Goal: Information Seeking & Learning: Learn about a topic

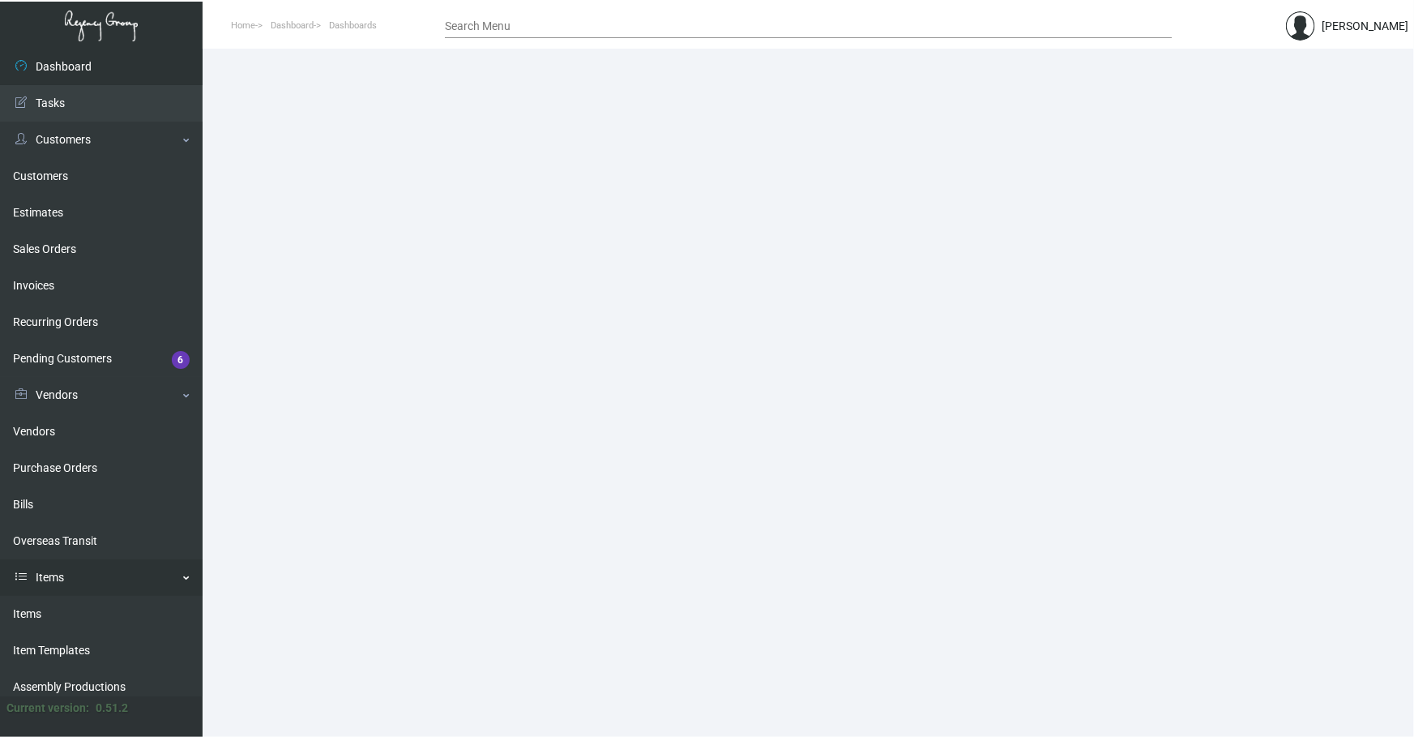
drag, startPoint x: 50, startPoint y: 615, endPoint x: 90, endPoint y: 592, distance: 46.1
click at [50, 345] on link "Items" at bounding box center [101, 614] width 203 height 36
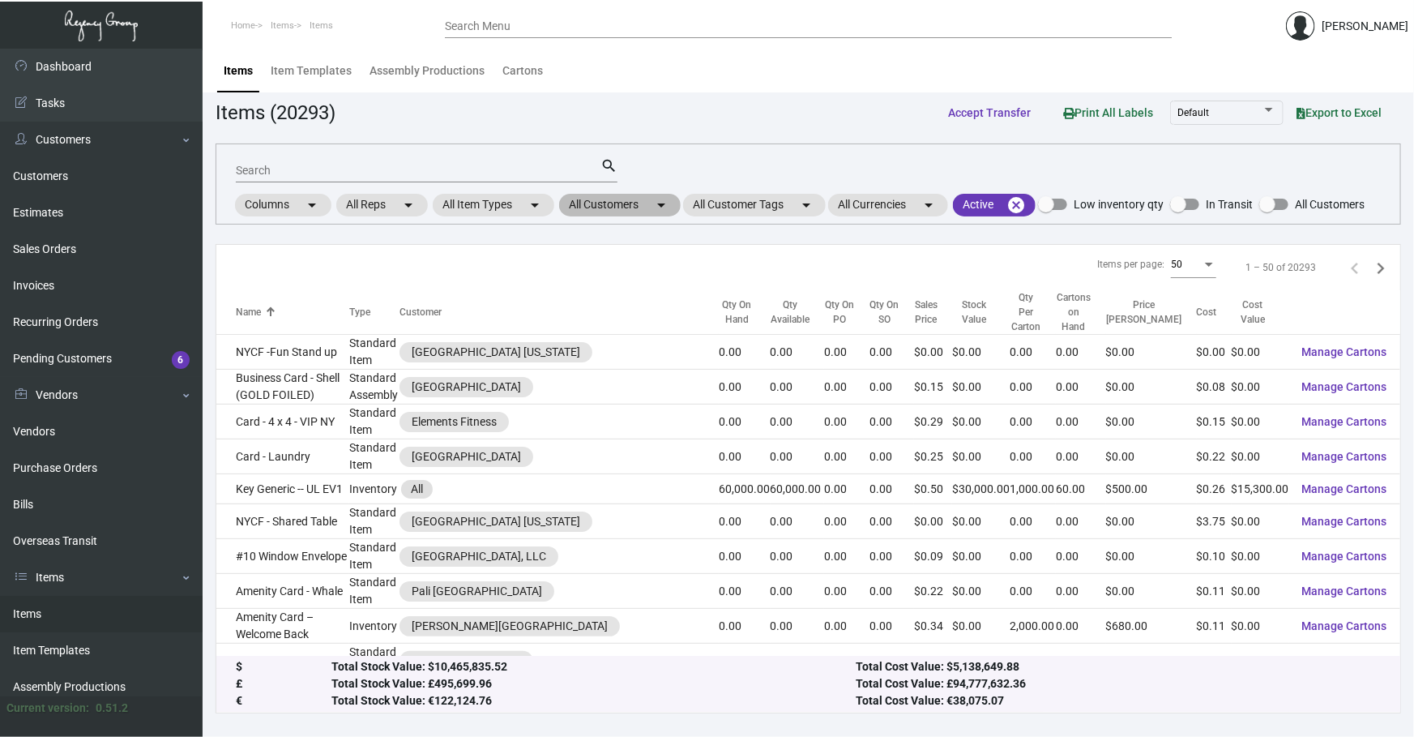
click at [469, 199] on mat-icon "arrow_drop_down" at bounding box center [661, 204] width 19 height 19
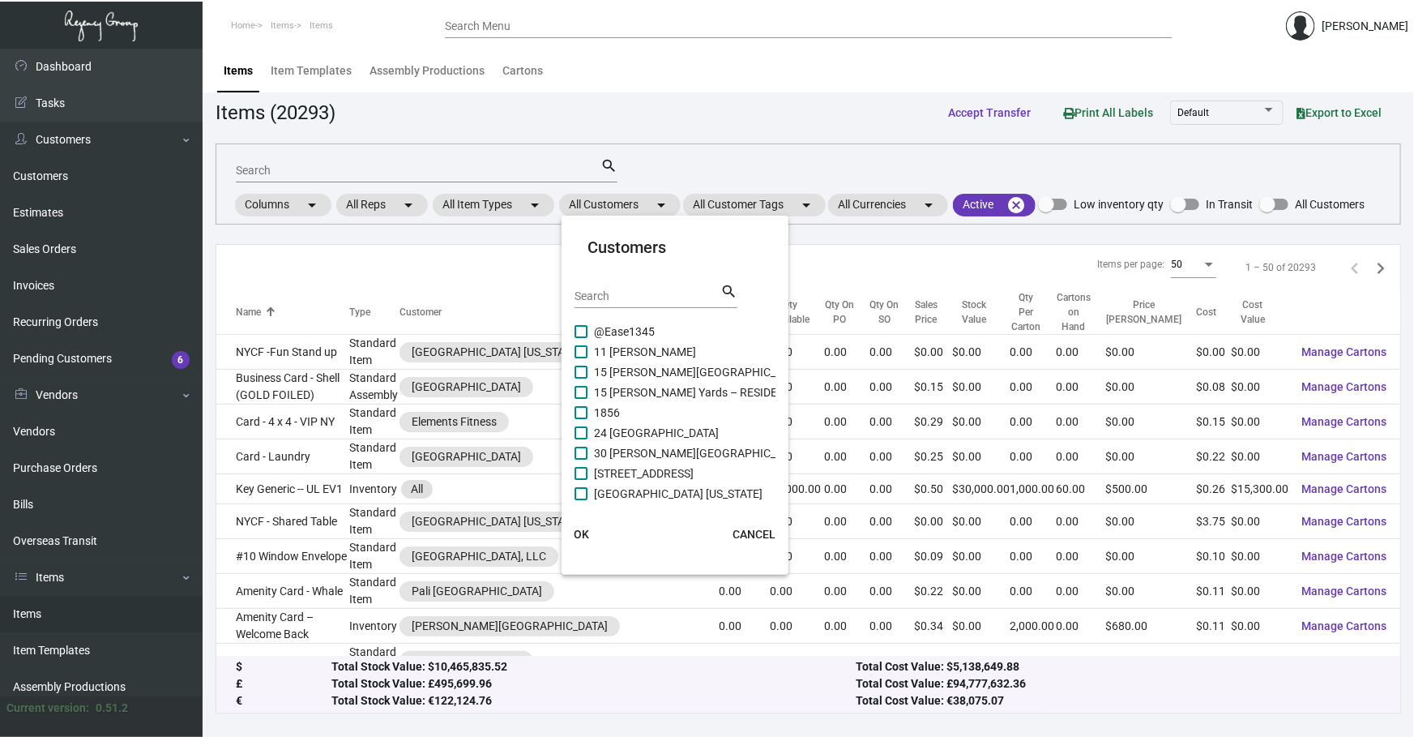
click at [469, 284] on div "Search" at bounding box center [648, 295] width 146 height 25
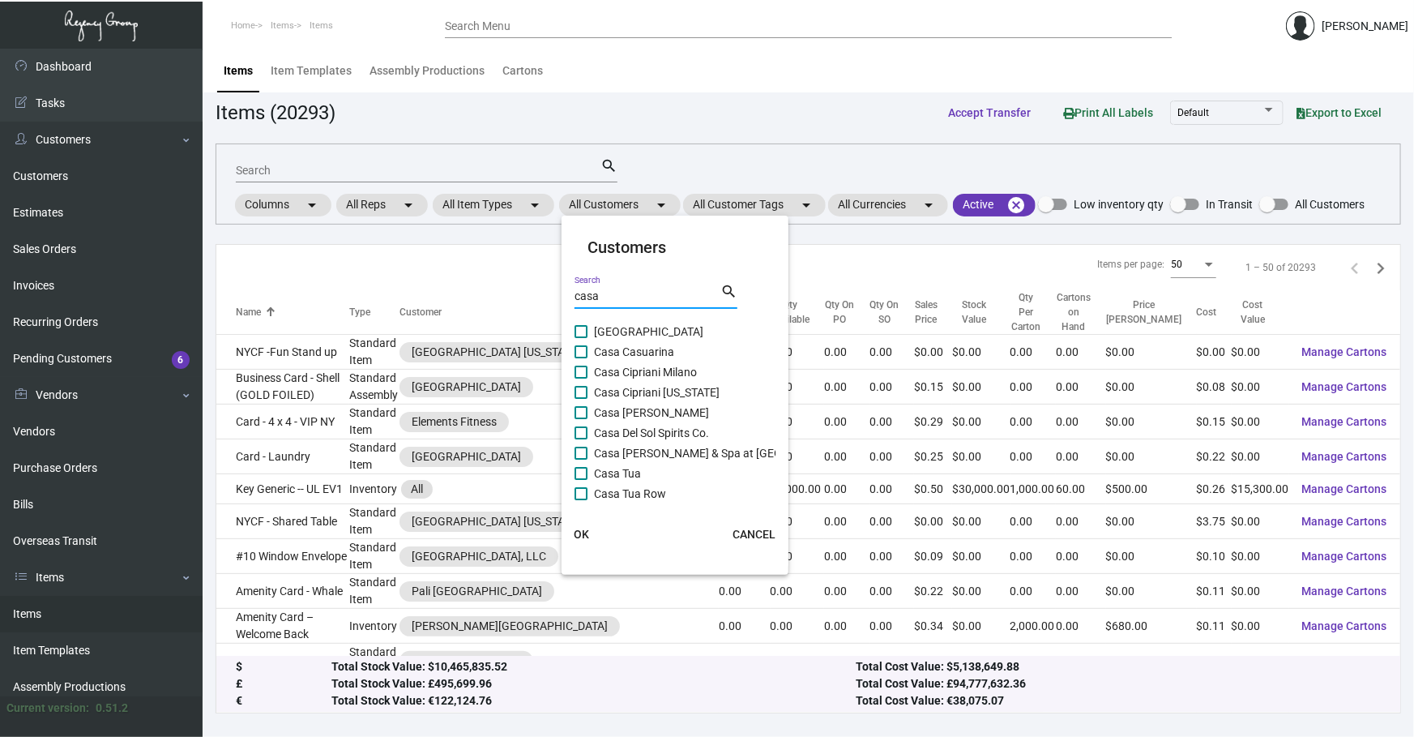
type input "casa"
drag, startPoint x: 624, startPoint y: 392, endPoint x: 622, endPoint y: 402, distance: 10.0
click at [469, 345] on span "Casa Cipriani New York" at bounding box center [657, 392] width 126 height 19
click at [469, 345] on input "Casa Cipriani New York" at bounding box center [580, 399] width 1 height 1
checkbox input "true"
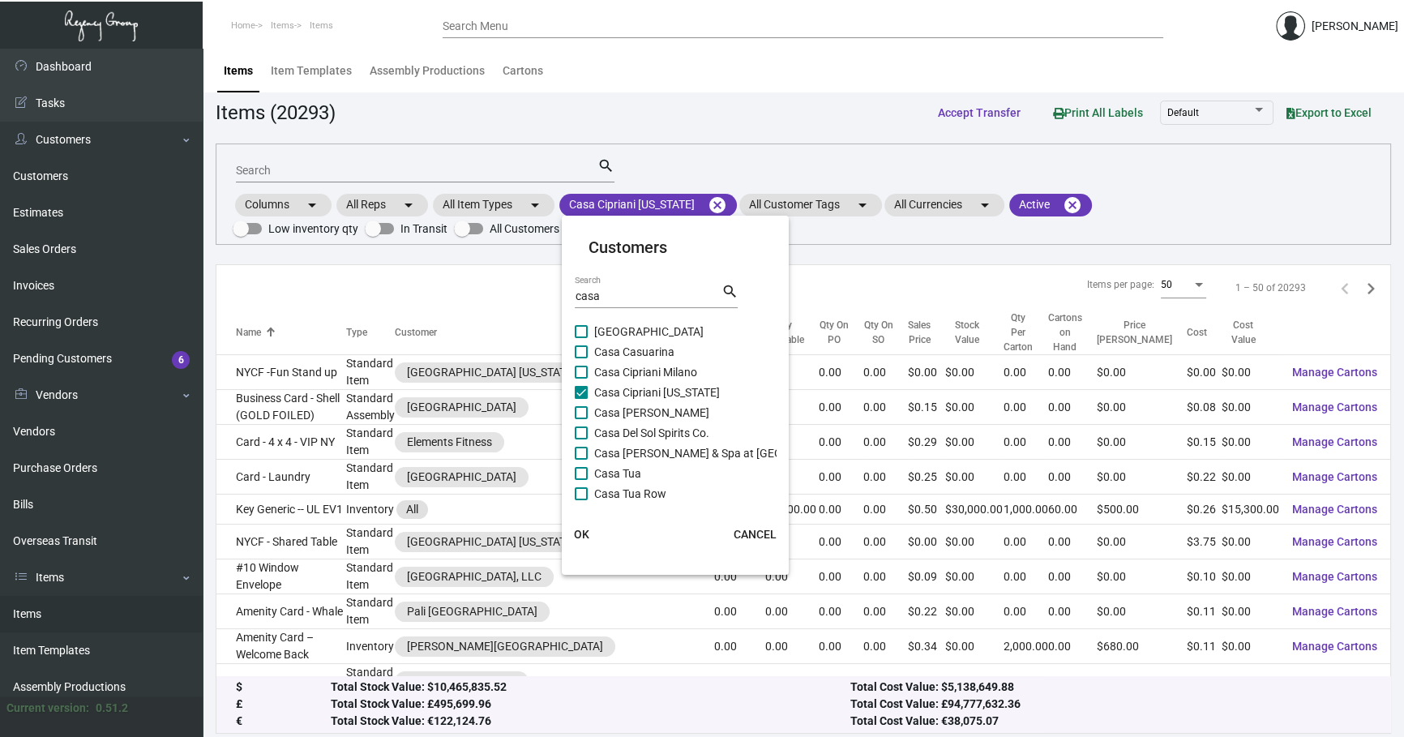
click at [469, 345] on span "OK" at bounding box center [581, 534] width 15 height 13
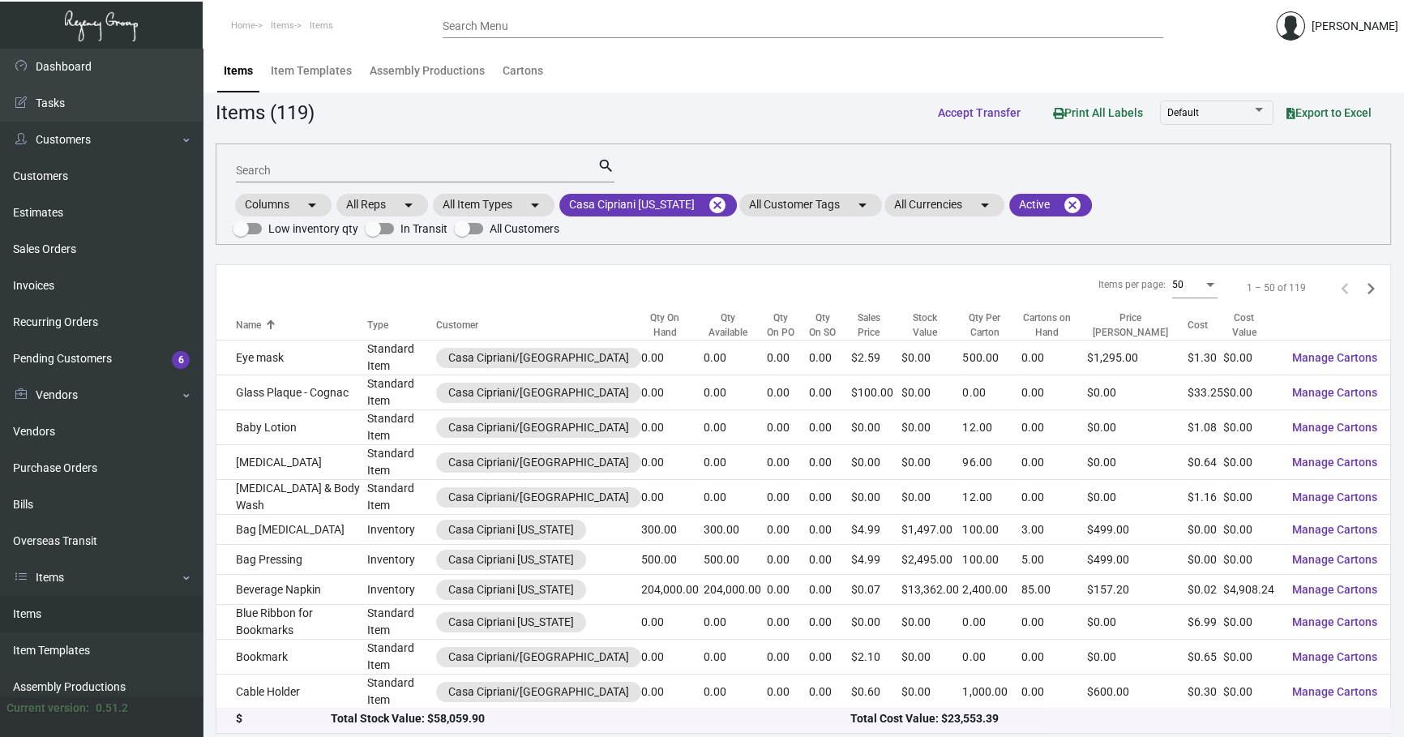
click at [413, 188] on mat-form-field "Search search" at bounding box center [425, 169] width 378 height 50
click at [414, 176] on input "Search" at bounding box center [416, 171] width 361 height 13
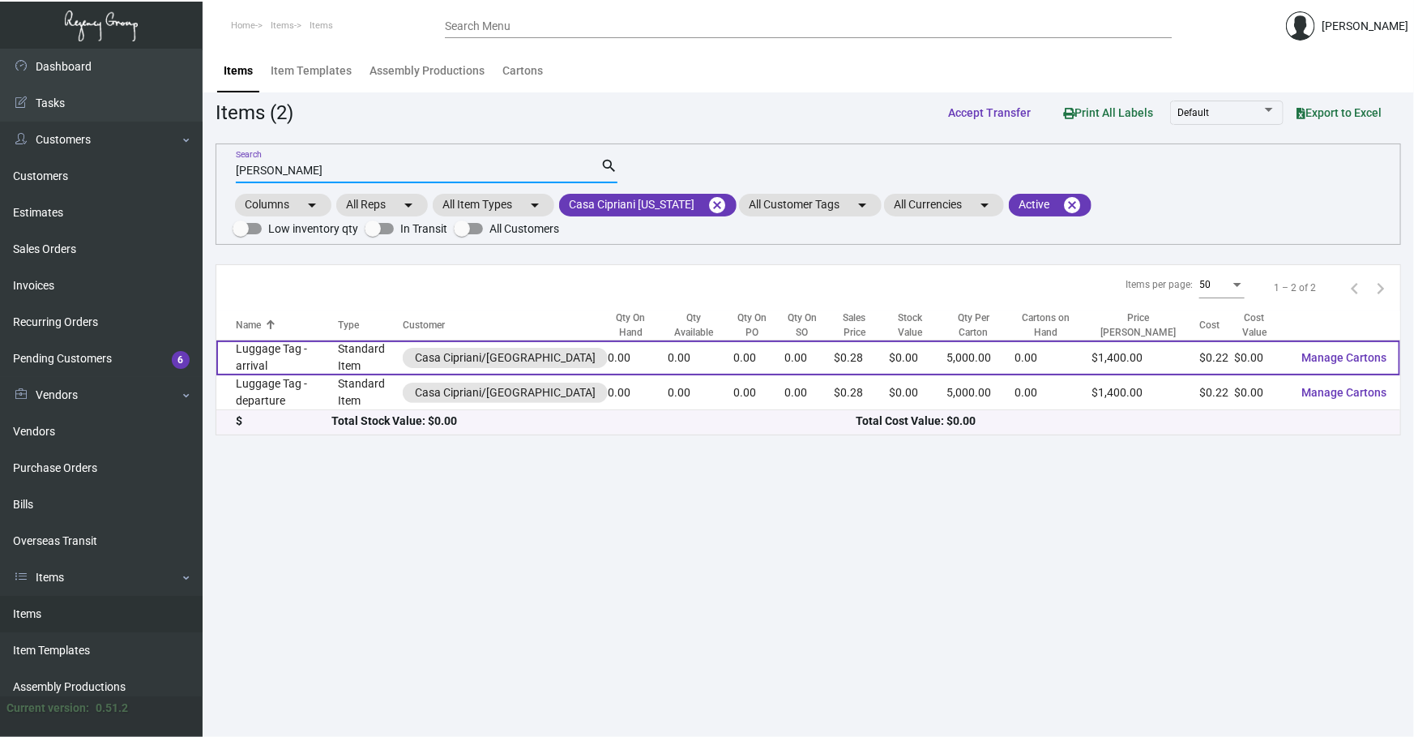
type input "lugg"
click at [341, 345] on td "Standard Item" at bounding box center [370, 357] width 65 height 35
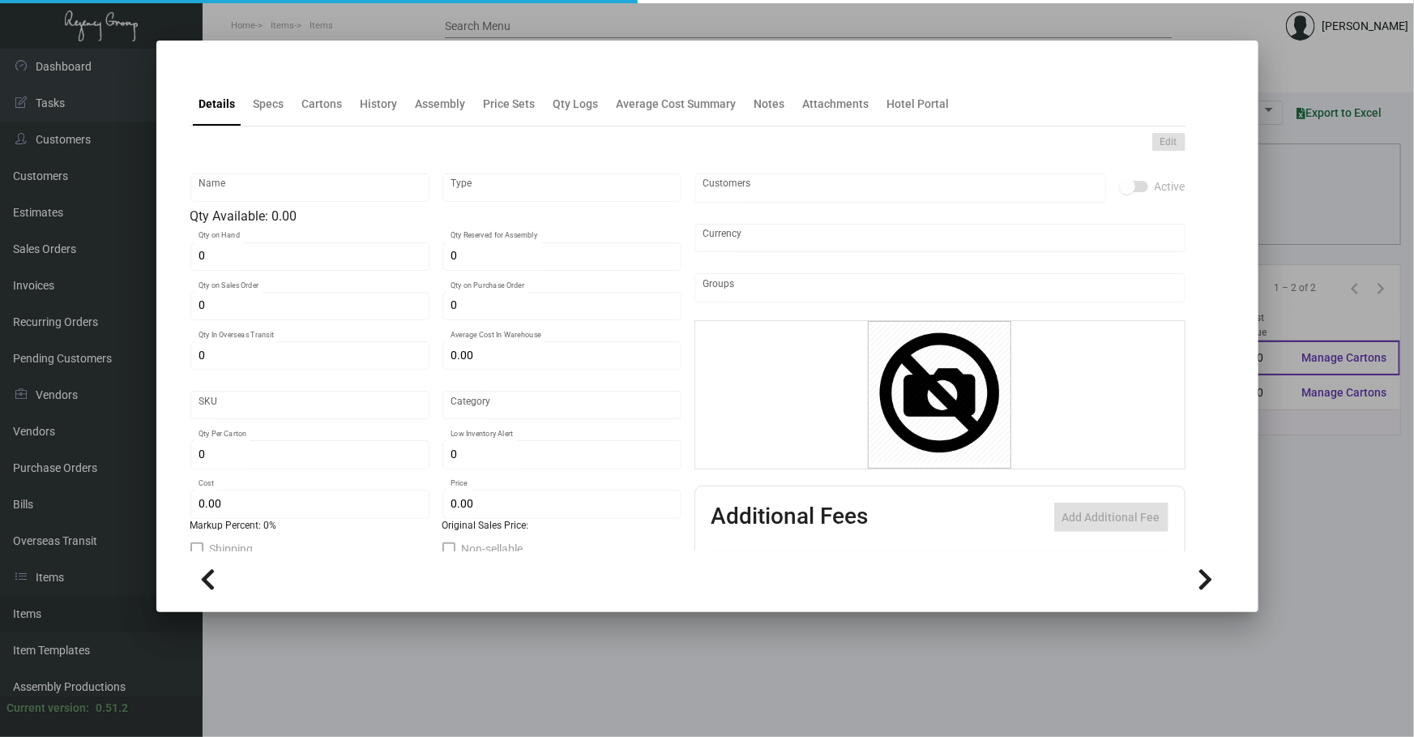
type input "Luggage Tag - arrival"
type input "Standard Item"
type input "$ 0.00"
type input "Standard"
type input "5,000"
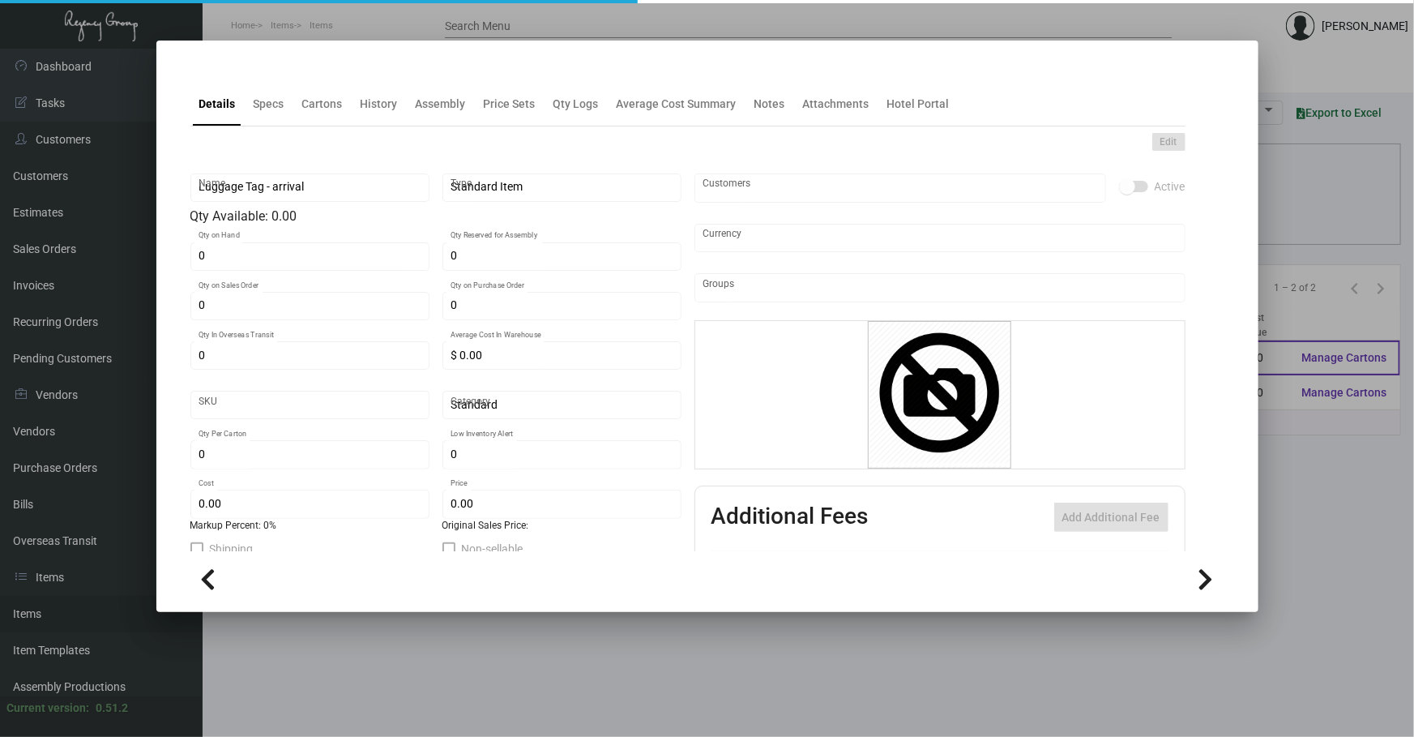
type input "$ 0.22151"
type input "$ 0.28"
checkbox input "true"
type input "United States Dollar $"
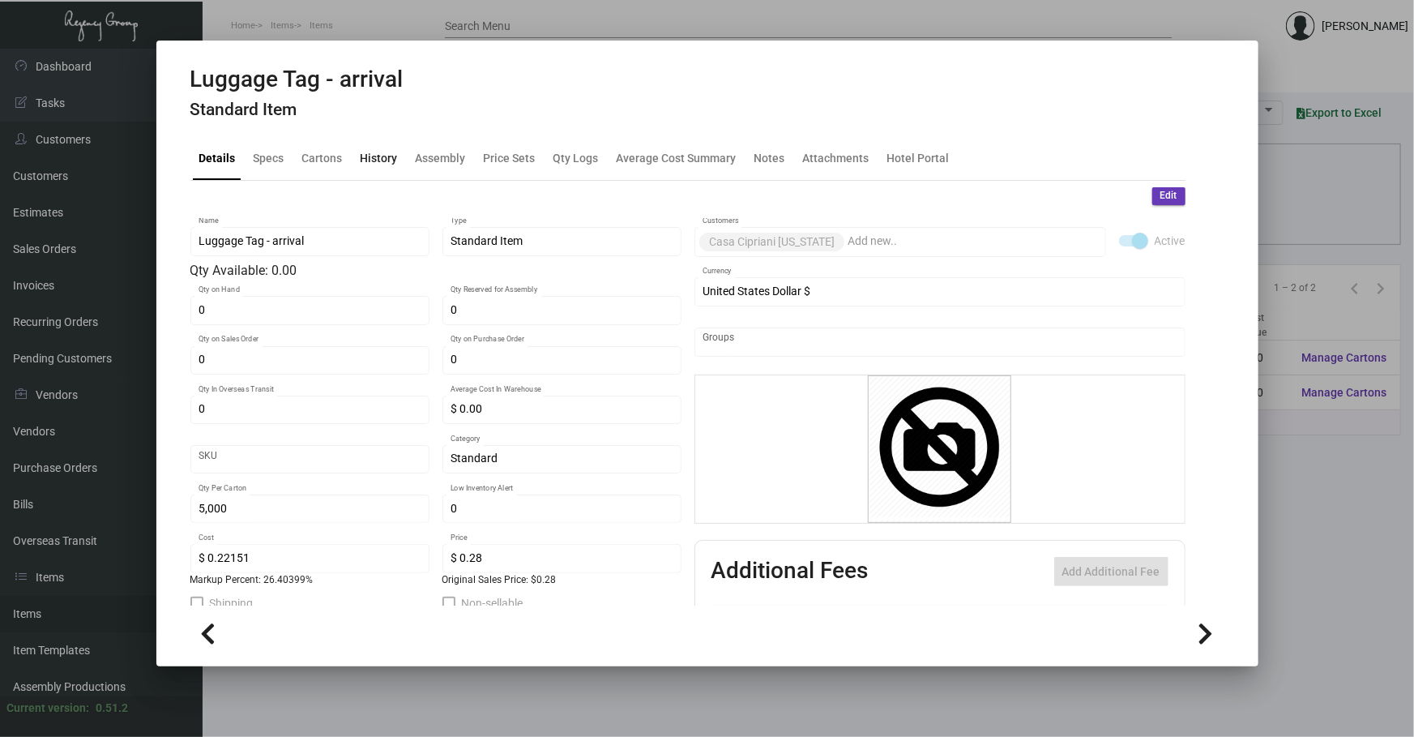
click at [381, 146] on div "History" at bounding box center [379, 158] width 50 height 39
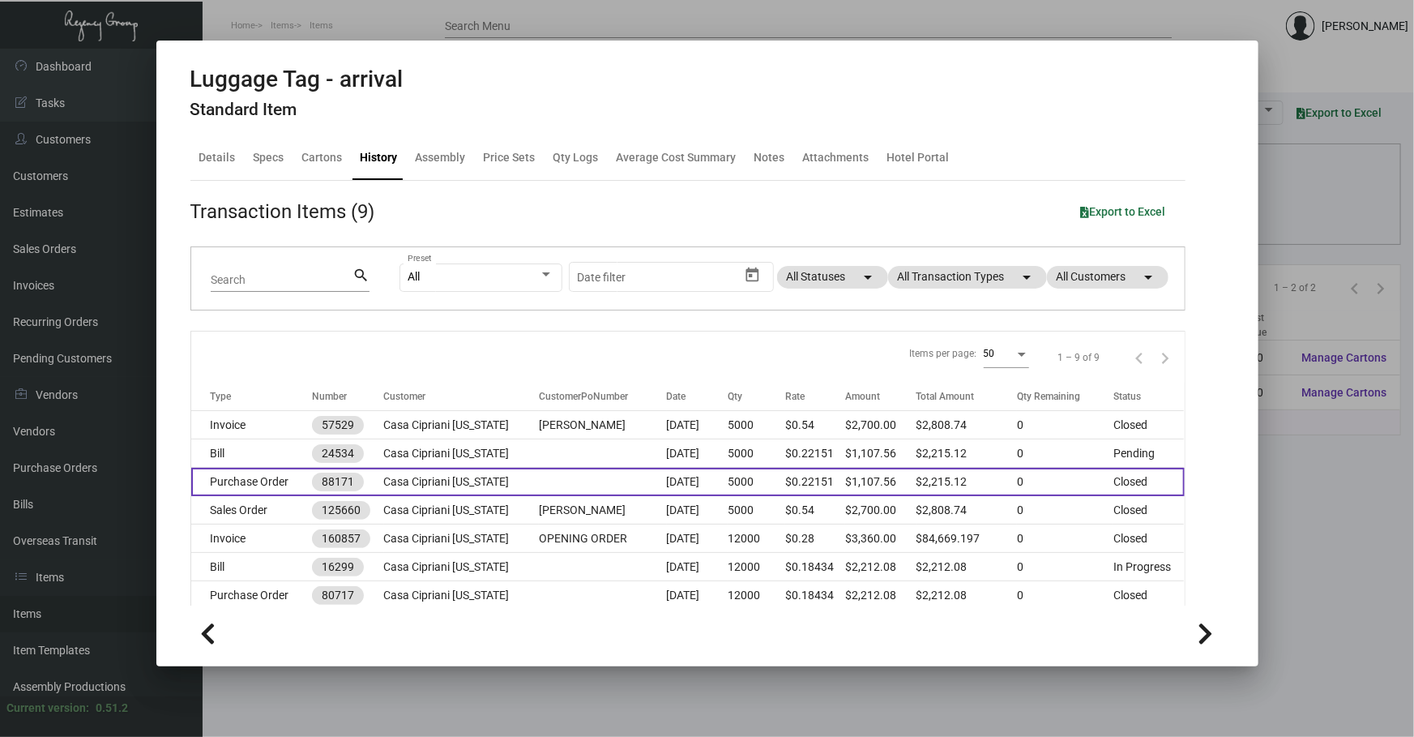
click at [469, 345] on td at bounding box center [603, 482] width 128 height 28
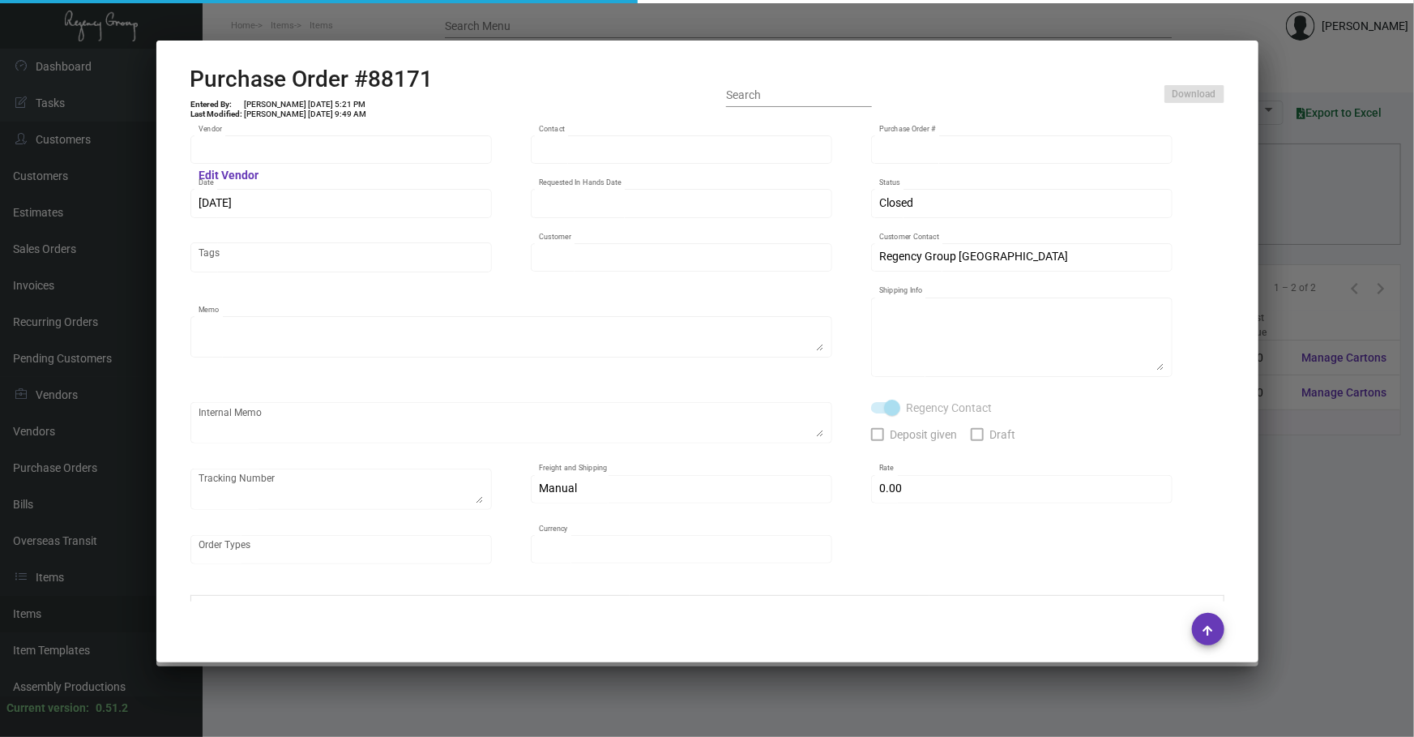
type input "SSP"
type input "[PERSON_NAME]"
type input "88171"
type input "[DATE]"
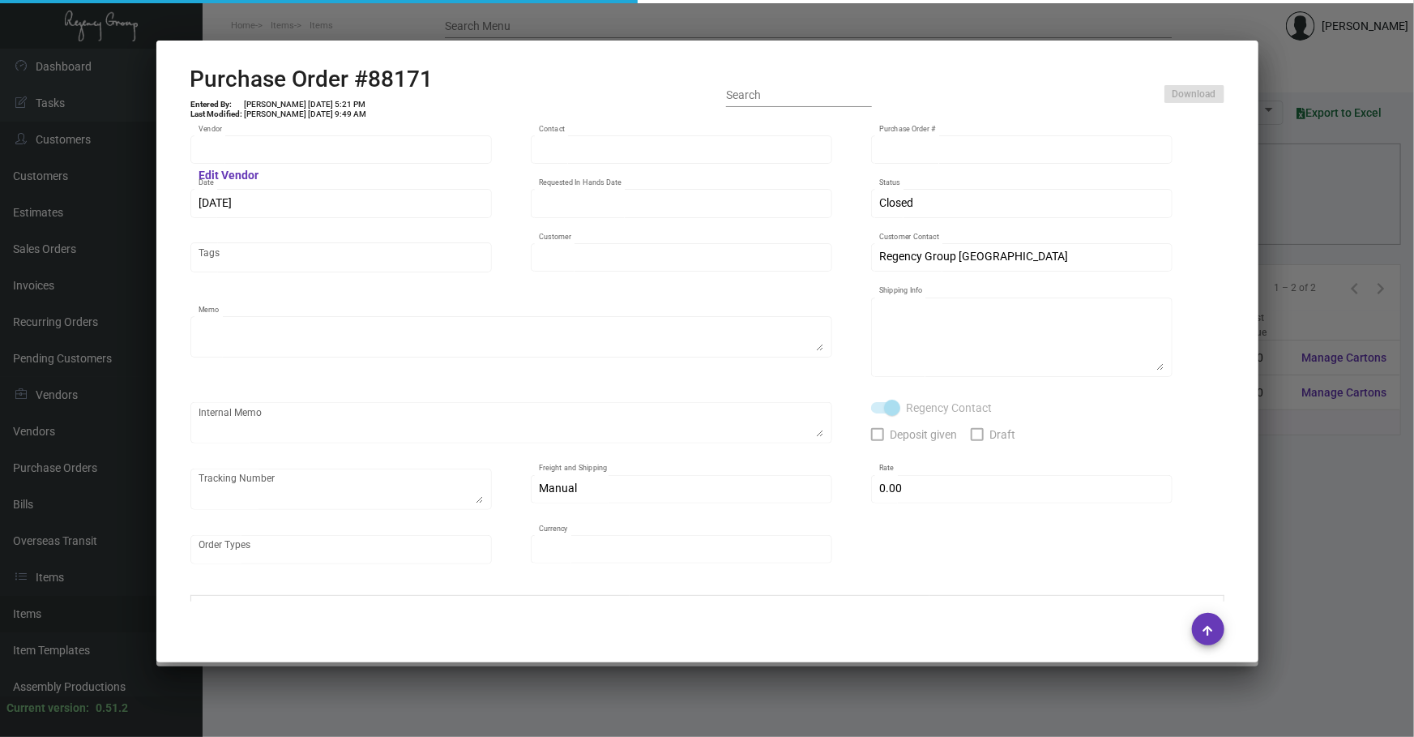
type input "Casa Cipriani [US_STATE]"
type textarea "reference 80717"
type textarea "Regency Group NJ [PERSON_NAME] [STREET_ADDRESS]"
checkbox input "true"
type input "$ 0.00"
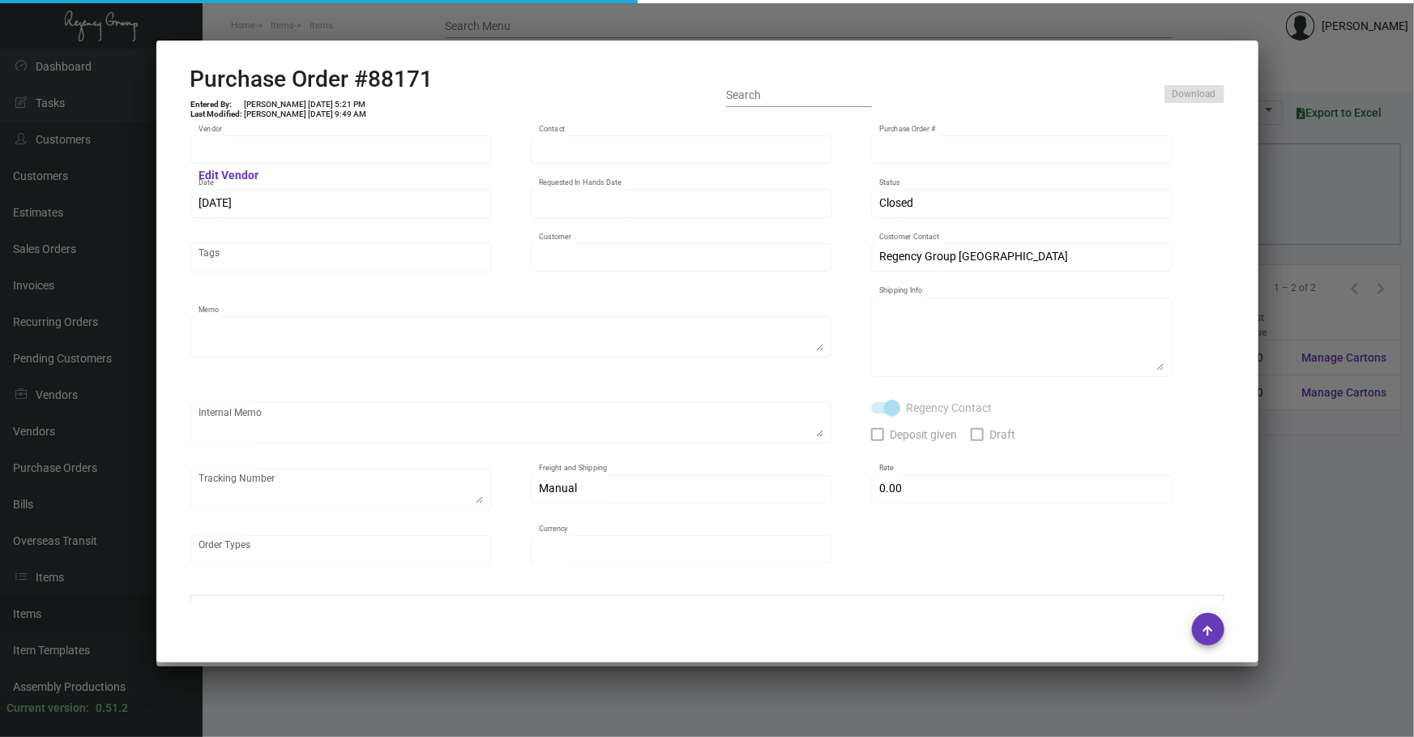
type input "United States Dollar $"
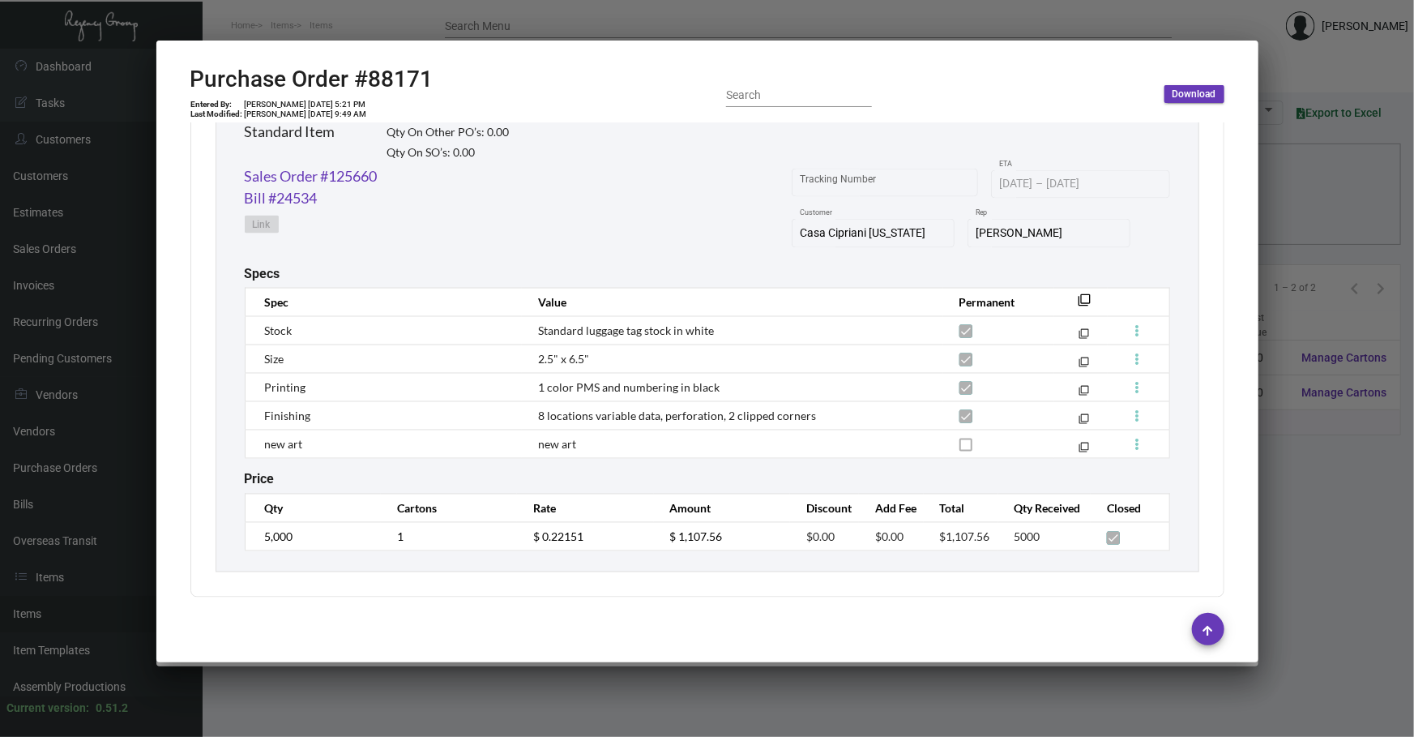
scroll to position [1394, 0]
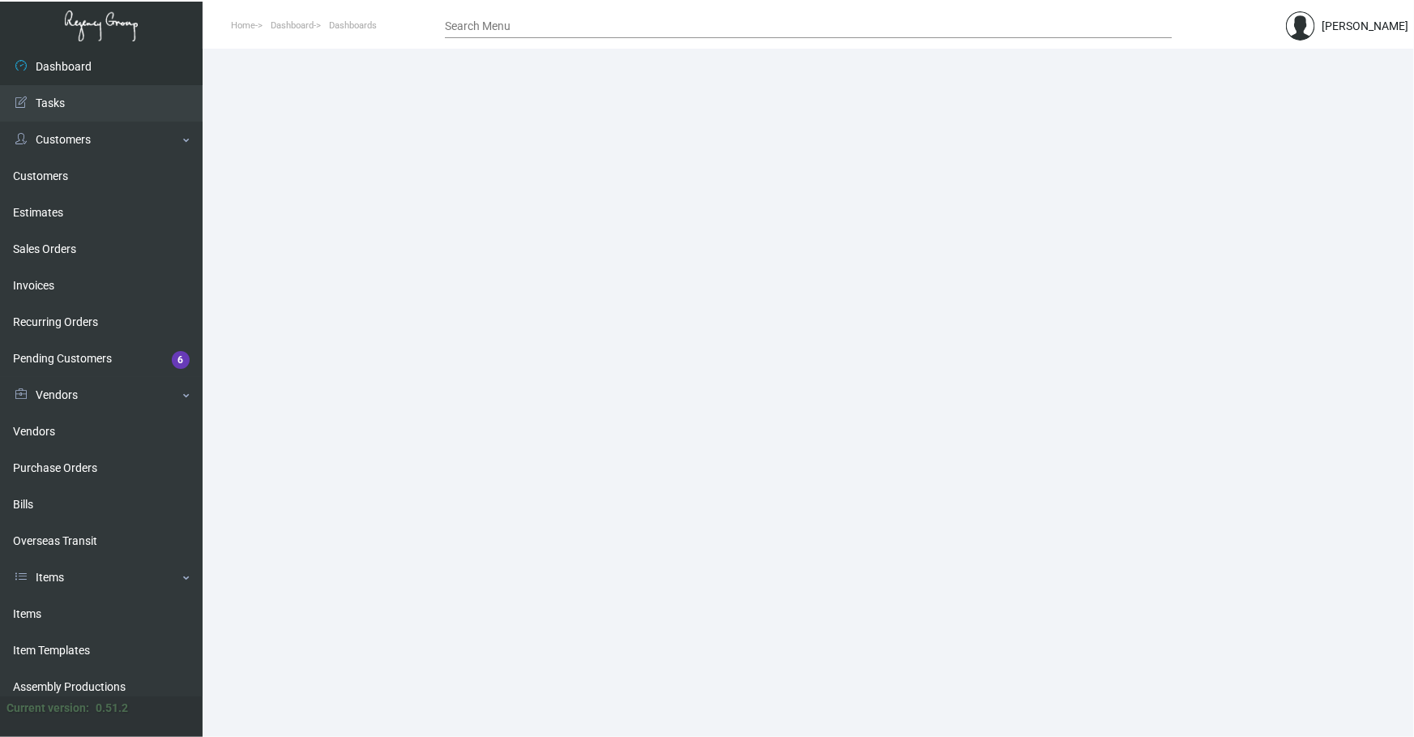
drag, startPoint x: 62, startPoint y: 602, endPoint x: 357, endPoint y: 433, distance: 340.2
click at [62, 602] on link "Items" at bounding box center [101, 614] width 203 height 36
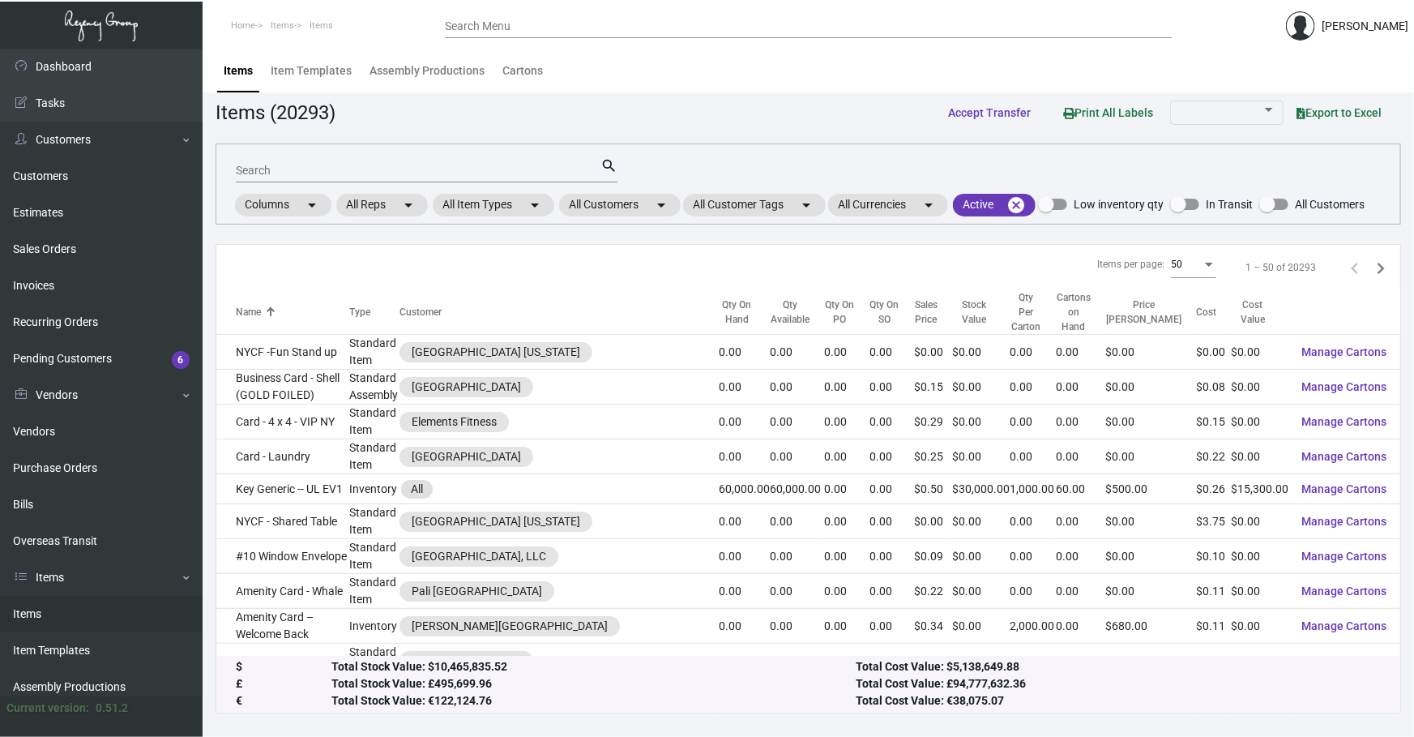
click at [682, 130] on app-items "Items (20293) Accept Transfer Print All Labels Export to Excel Search search Co…" at bounding box center [809, 405] width 1186 height 616
click at [650, 204] on mat-chip "All Customers arrow_drop_down" at bounding box center [620, 205] width 122 height 23
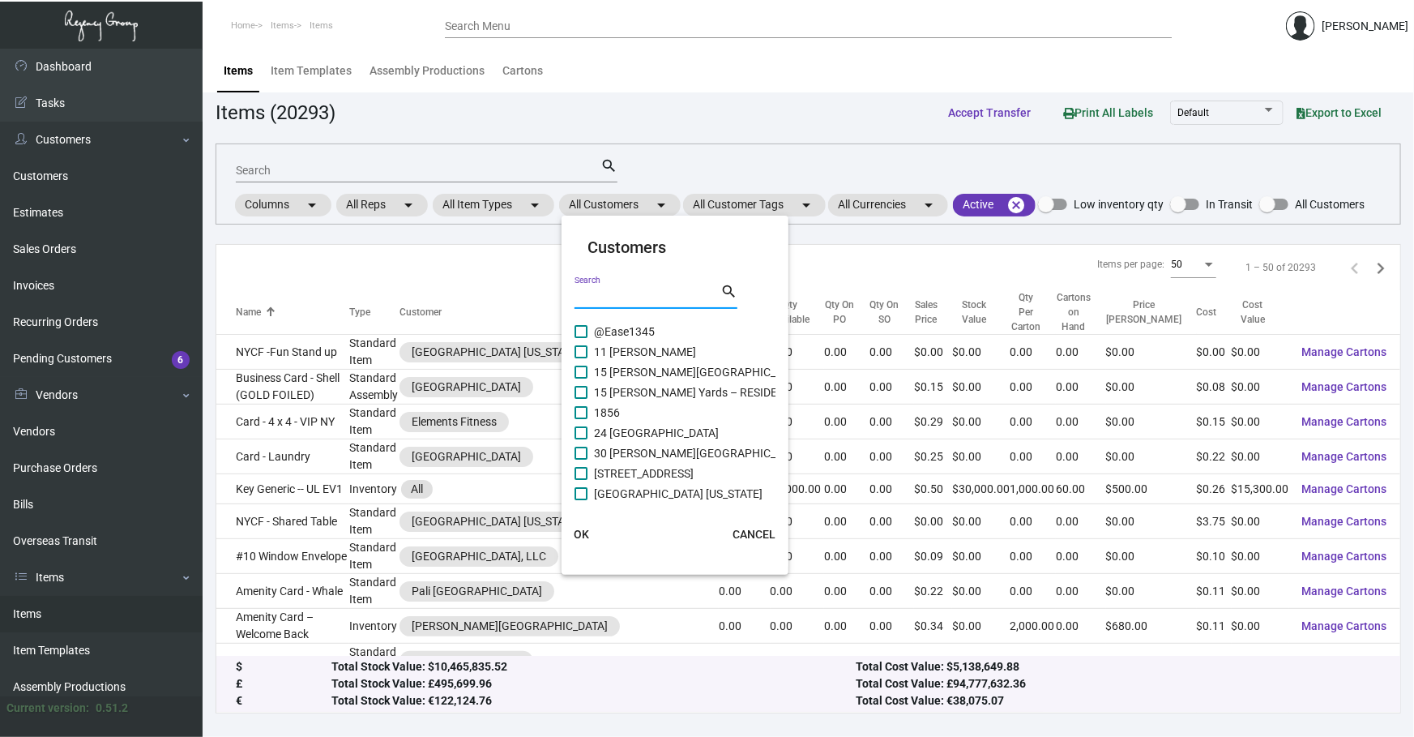
click at [633, 301] on input "Search" at bounding box center [648, 296] width 146 height 13
type input "casa"
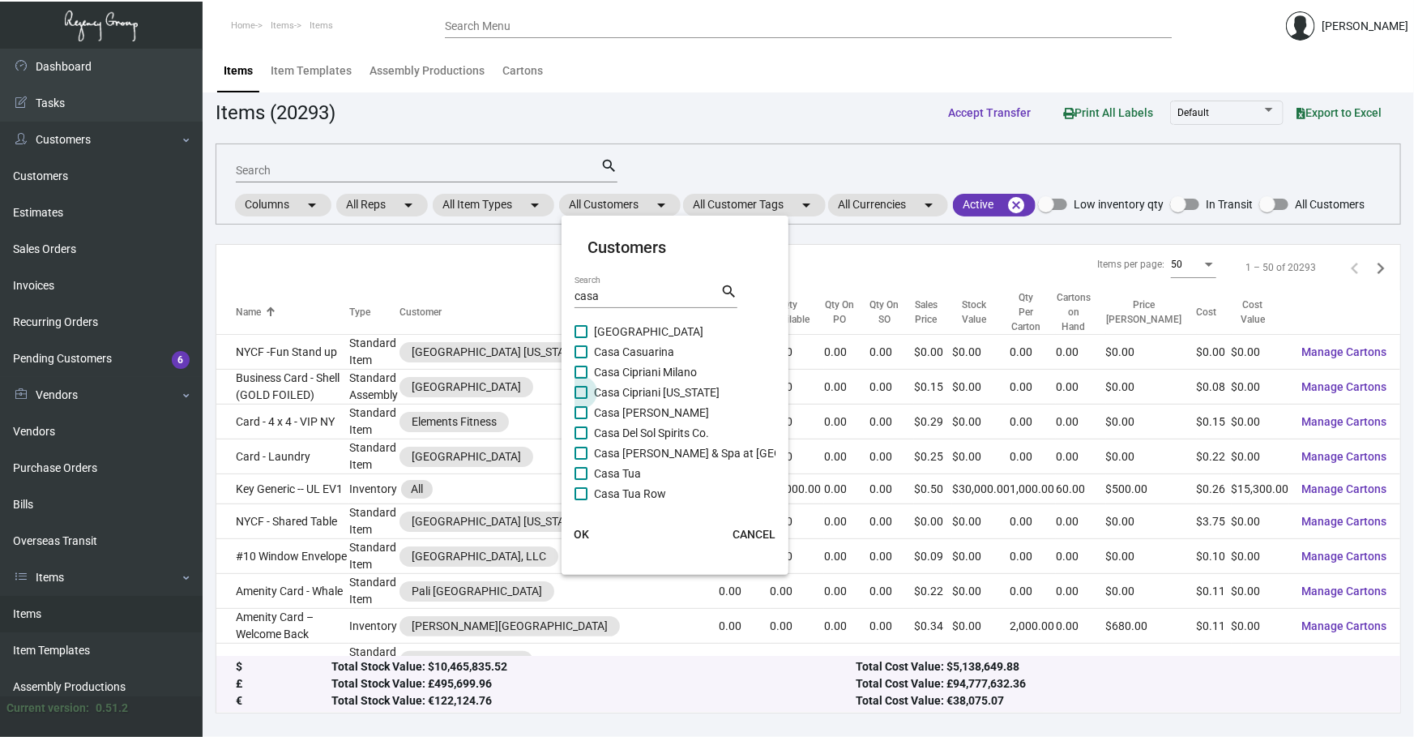
click at [633, 388] on span "Casa Cipriani [US_STATE]" at bounding box center [657, 392] width 126 height 19
click at [581, 399] on input "Casa Cipriani [US_STATE]" at bounding box center [580, 399] width 1 height 1
checkbox input "true"
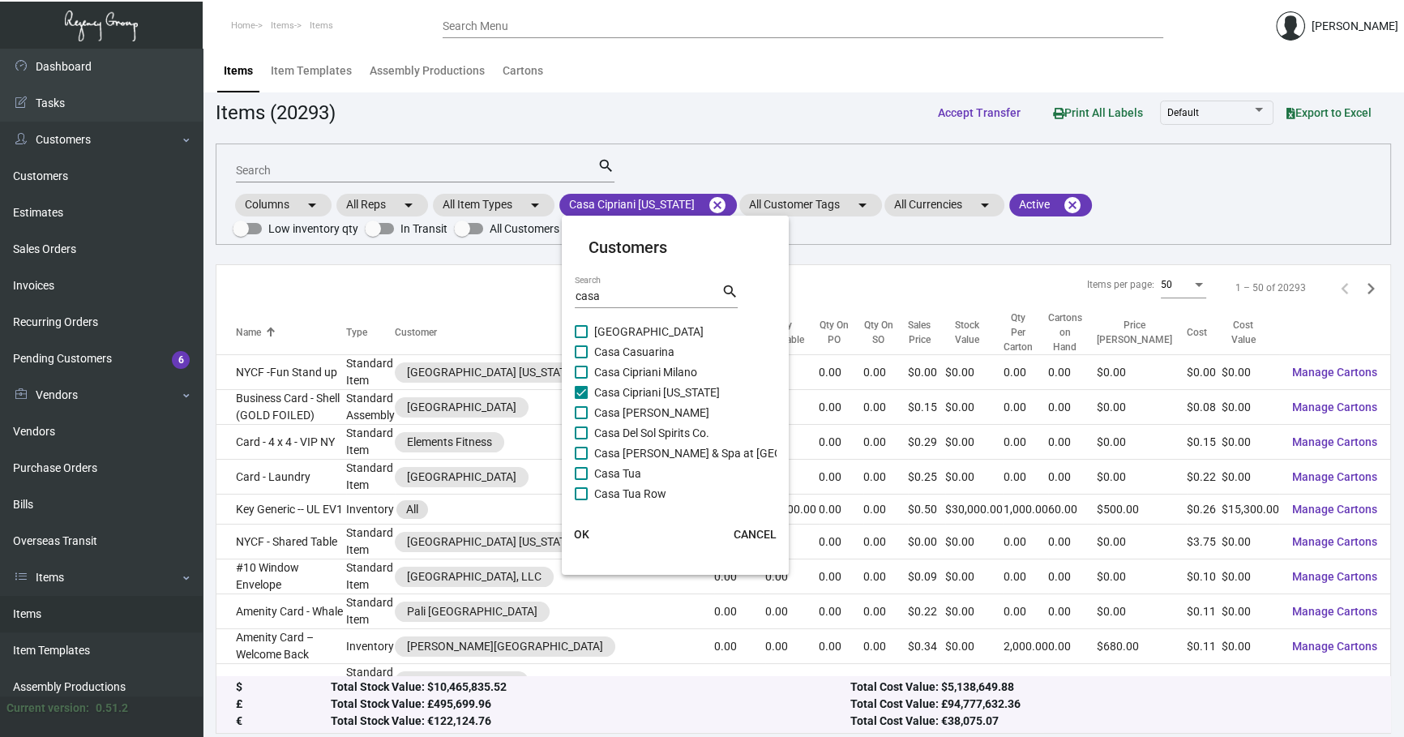
click at [579, 530] on span "OK" at bounding box center [581, 534] width 15 height 13
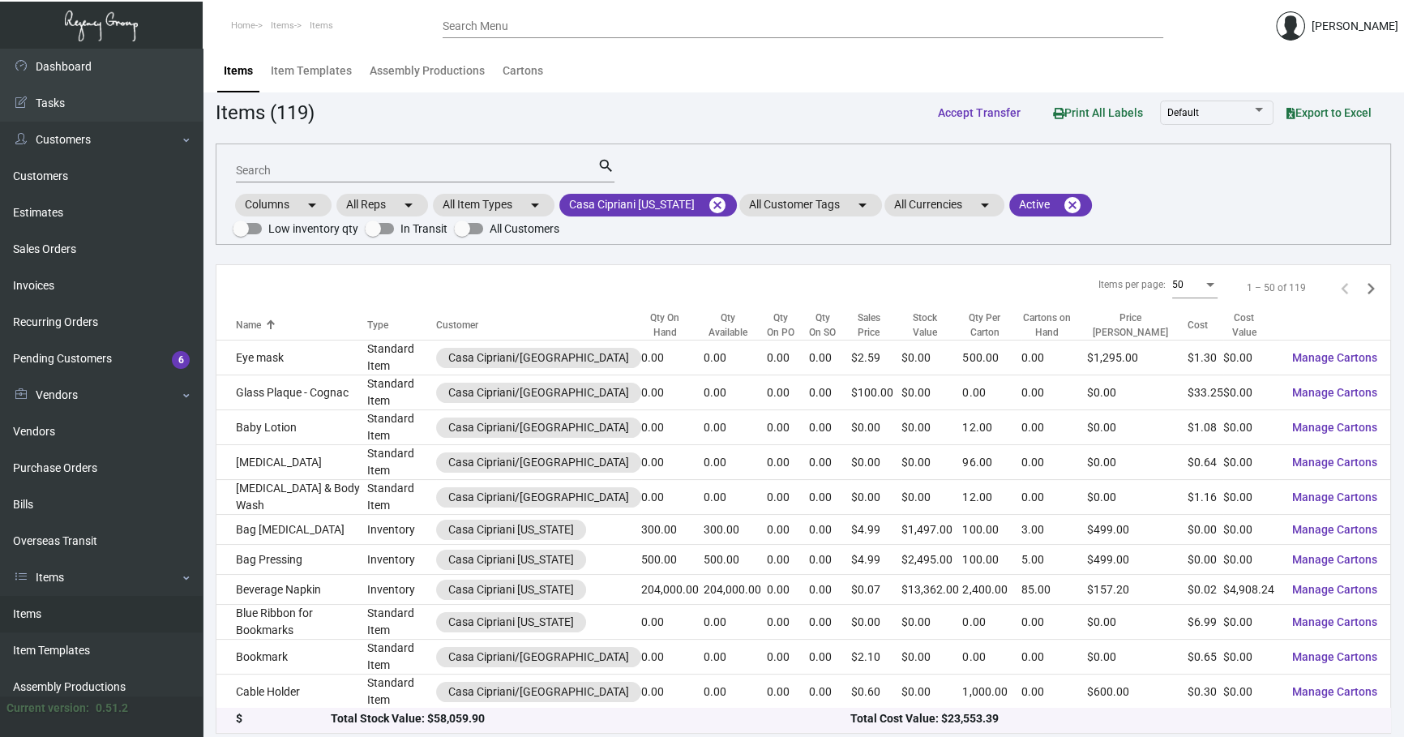
click at [348, 170] on input "Search" at bounding box center [416, 171] width 361 height 13
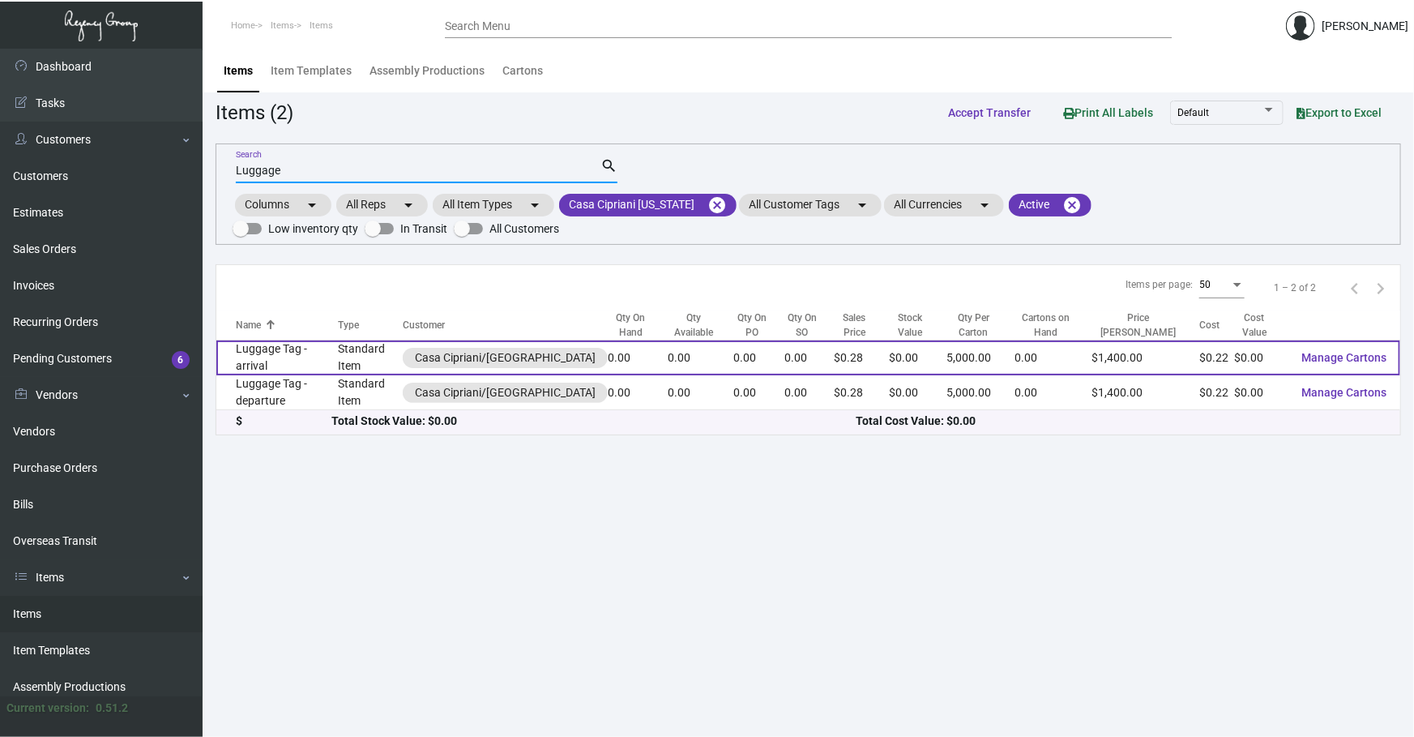
type input "Luggage"
click at [356, 355] on td "Standard Item" at bounding box center [370, 357] width 65 height 35
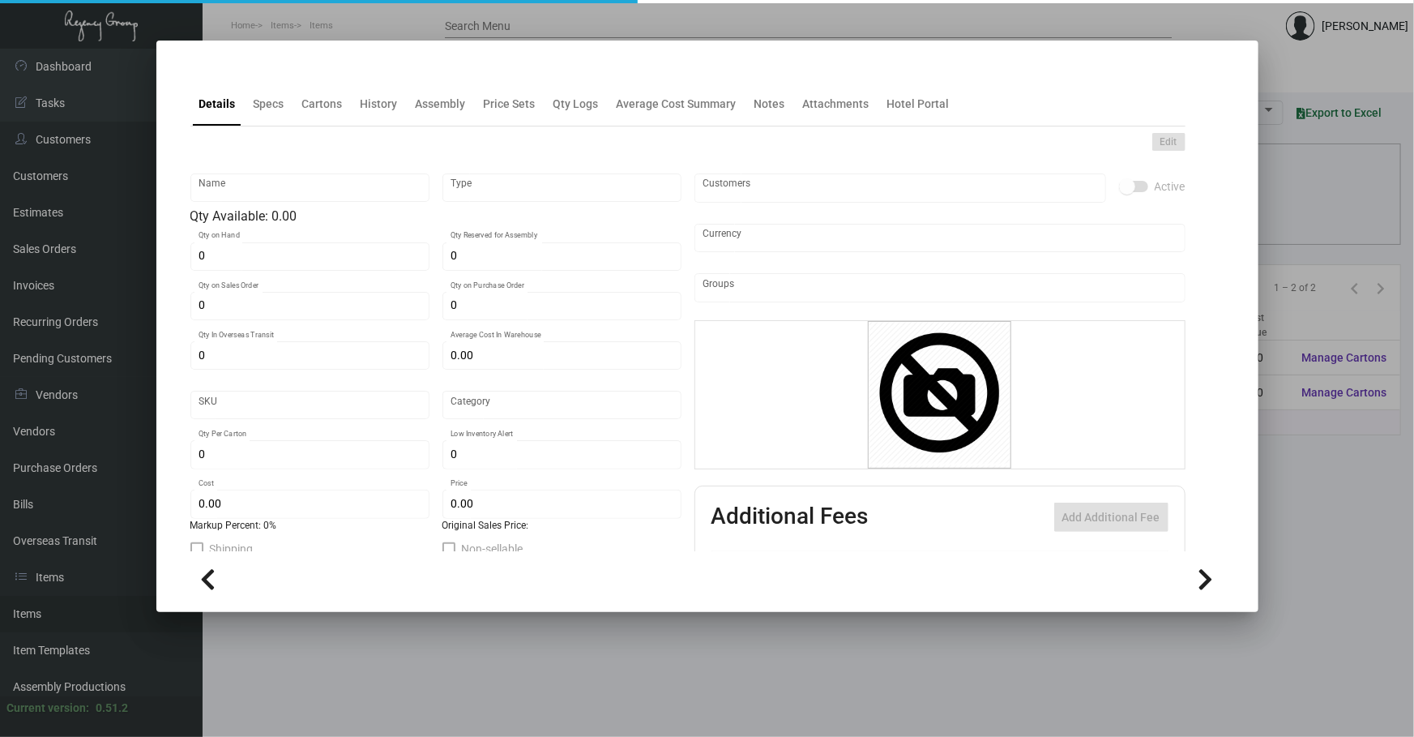
type input "Luggage Tag - arrival"
type input "Standard Item"
type input "$ 0.00"
type input "Standard"
type input "5,000"
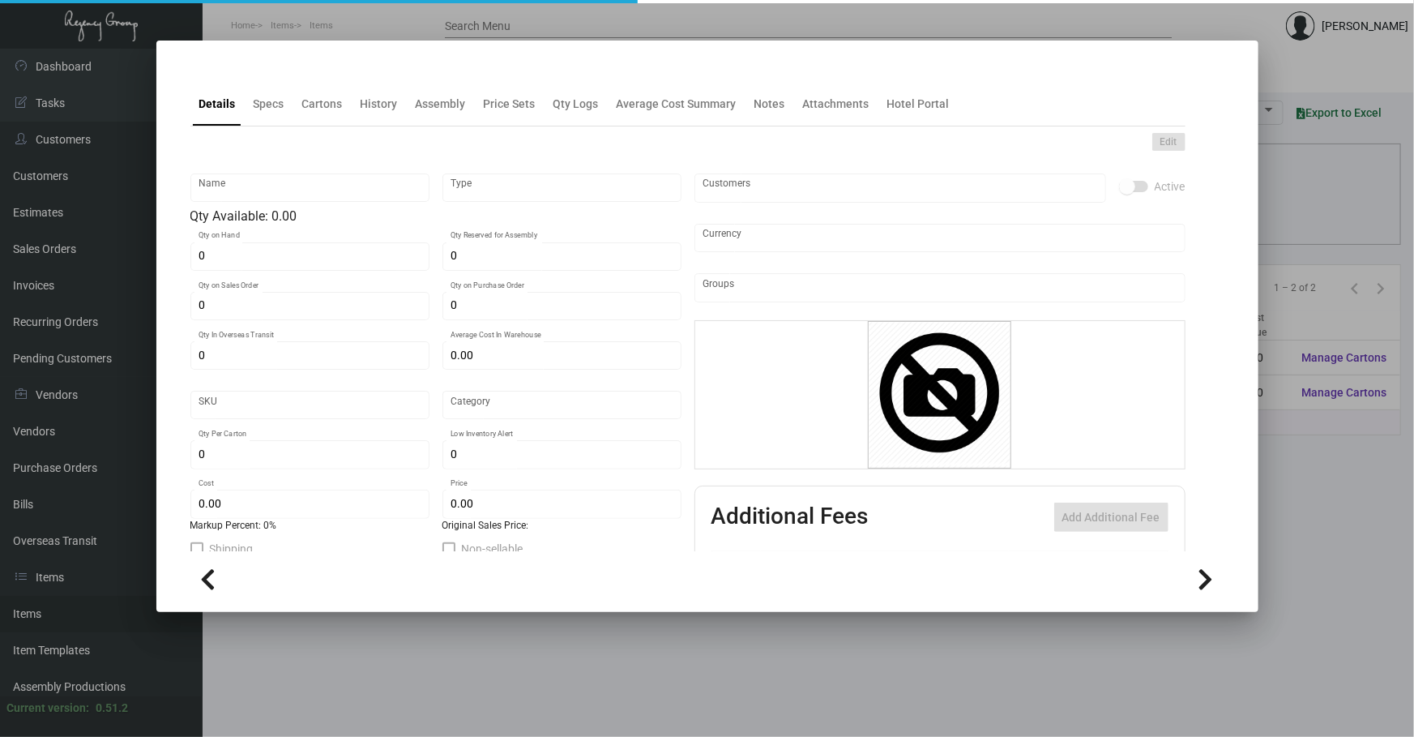
type input "$ 0.22151"
type input "$ 0.28"
checkbox input "true"
type input "United States Dollar $"
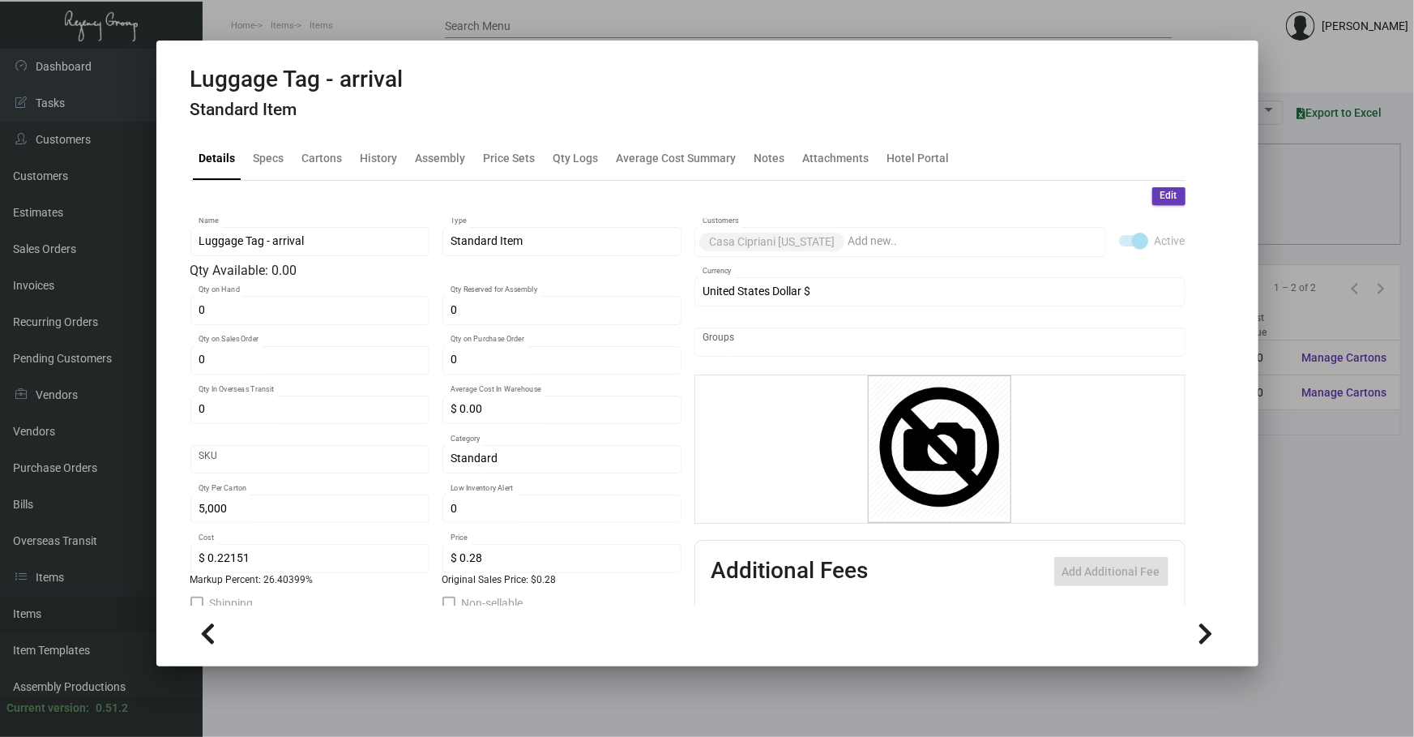
drag, startPoint x: 360, startPoint y: 122, endPoint x: 371, endPoint y: 148, distance: 27.6
click at [360, 122] on div "Luggage Tag - arrival Standard Item" at bounding box center [296, 96] width 213 height 61
click at [380, 162] on div "History" at bounding box center [379, 157] width 37 height 17
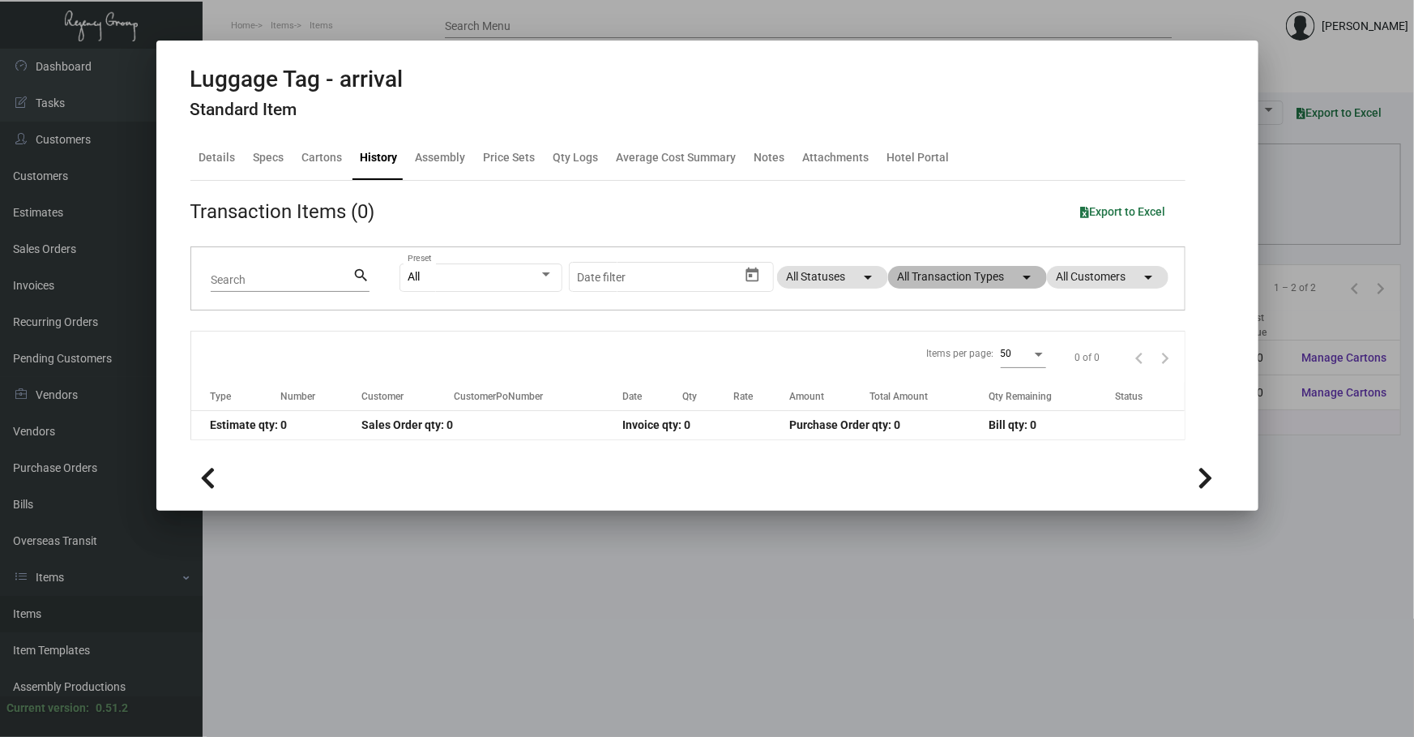
click at [970, 283] on mat-chip "All Transaction Types arrow_drop_down" at bounding box center [967, 277] width 159 height 23
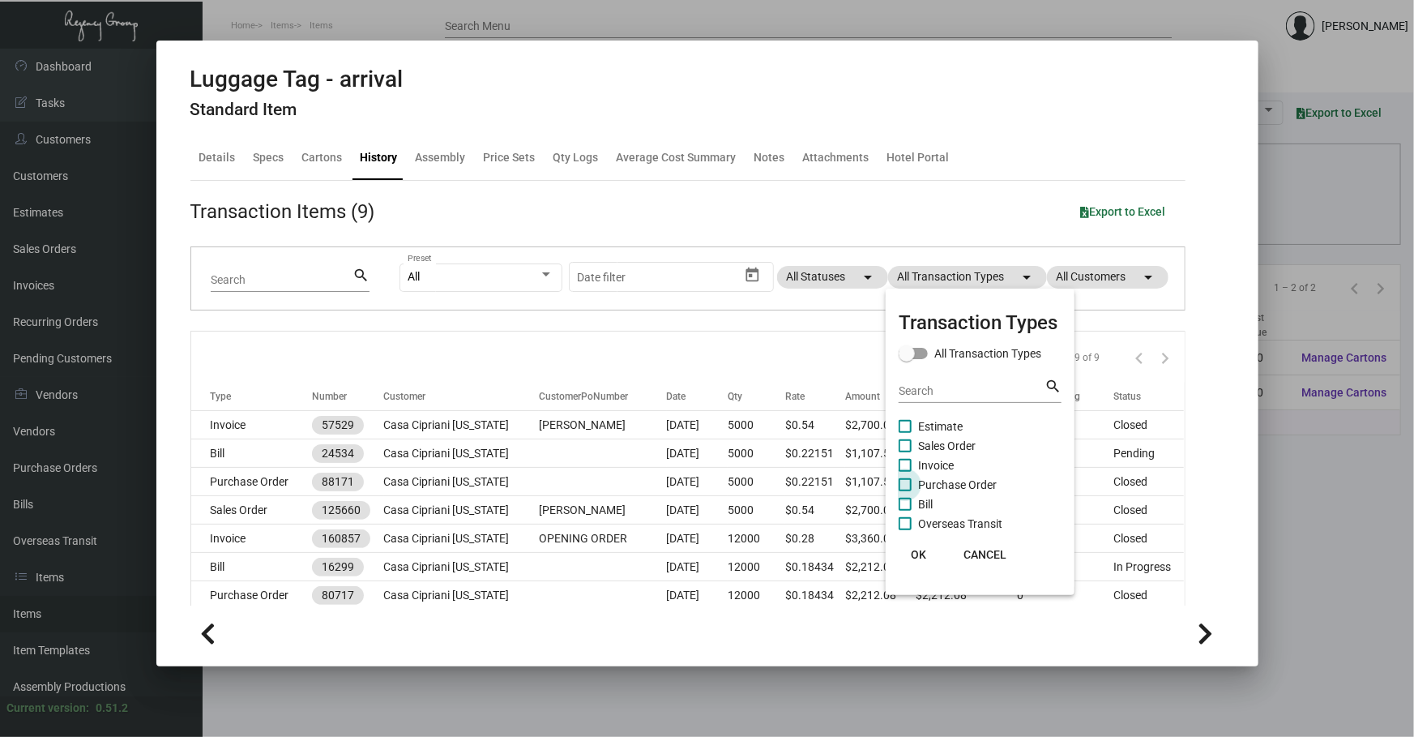
click at [956, 481] on span "Purchase Order" at bounding box center [957, 484] width 79 height 19
click at [905, 491] on input "Purchase Order" at bounding box center [904, 491] width 1 height 1
checkbox input "true"
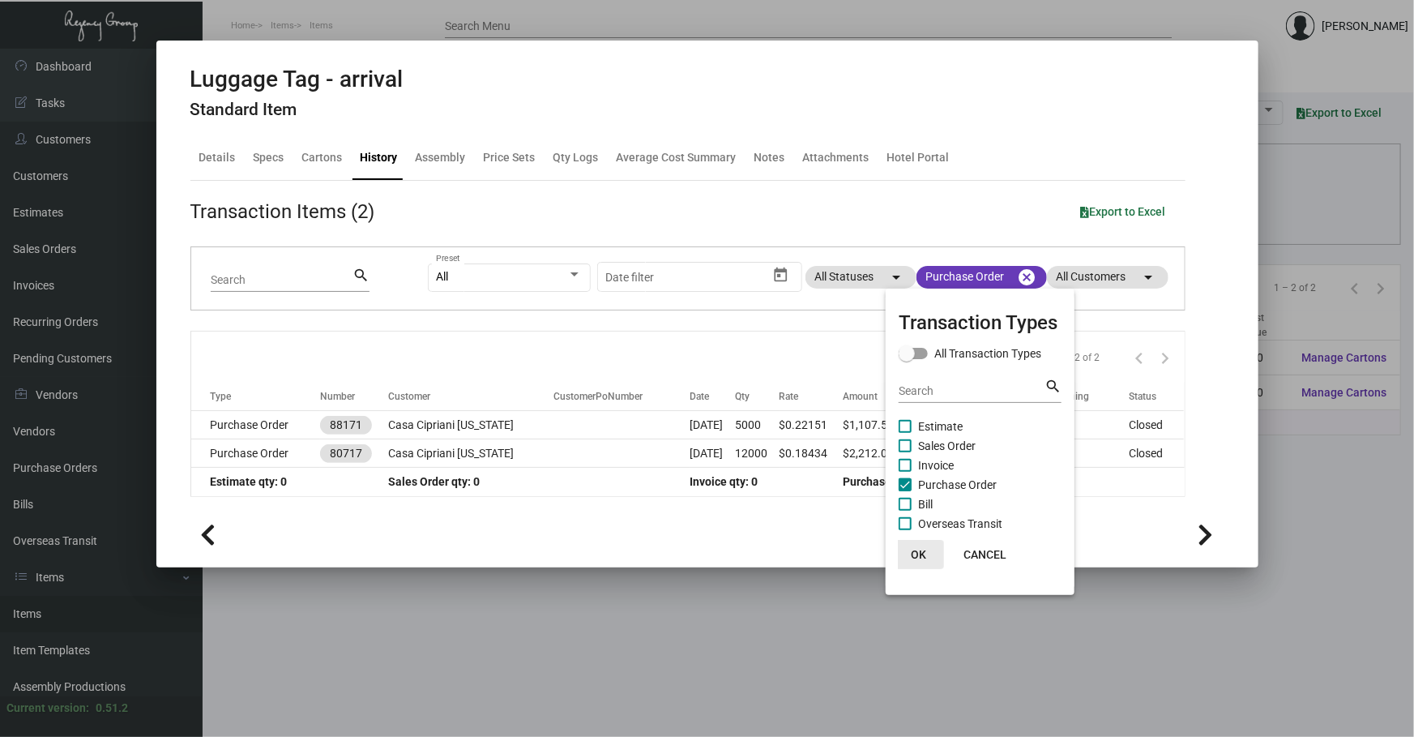
click at [909, 559] on button "OK" at bounding box center [918, 554] width 52 height 29
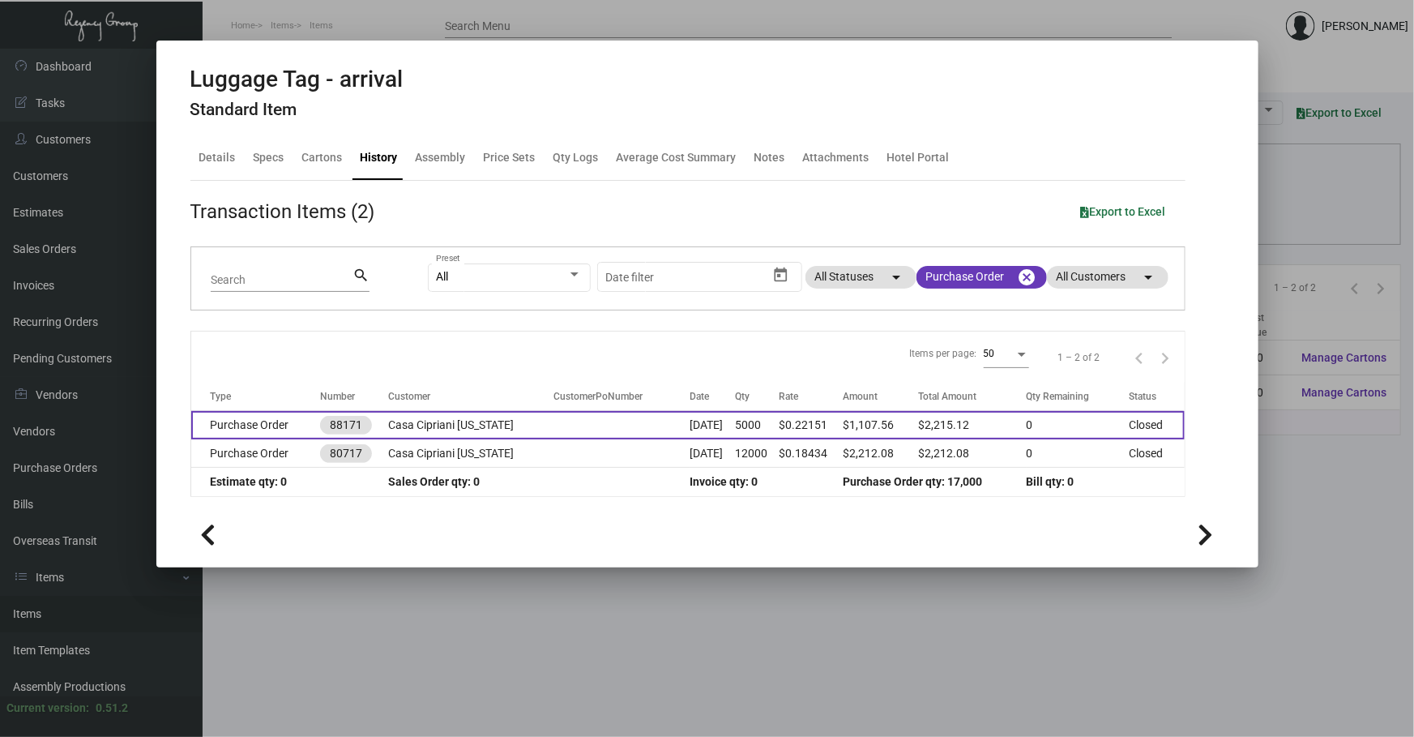
click at [503, 421] on td "Casa Cipriani [US_STATE]" at bounding box center [470, 425] width 165 height 28
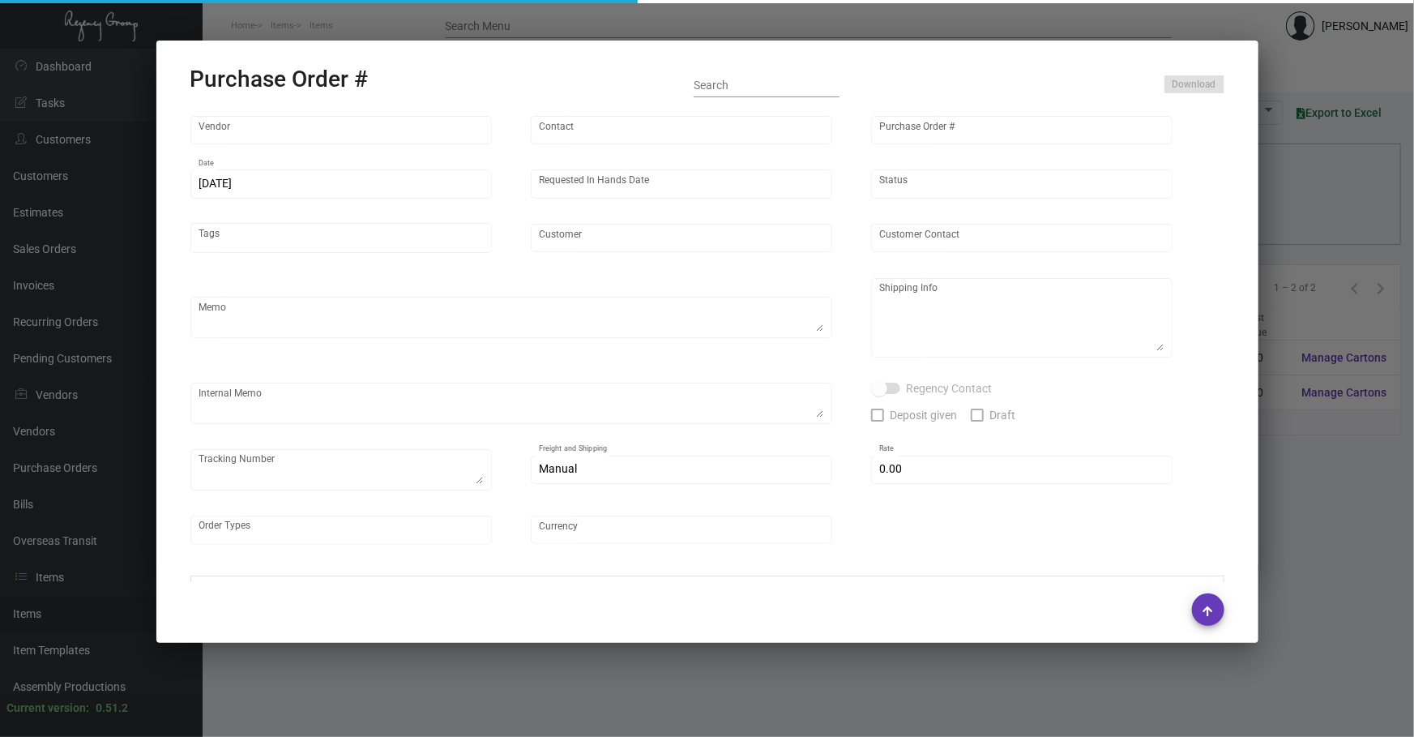
type input "SSP"
type input "[PERSON_NAME]"
type input "88171"
type input "[DATE]"
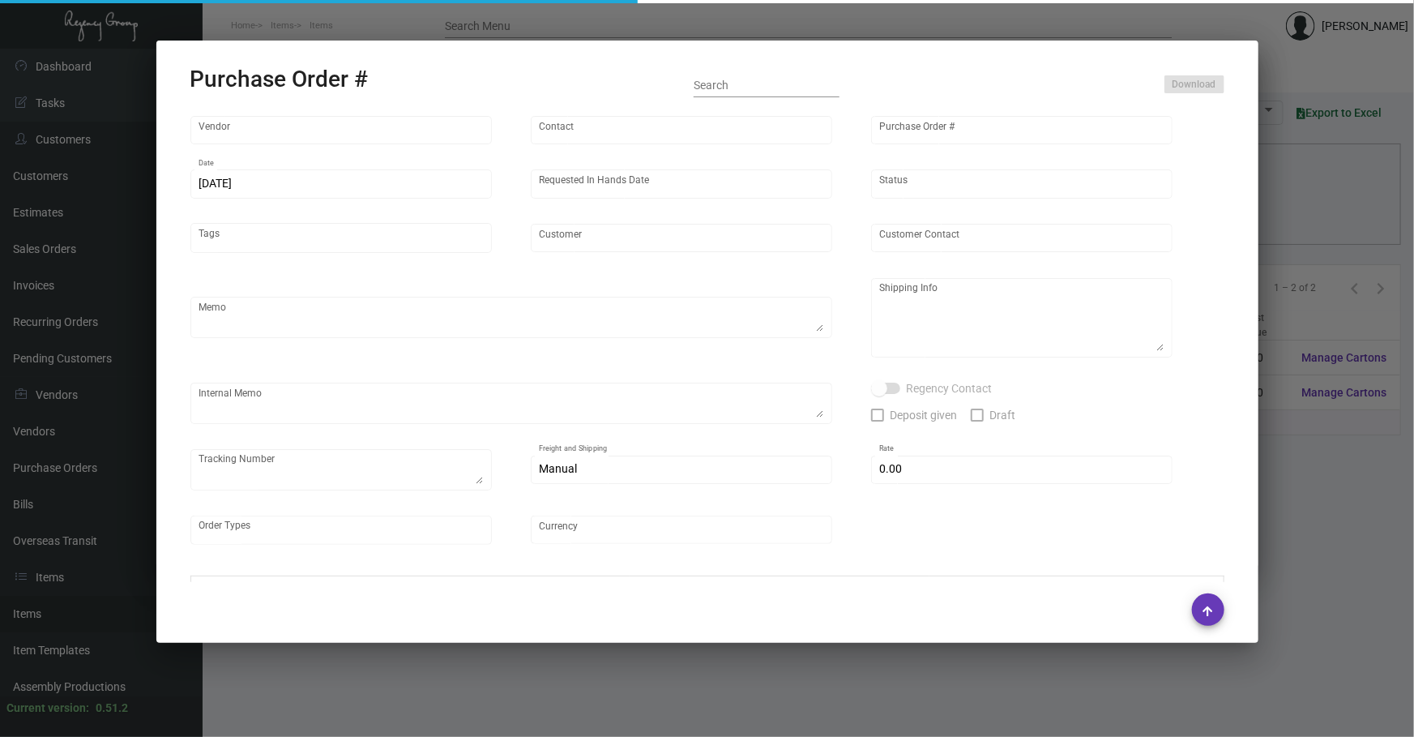
type input "Casa Cipriani [US_STATE]"
type textarea "reference 80717"
type textarea "Regency Group NJ [PERSON_NAME] [STREET_ADDRESS]"
checkbox input "true"
type input "$ 0.00"
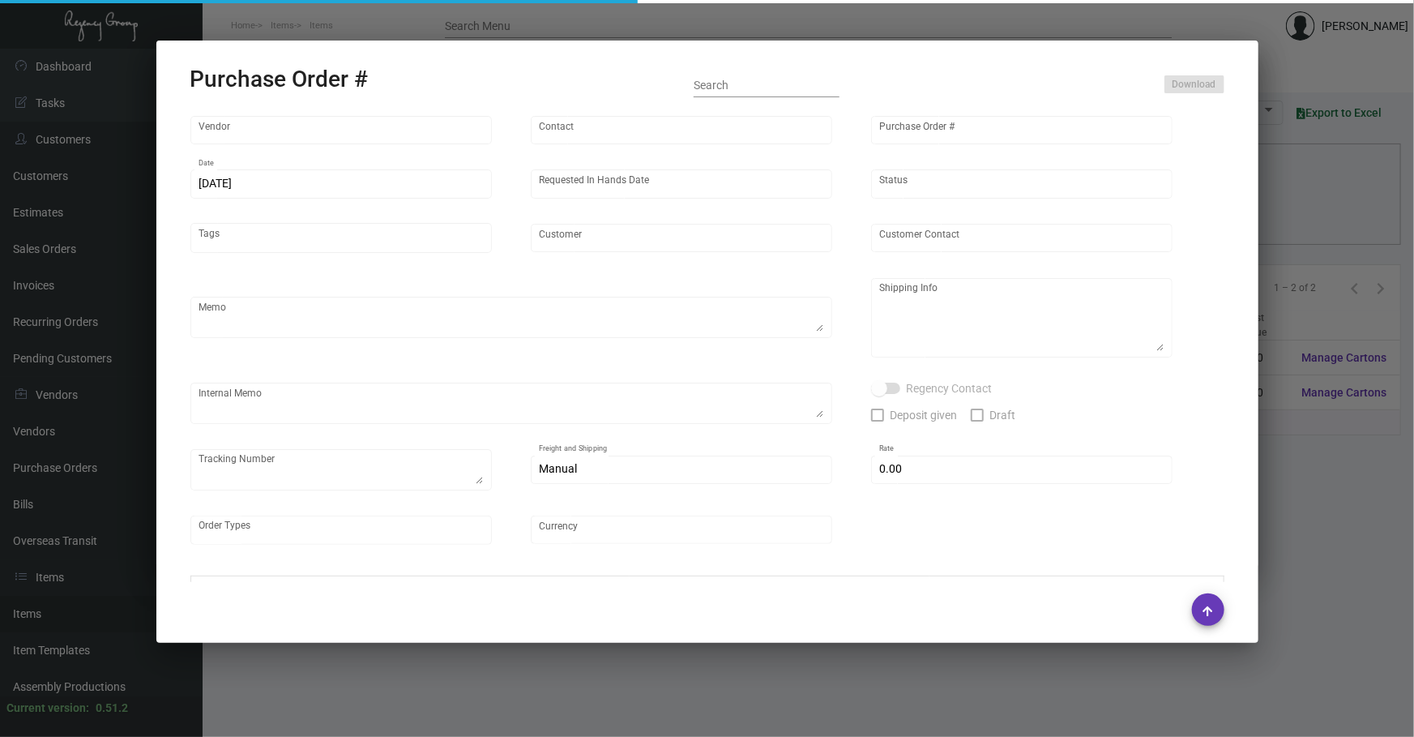
type input "United States Dollar $"
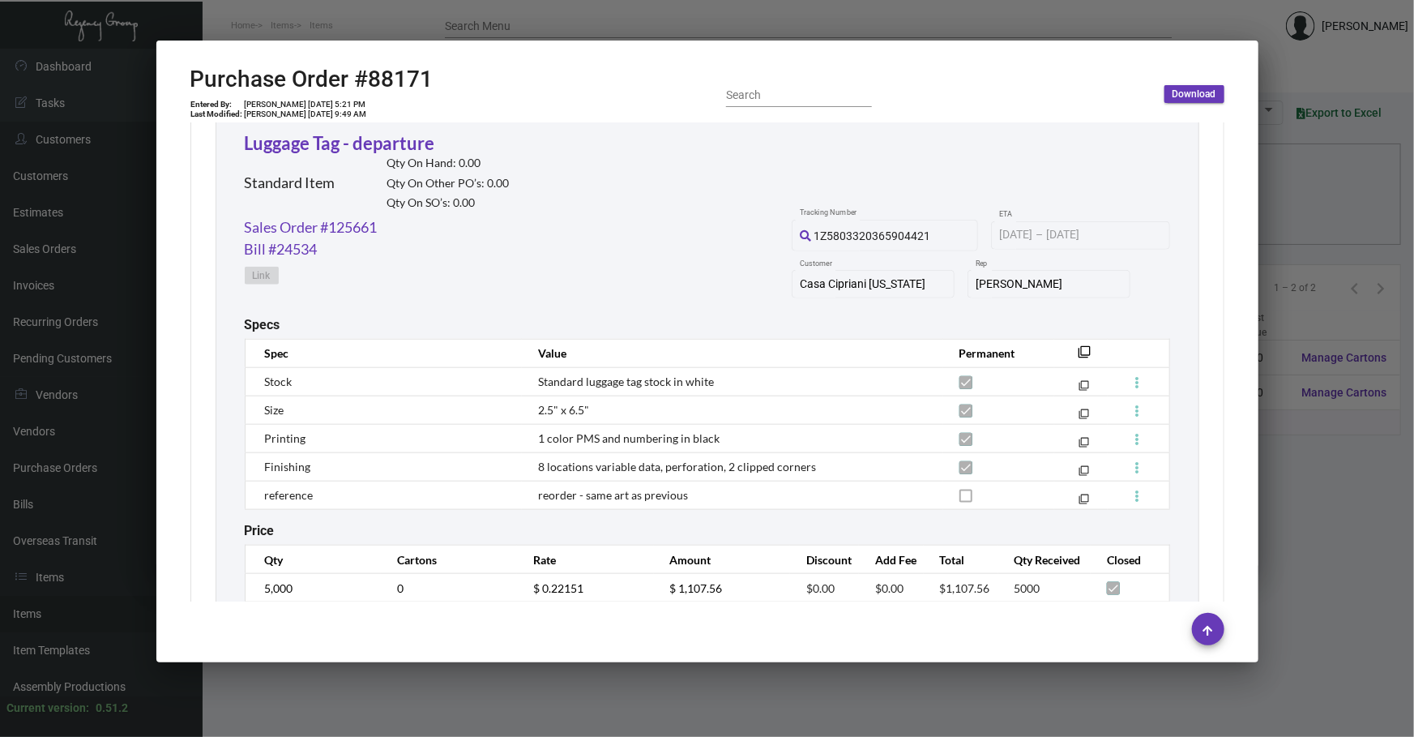
scroll to position [810, 0]
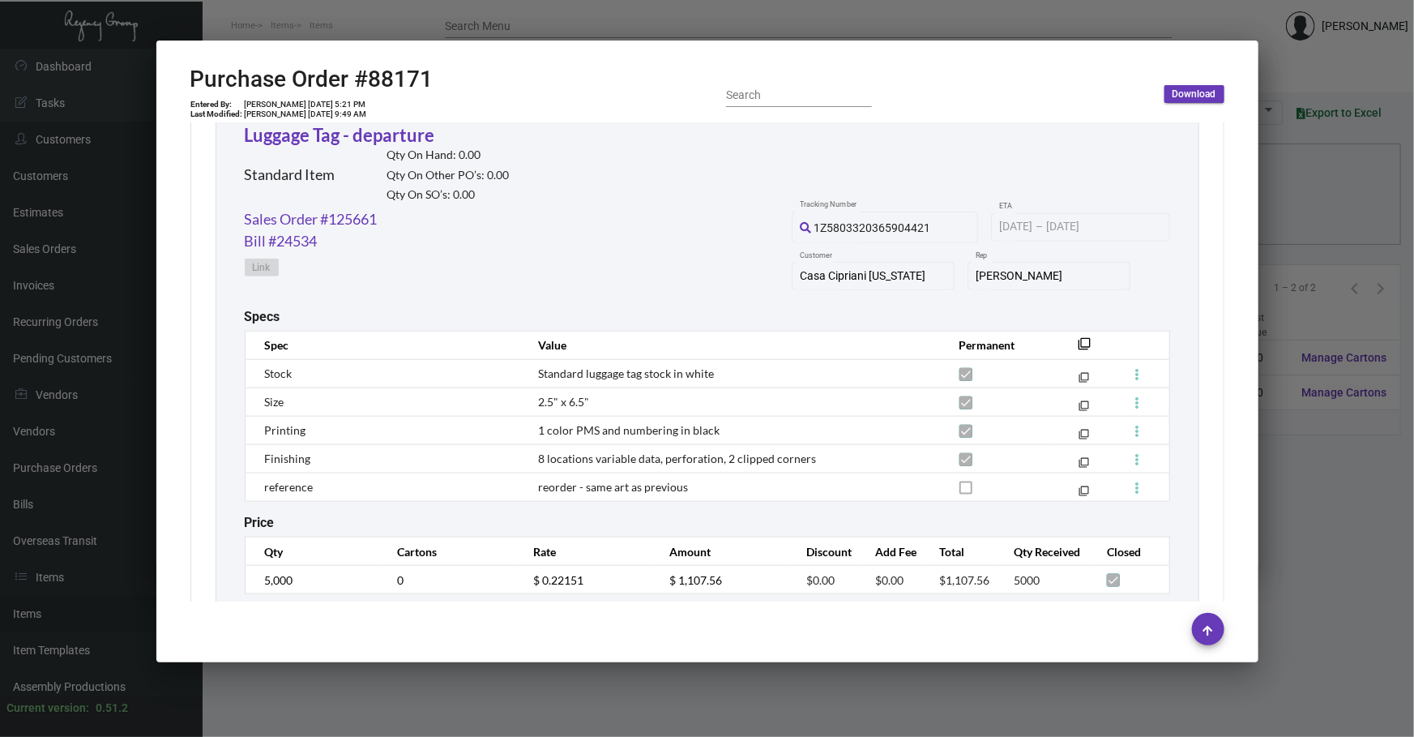
click at [427, 698] on div at bounding box center [707, 368] width 1414 height 737
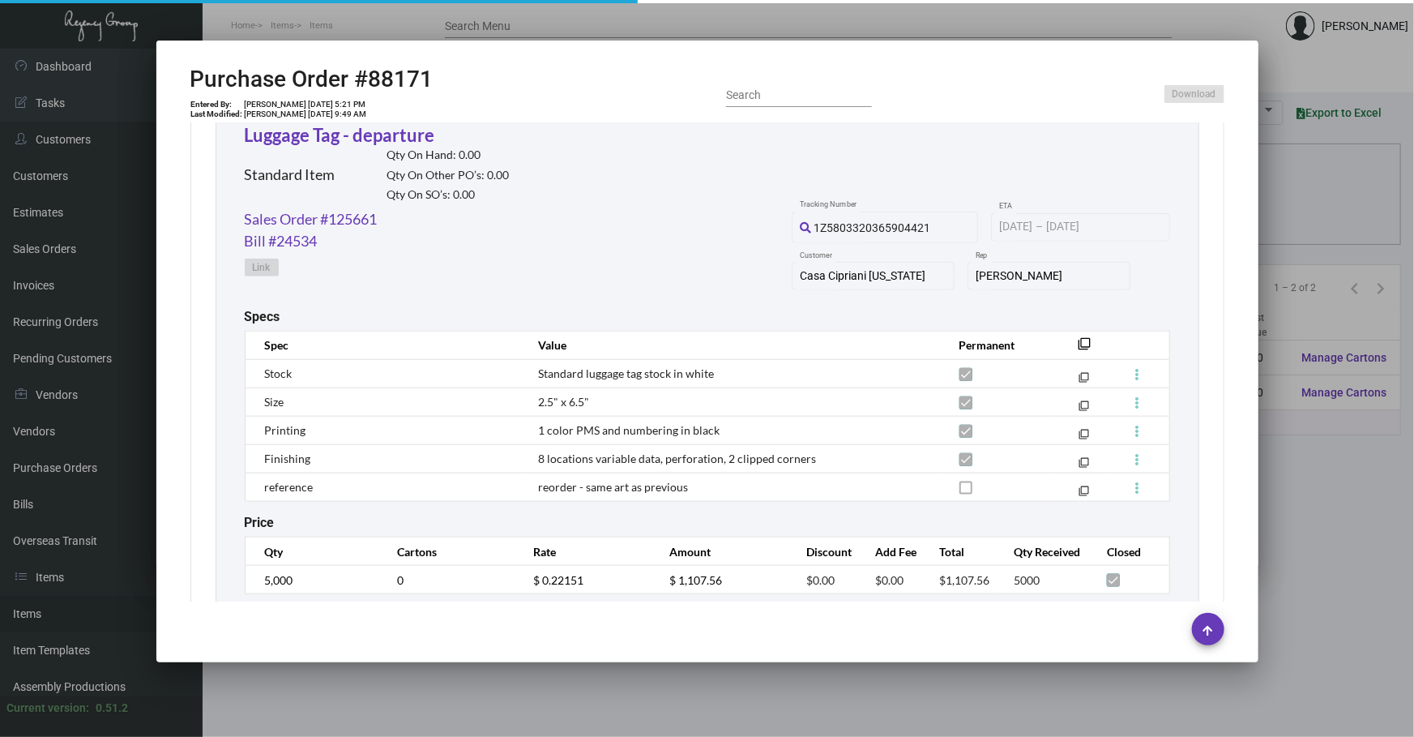
click at [423, 686] on div at bounding box center [707, 368] width 1414 height 737
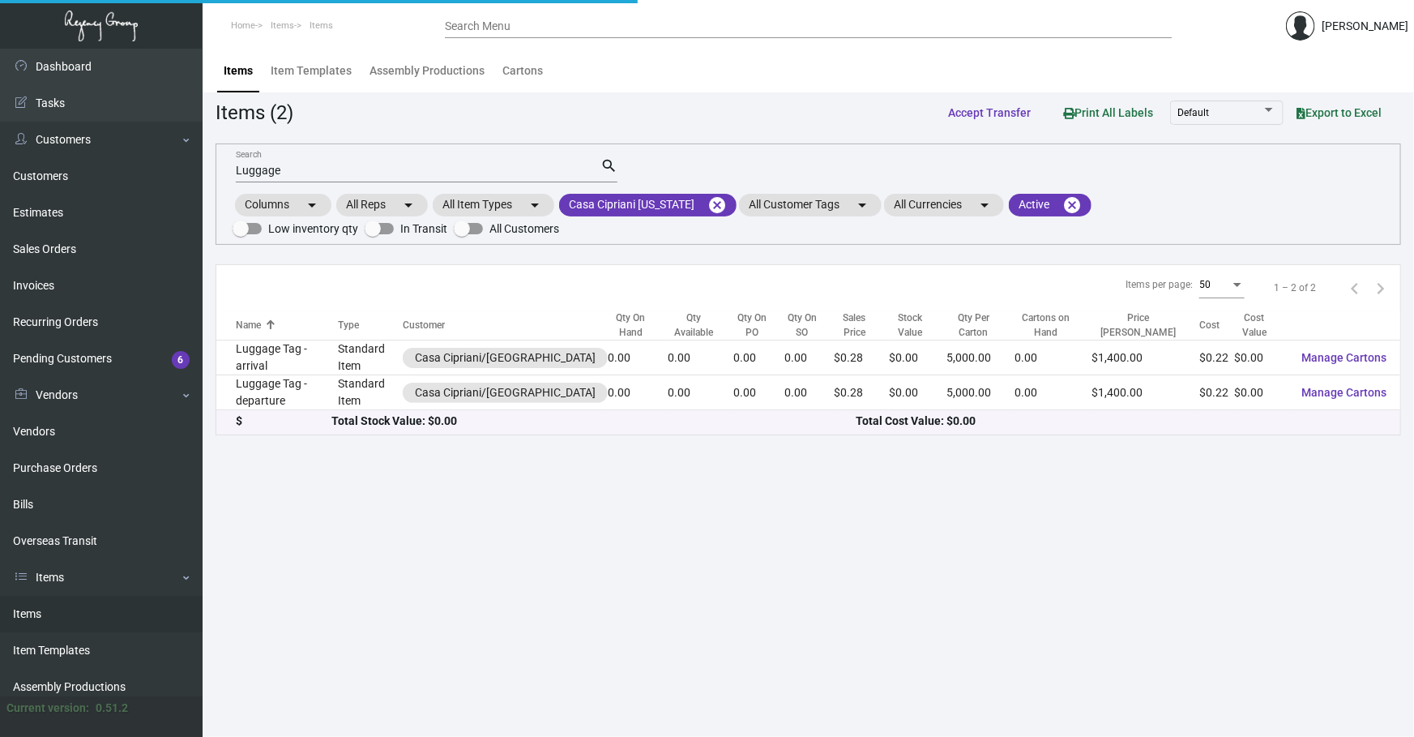
drag, startPoint x: 306, startPoint y: 169, endPoint x: 0, endPoint y: 27, distance: 336.9
click at [0, 127] on div "Dashboard Dashboard Tasks Customers Customers Estimates Sales Orders Invoices R…" at bounding box center [707, 393] width 1414 height 688
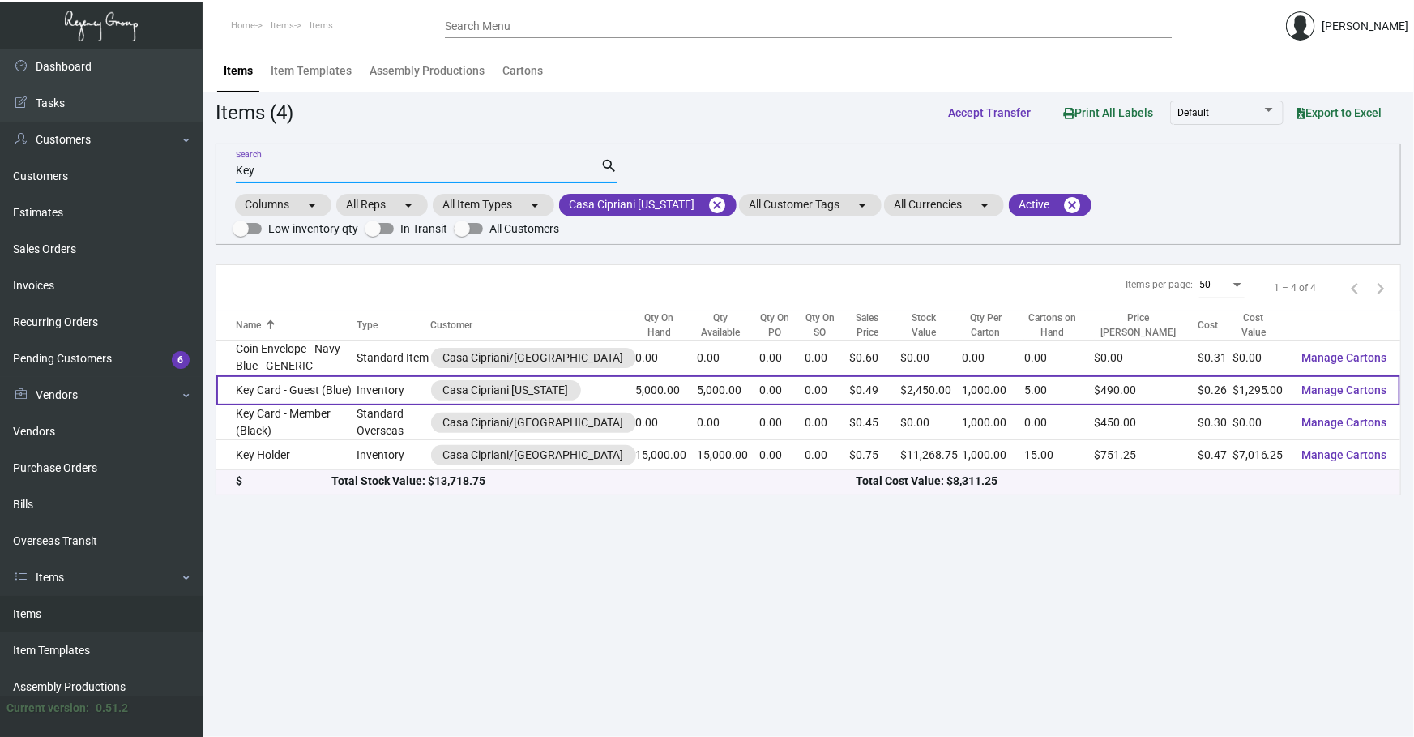
type input "Key"
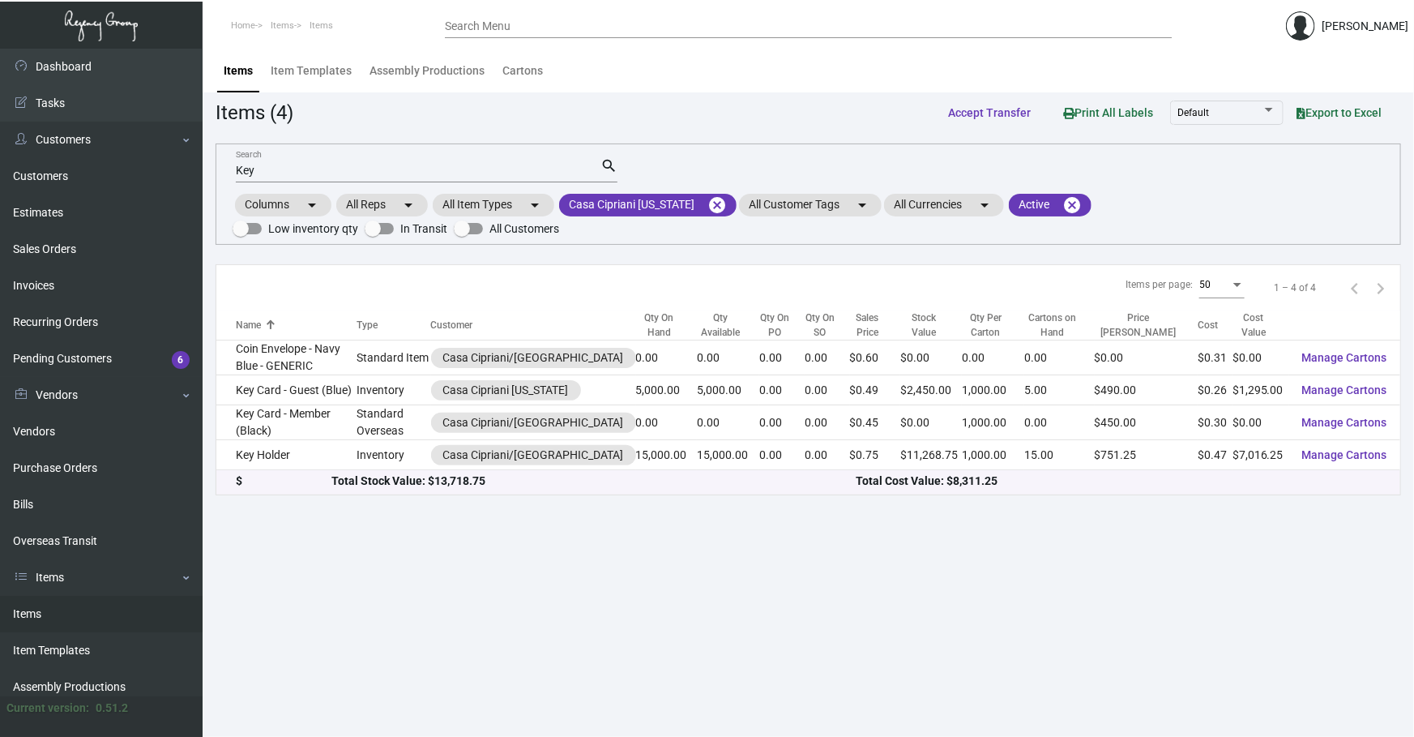
click at [331, 385] on td "Key Card - Guest (Blue)" at bounding box center [286, 390] width 140 height 30
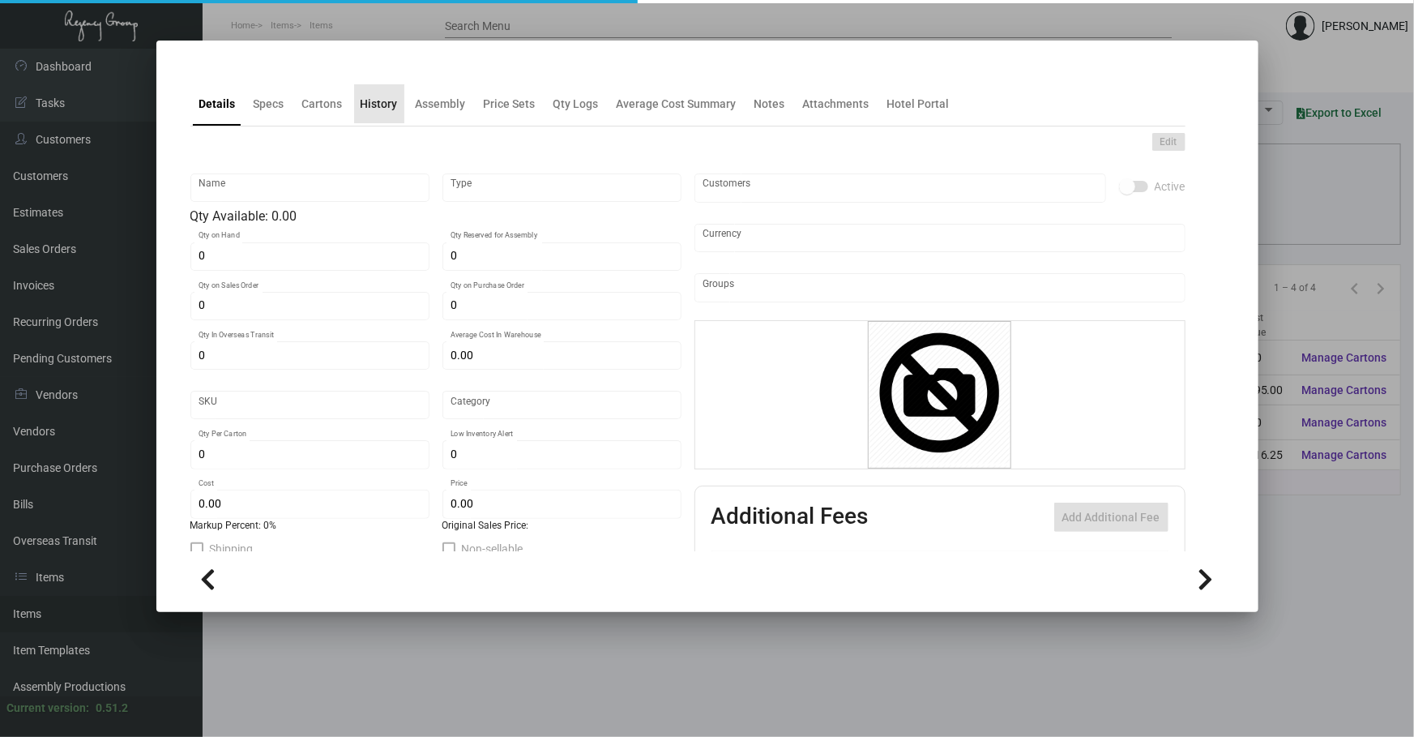
click at [388, 122] on div "History" at bounding box center [379, 103] width 50 height 39
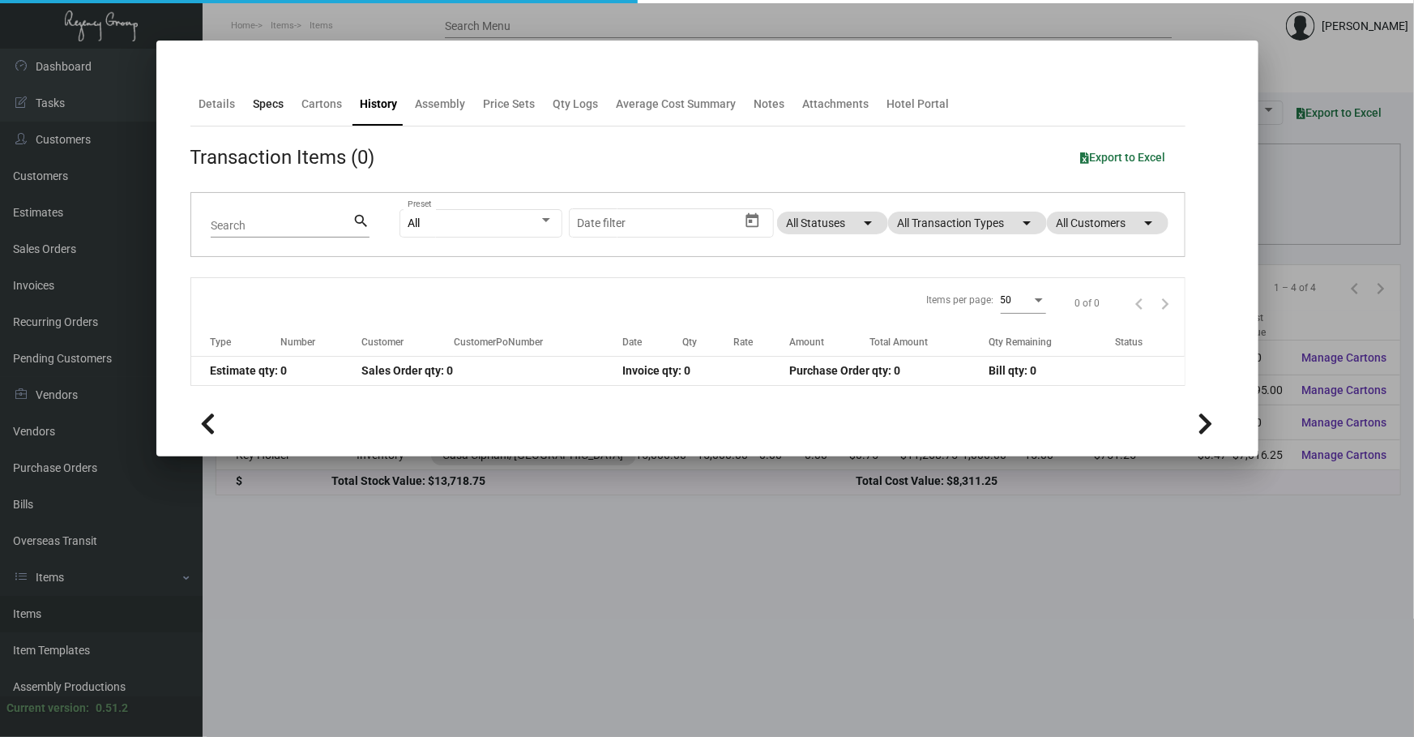
click at [268, 96] on div "Specs" at bounding box center [269, 104] width 31 height 17
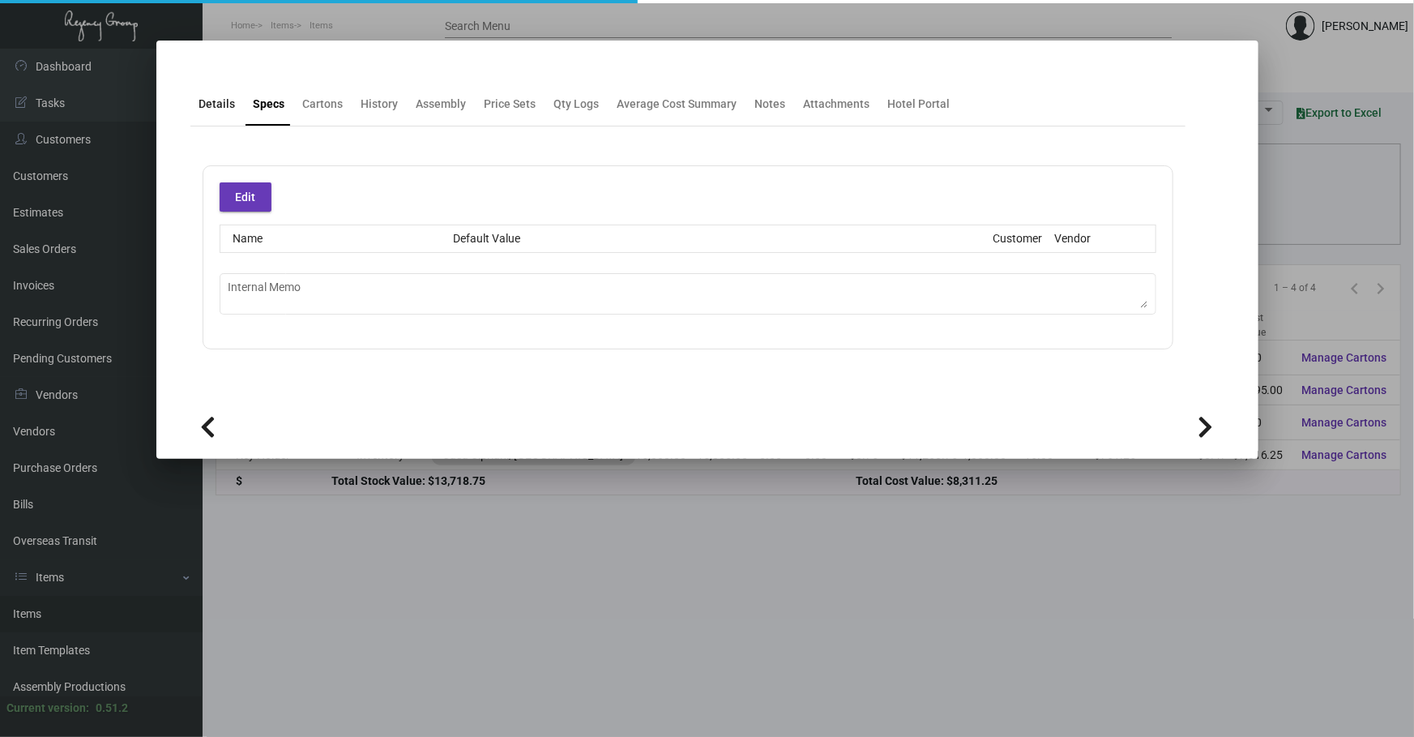
click at [211, 100] on div "Details" at bounding box center [217, 104] width 36 height 17
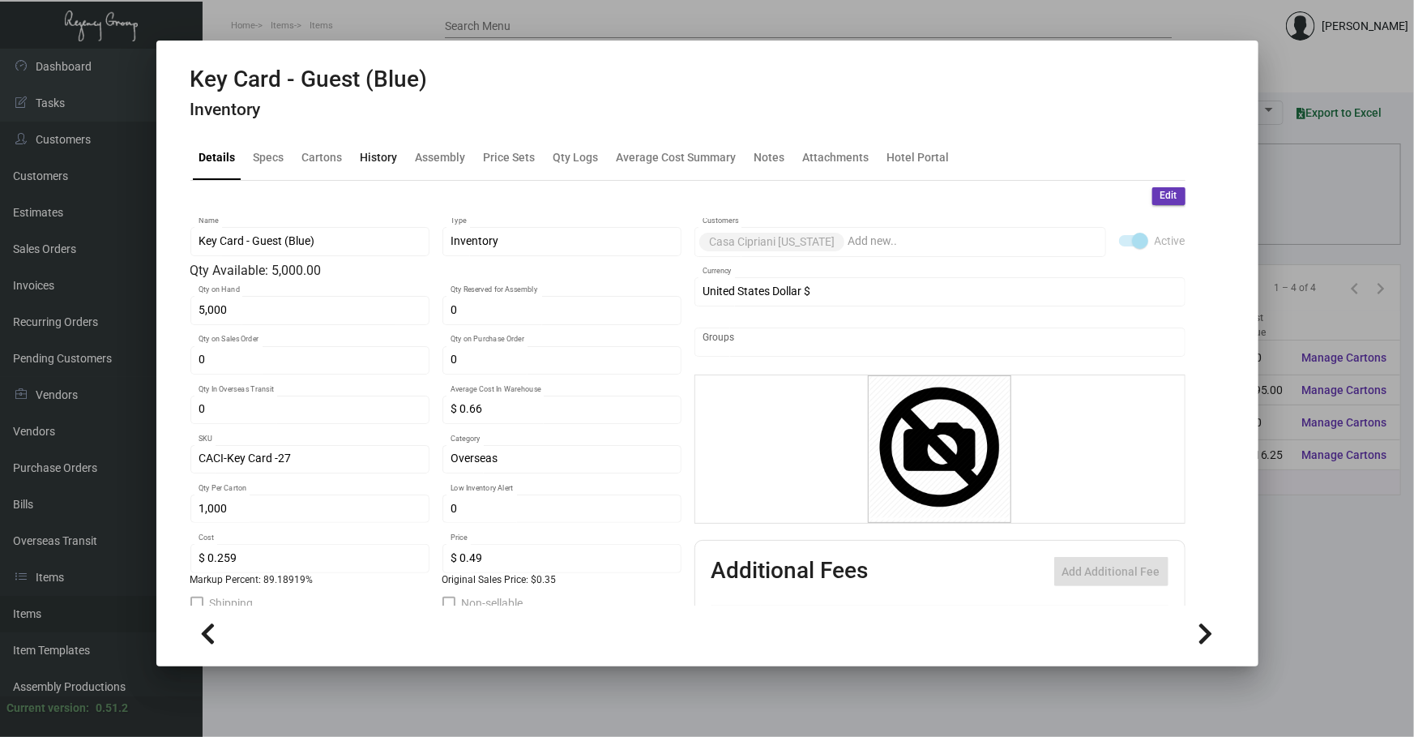
click at [388, 149] on div "History" at bounding box center [379, 157] width 37 height 17
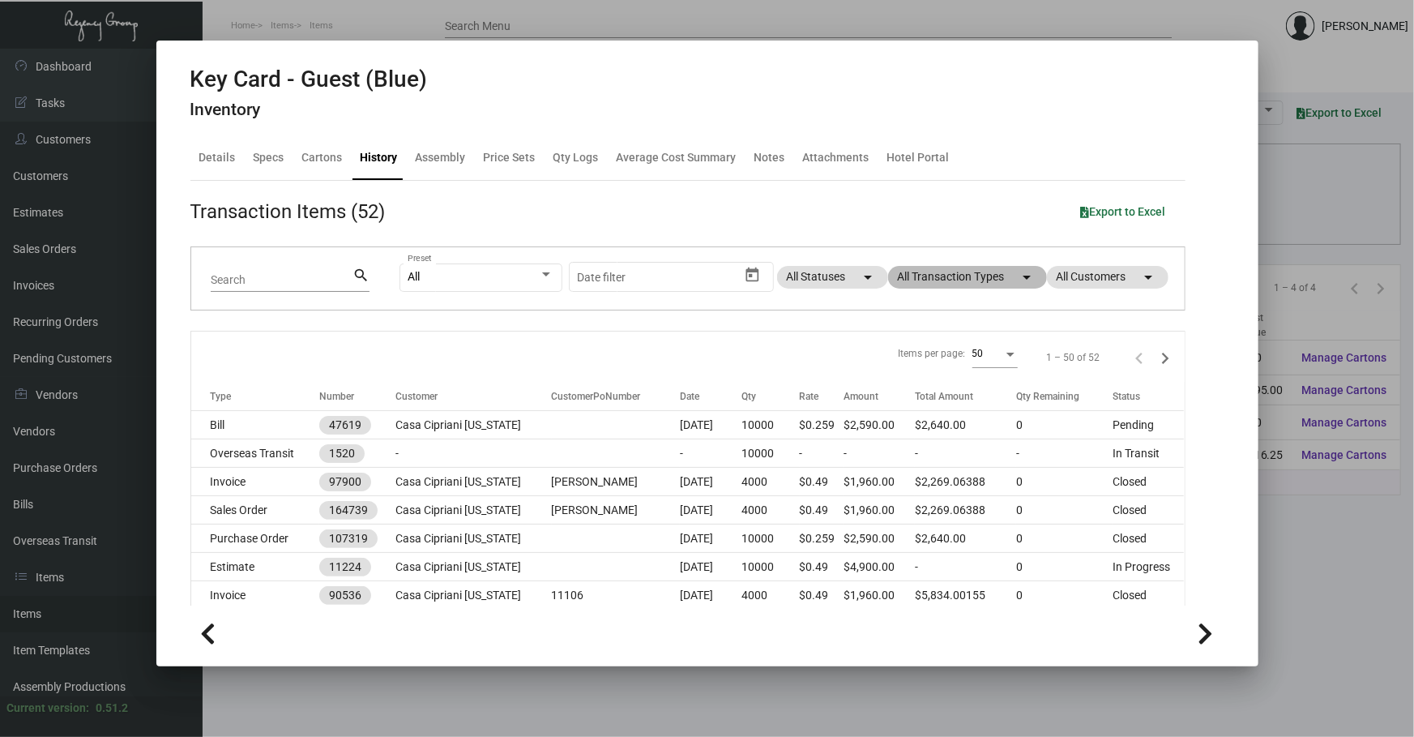
click at [971, 272] on mat-chip "All Transaction Types arrow_drop_down" at bounding box center [967, 277] width 159 height 23
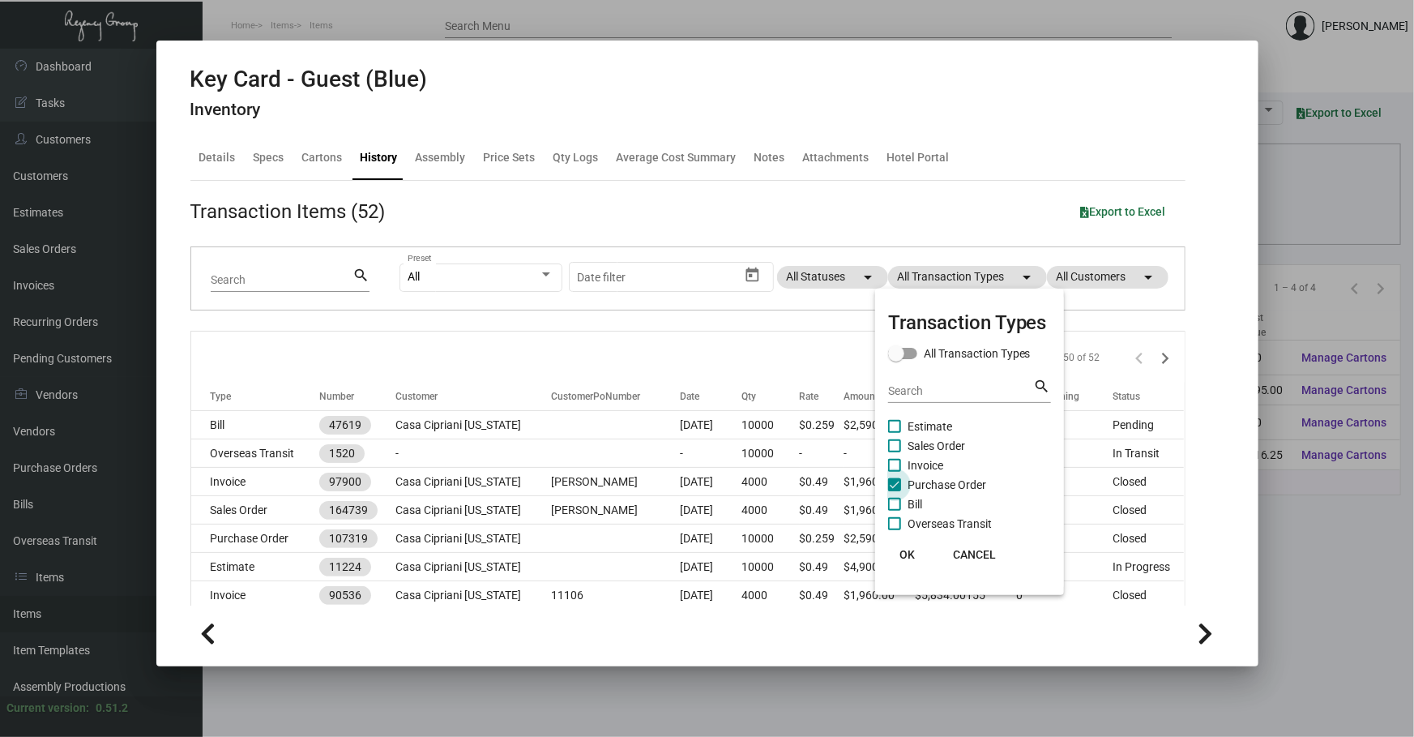
click at [943, 480] on span "Purchase Order" at bounding box center [947, 484] width 79 height 19
click at [895, 491] on input "Purchase Order" at bounding box center [894, 491] width 1 height 1
click at [943, 480] on span "Purchase Order" at bounding box center [947, 484] width 79 height 19
click at [895, 491] on input "Purchase Order" at bounding box center [894, 491] width 1 height 1
checkbox input "true"
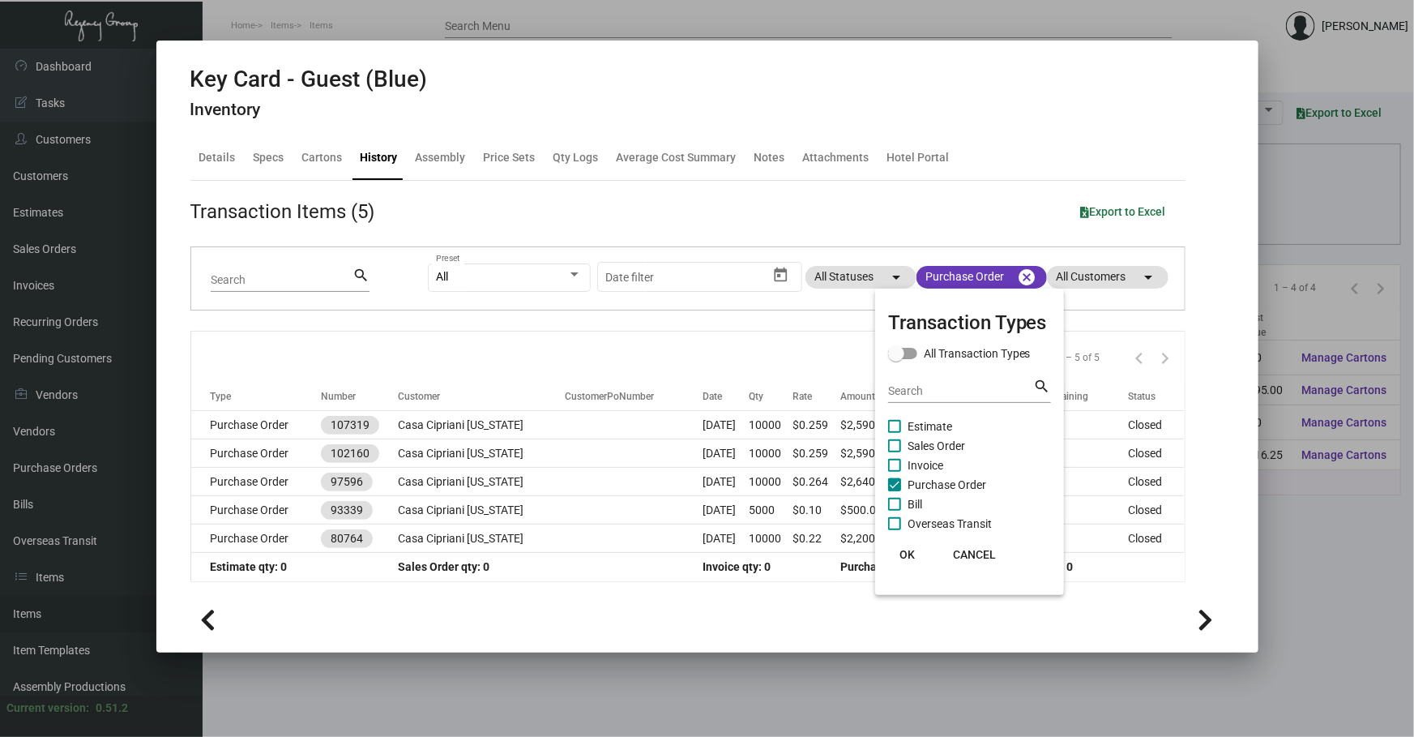
click at [524, 418] on div at bounding box center [707, 368] width 1414 height 737
click at [524, 418] on td "Casa Cipriani [US_STATE]" at bounding box center [482, 425] width 167 height 28
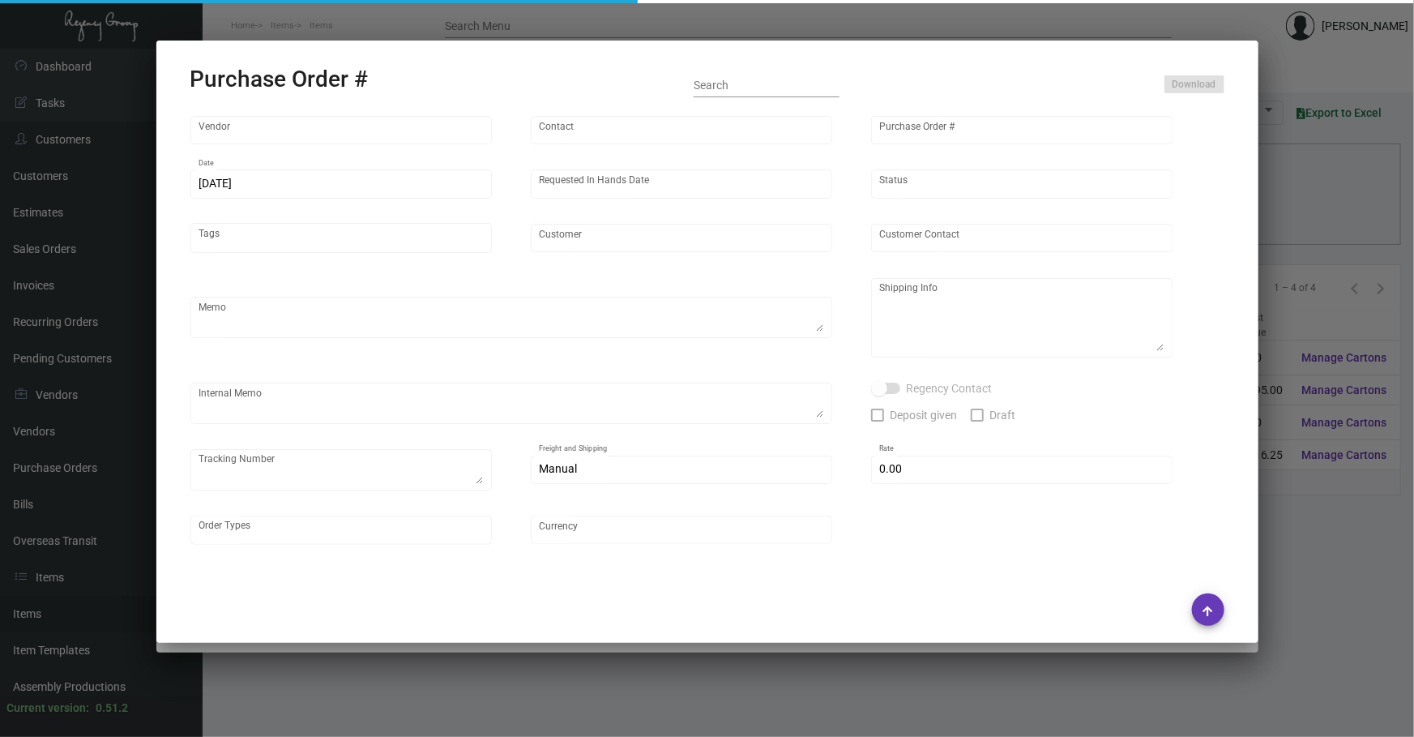
type input "CHENGDU MIND IOT TECHNOLOGY"
type input "[PERSON_NAME]"
type input "107319"
type input "[DATE]"
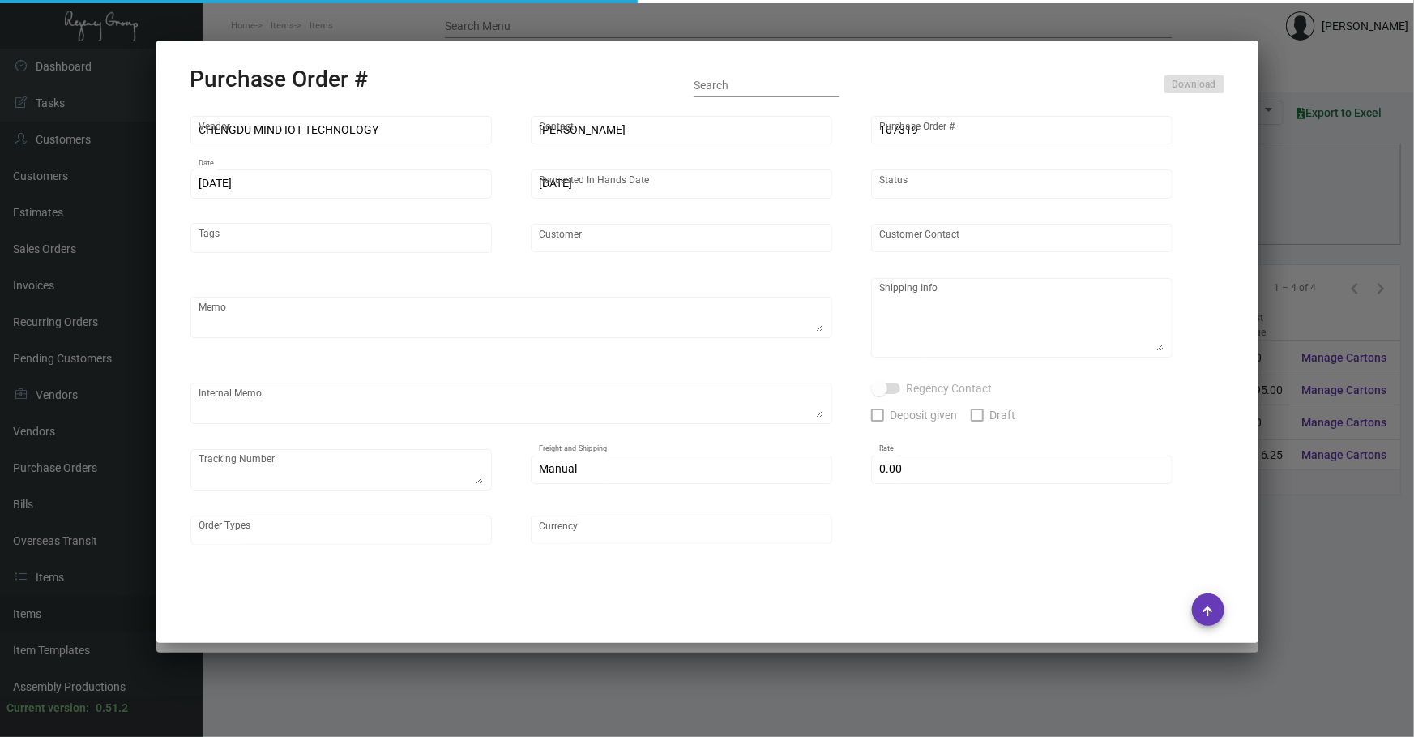
type input "Casa Cipriani [US_STATE]"
type textarea "Please ship by boat to our NJ warehouse."
type textarea "Regency Group NJ - [PERSON_NAME] [STREET_ADDRESS]"
checkbox input "true"
type input "$ 0.00"
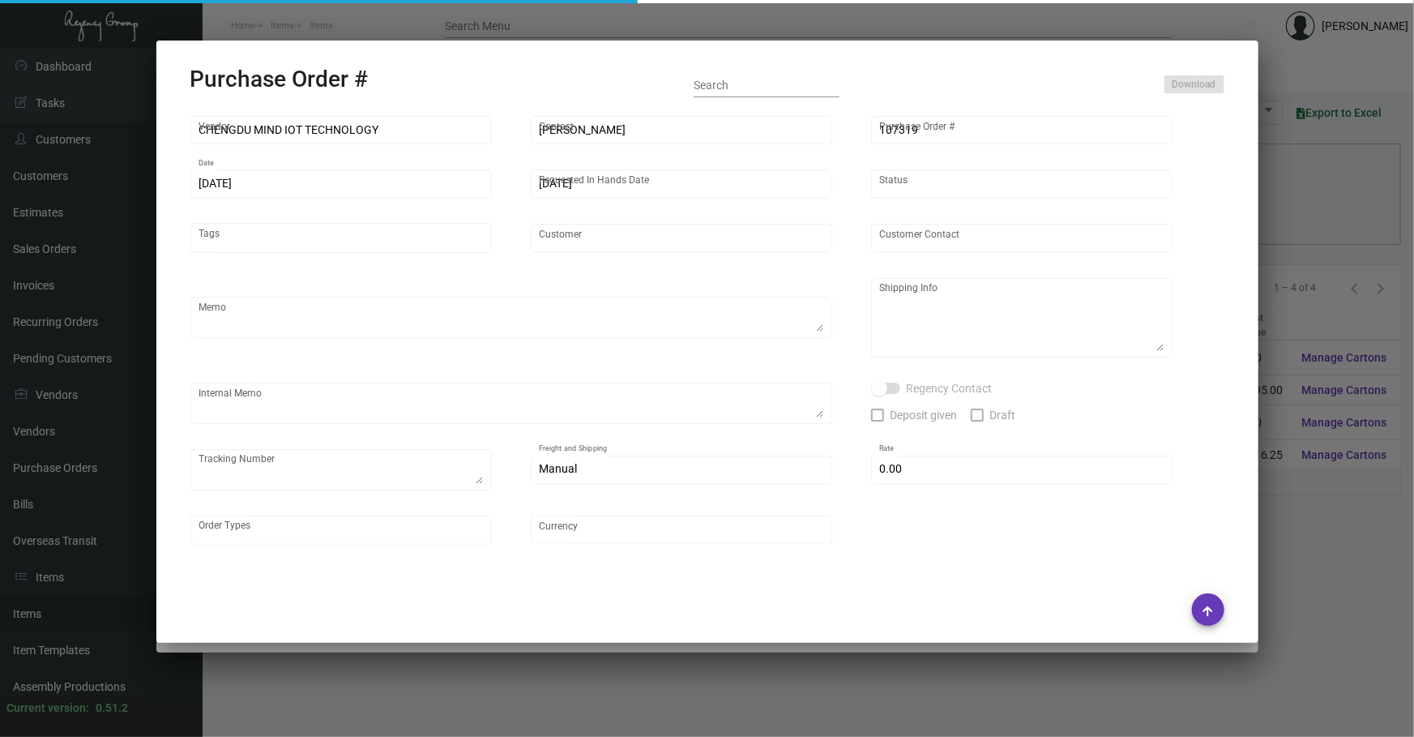
type input "United States Dollar $"
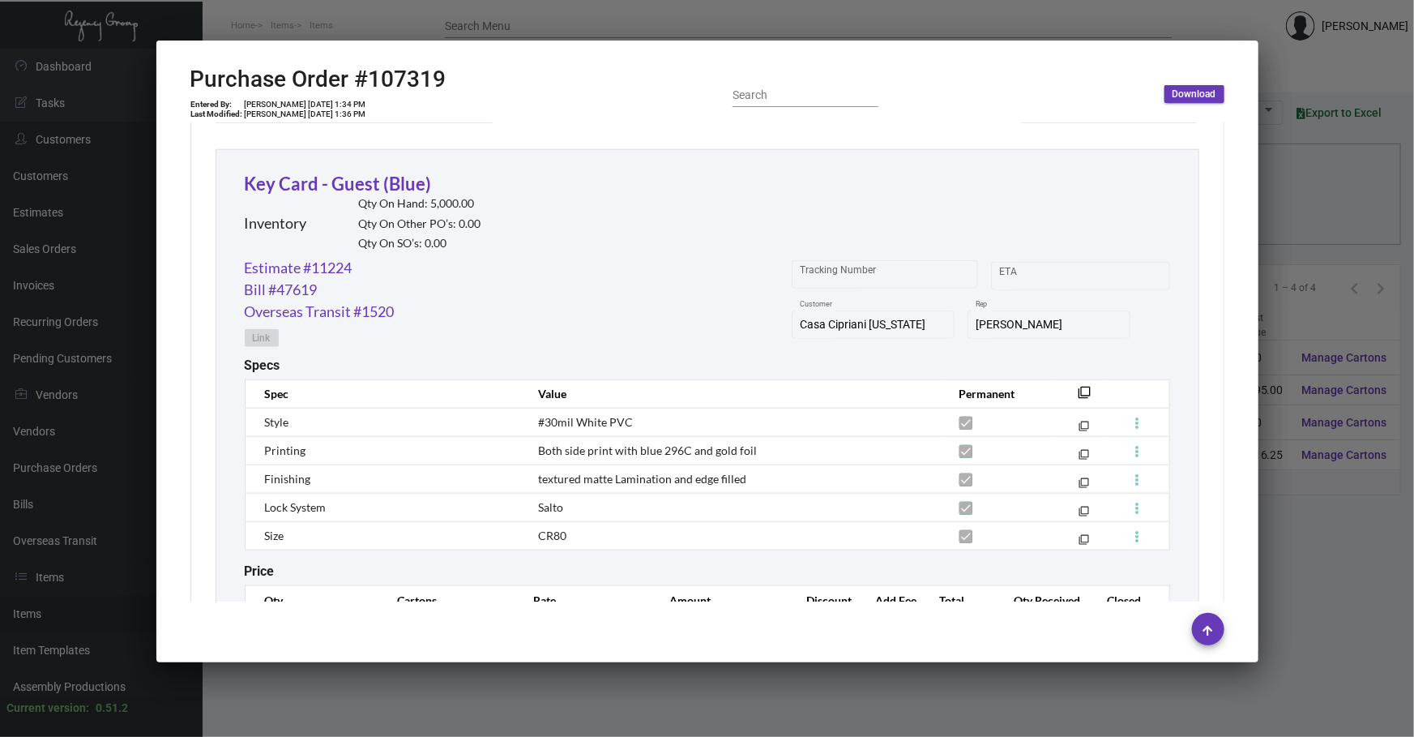
scroll to position [761, 0]
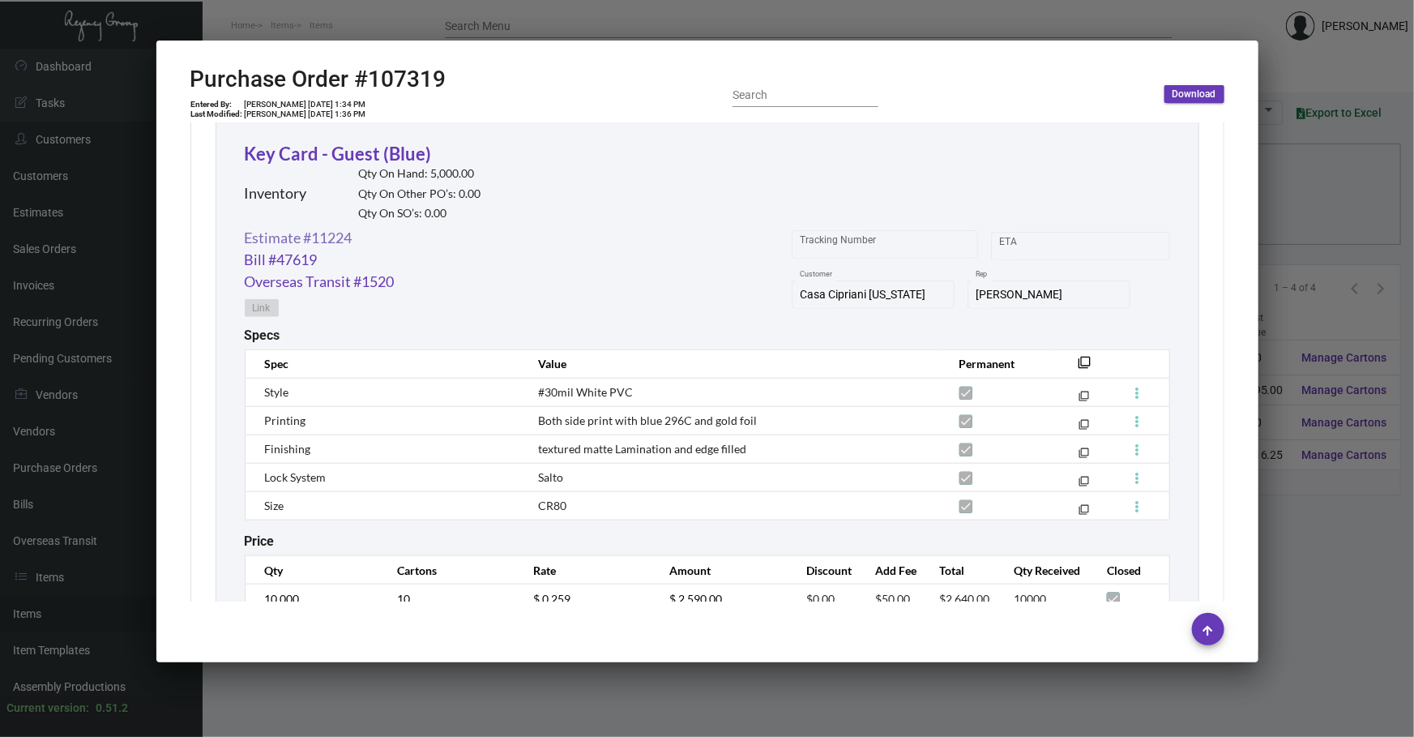
click at [344, 232] on link "Estimate #11224" at bounding box center [299, 238] width 108 height 22
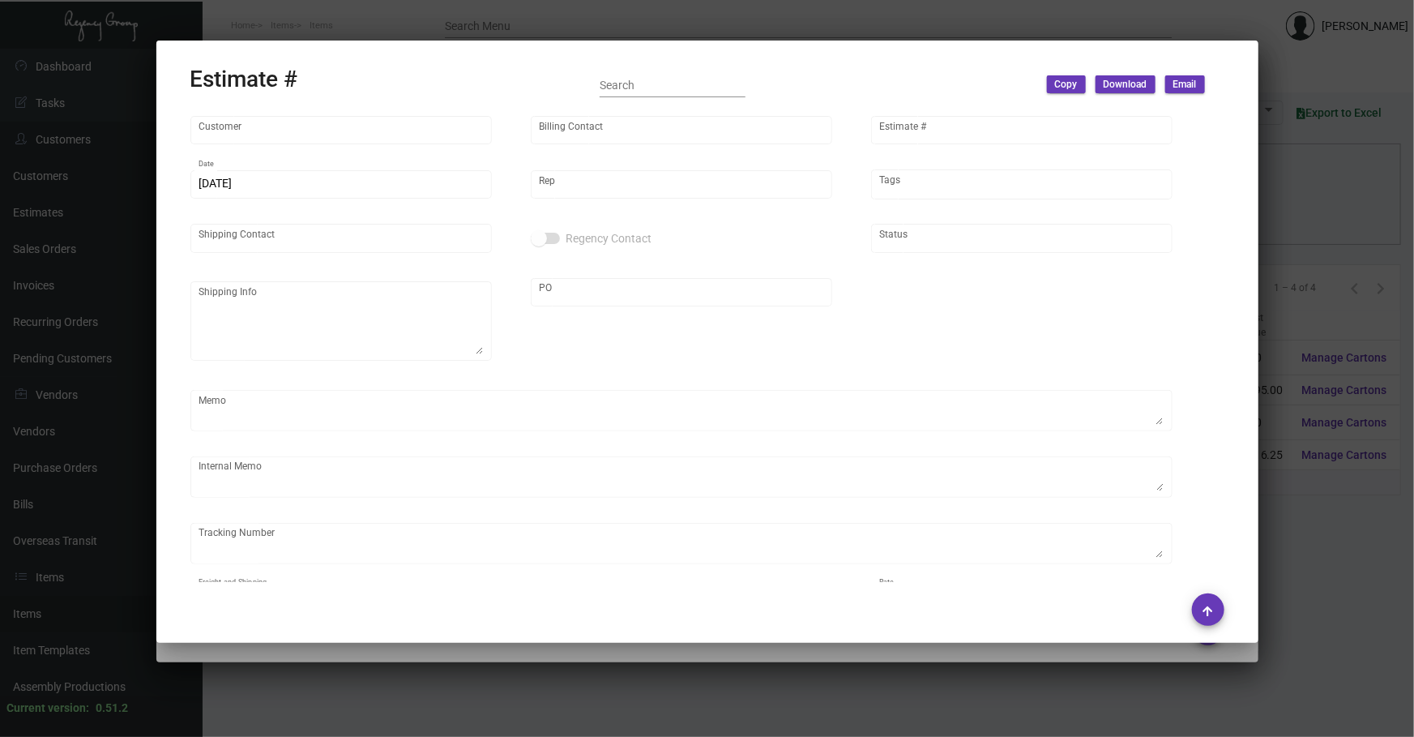
type input "Casa Cipriani [US_STATE]"
type input "Accounts Payable"
type input "11224"
type input "[DATE]"
type input "[PERSON_NAME]"
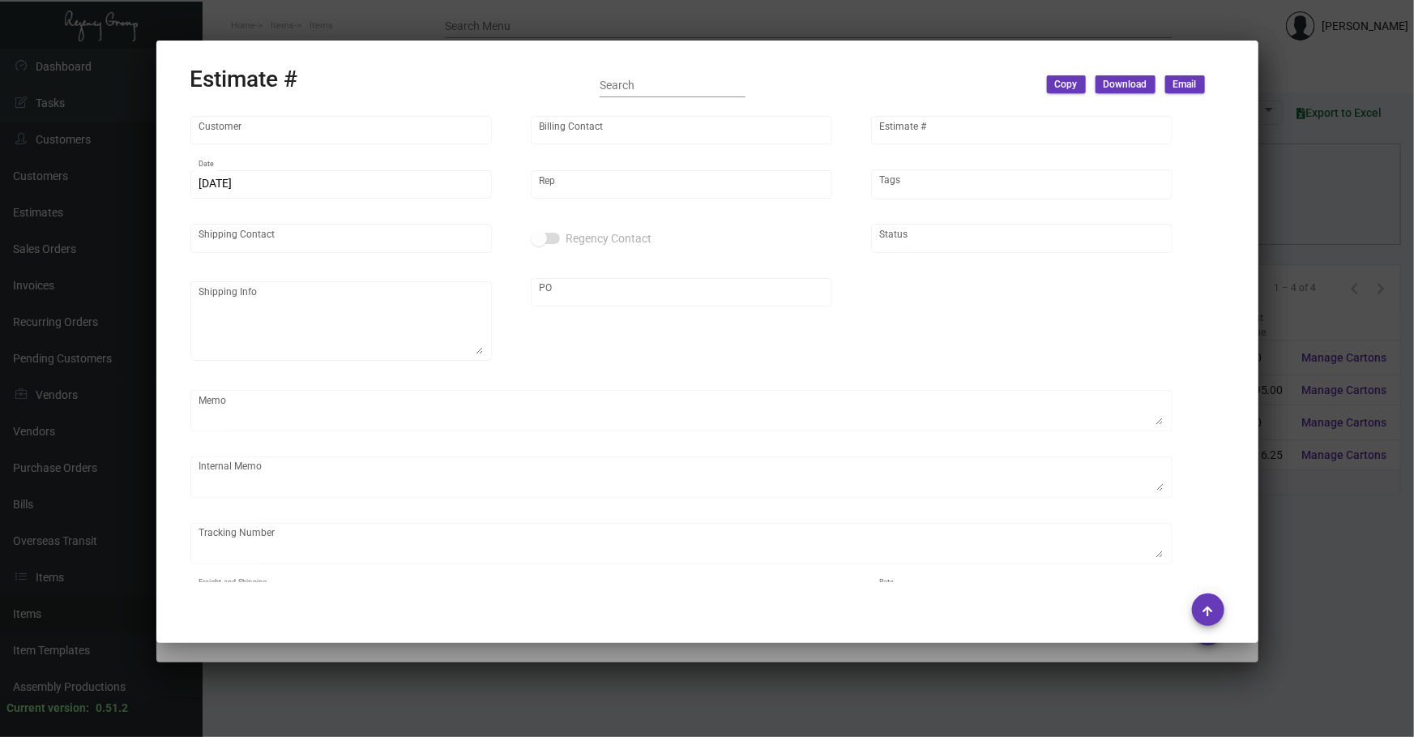
type input "[PERSON_NAME]"
type input "United States Dollar $"
type input "$ 0.00"
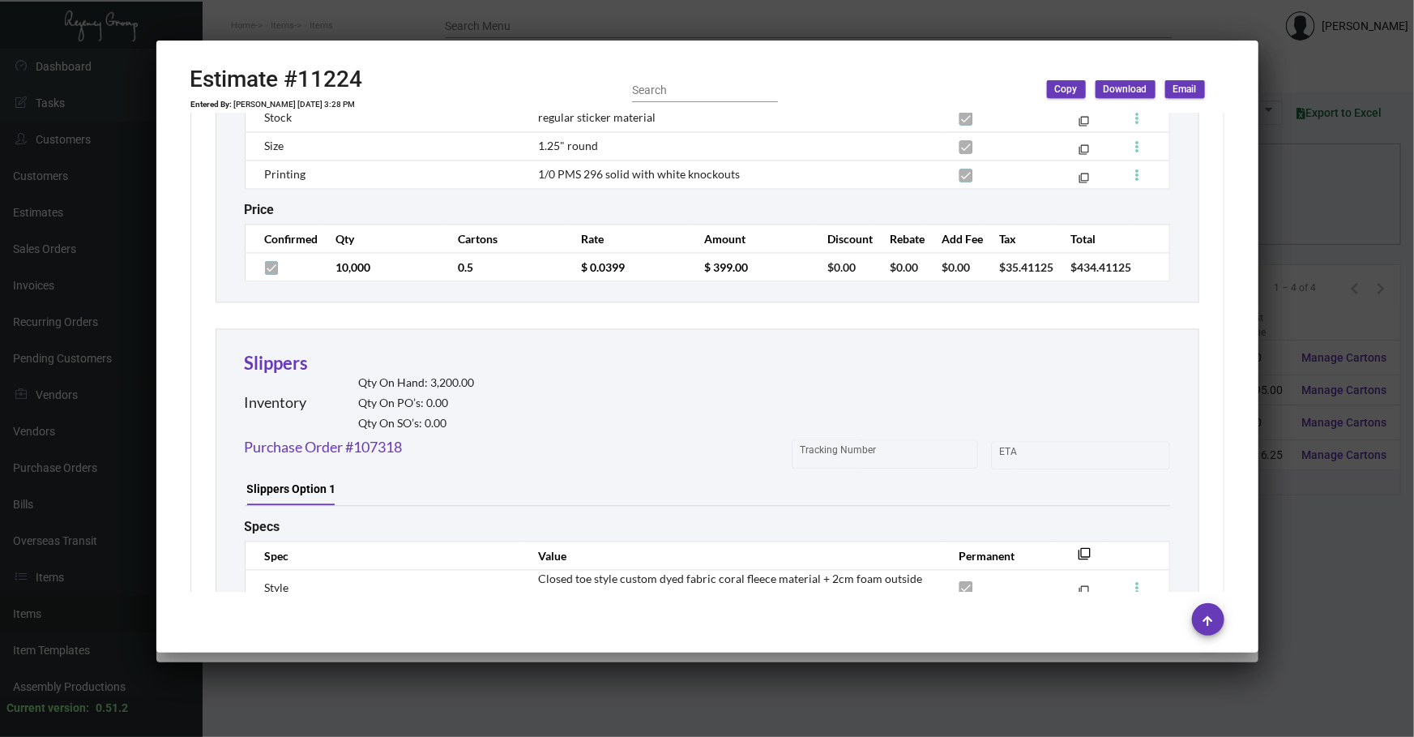
scroll to position [1743, 0]
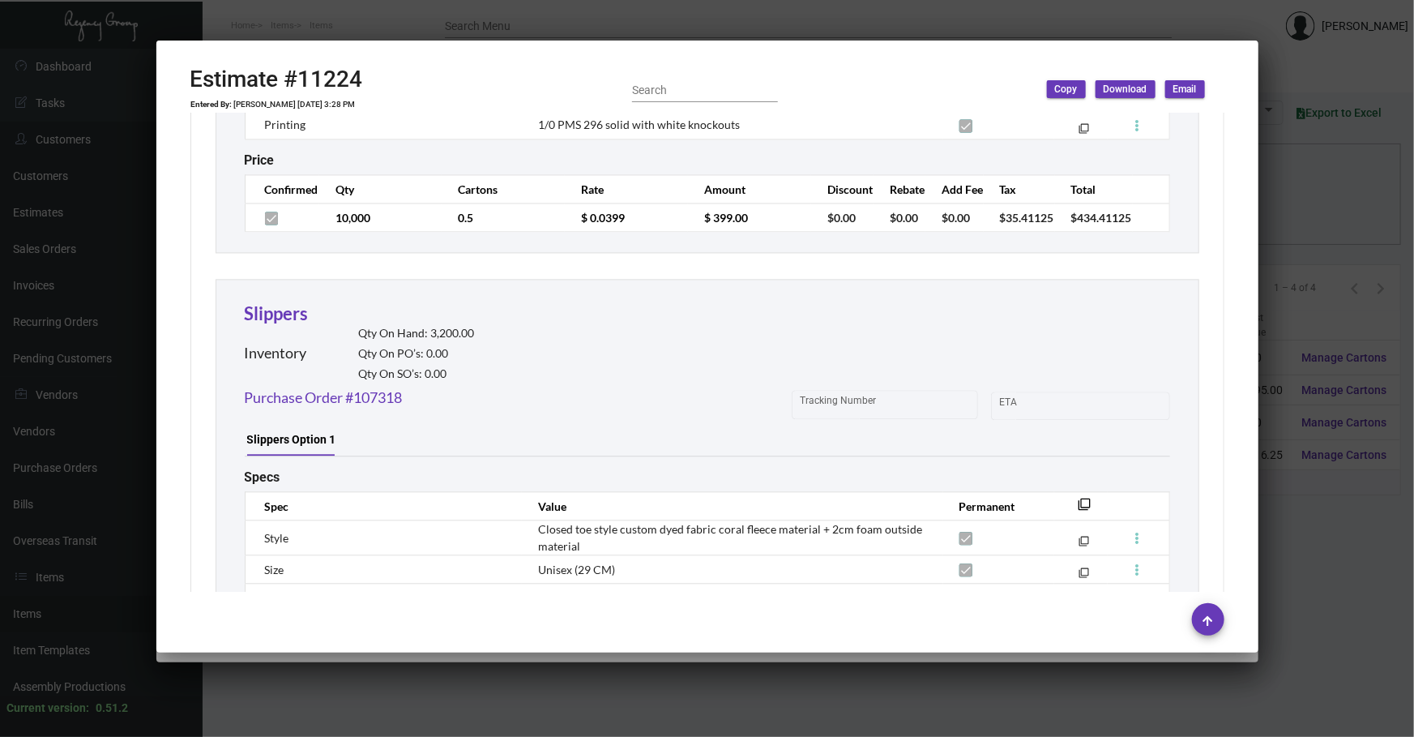
click at [664, 709] on div at bounding box center [707, 368] width 1414 height 737
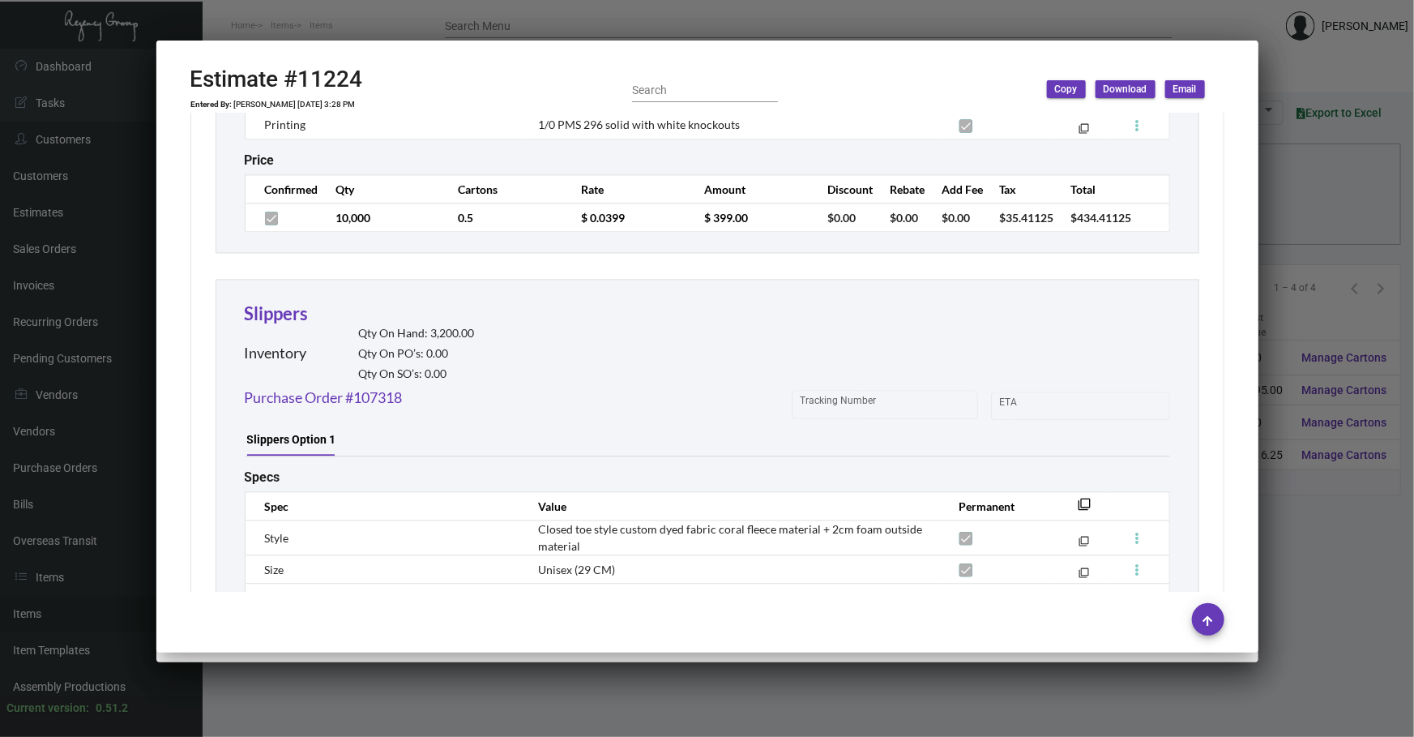
click at [663, 708] on div at bounding box center [707, 368] width 1414 height 737
click at [661, 705] on div at bounding box center [707, 368] width 1414 height 737
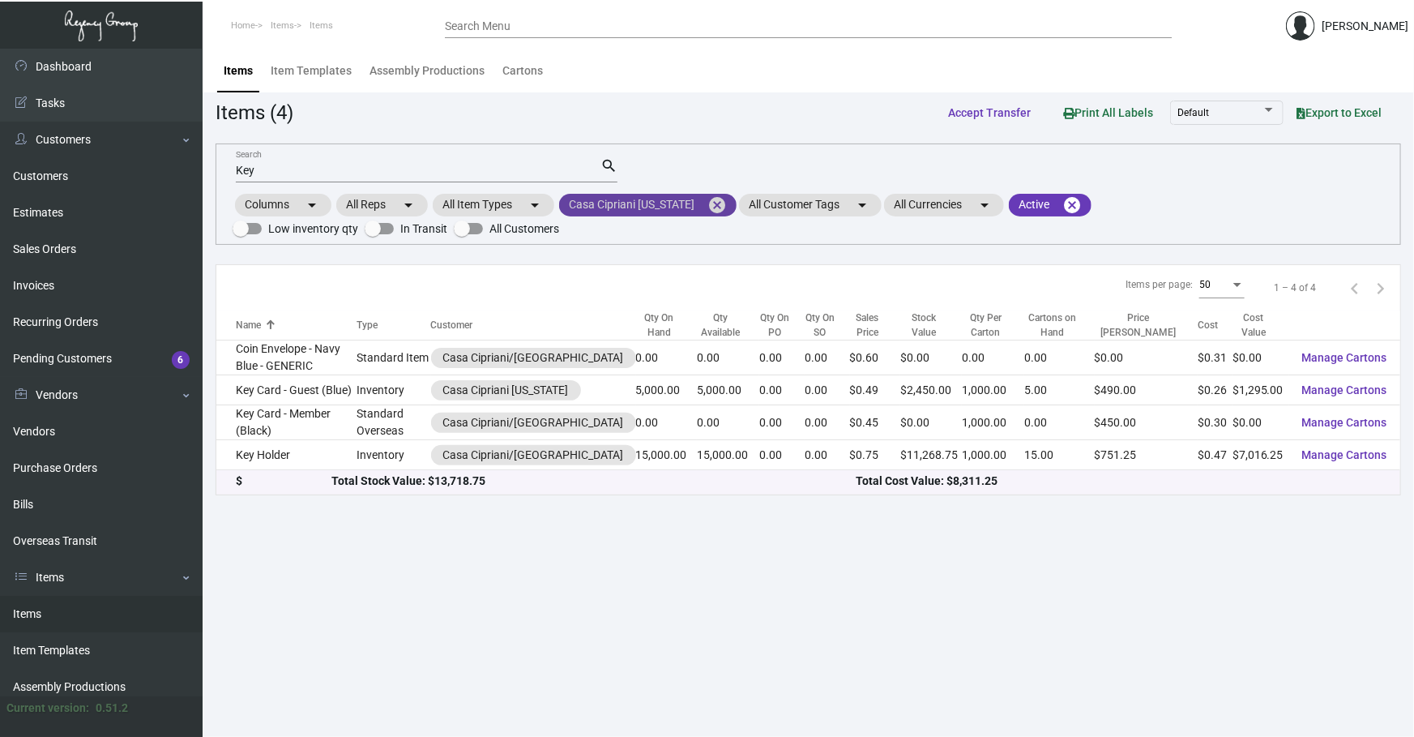
click at [712, 208] on mat-icon "cancel" at bounding box center [717, 204] width 19 height 19
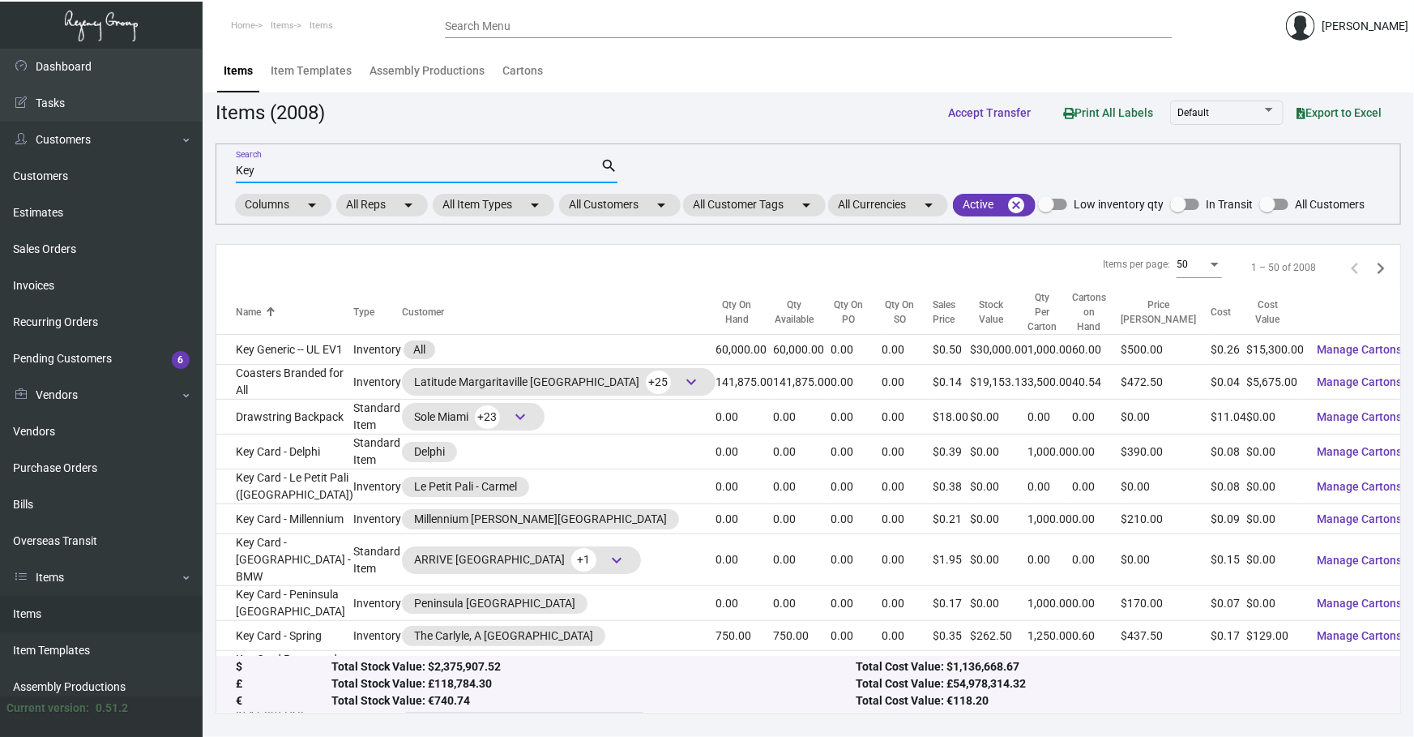
drag, startPoint x: 535, startPoint y: 170, endPoint x: 0, endPoint y: 4, distance: 560.1
click at [19, 164] on div "Dashboard Dashboard Tasks Customers Customers Estimates Sales Orders Invoices R…" at bounding box center [707, 393] width 1414 height 688
click at [637, 199] on mat-chip "All Customers arrow_drop_down" at bounding box center [620, 205] width 122 height 23
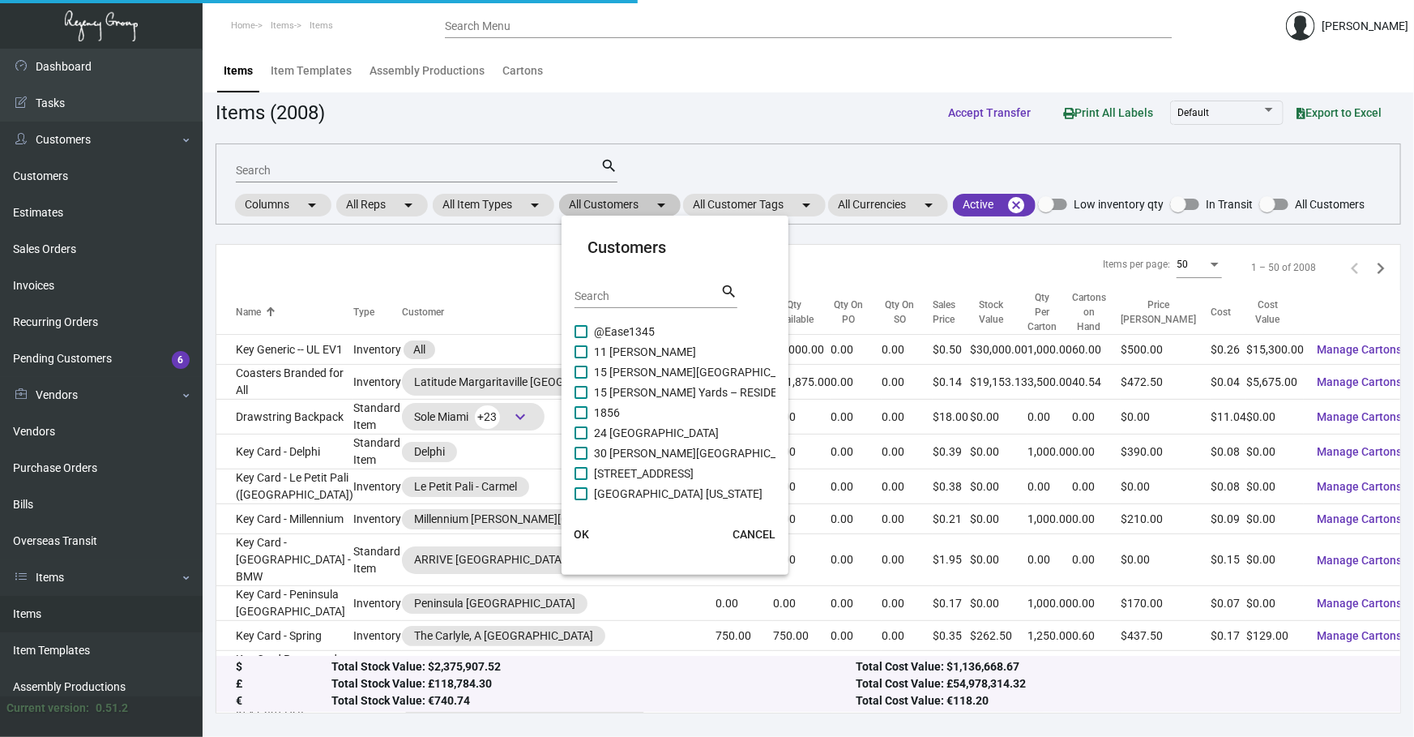
click at [660, 276] on mat-card-header "Customers Search search" at bounding box center [675, 278] width 201 height 87
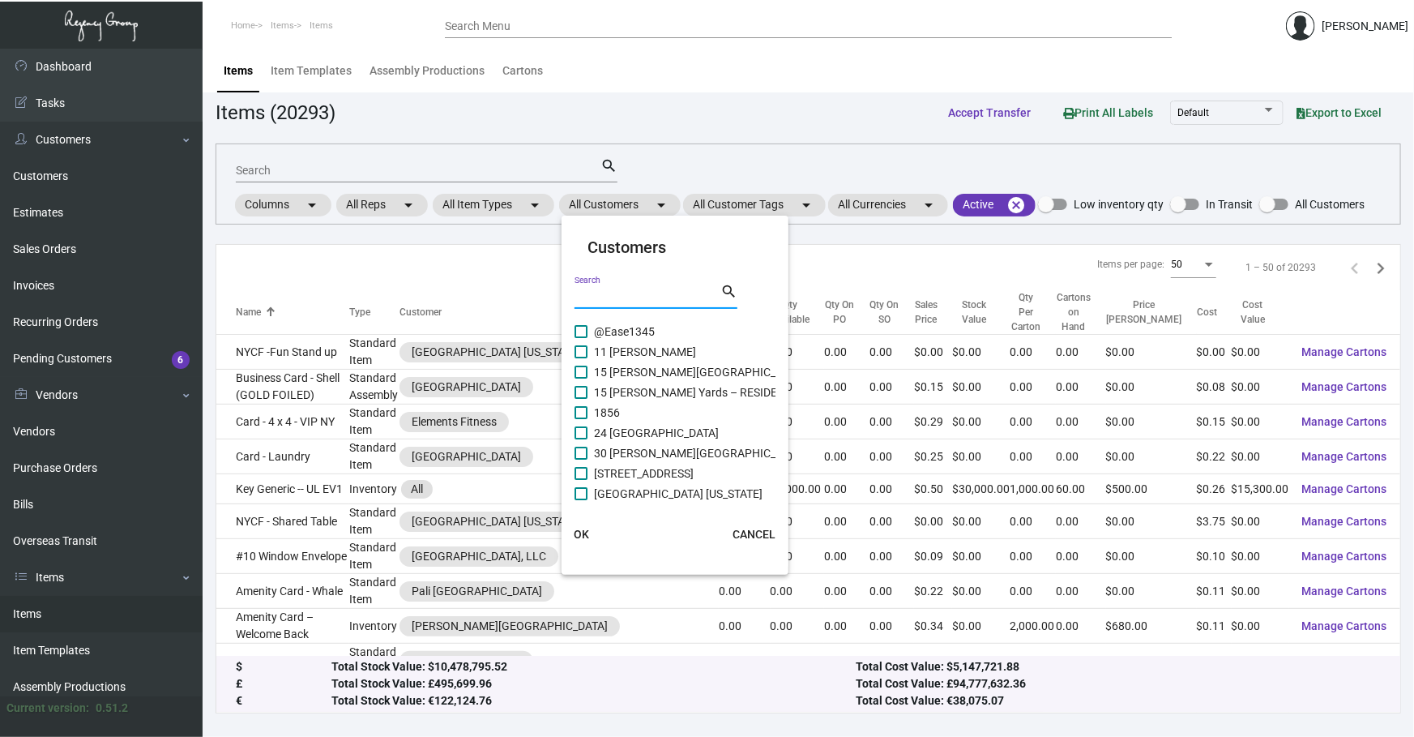
click at [660, 290] on input "Search" at bounding box center [648, 296] width 146 height 13
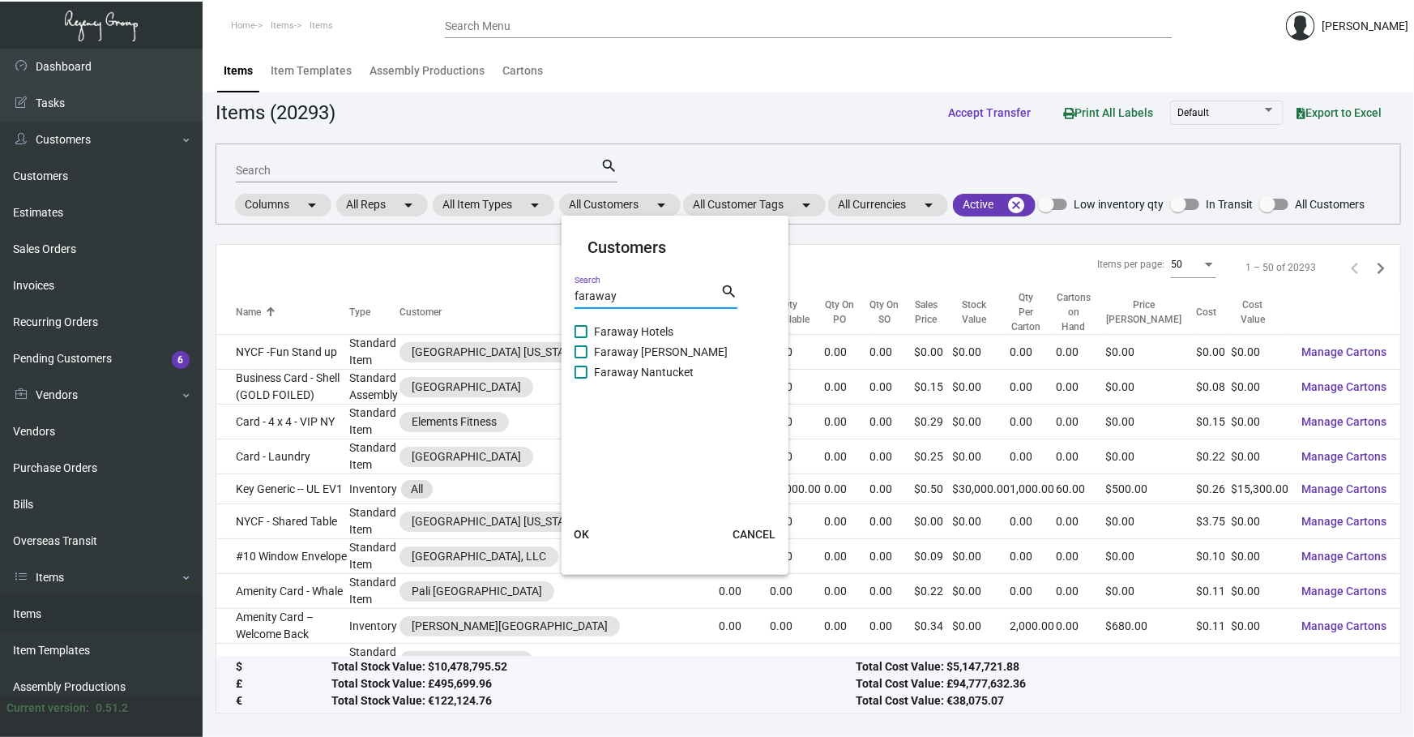
type input "faraway"
click at [644, 335] on span "Faraway Hotels" at bounding box center [633, 331] width 79 height 19
click at [581, 338] on input "Faraway Hotels" at bounding box center [580, 338] width 1 height 1
checkbox input "true"
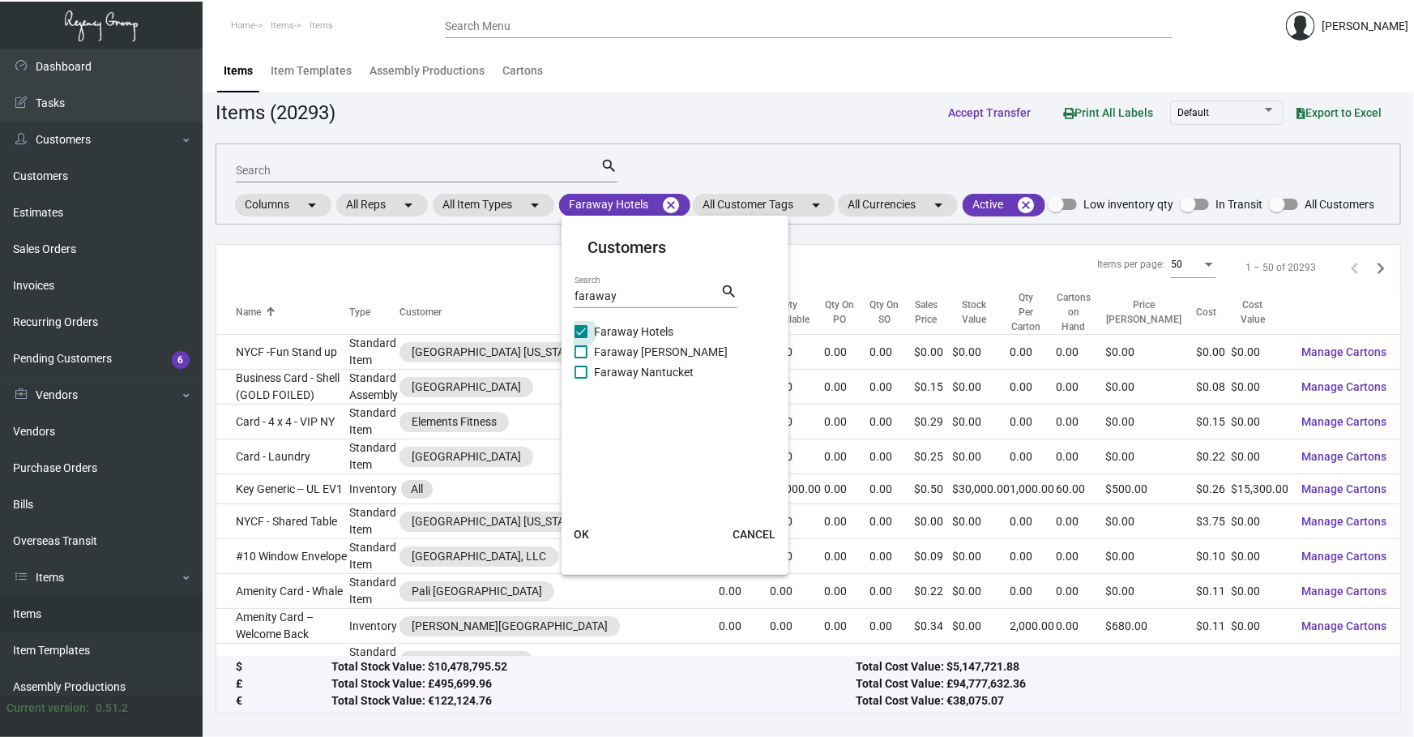
click at [641, 358] on span "Faraway [PERSON_NAME]" at bounding box center [661, 351] width 134 height 19
click at [581, 358] on input "Faraway [PERSON_NAME]" at bounding box center [580, 358] width 1 height 1
checkbox input "true"
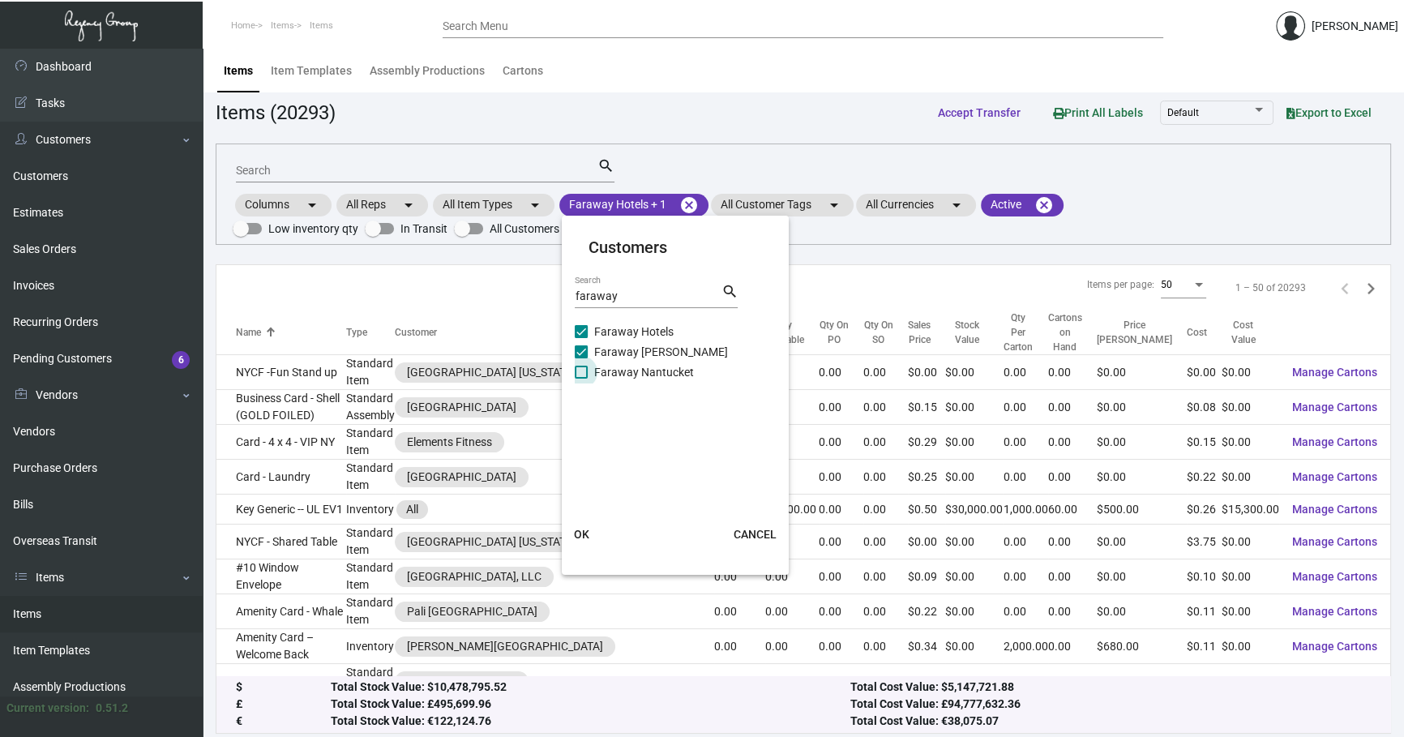
drag, startPoint x: 641, startPoint y: 366, endPoint x: 591, endPoint y: 456, distance: 103.8
click at [640, 366] on span "Faraway Nantucket" at bounding box center [644, 371] width 100 height 19
click at [581, 378] on input "Faraway Nantucket" at bounding box center [580, 378] width 1 height 1
checkbox input "true"
click at [586, 528] on span "OK" at bounding box center [581, 534] width 15 height 13
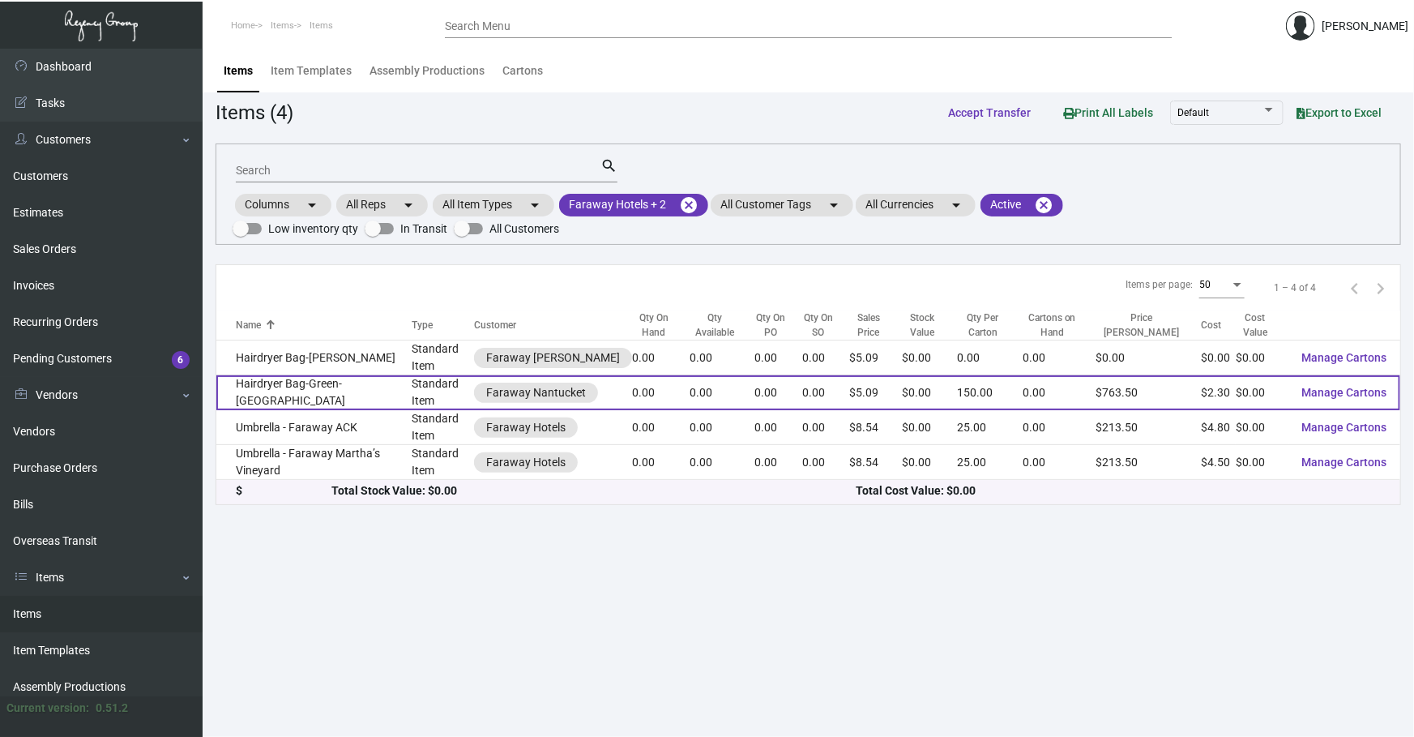
click at [364, 392] on td "Hairdryer Bag-Green-[GEOGRAPHIC_DATA]" at bounding box center [313, 392] width 195 height 35
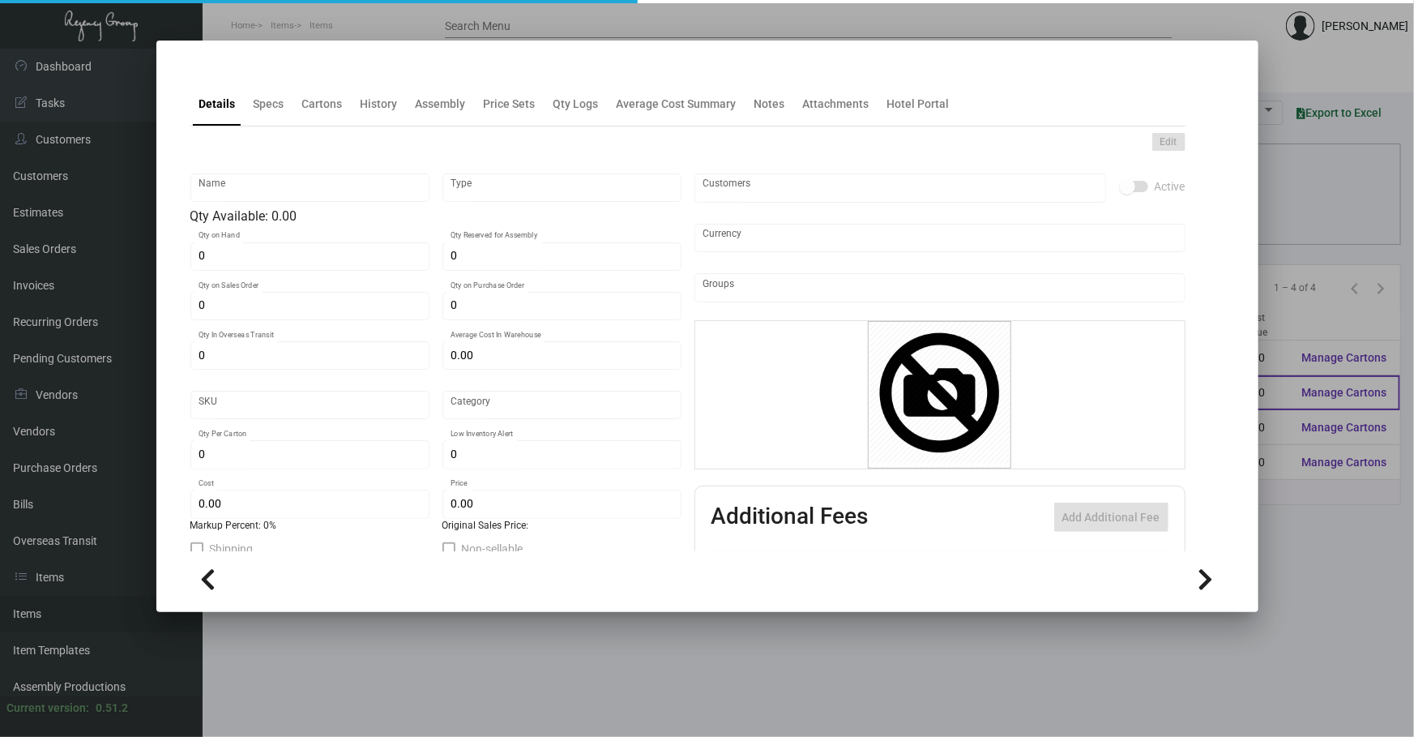
type input "Hairdryer Bag-Green-[GEOGRAPHIC_DATA]"
type input "Standard Item"
type input "$ 2.30"
type input "Overseas"
type input "150"
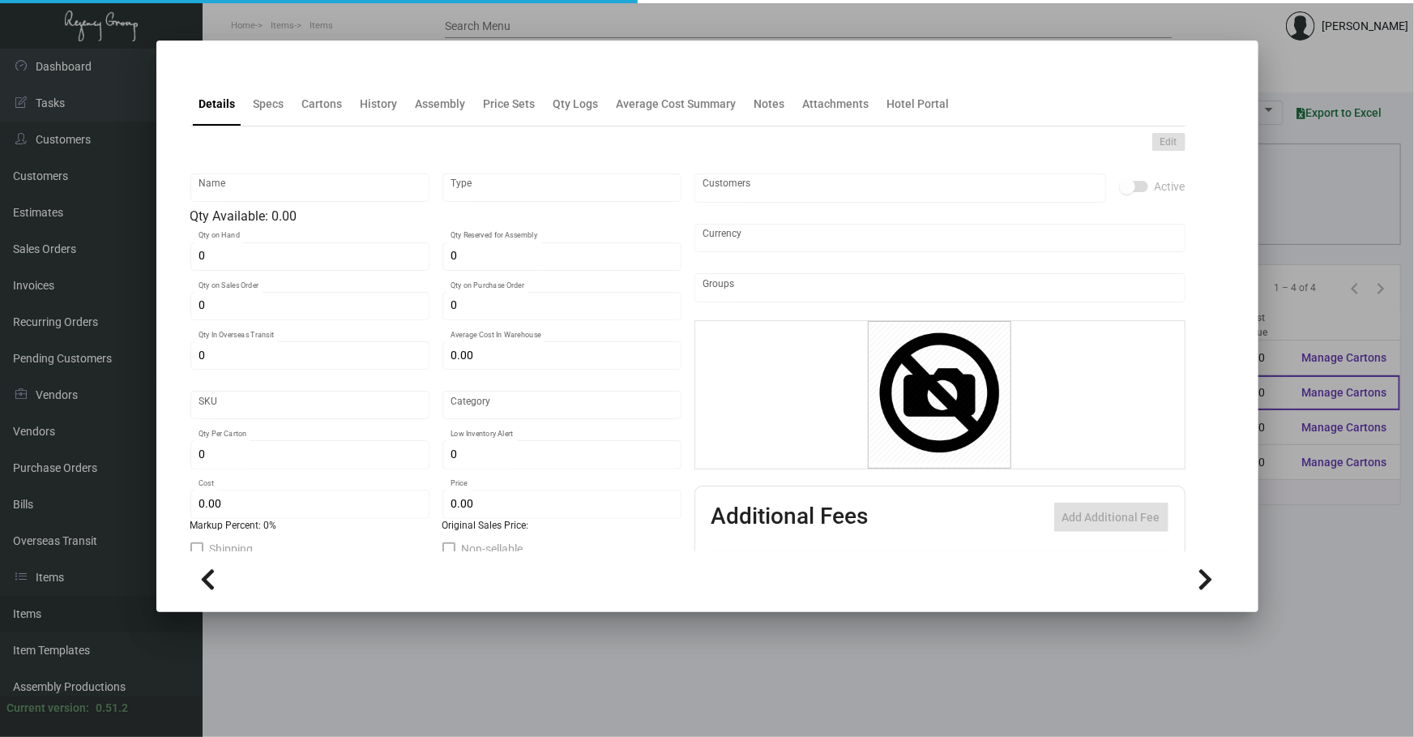
type input "$ 2.30"
type input "$ 5.09"
checkbox input "true"
type input "United States Dollar $"
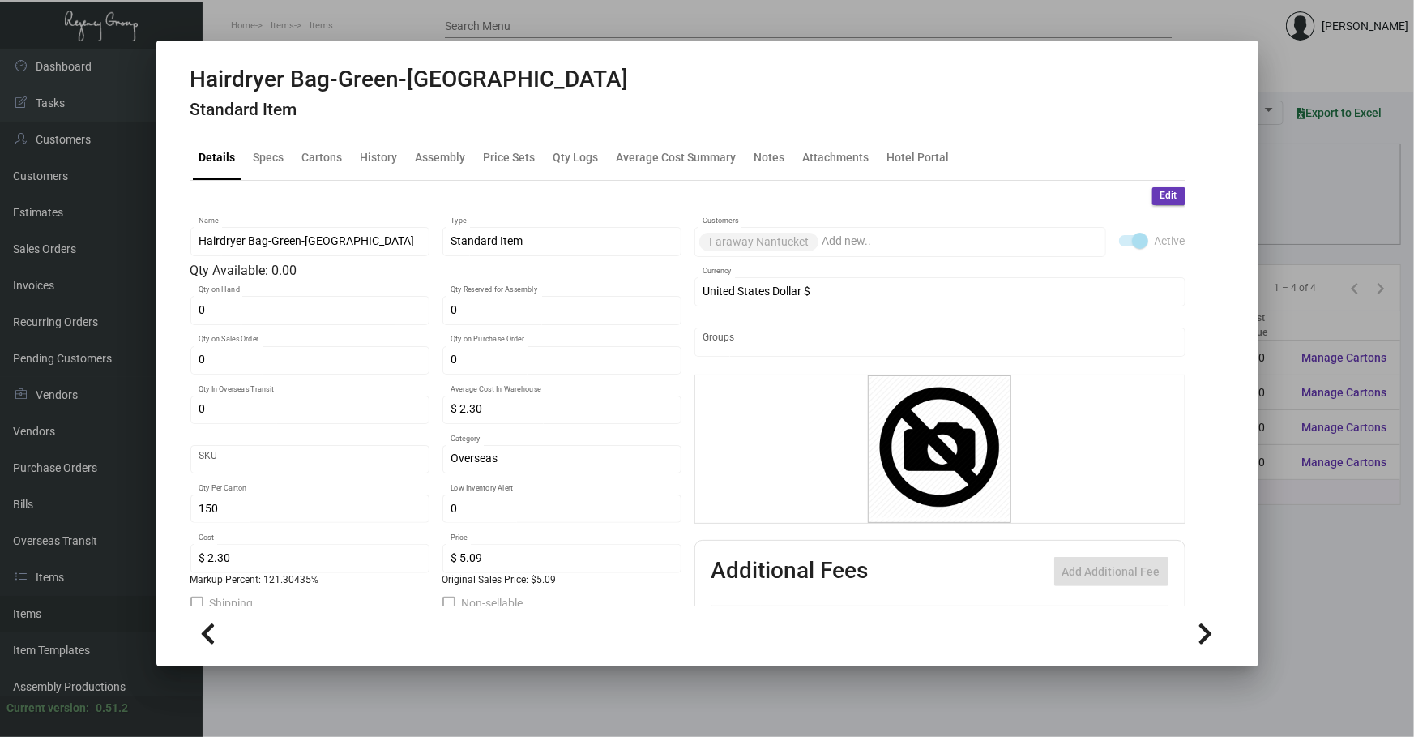
click at [644, 675] on div at bounding box center [707, 368] width 1414 height 737
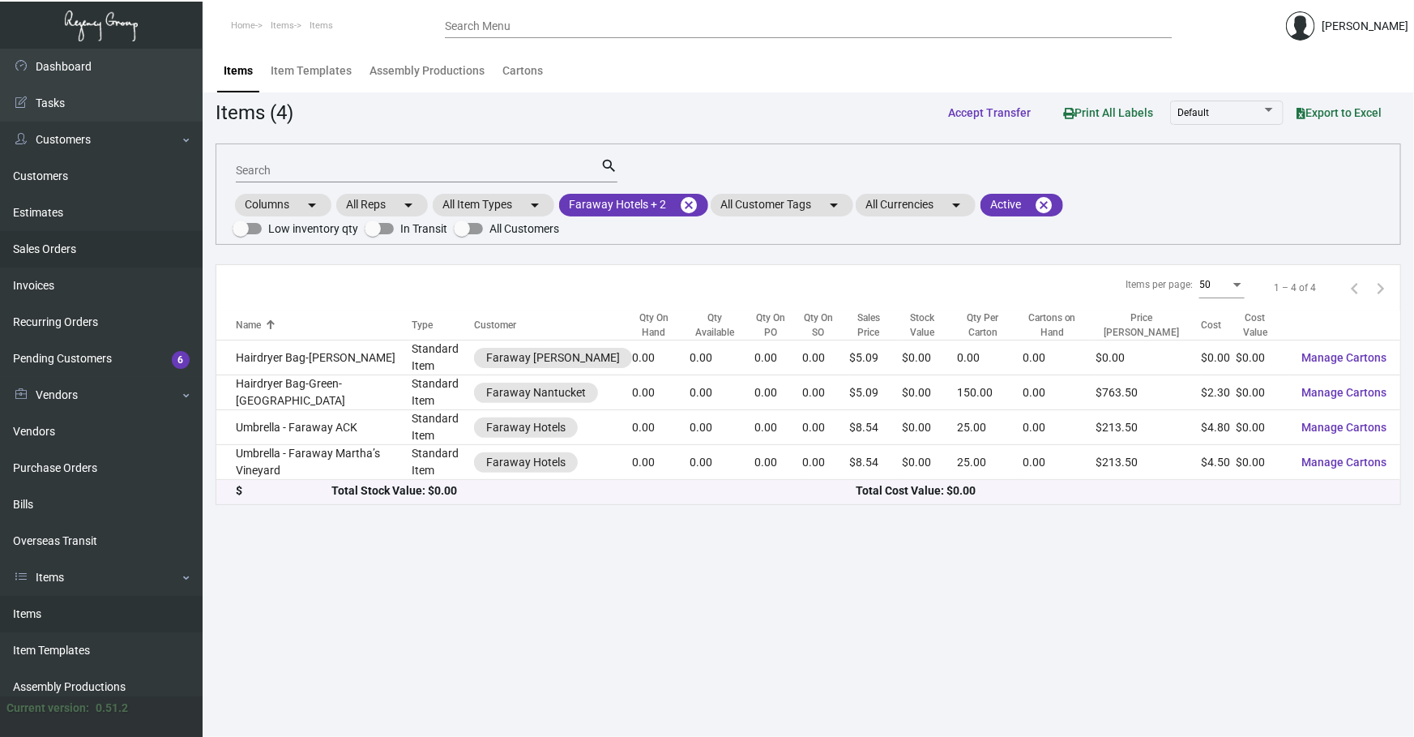
click at [81, 249] on link "Sales Orders" at bounding box center [101, 249] width 203 height 36
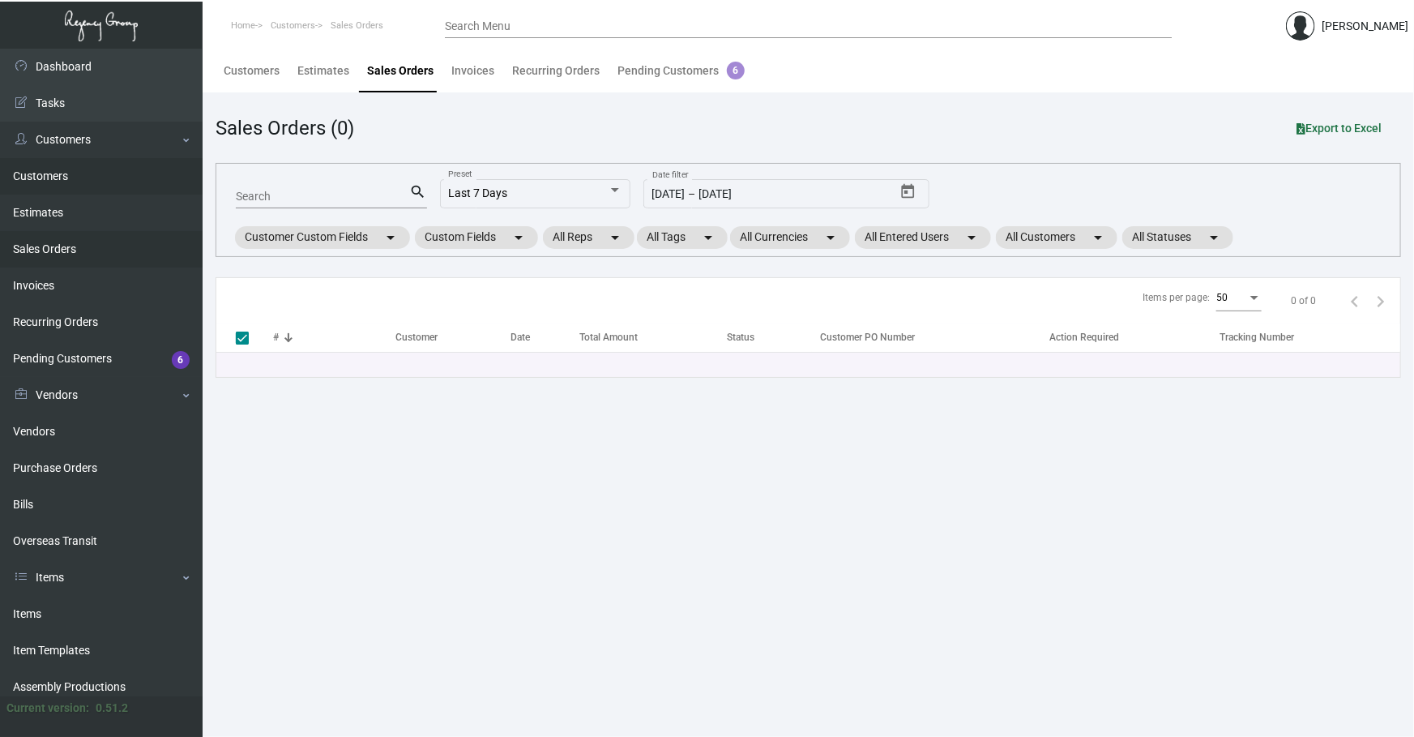
click at [88, 180] on link "Customers" at bounding box center [101, 176] width 203 height 36
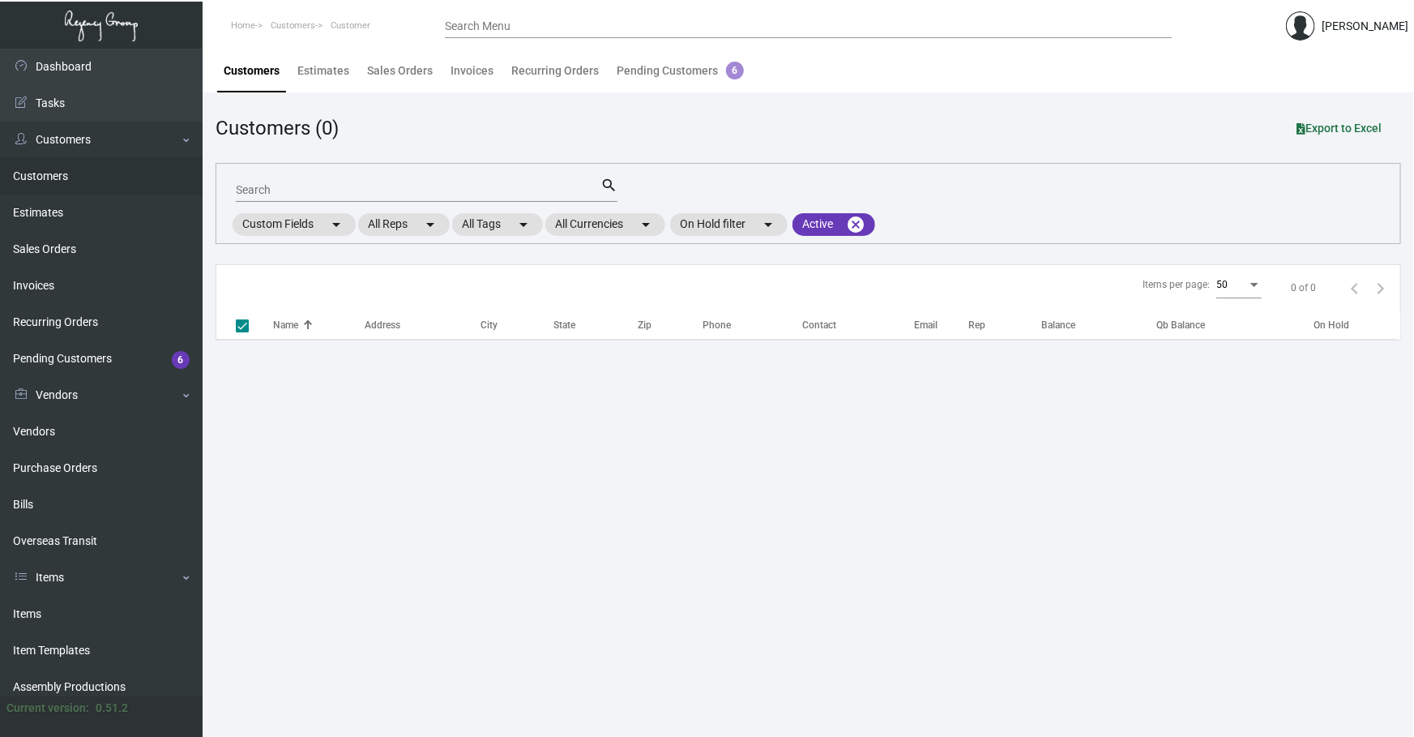
click at [392, 194] on input "Search" at bounding box center [418, 190] width 365 height 13
checkbox input "false"
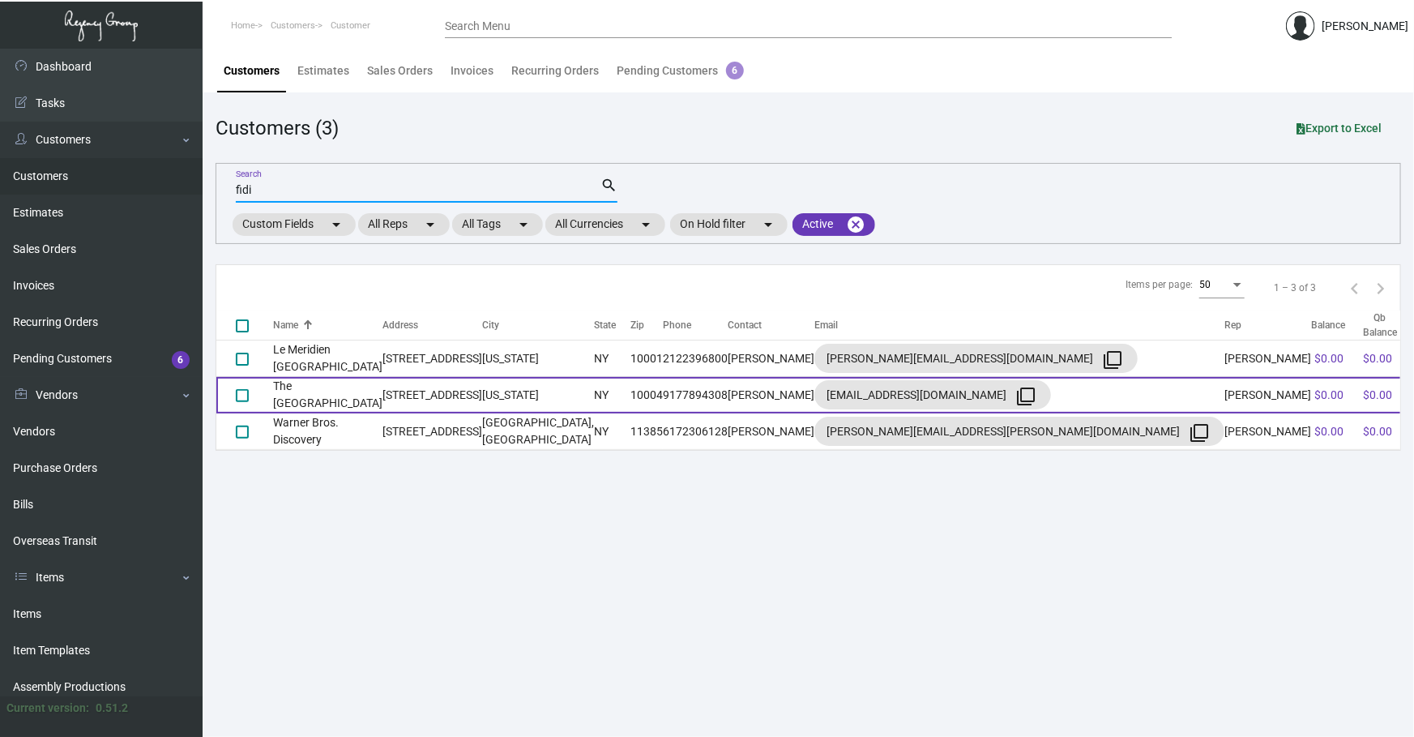
type input "fidi"
click at [362, 391] on td "The [GEOGRAPHIC_DATA]" at bounding box center [327, 395] width 109 height 36
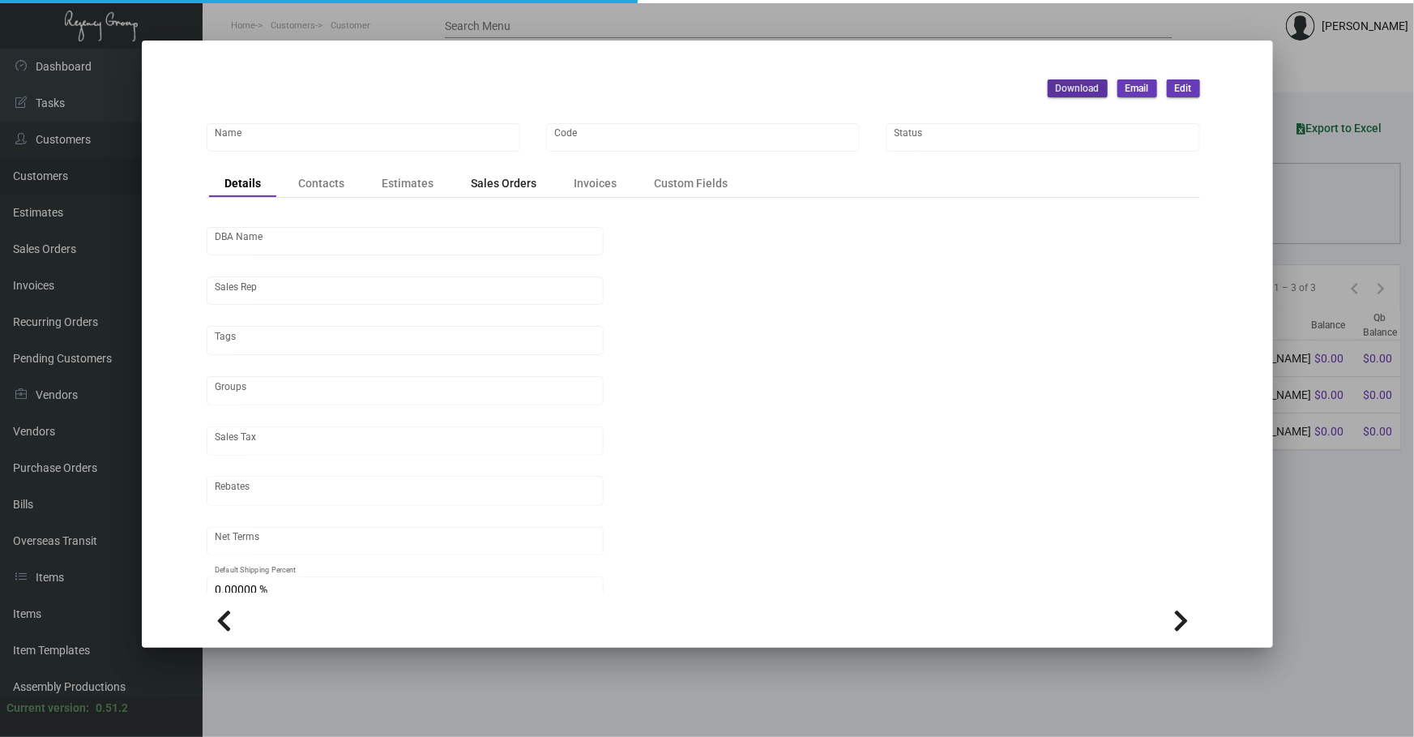
click at [464, 185] on div "Sales Orders" at bounding box center [504, 183] width 98 height 23
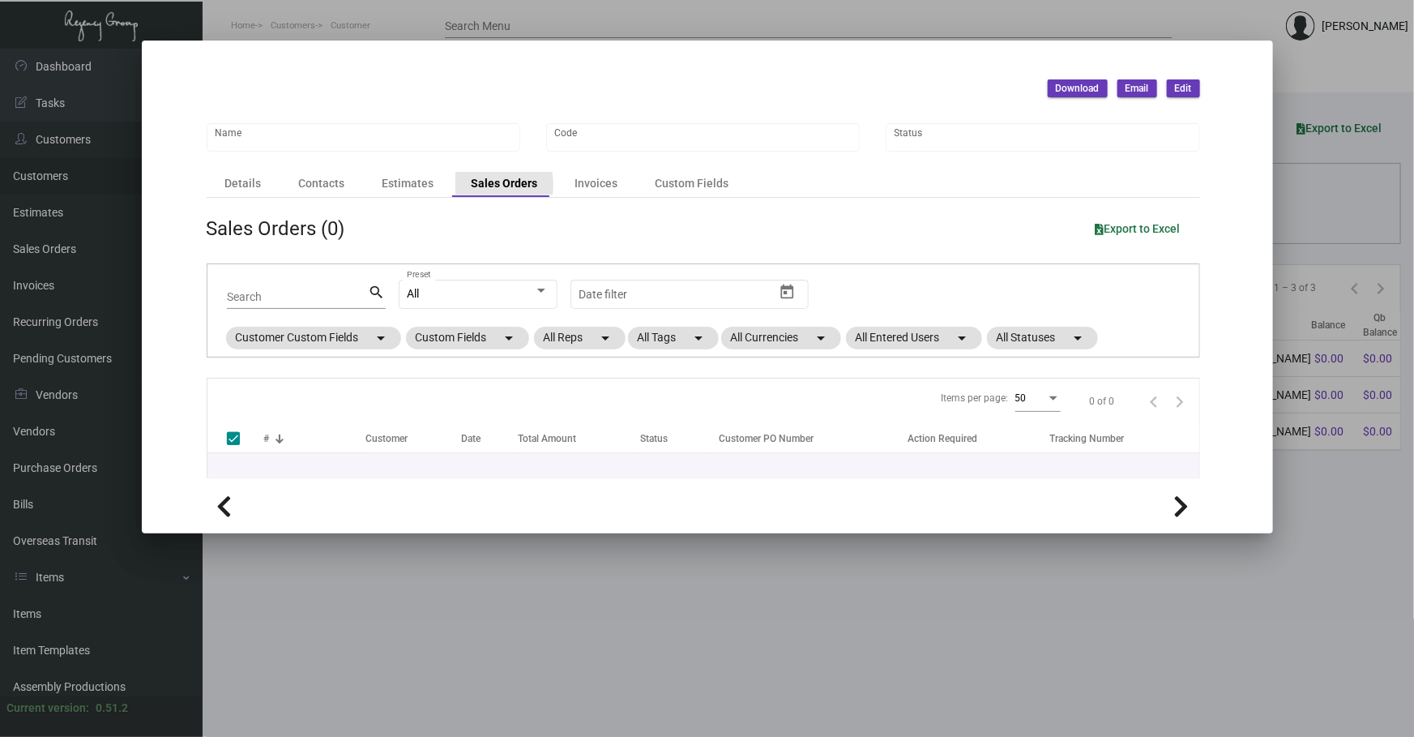
type input "The [GEOGRAPHIC_DATA]"
type input "FIDI"
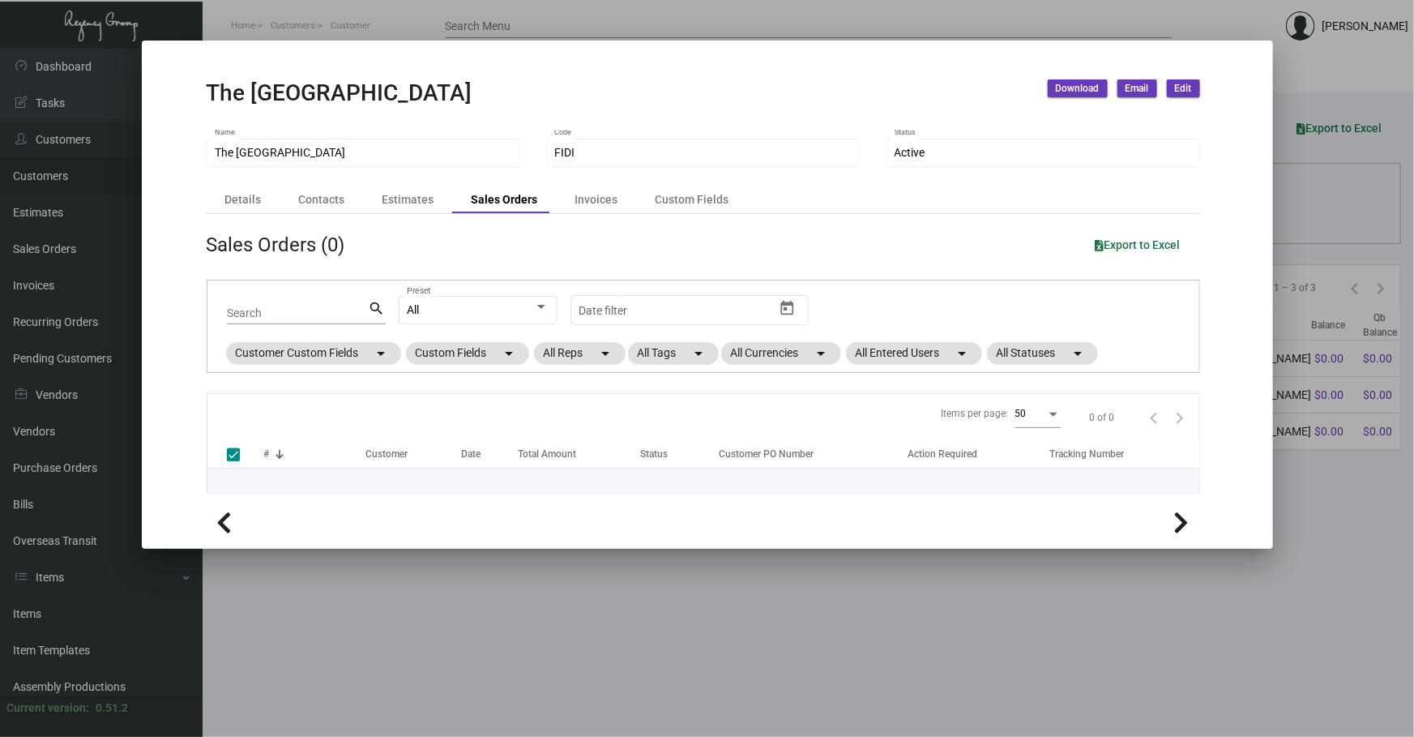
checkbox input "false"
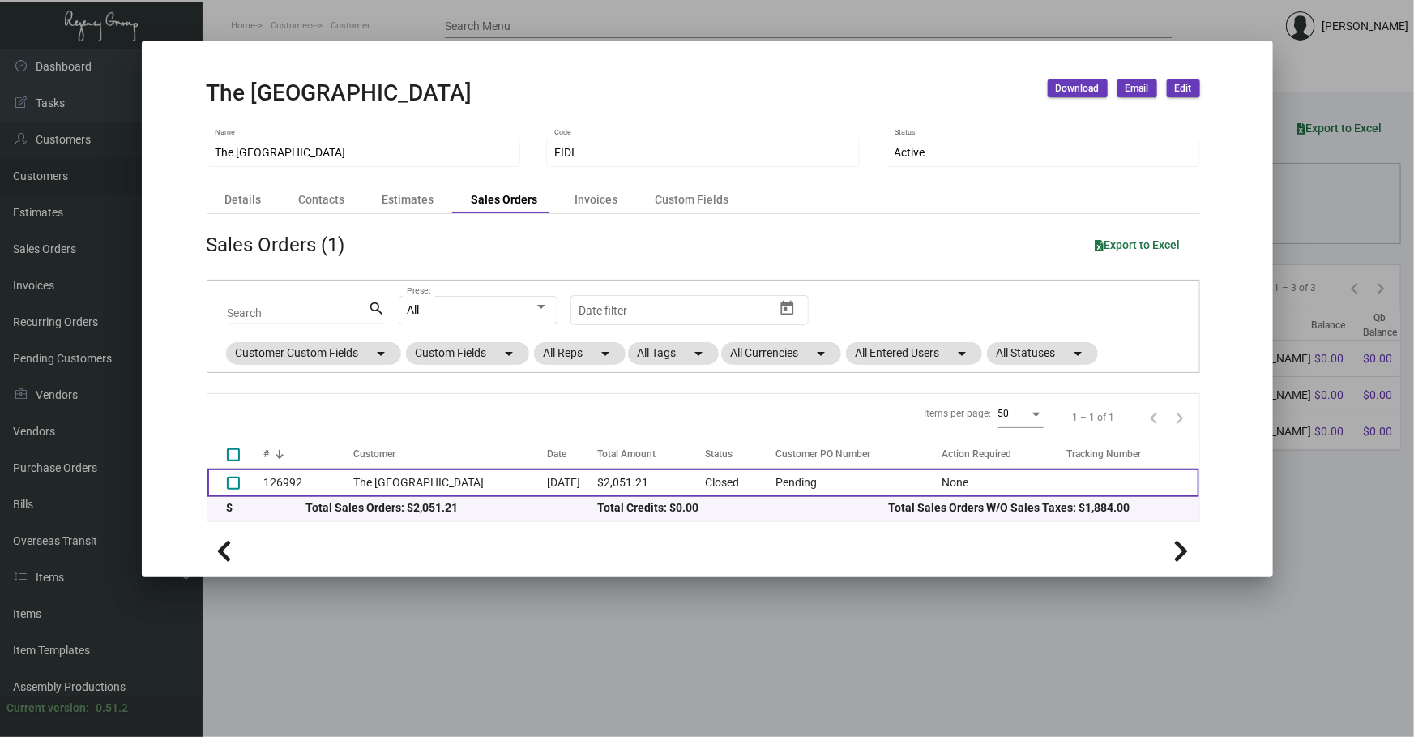
click at [790, 485] on td "Pending" at bounding box center [855, 482] width 174 height 28
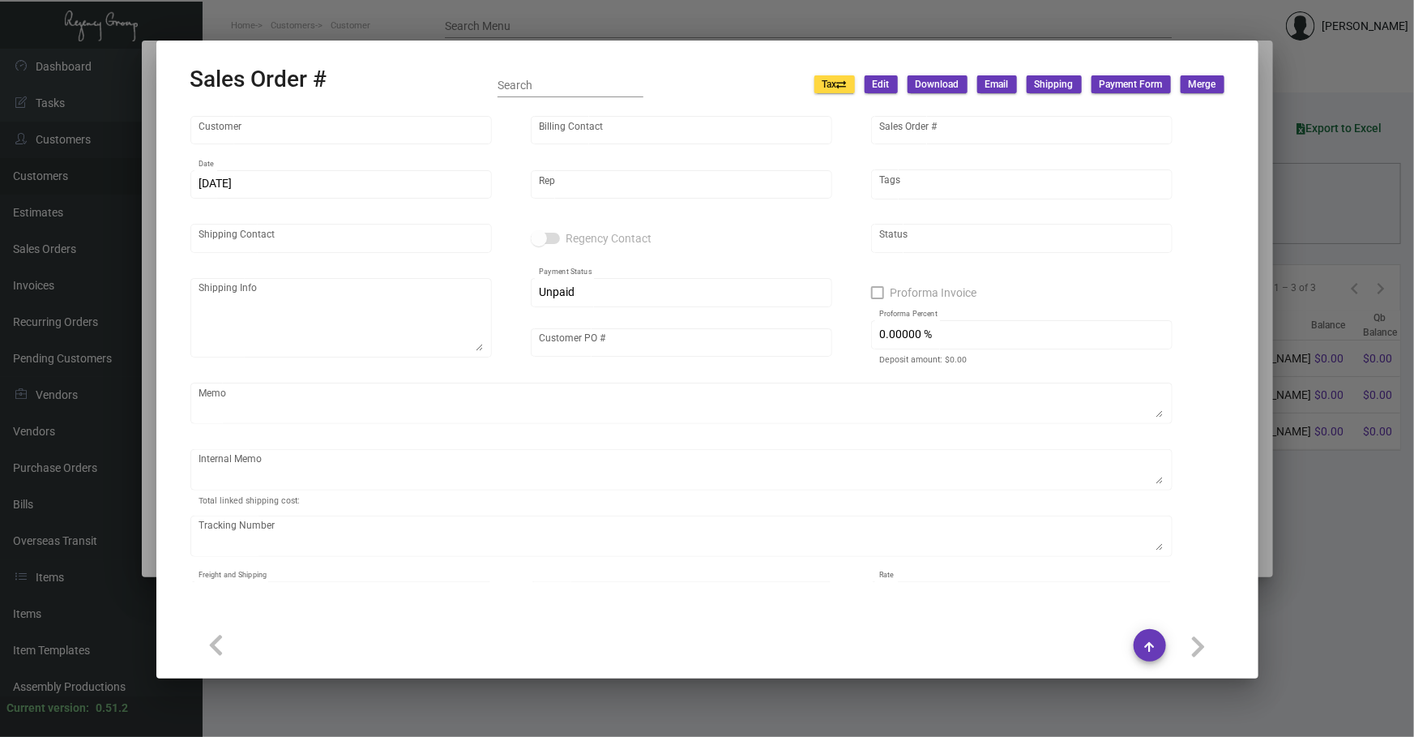
type input "The [GEOGRAPHIC_DATA]"
type input "[PERSON_NAME]"
type input "126992"
type input "[DATE]"
type input "[PERSON_NAME]"
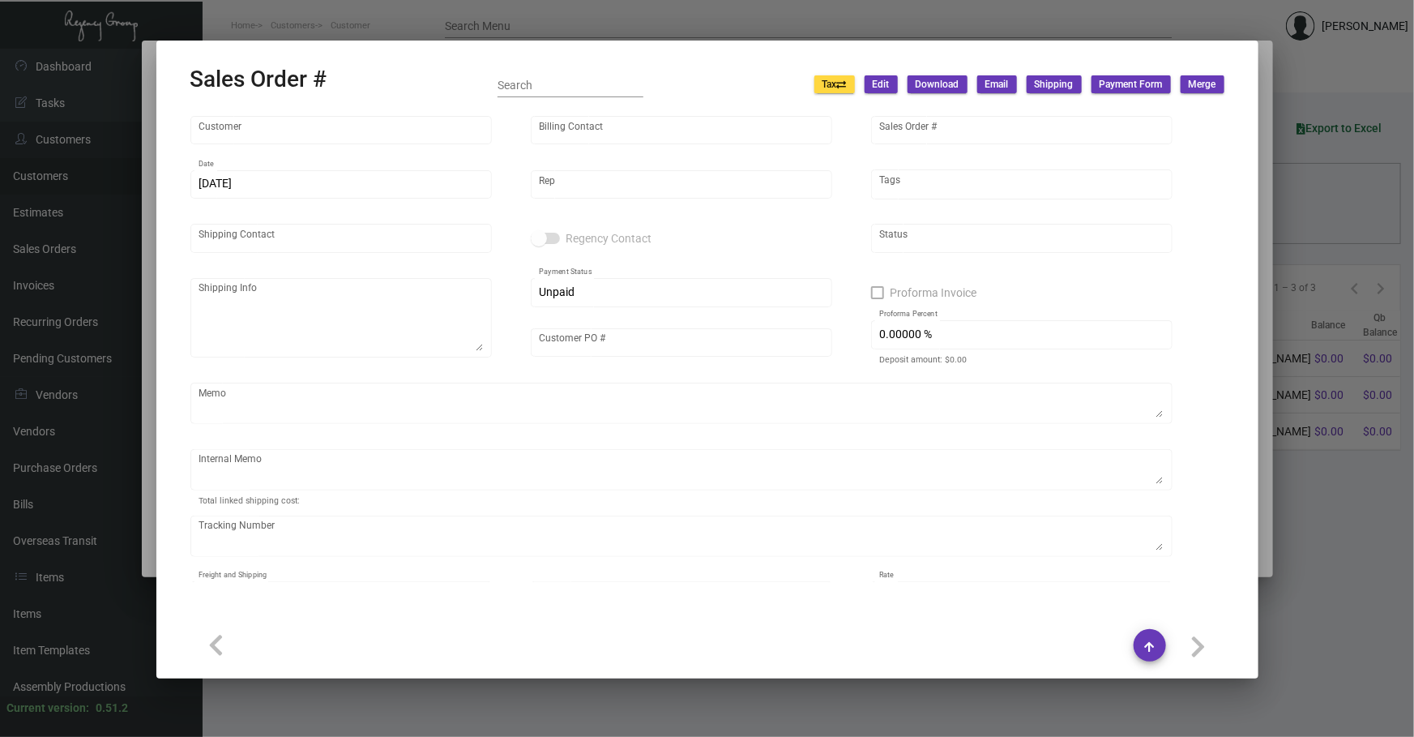
type input "[PERSON_NAME]"
type textarea "The FIDI Hotel - [PERSON_NAME] [STREET_ADDRESS][PERSON_NAME][US_STATE]"
type input "Pending"
checkbox input "true"
type input "50.00000 %"
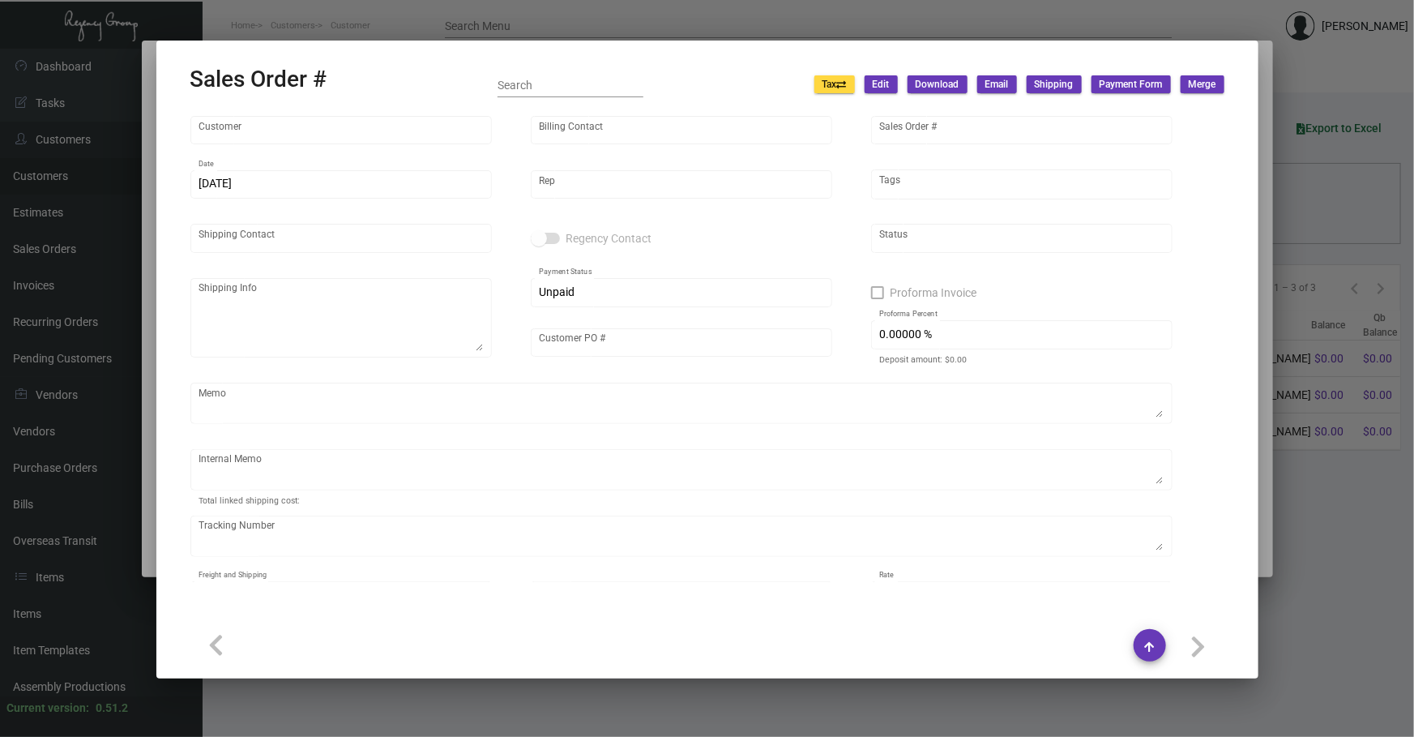
type textarea "23.30 [DATE] - [PERSON_NAME] & [PERSON_NAME] delivery from [GEOGRAPHIC_DATA] to…"
type input "United States Dollar $"
type input "$ 84.00"
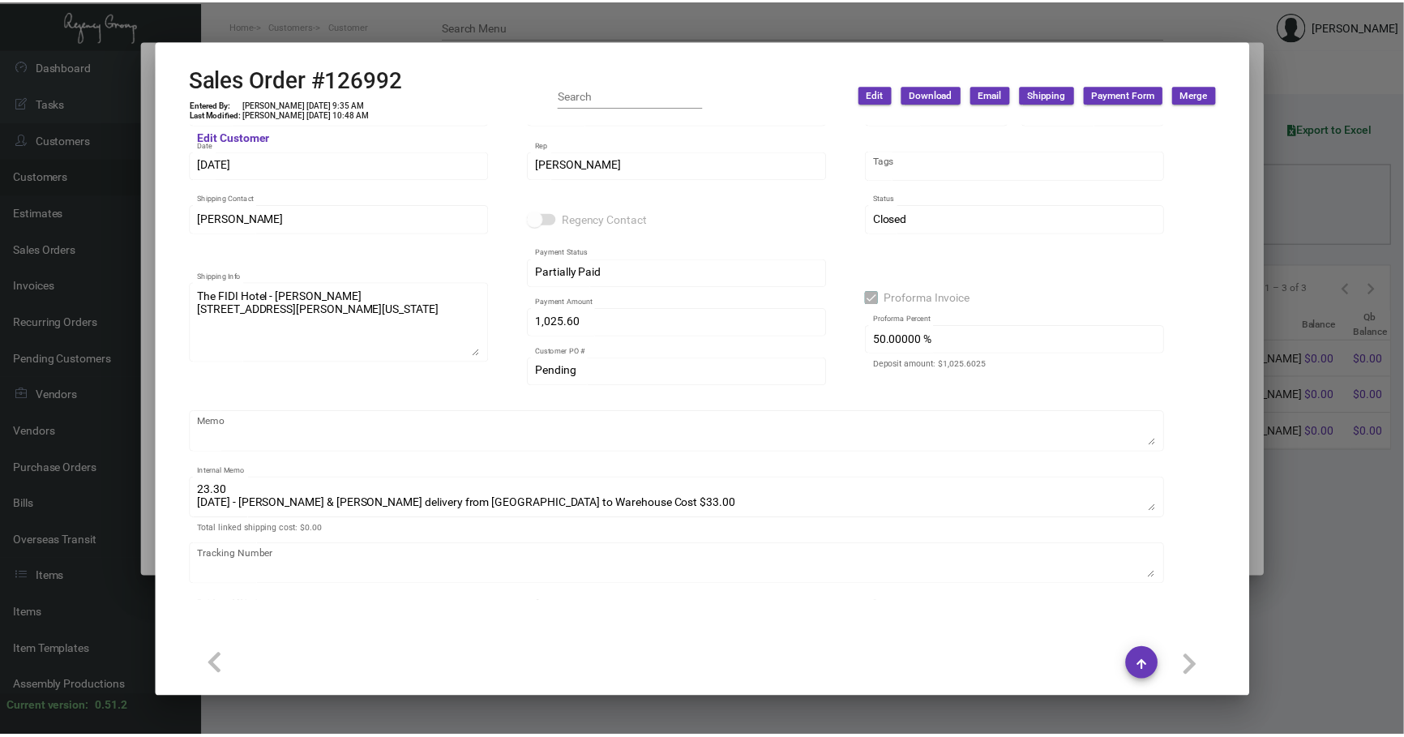
scroll to position [24, 0]
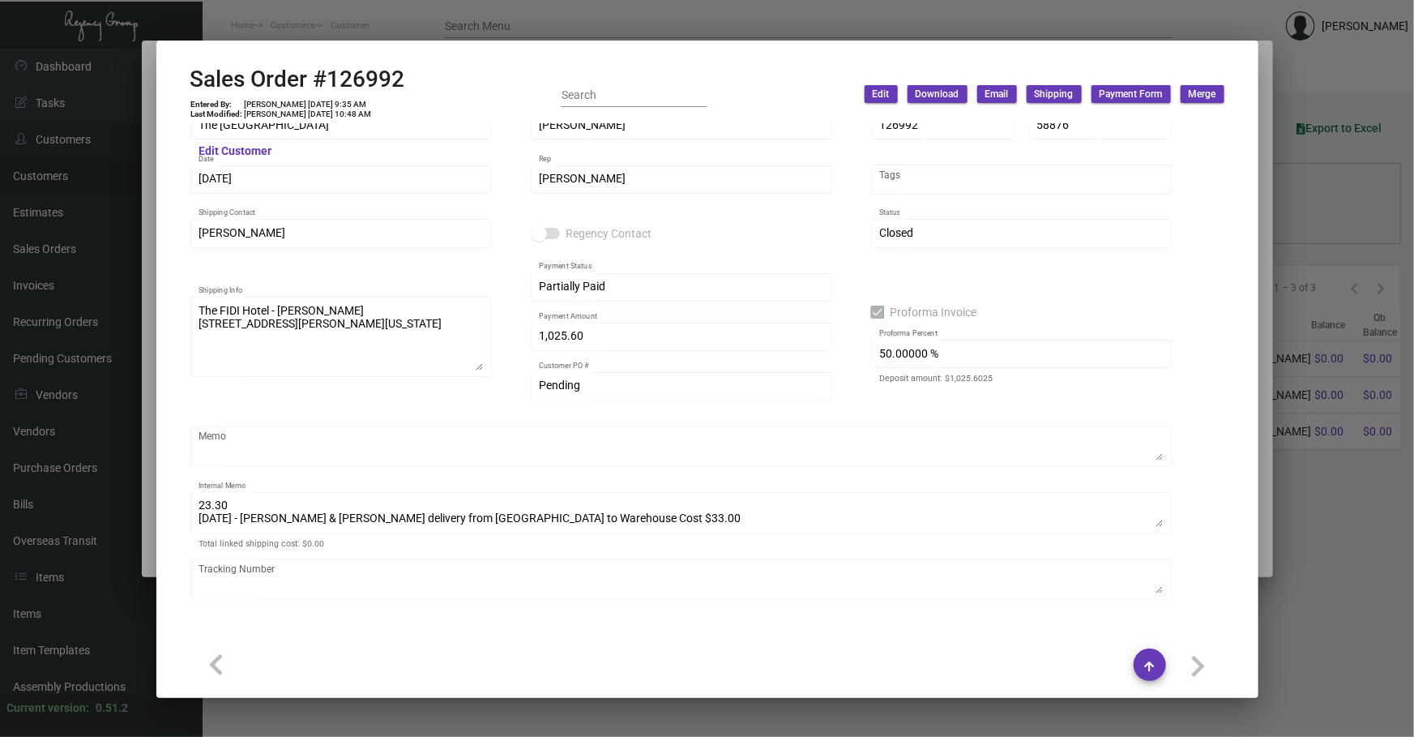
click at [1242, 705] on div at bounding box center [707, 368] width 1414 height 737
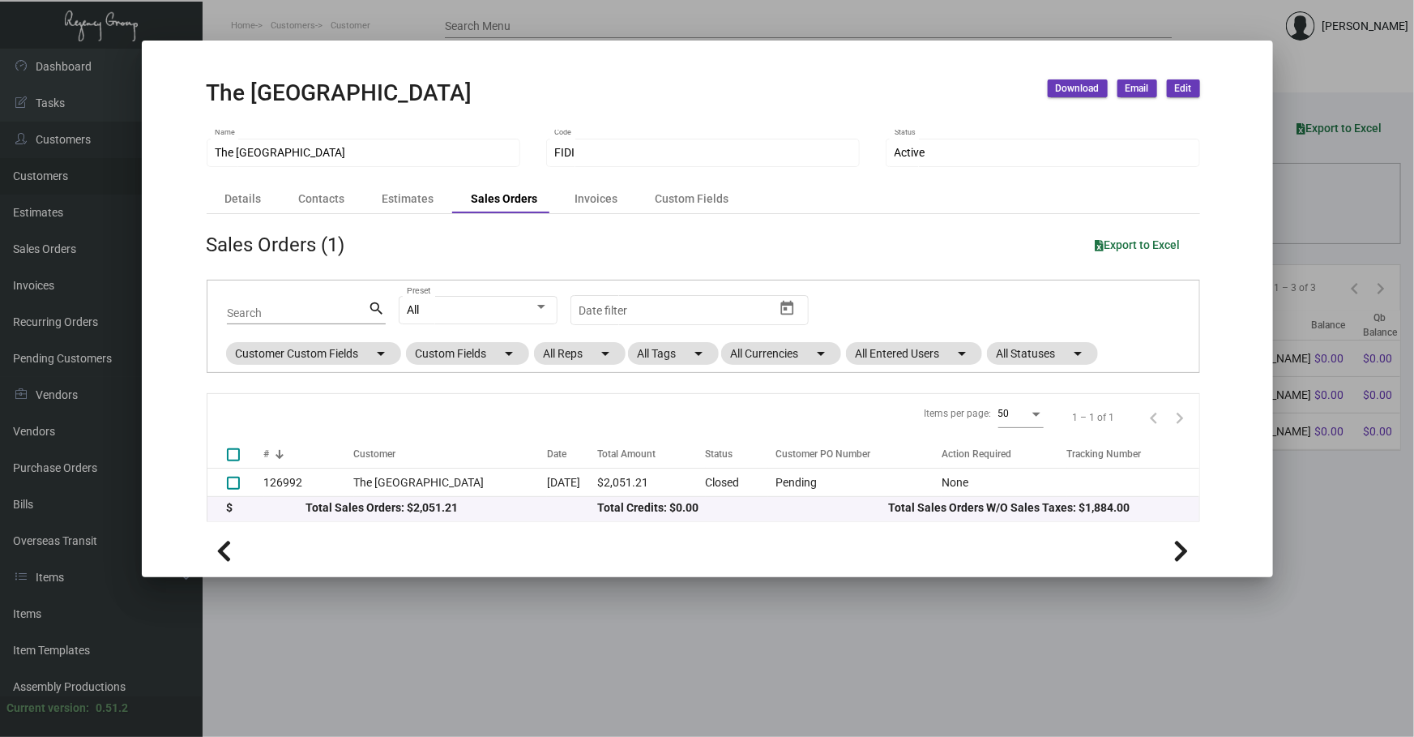
click at [1242, 705] on div at bounding box center [707, 368] width 1414 height 737
click at [1242, 704] on main "Customers Estimates Sales Orders Invoices Recurring Orders Pending Customers 6 …" at bounding box center [809, 393] width 1212 height 688
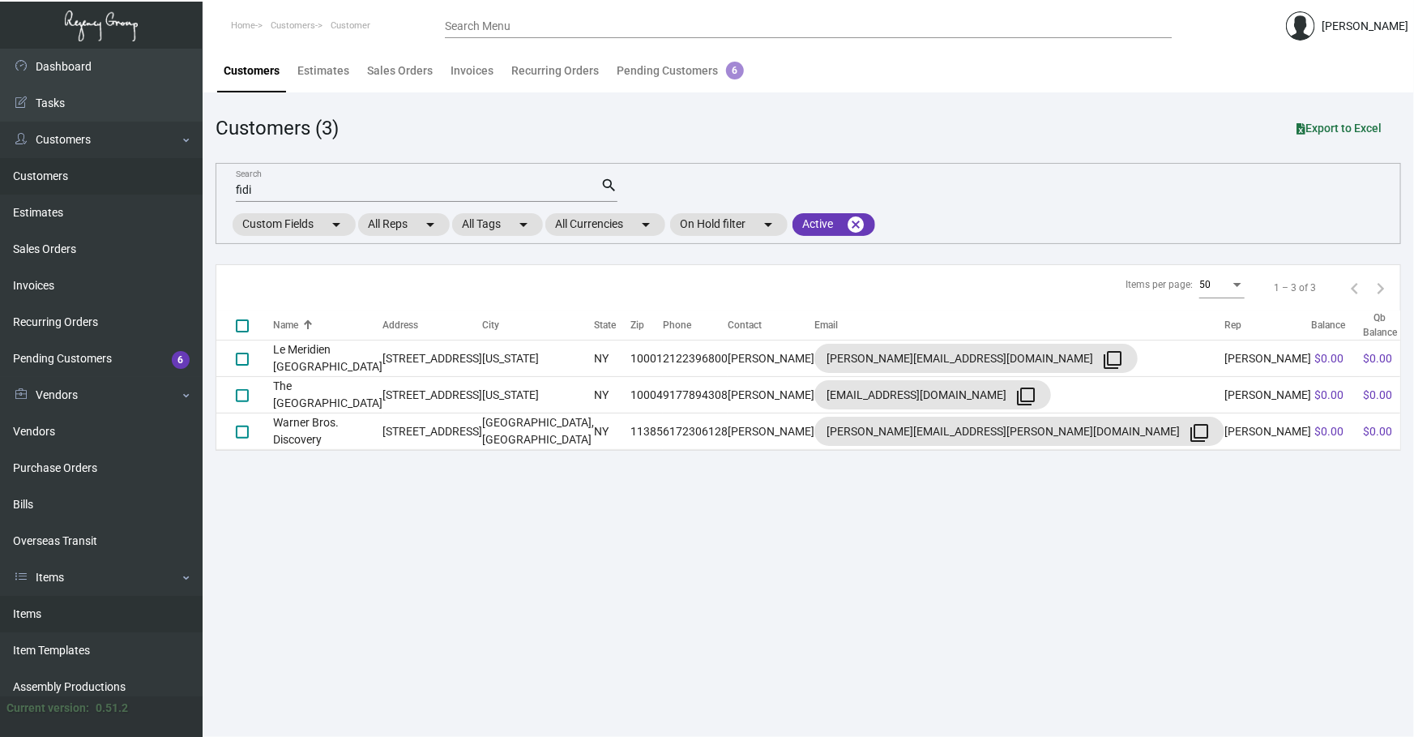
click at [57, 620] on link "Items" at bounding box center [101, 614] width 203 height 36
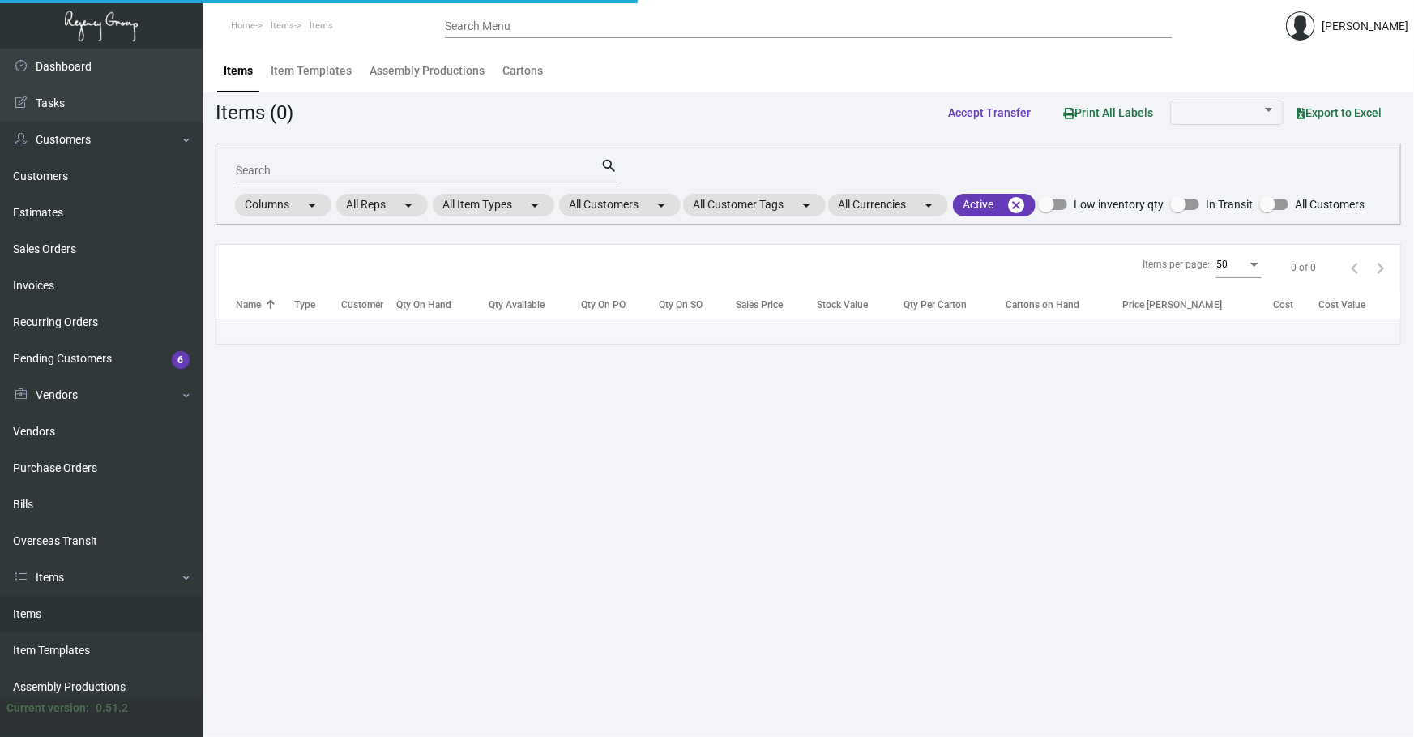
click at [727, 141] on app-items "Items (0) Accept Transfer Print All Labels Export to Excel Search search Column…" at bounding box center [809, 220] width 1186 height 247
click at [648, 199] on mat-chip "All Customers arrow_drop_down" at bounding box center [620, 205] width 122 height 23
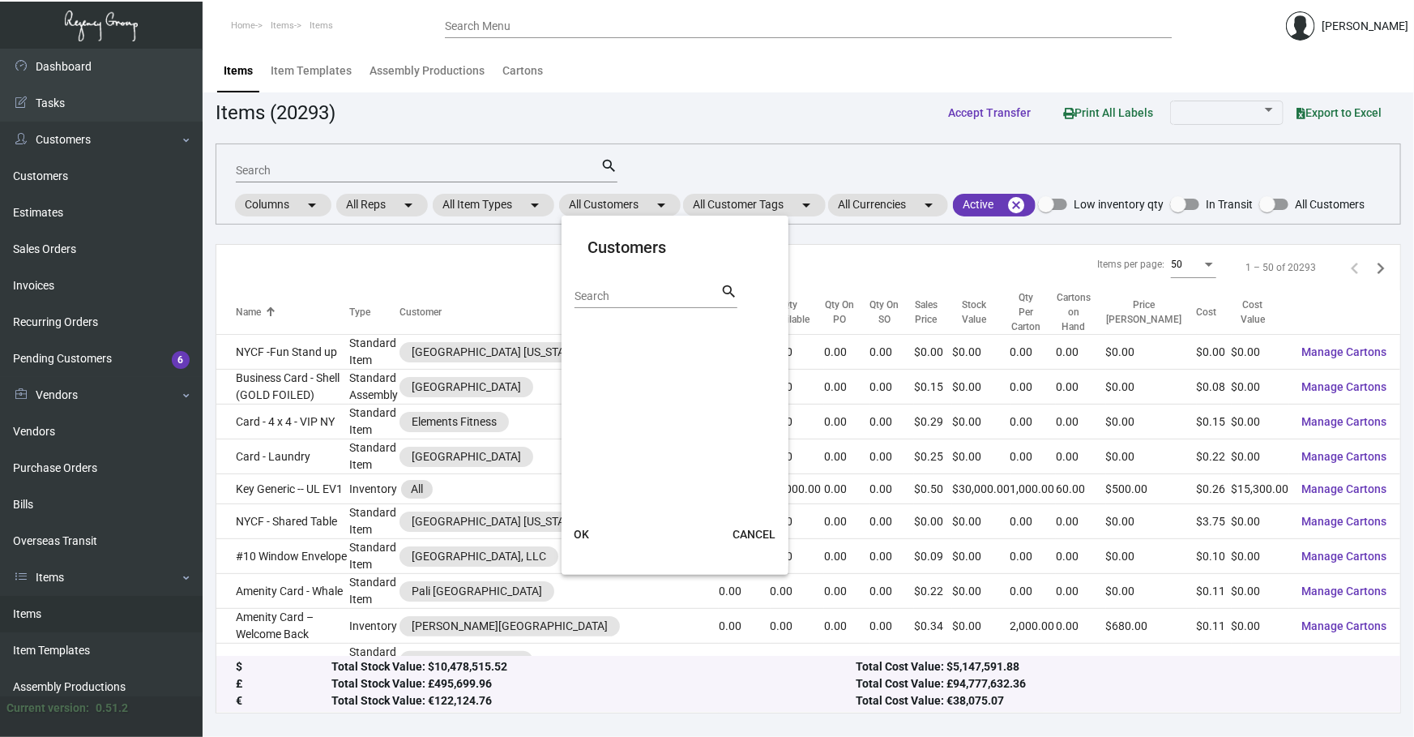
click at [622, 291] on input "Search" at bounding box center [648, 296] width 146 height 13
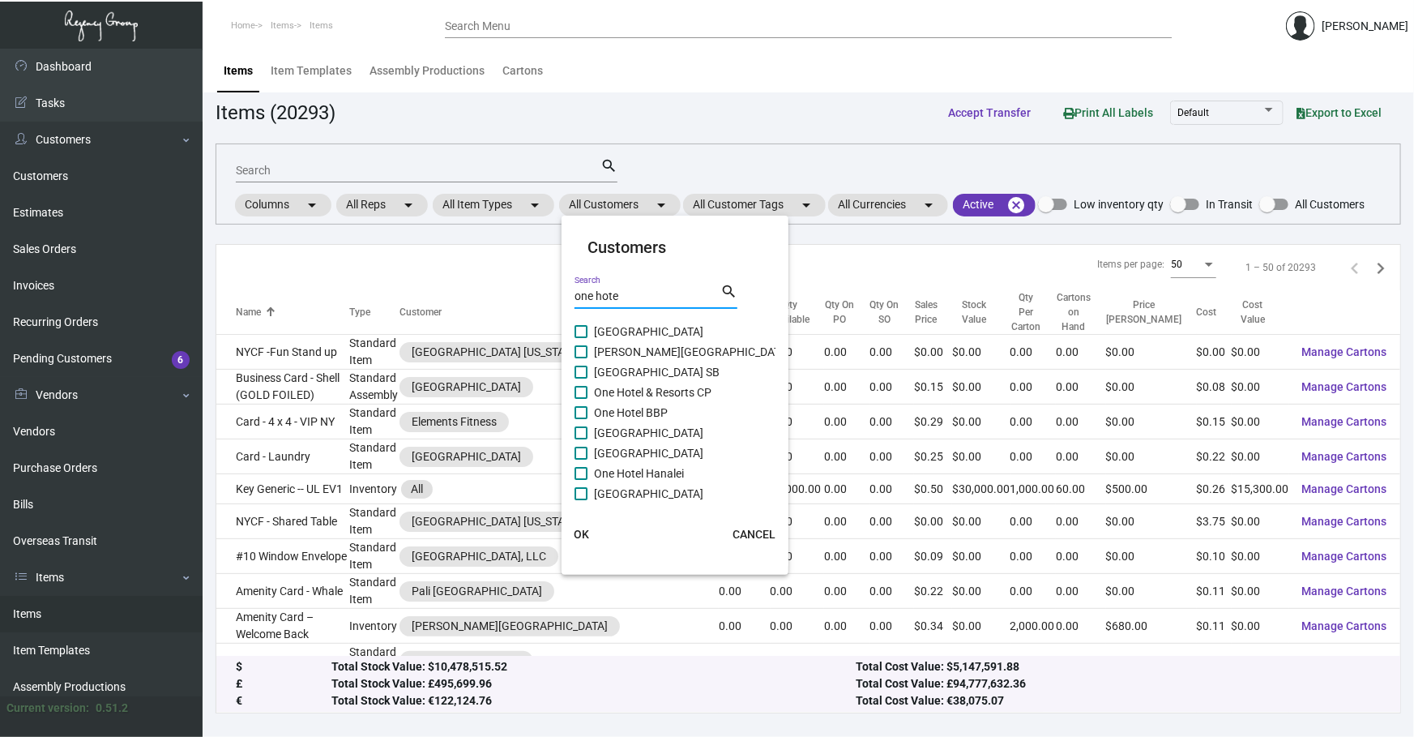
type input "one hote"
click at [686, 371] on span "[GEOGRAPHIC_DATA] SB" at bounding box center [657, 371] width 126 height 19
click at [581, 378] on input "[GEOGRAPHIC_DATA] SB" at bounding box center [580, 378] width 1 height 1
checkbox input "true"
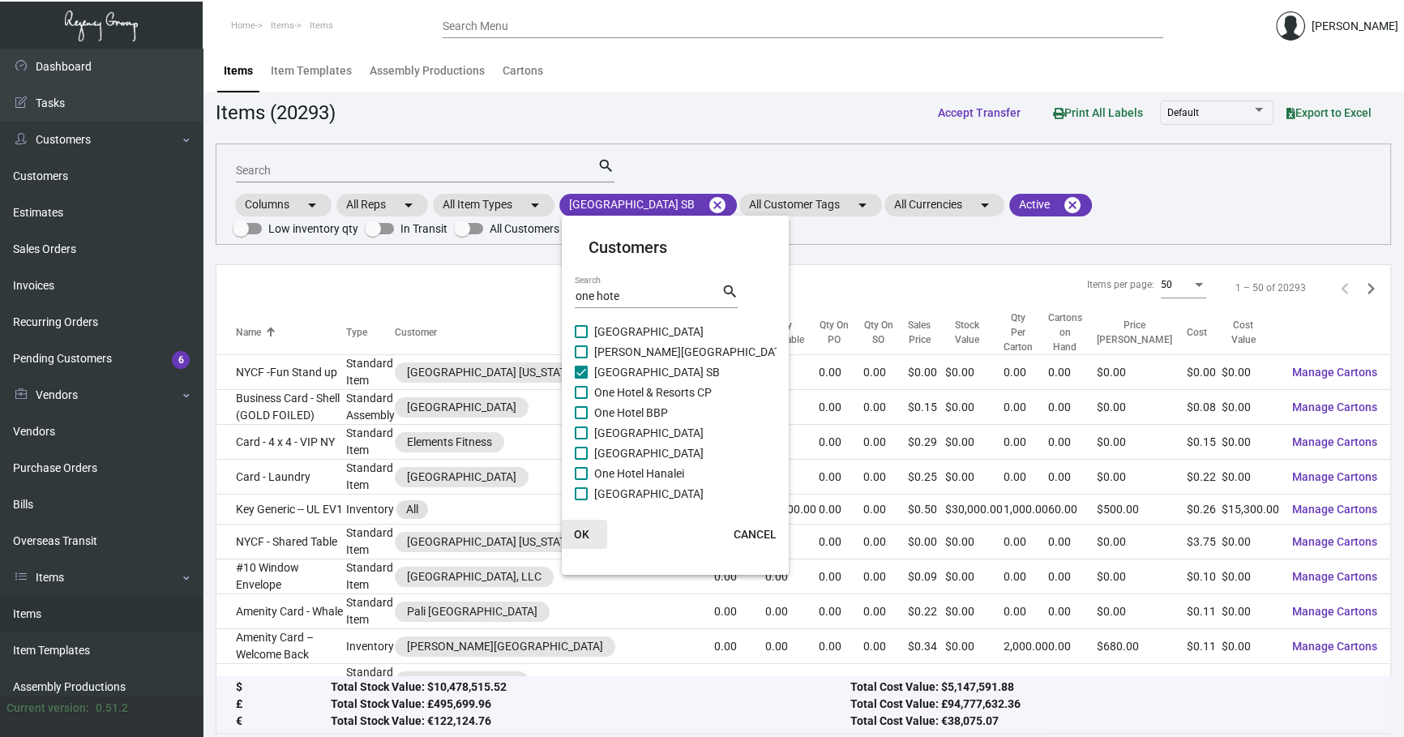
click at [587, 529] on span "OK" at bounding box center [581, 534] width 15 height 13
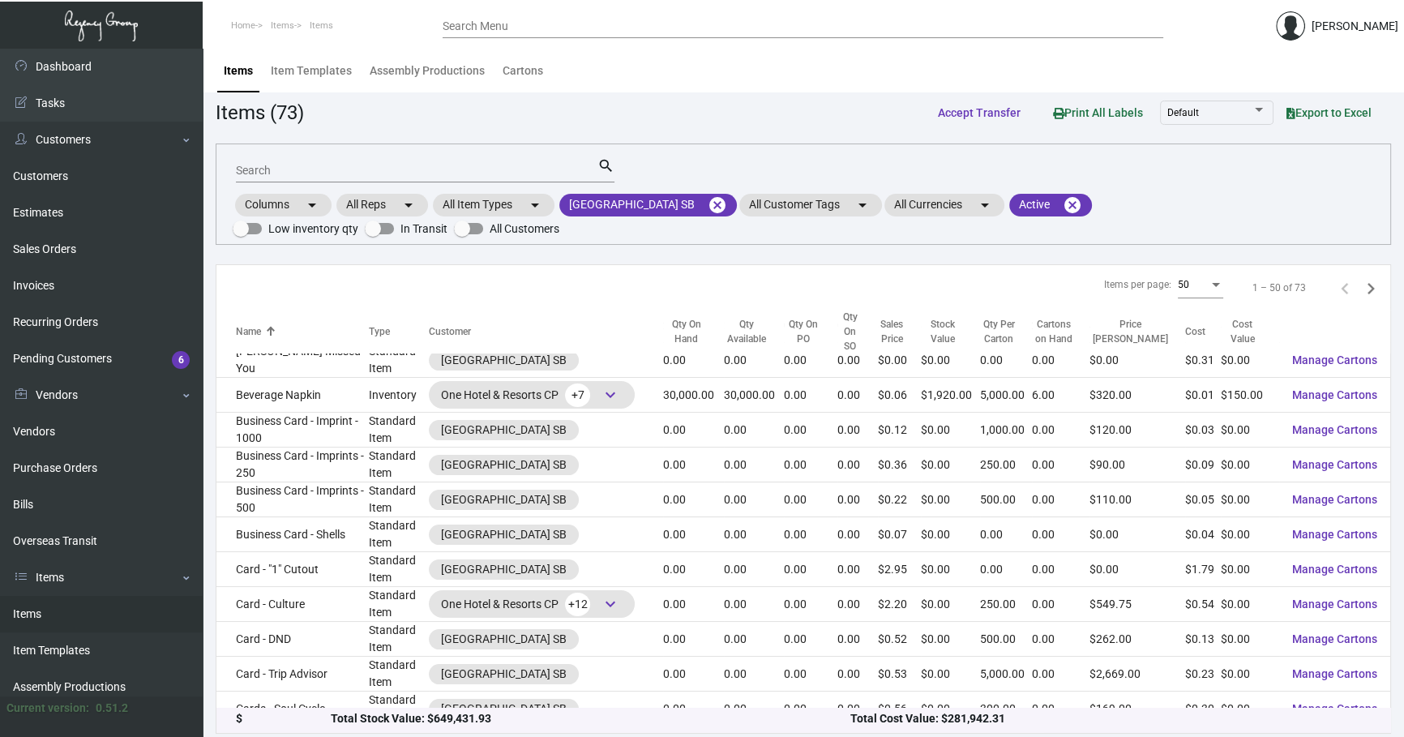
scroll to position [73, 0]
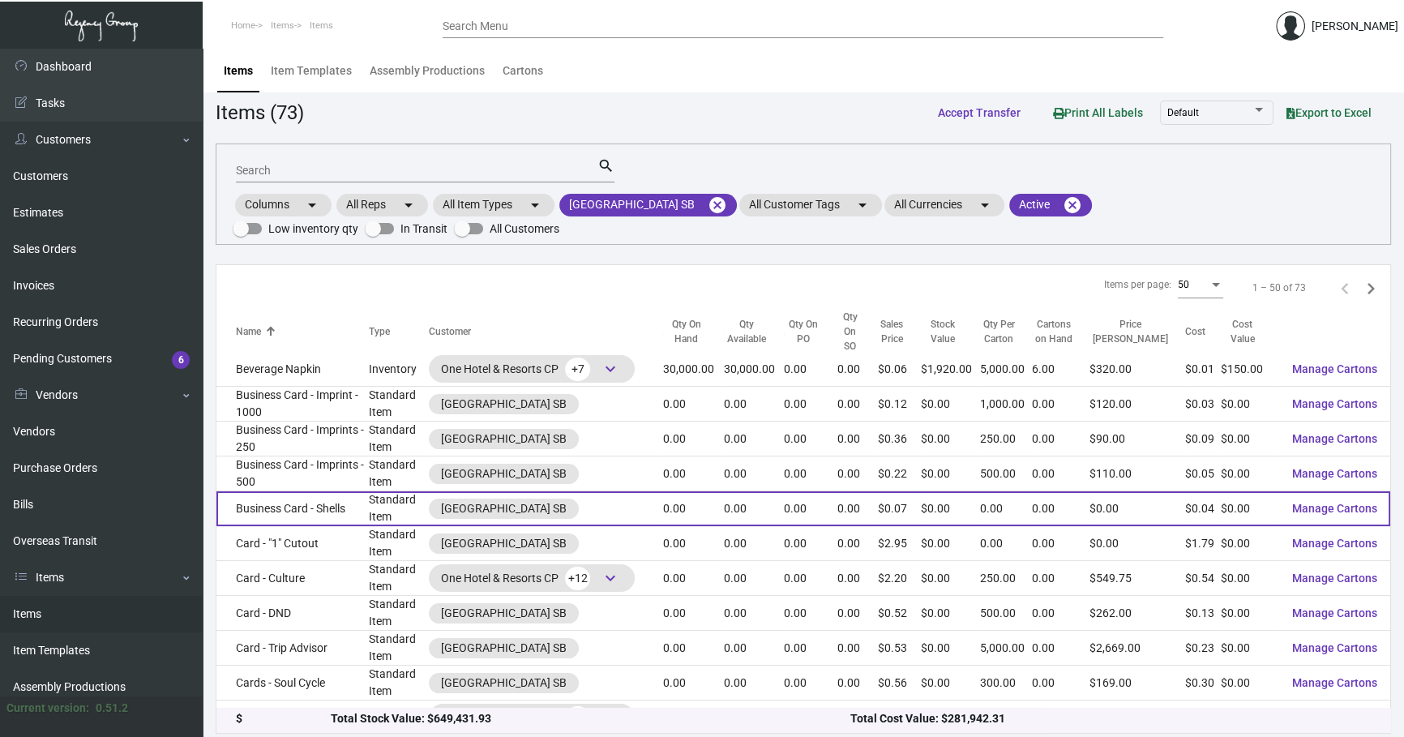
click at [353, 496] on td "Business Card - Shells" at bounding box center [292, 508] width 152 height 35
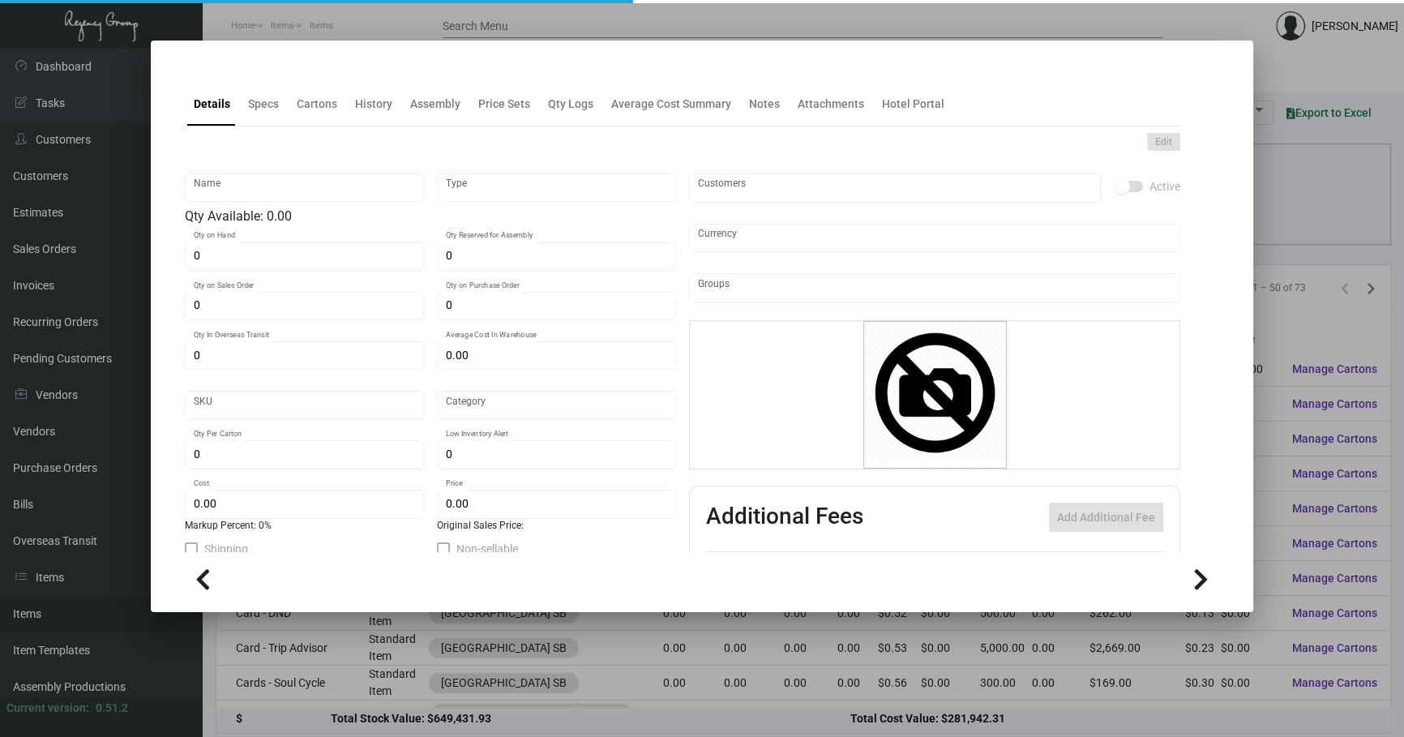
type input "Business Card - Shells"
type input "Standard Item"
type input "$ 0.00"
type input "897-Business Card-28"
type input "Standard"
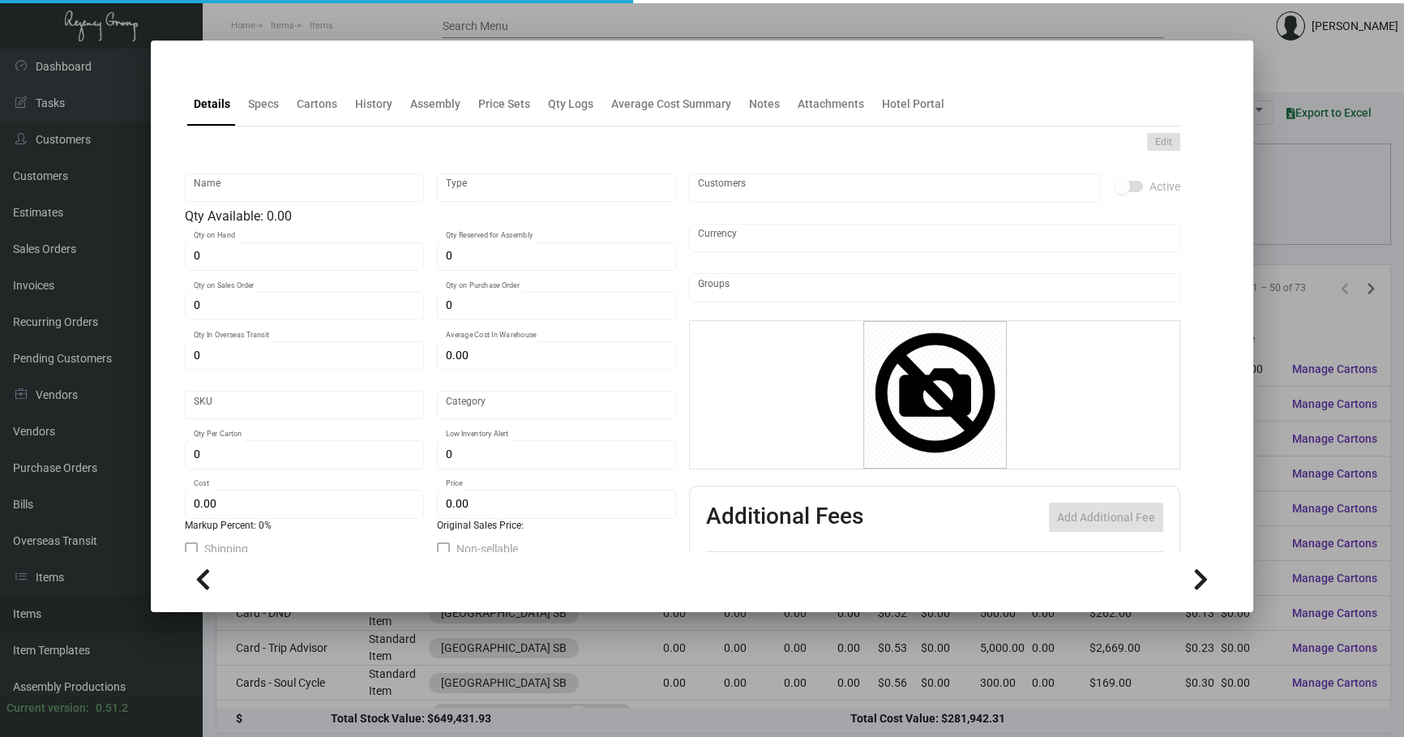
type input "$ 0.03535"
type input "$ 0.07247"
checkbox input "true"
type input "United States Dollar $"
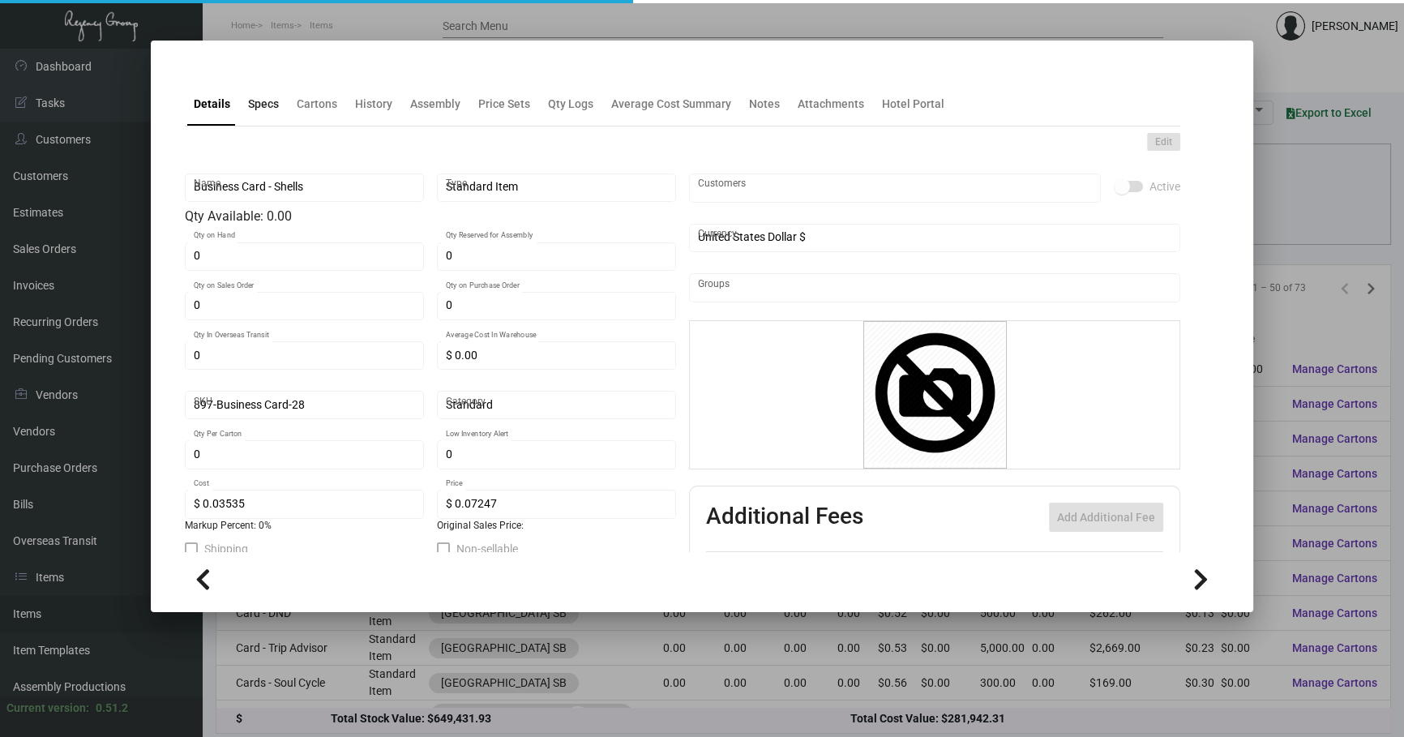
click at [260, 117] on div "Specs" at bounding box center [264, 103] width 44 height 39
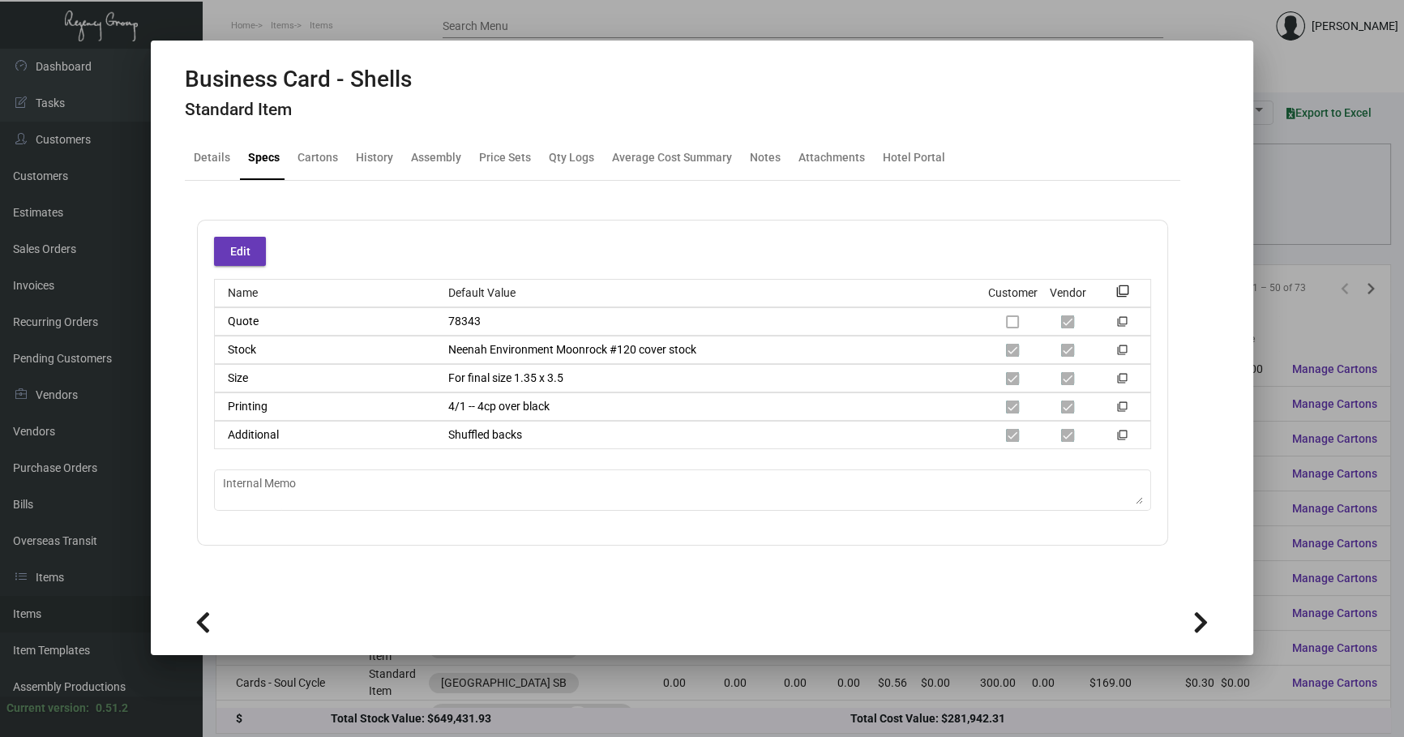
click at [1272, 226] on div at bounding box center [702, 368] width 1404 height 737
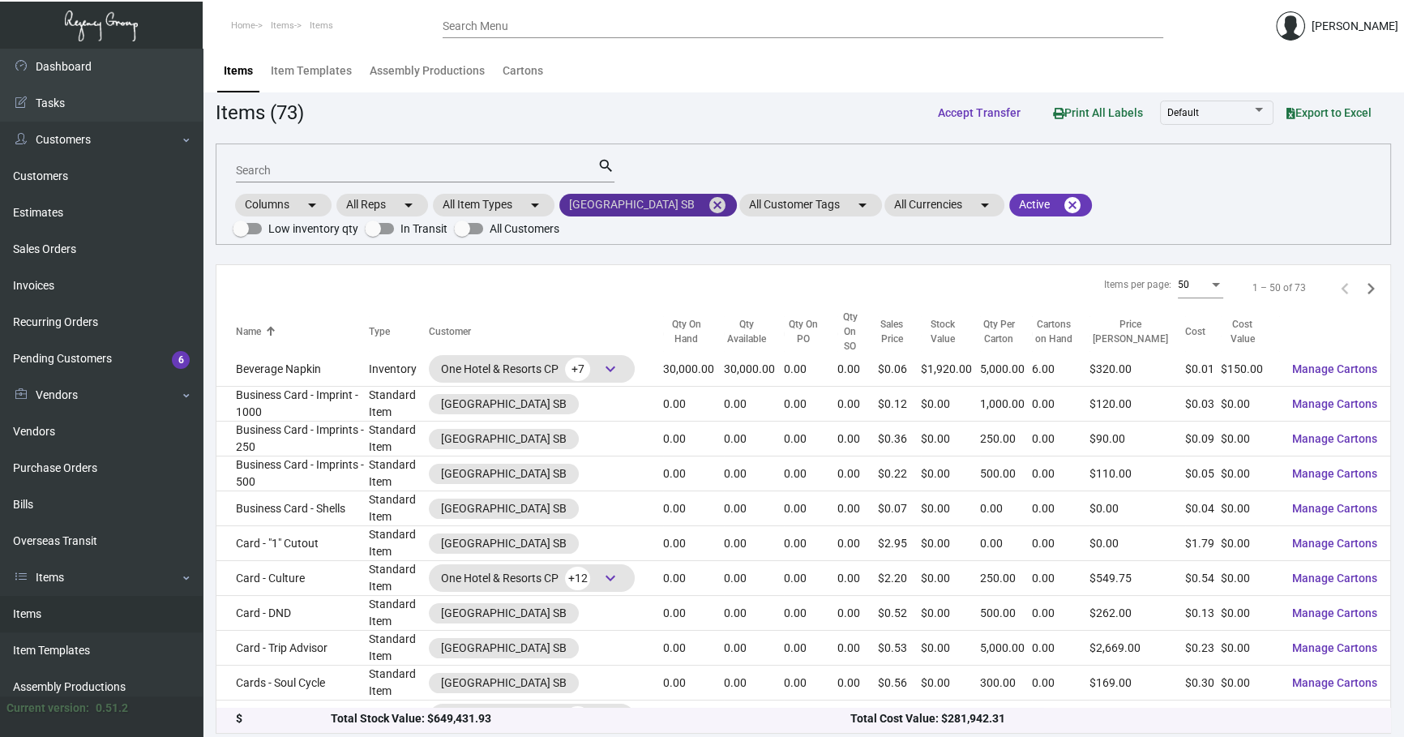
click at [695, 207] on mat-chip "[GEOGRAPHIC_DATA] SB cancel" at bounding box center [647, 205] width 177 height 23
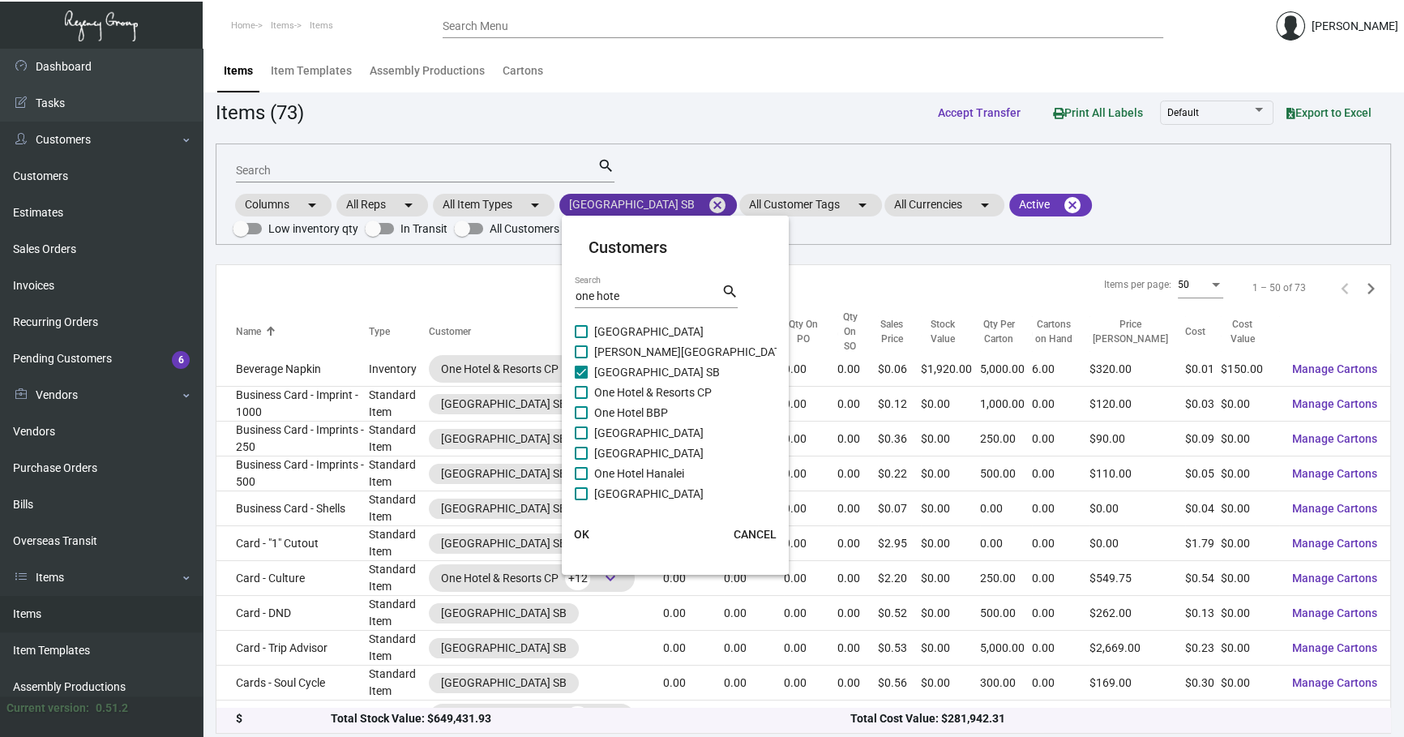
click at [703, 204] on div at bounding box center [702, 368] width 1404 height 737
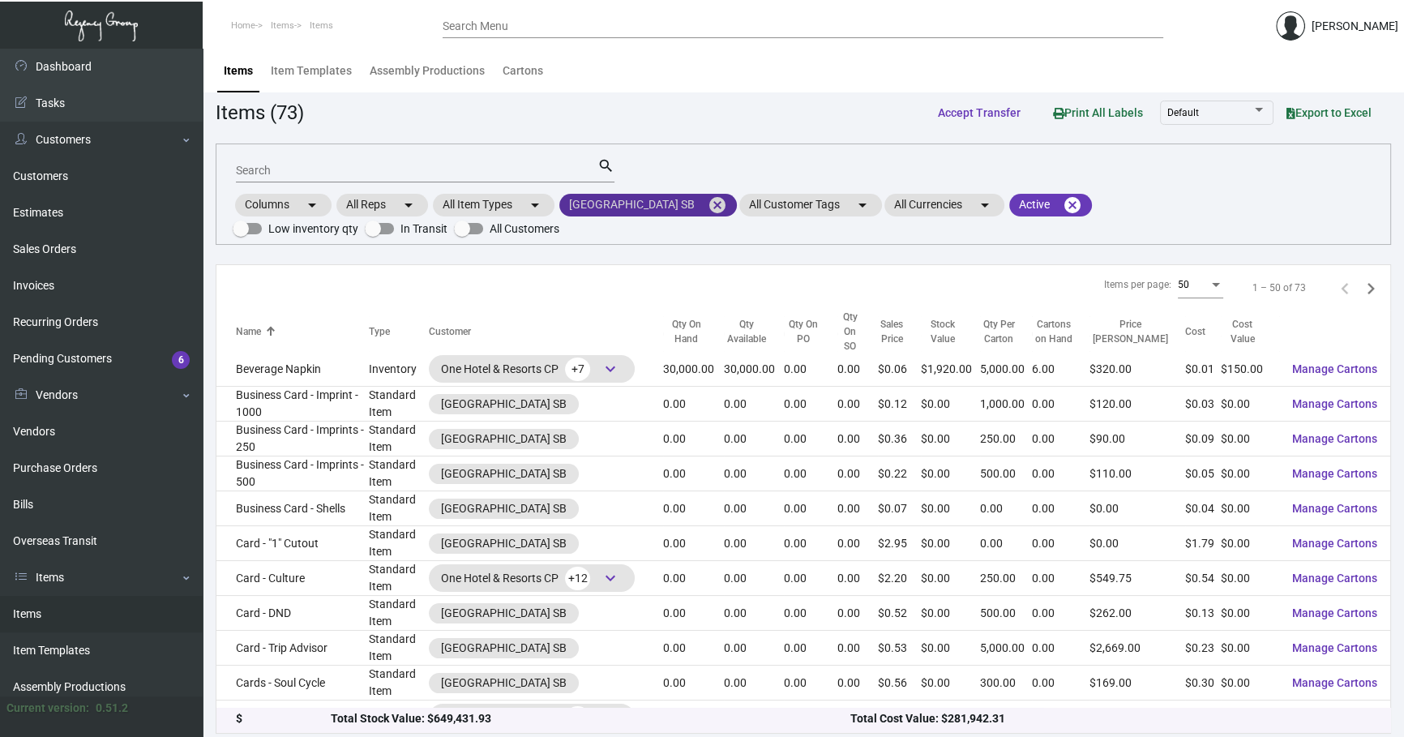
click at [708, 205] on mat-icon "cancel" at bounding box center [717, 204] width 19 height 19
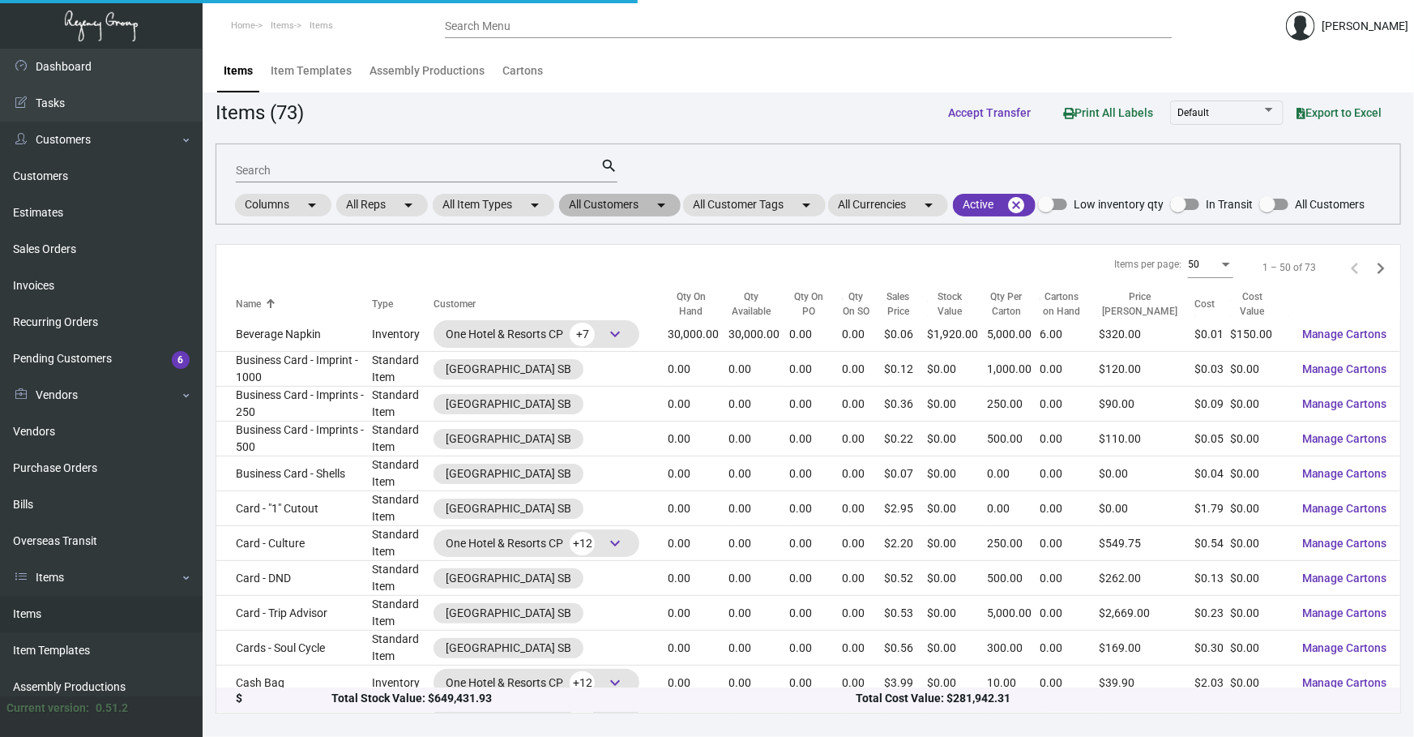
click at [650, 203] on mat-chip "All Customers arrow_drop_down" at bounding box center [620, 205] width 122 height 23
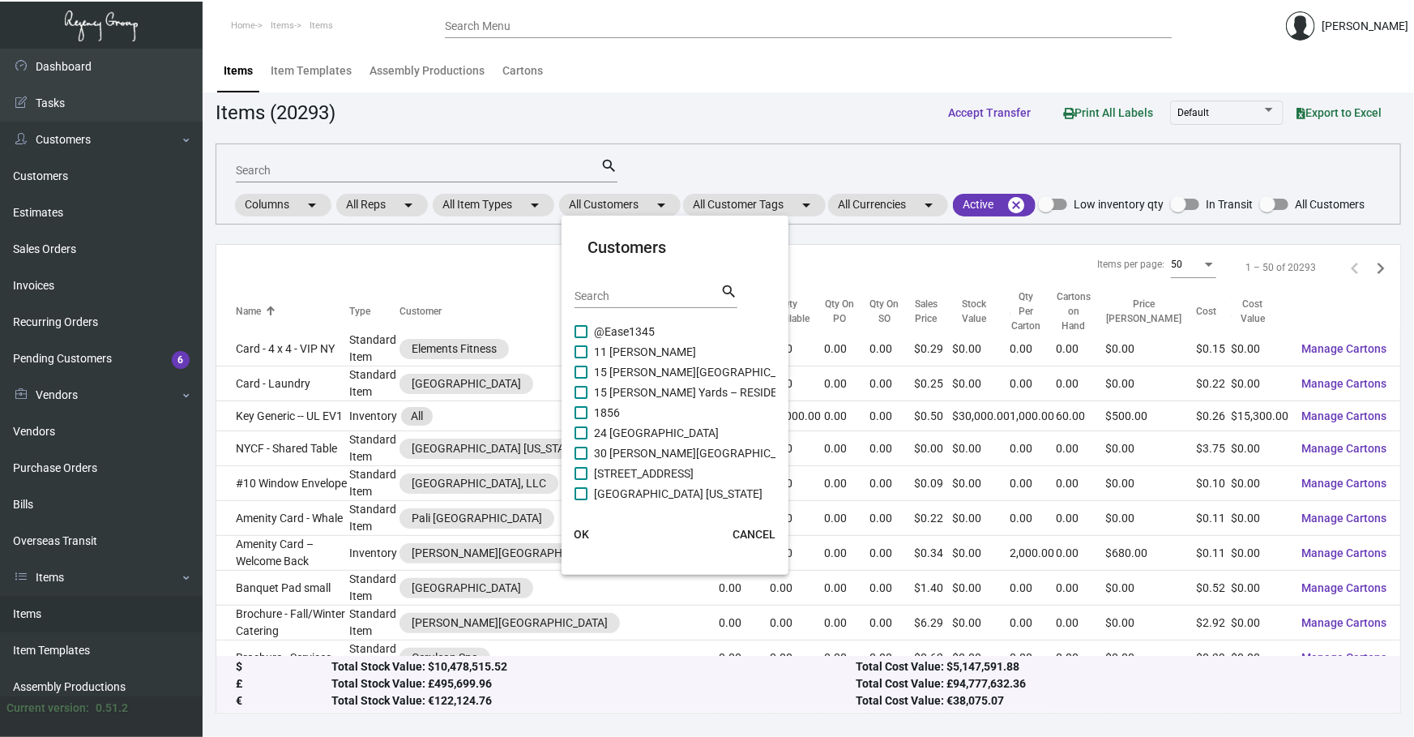
click at [655, 297] on input "Search" at bounding box center [648, 296] width 146 height 13
type input "proper"
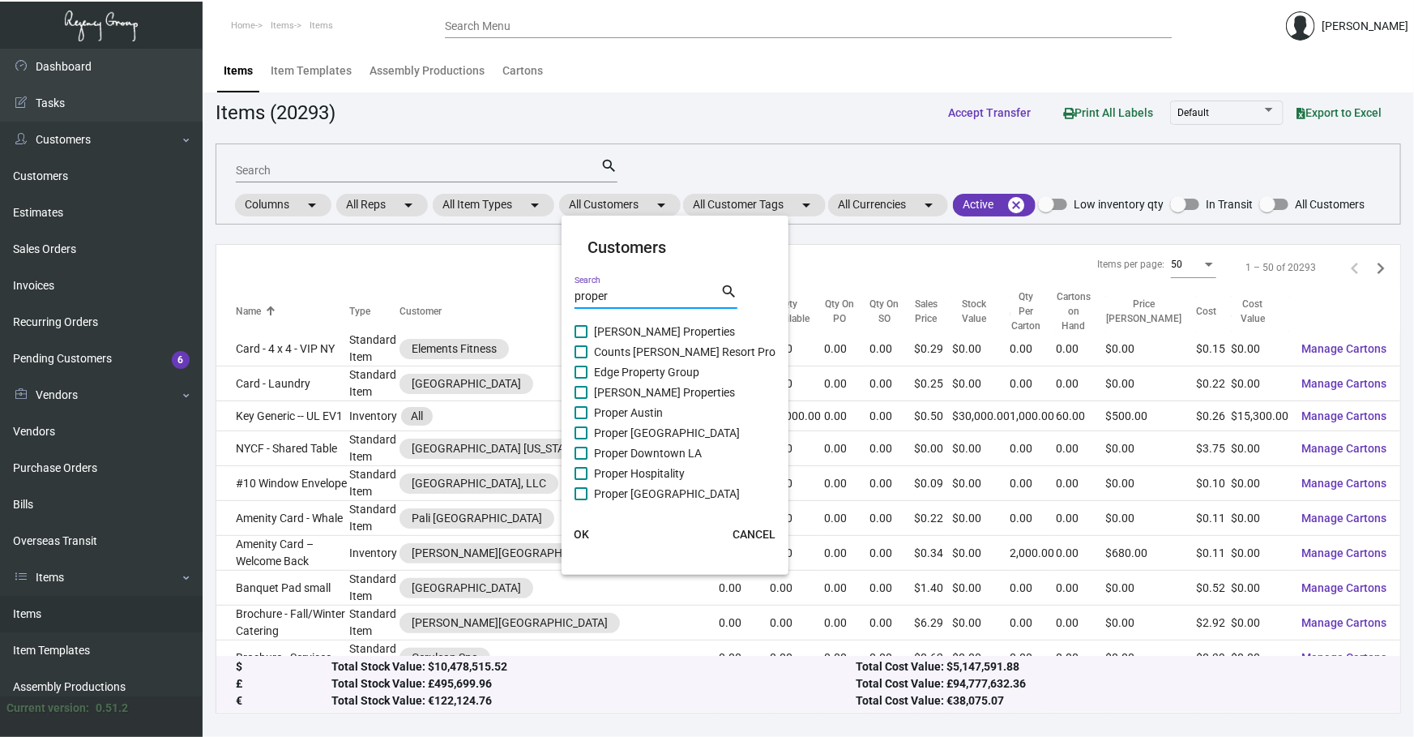
click at [640, 473] on span "Proper Hospitality" at bounding box center [639, 473] width 91 height 19
click at [581, 480] on input "Proper Hospitality" at bounding box center [580, 480] width 1 height 1
checkbox input "true"
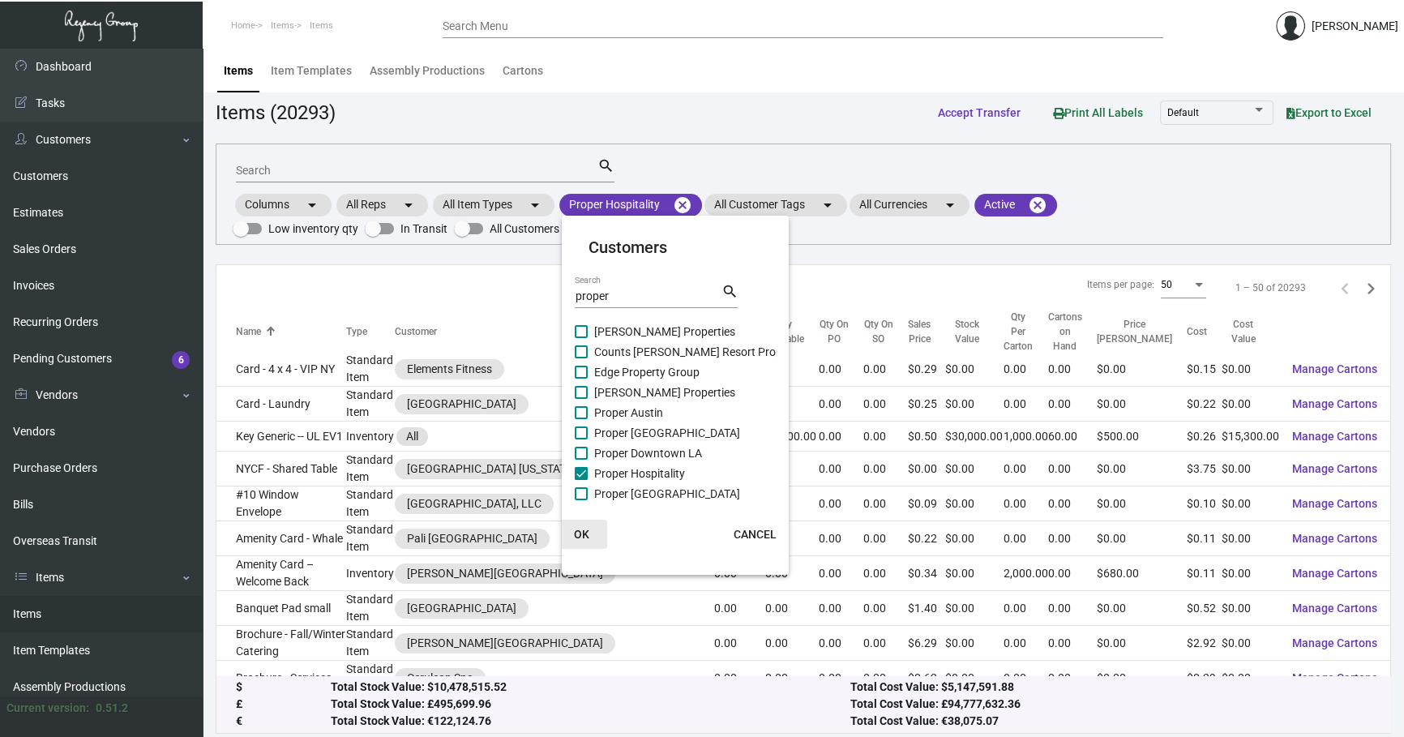
click at [590, 535] on button "OK" at bounding box center [581, 534] width 52 height 29
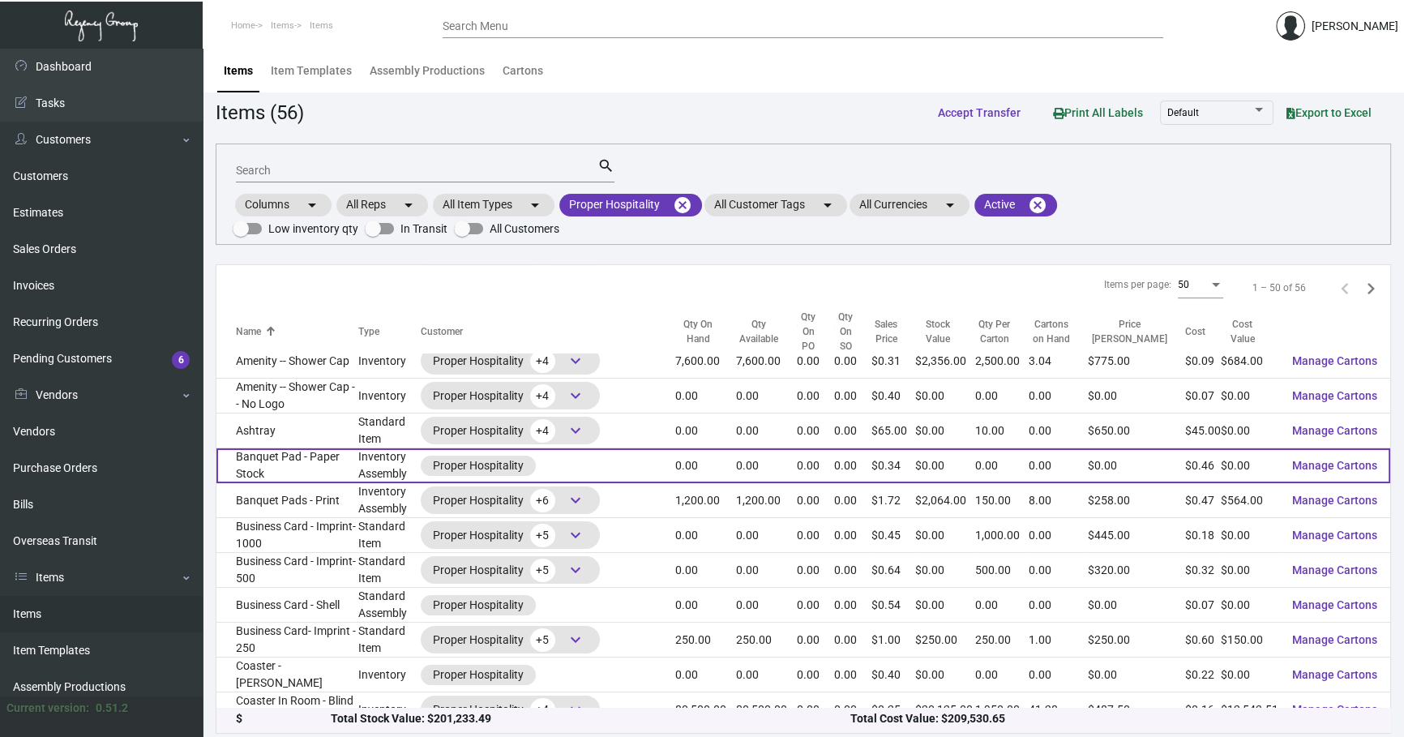
scroll to position [392, 0]
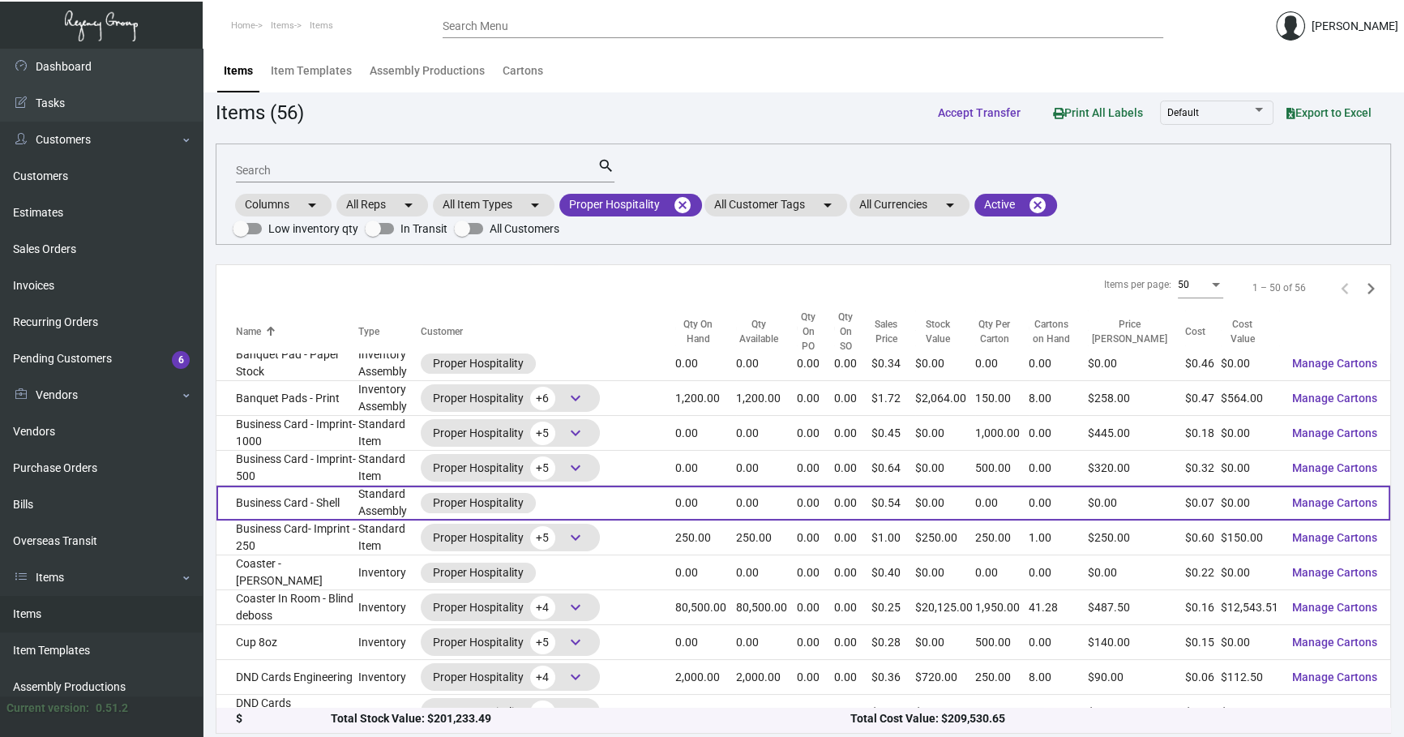
click at [289, 489] on td "Business Card - Shell" at bounding box center [287, 502] width 142 height 35
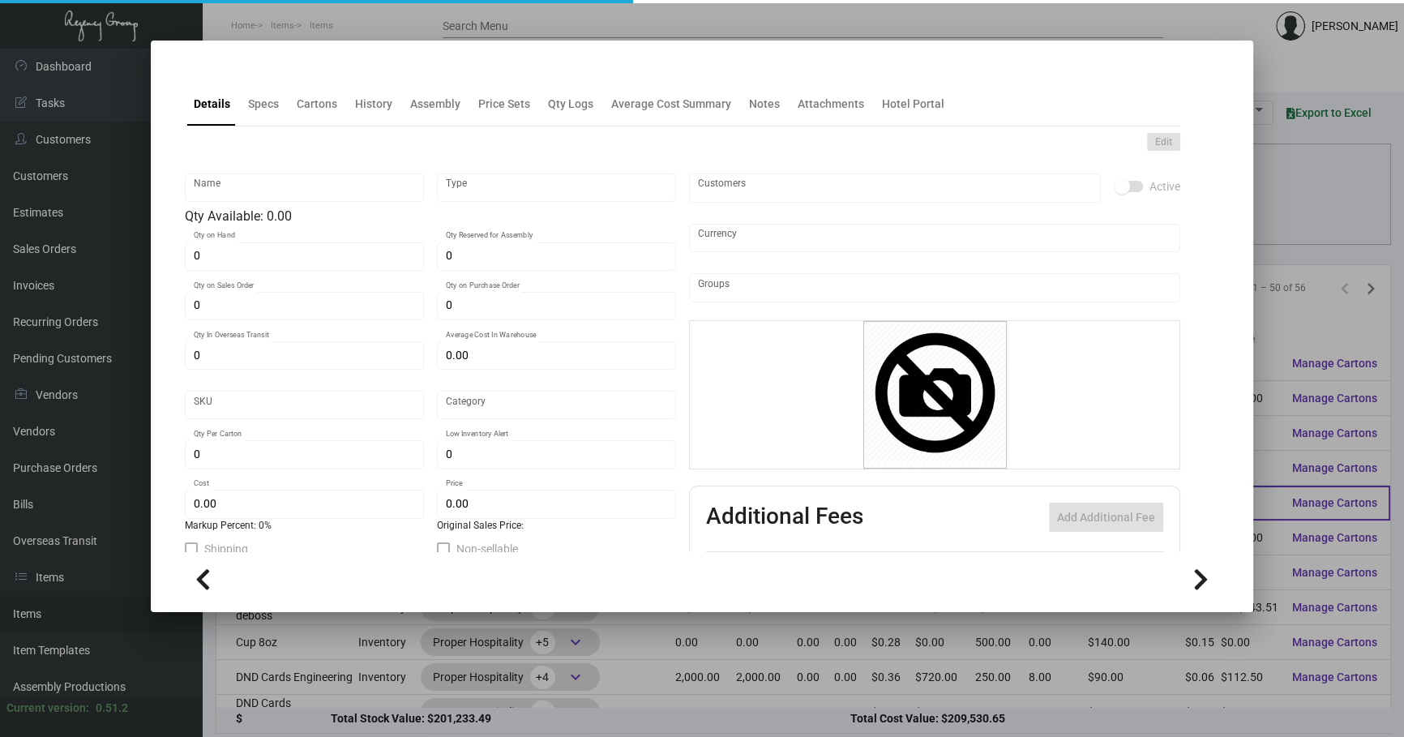
type input "Business Card - Shell"
type input "Standard Assembly"
type input "$ 0.00"
type input "943-Business Card-04"
type input "Standard"
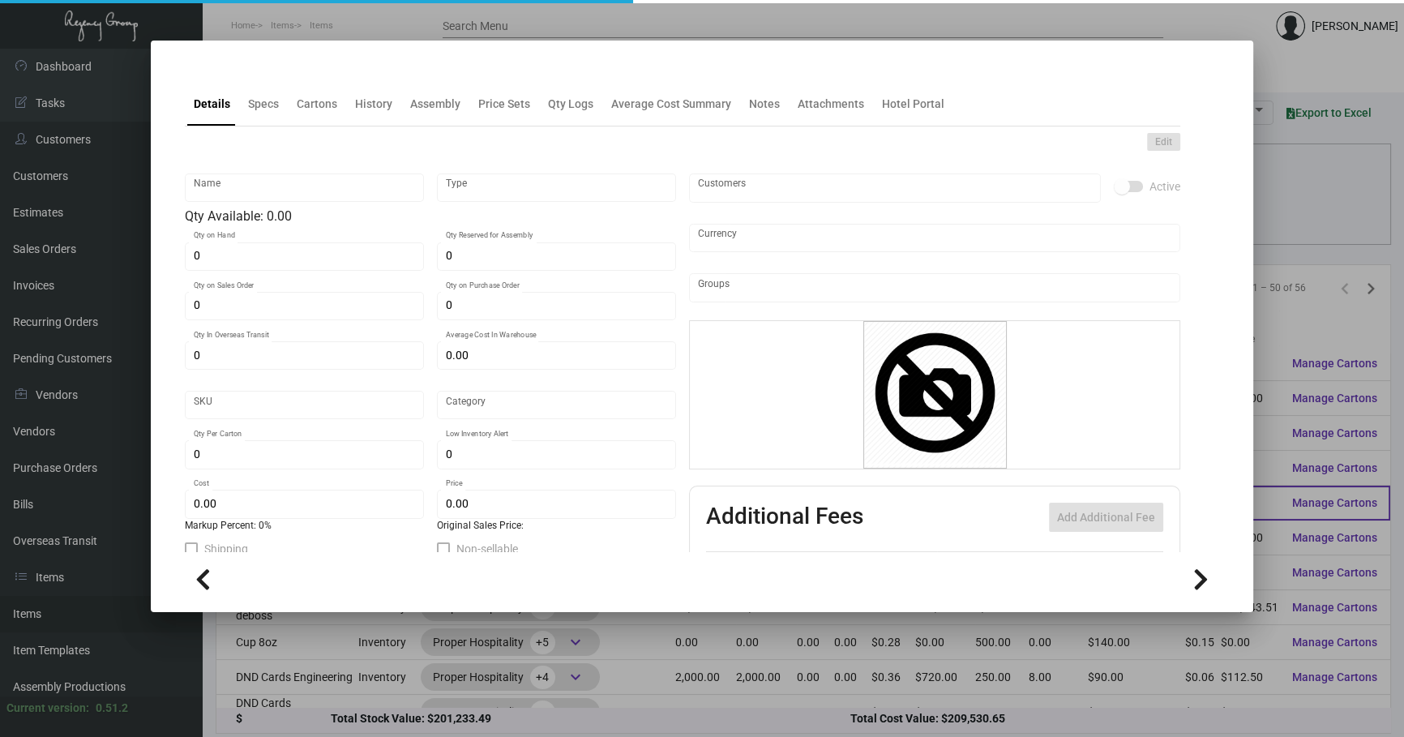
type input "$ 0.071"
type input "$ 0.54"
checkbox input "true"
type input "United States Dollar $"
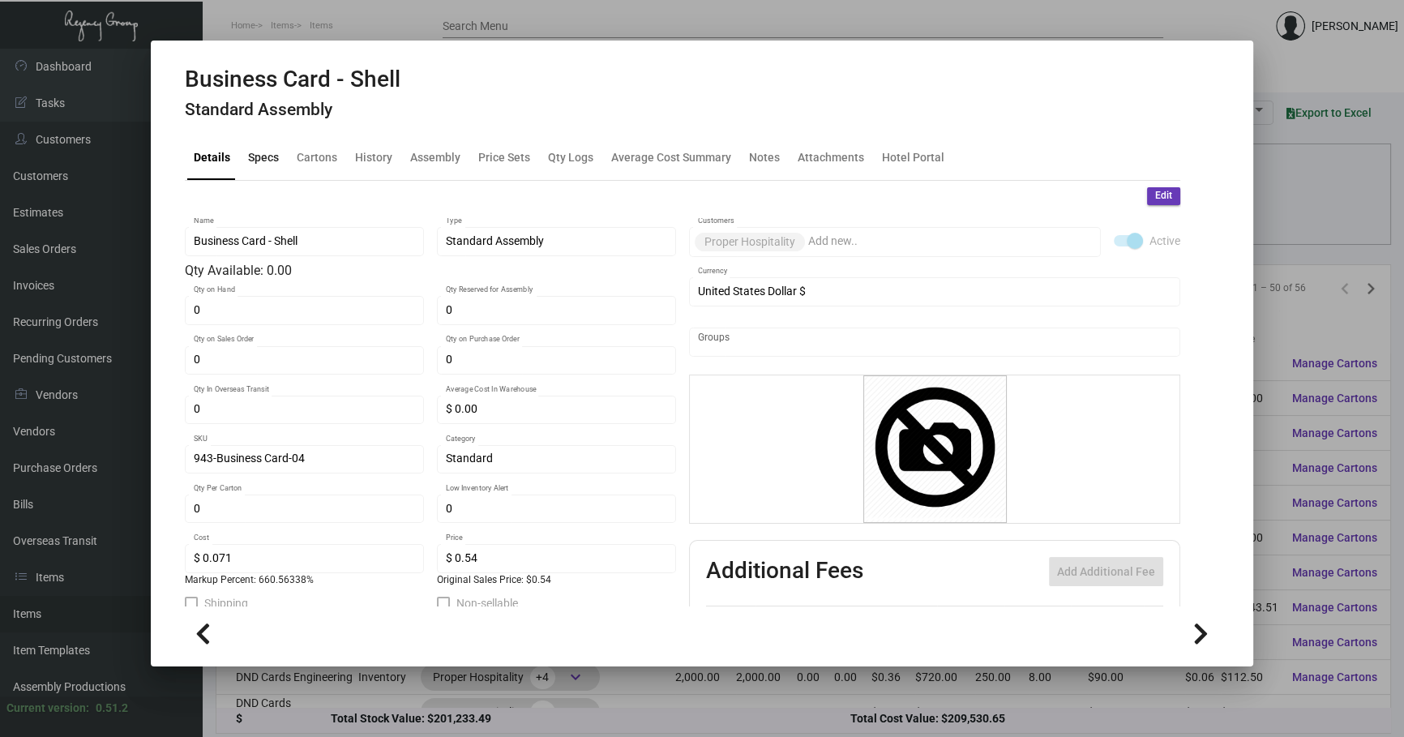
click at [267, 153] on div "Specs" at bounding box center [263, 157] width 31 height 17
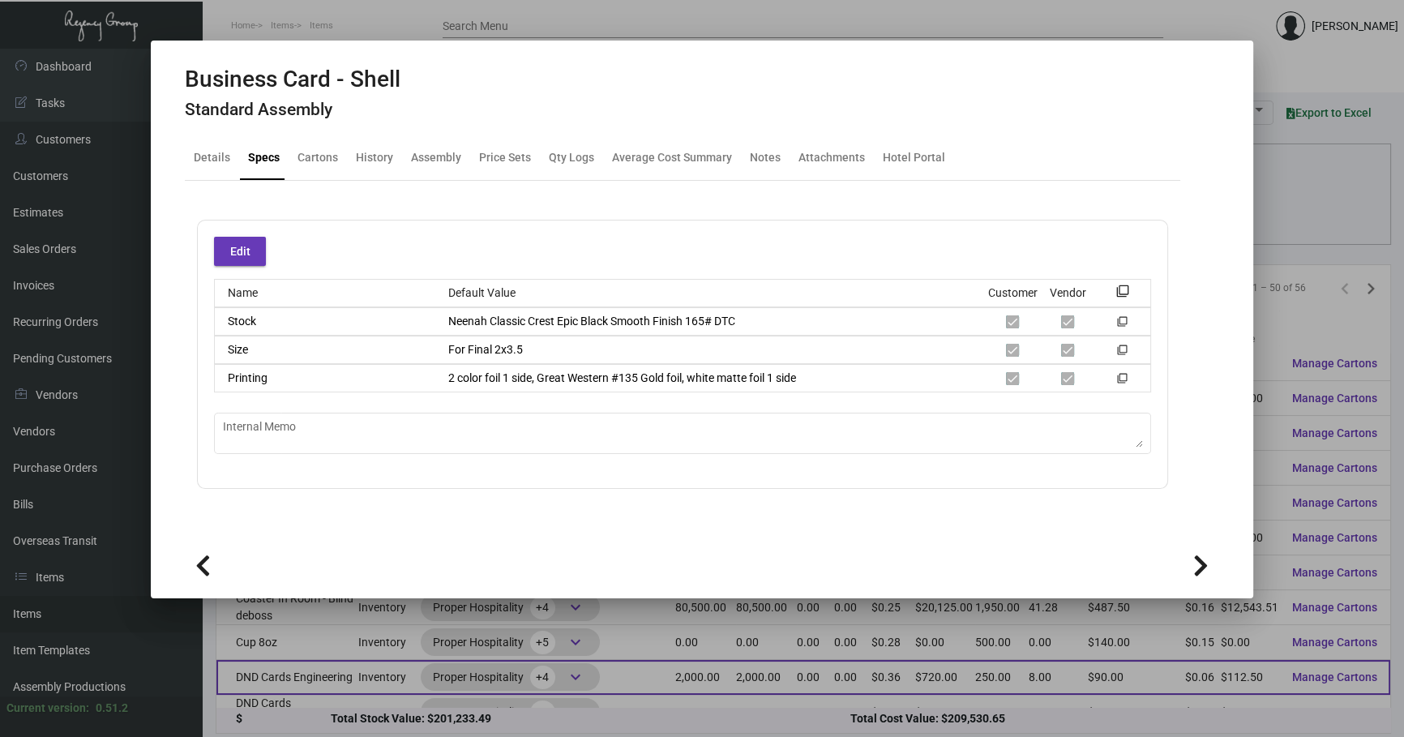
drag, startPoint x: 665, startPoint y: 684, endPoint x: 630, endPoint y: 644, distance: 53.4
click at [665, 684] on div at bounding box center [702, 368] width 1404 height 737
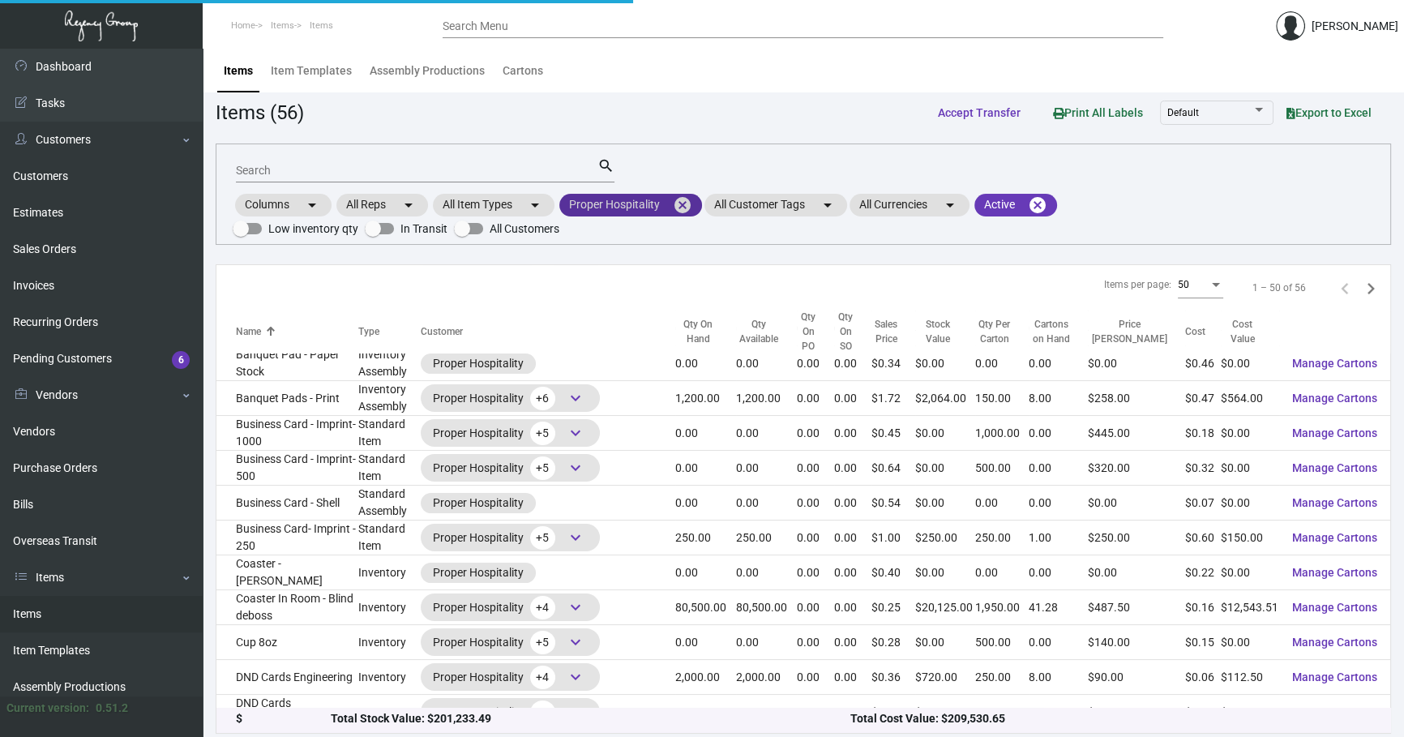
click at [698, 203] on mat-chip "Proper Hospitality cancel" at bounding box center [630, 205] width 143 height 23
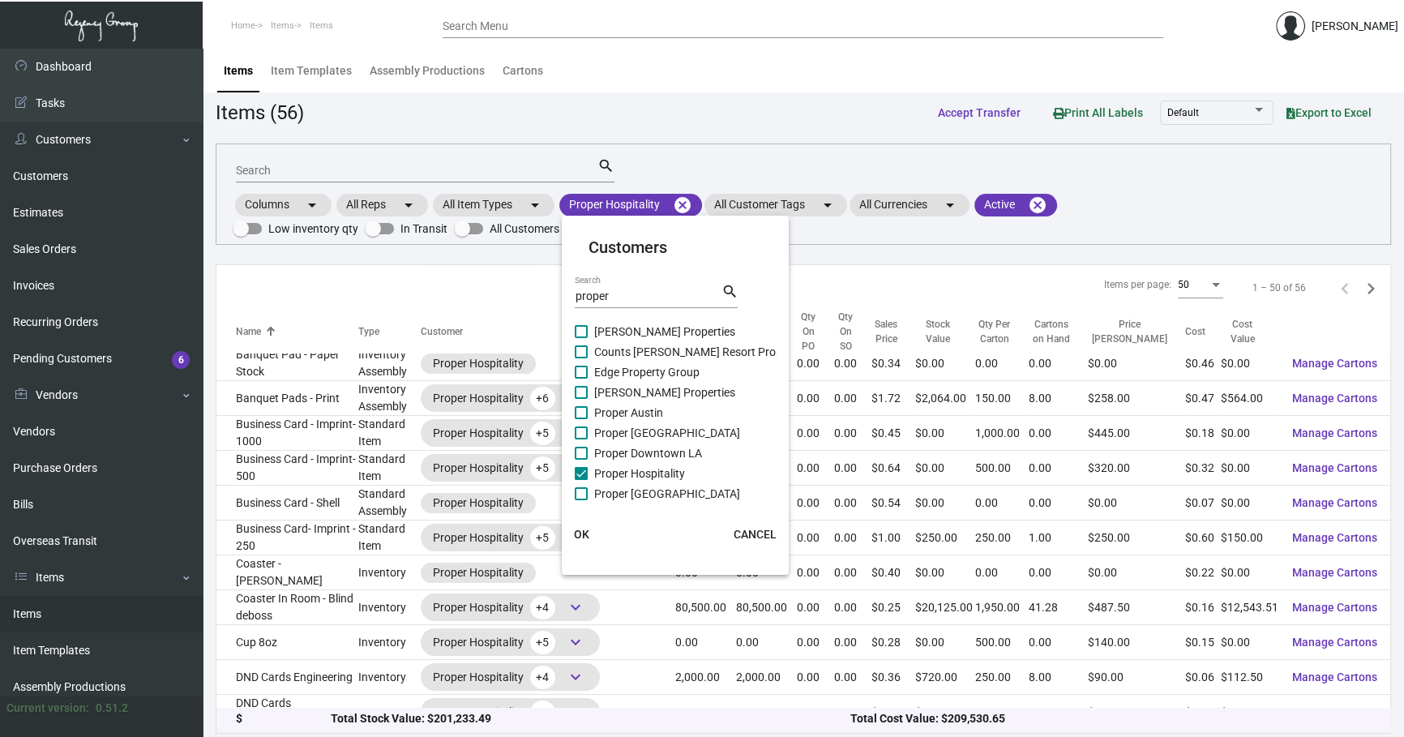
drag, startPoint x: 647, startPoint y: 292, endPoint x: 0, endPoint y: 29, distance: 698.0
click at [0, 201] on div "Customers proper Search search [PERSON_NAME] Properties Counts [PERSON_NAME] Re…" at bounding box center [702, 368] width 1404 height 737
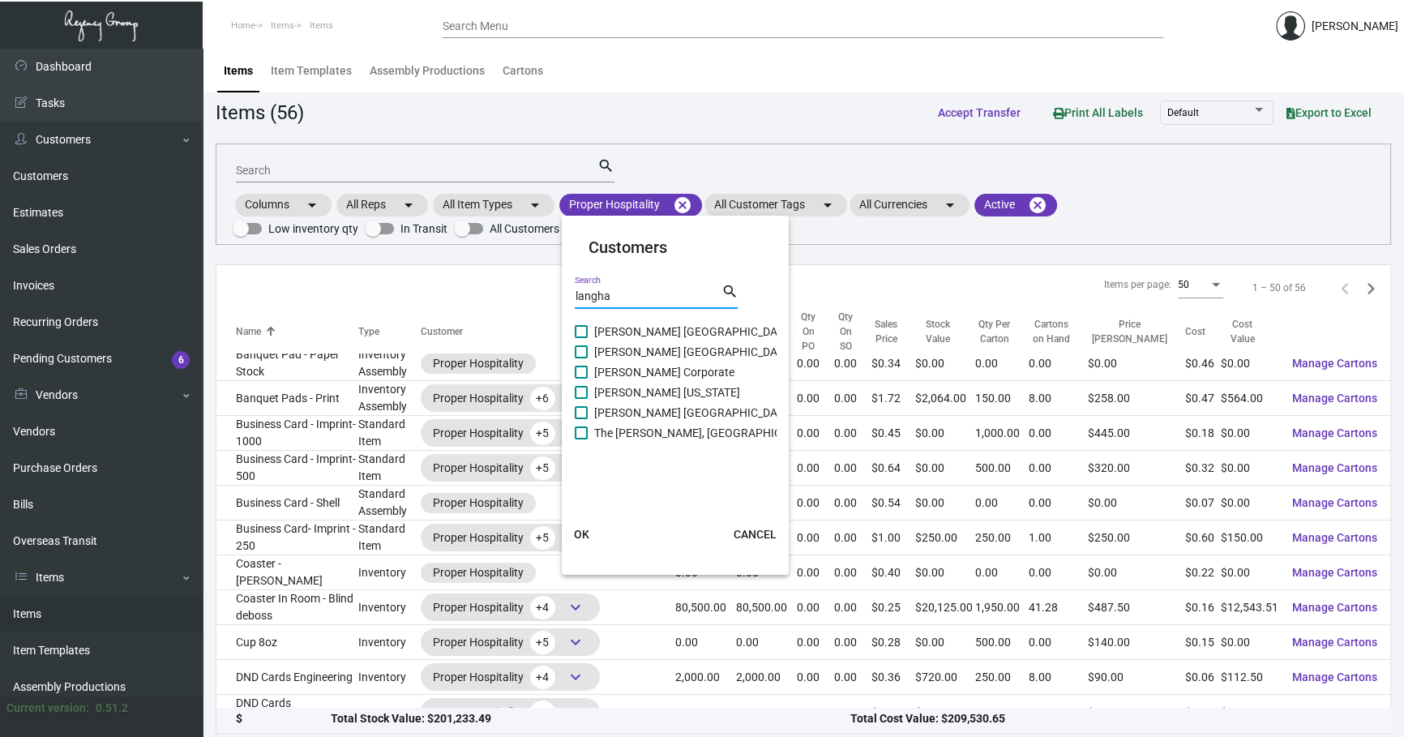
type input "langha"
click at [652, 356] on span "[PERSON_NAME] [GEOGRAPHIC_DATA]" at bounding box center [693, 351] width 199 height 19
click at [581, 358] on input "[PERSON_NAME] [GEOGRAPHIC_DATA]" at bounding box center [580, 358] width 1 height 1
checkbox input "true"
click at [584, 529] on span "OK" at bounding box center [581, 534] width 15 height 13
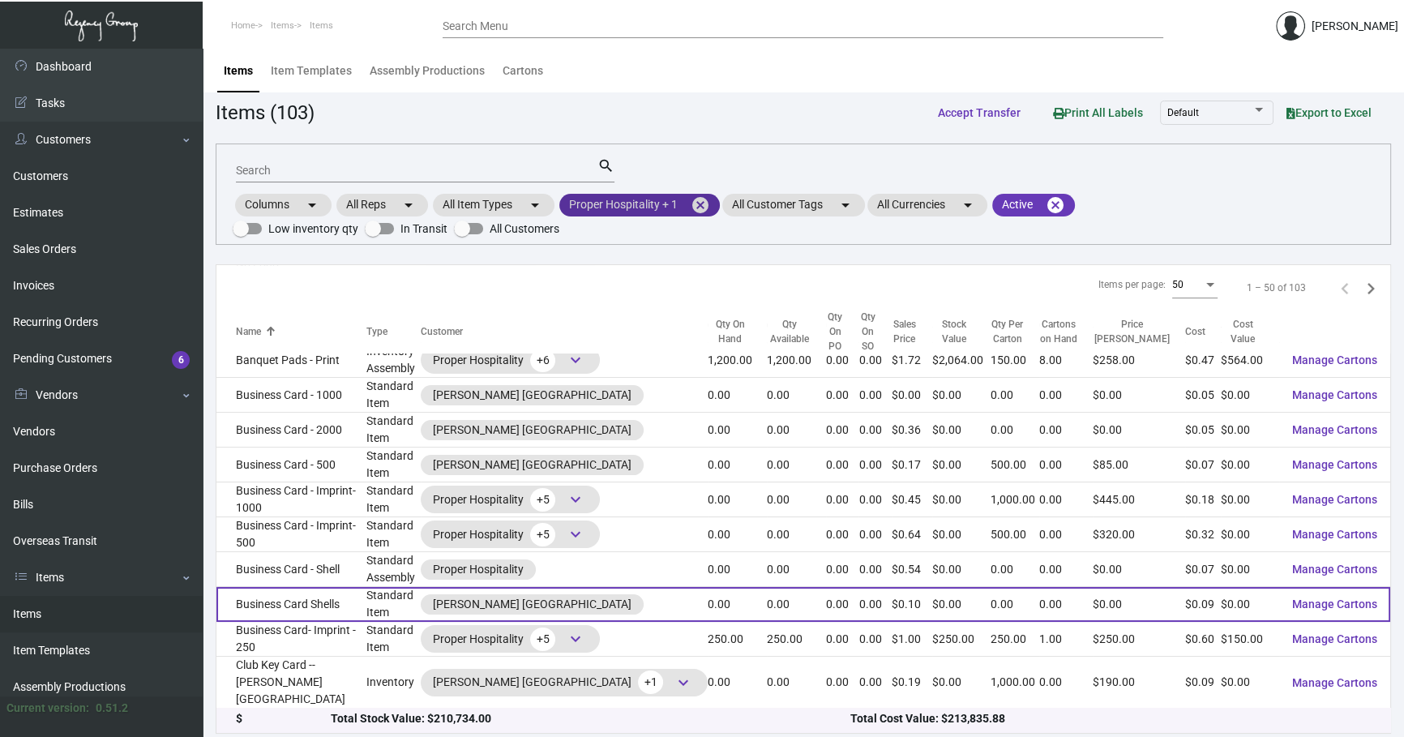
scroll to position [491, 0]
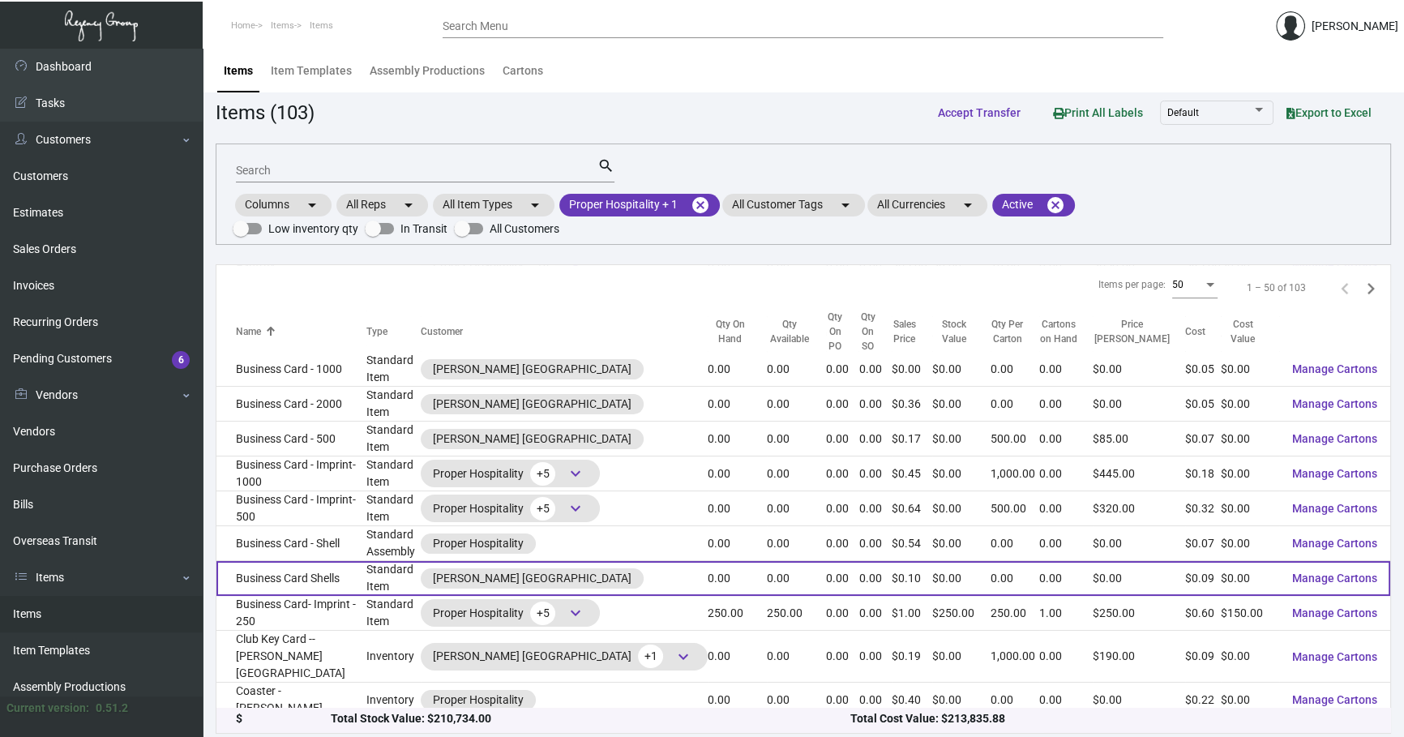
click at [366, 561] on td "Business Card Shells" at bounding box center [291, 578] width 150 height 35
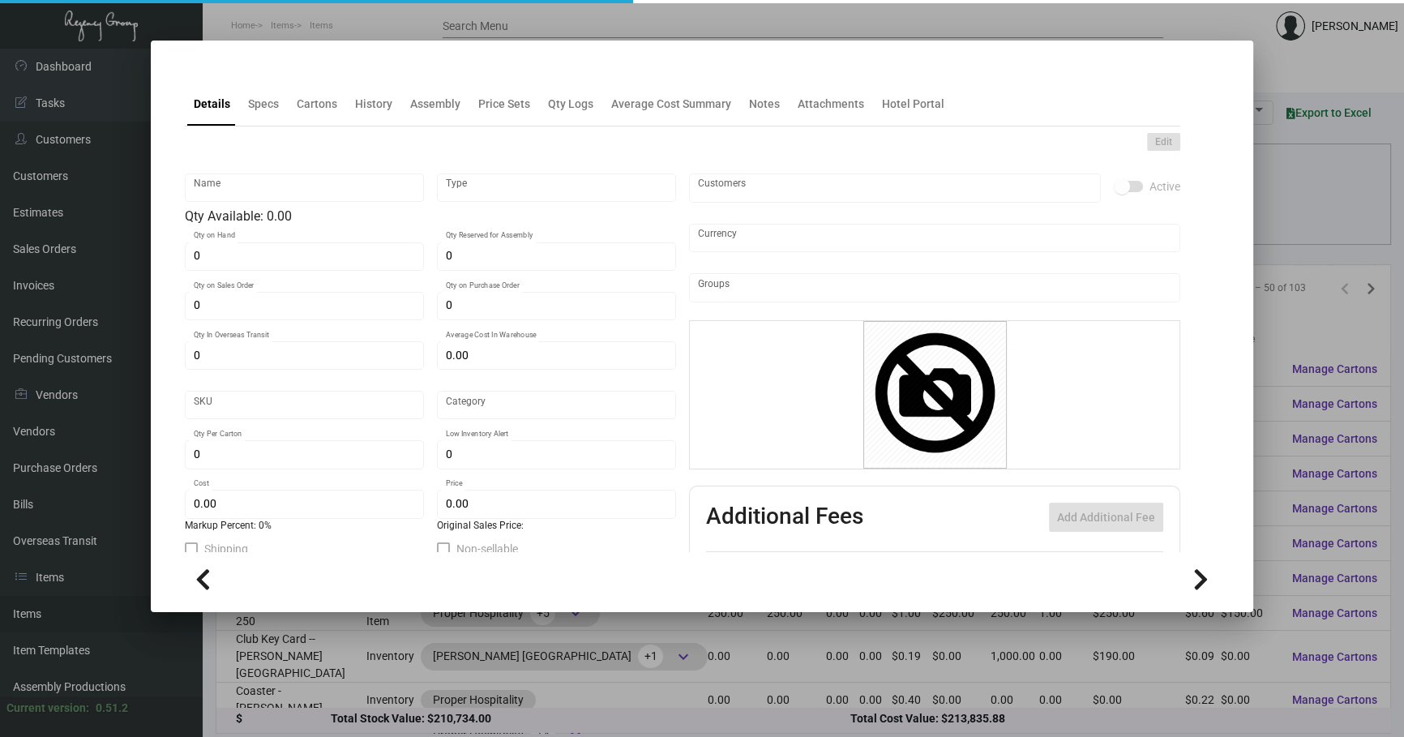
type input "Business Card Shells"
type input "Standard Item"
type input "$ 0.00"
type input "LANGHAMNY-Business Card-2"
type input "Standard"
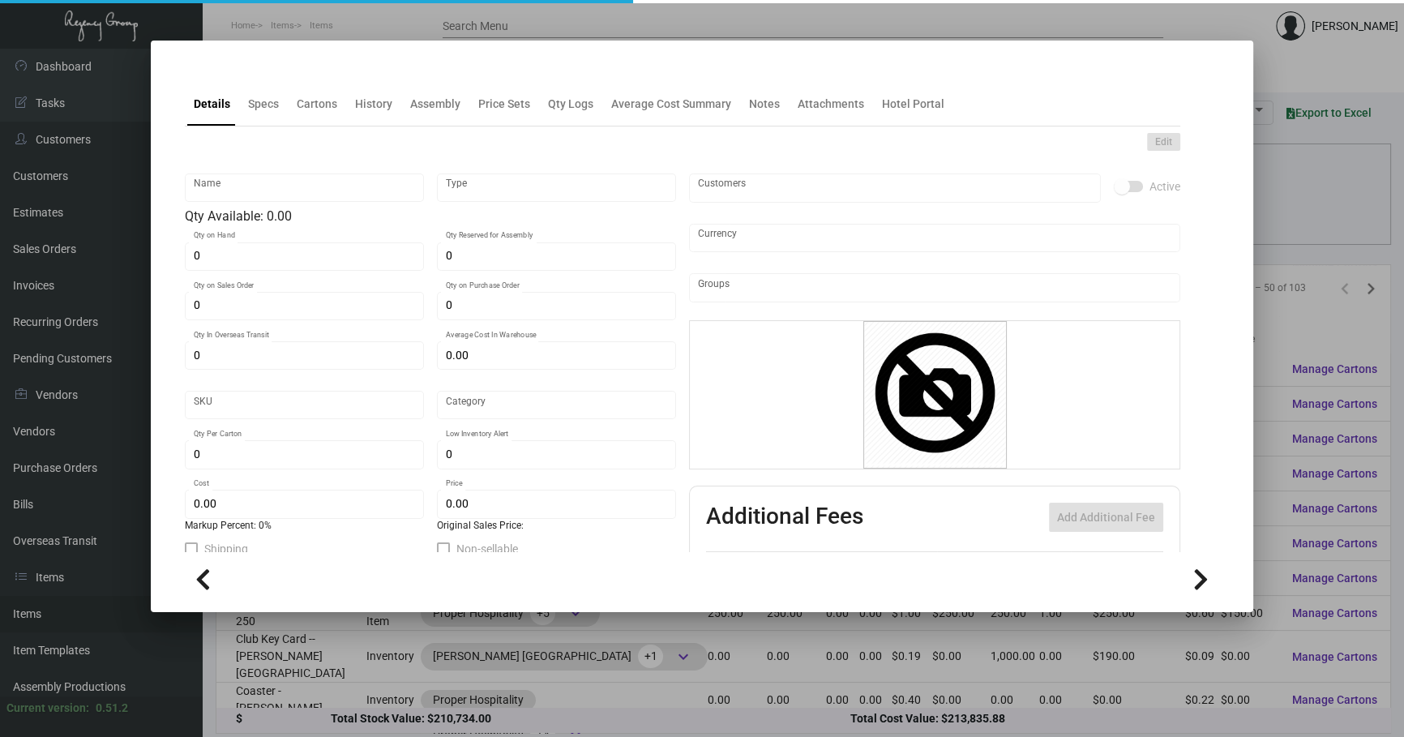
type input "$ 0.0906"
type input "$ 0.10098"
checkbox input "true"
type input "United States Dollar $"
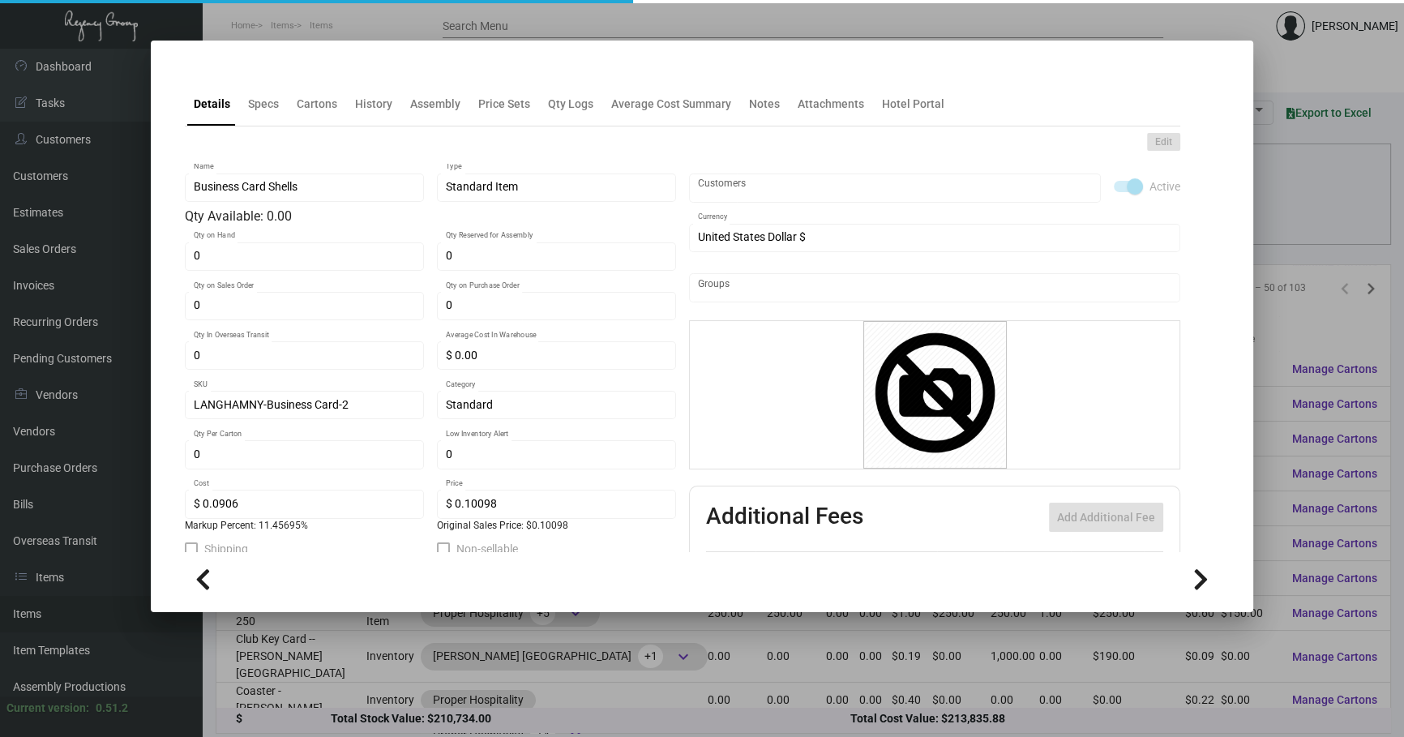
click at [260, 126] on div "Edit Business Card Shells Name Standard Item Type Qty Available: 0.00 0 Qty on …" at bounding box center [682, 436] width 995 height 620
click at [259, 106] on div "Specs" at bounding box center [263, 104] width 31 height 17
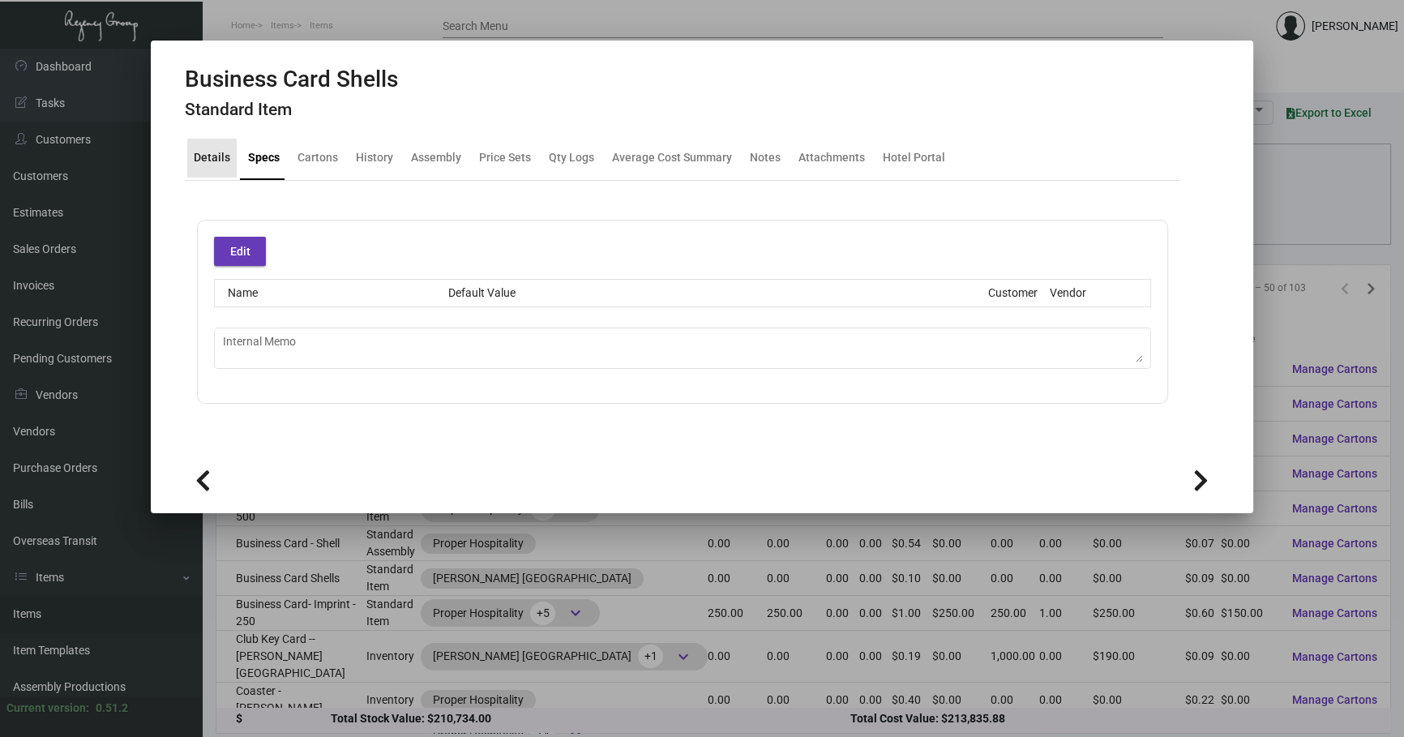
click at [227, 169] on div "Details" at bounding box center [211, 158] width 49 height 39
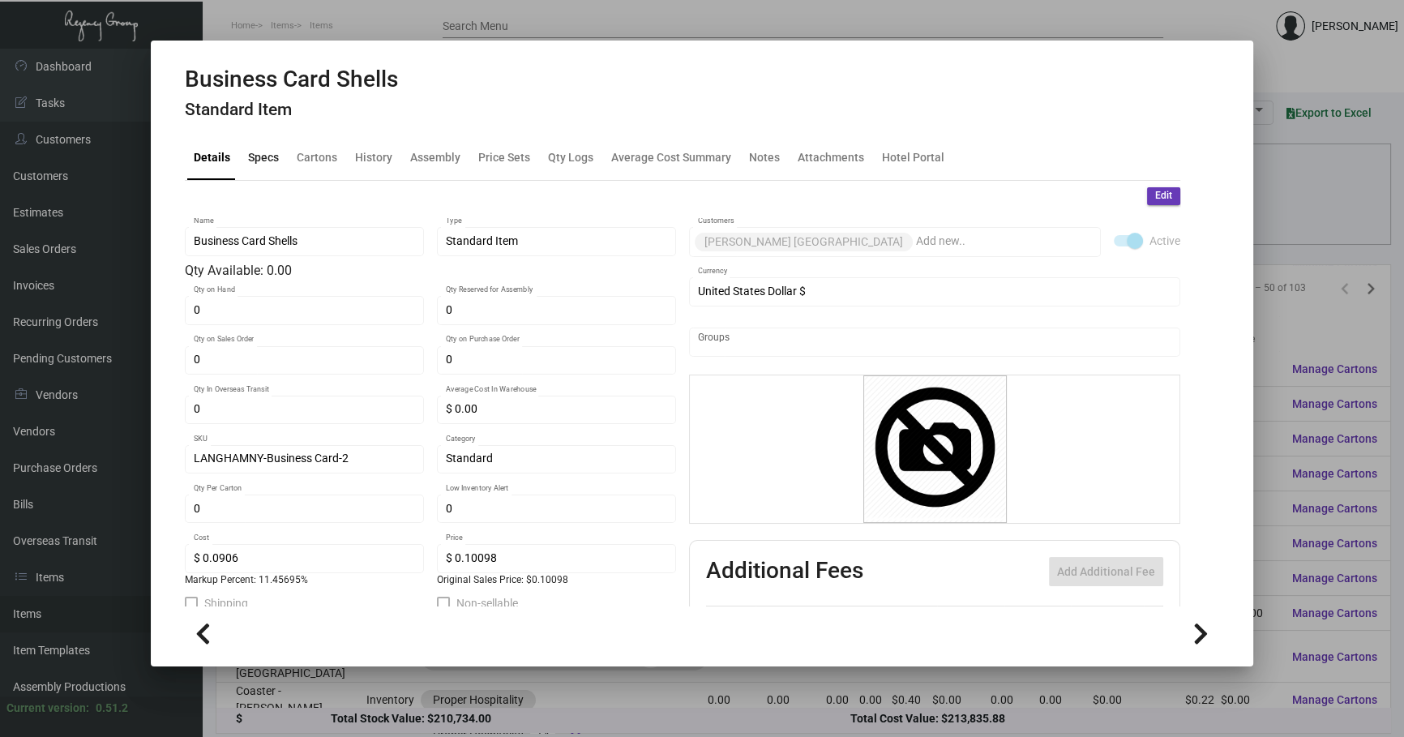
click at [268, 160] on div "Specs" at bounding box center [263, 157] width 31 height 17
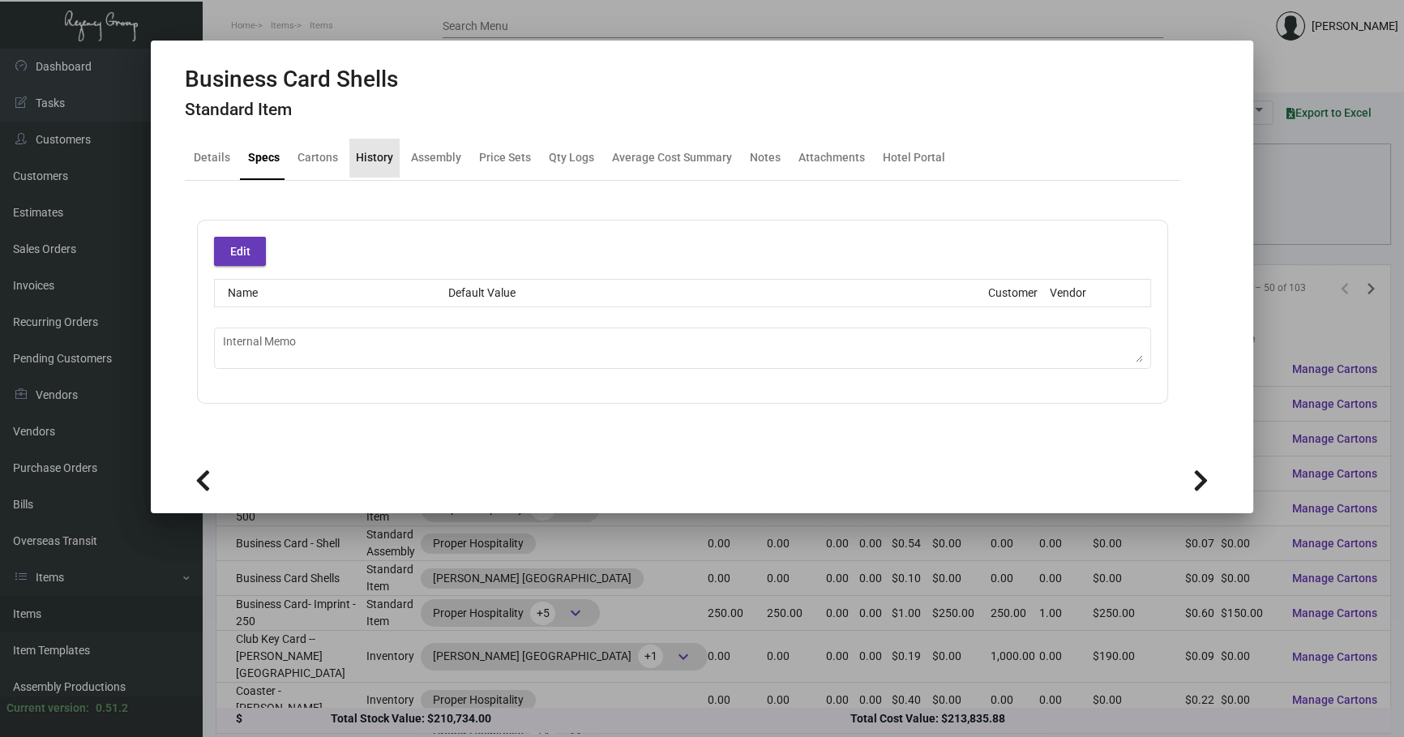
click at [380, 156] on div "History" at bounding box center [374, 157] width 37 height 17
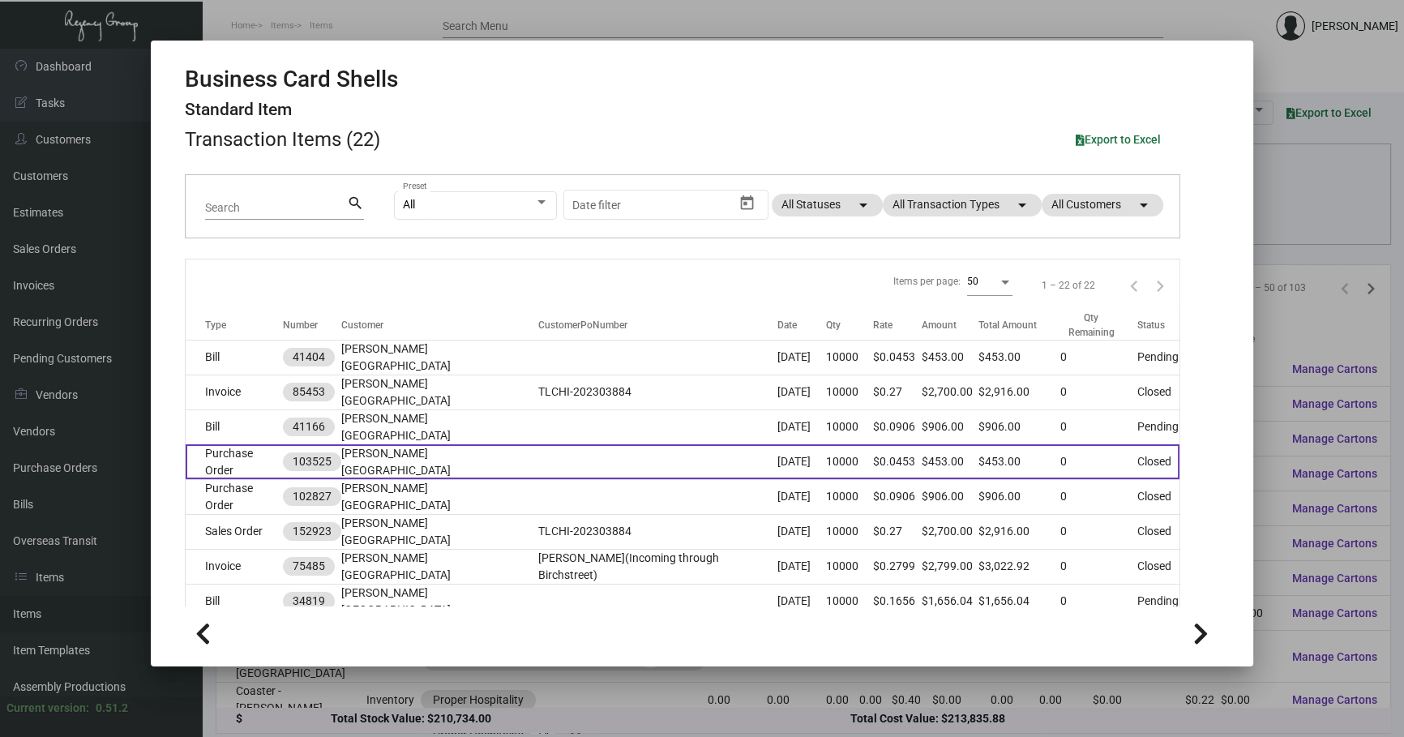
scroll to position [73, 0]
click at [537, 443] on td at bounding box center [656, 460] width 239 height 35
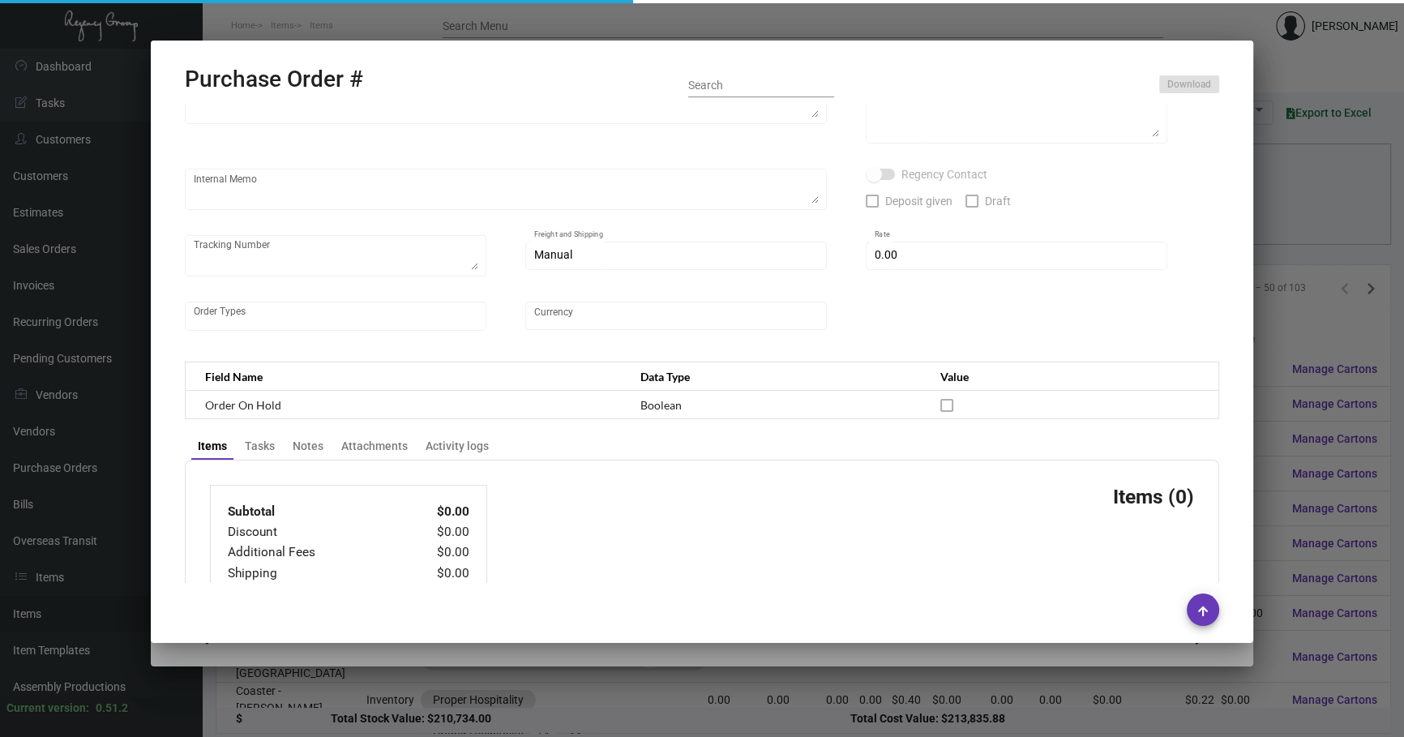
type input "BCT [US_STATE]"
type input "[PERSON_NAME]"
type input "103525"
type input "[DATE]"
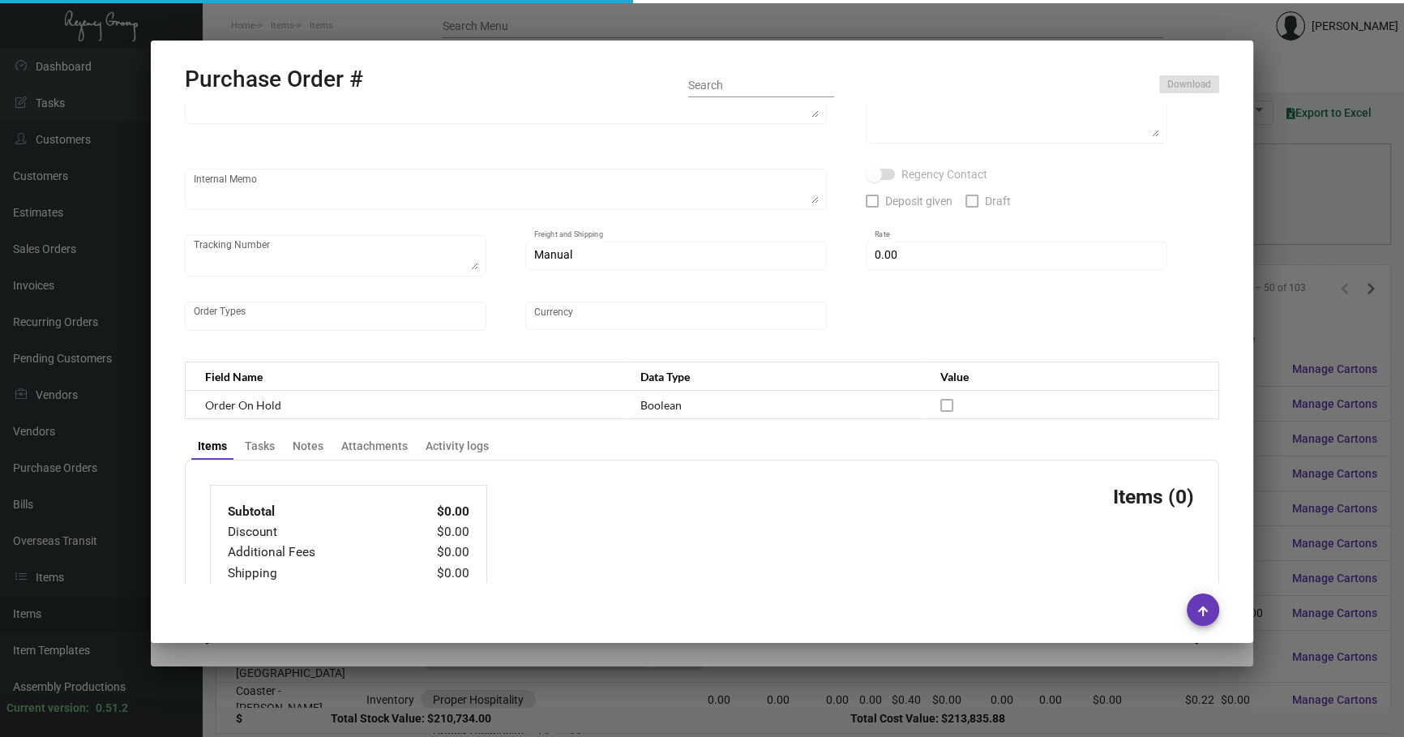
type input "[PERSON_NAME] [GEOGRAPHIC_DATA]"
type textarea "Please send proof for approval to [EMAIL_ADDRESS][DOMAIN_NAME] with me cc'ed. *…"
type textarea "Housed for imprints."
type textarea "[DATE] - [PERSON_NAME], vendor agreed to redo the shell for 50% of previous pri…"
type input "$ 0.00"
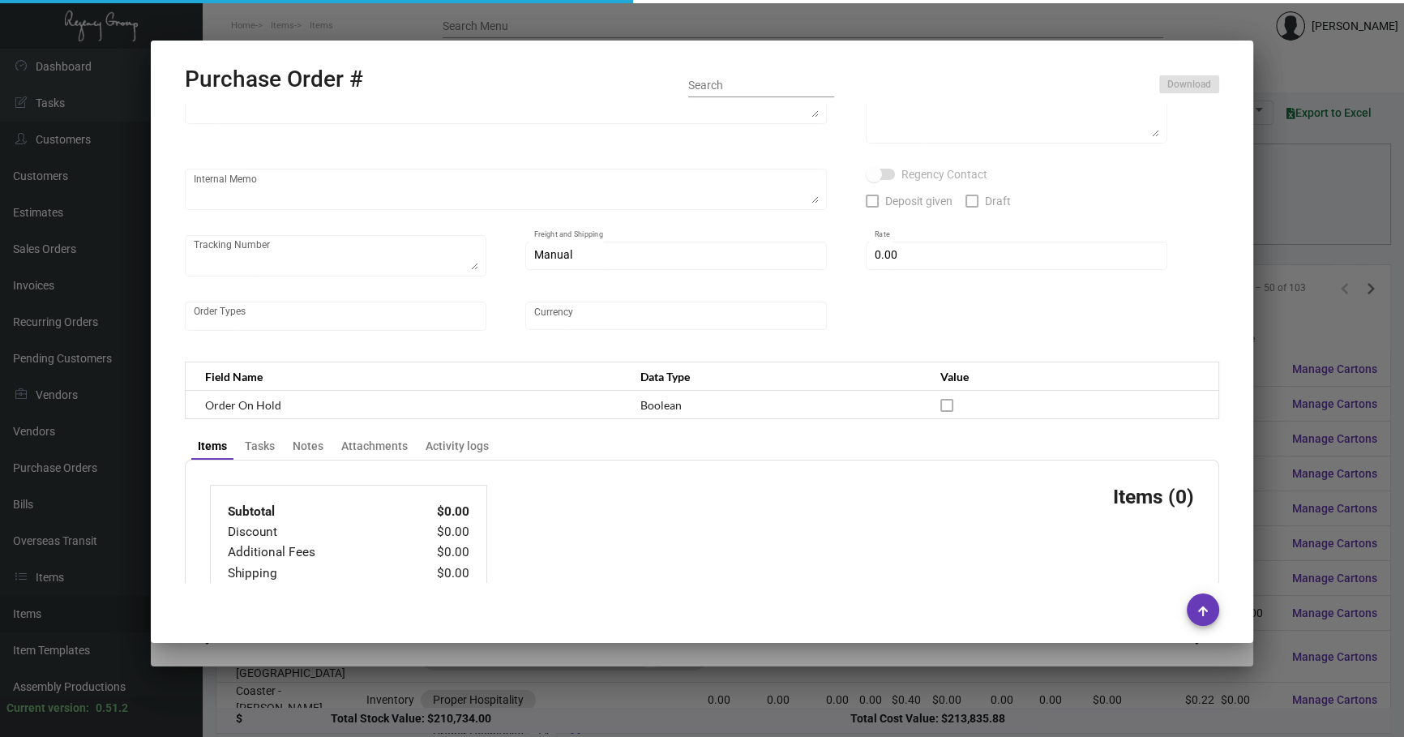
type input "United States Dollar $"
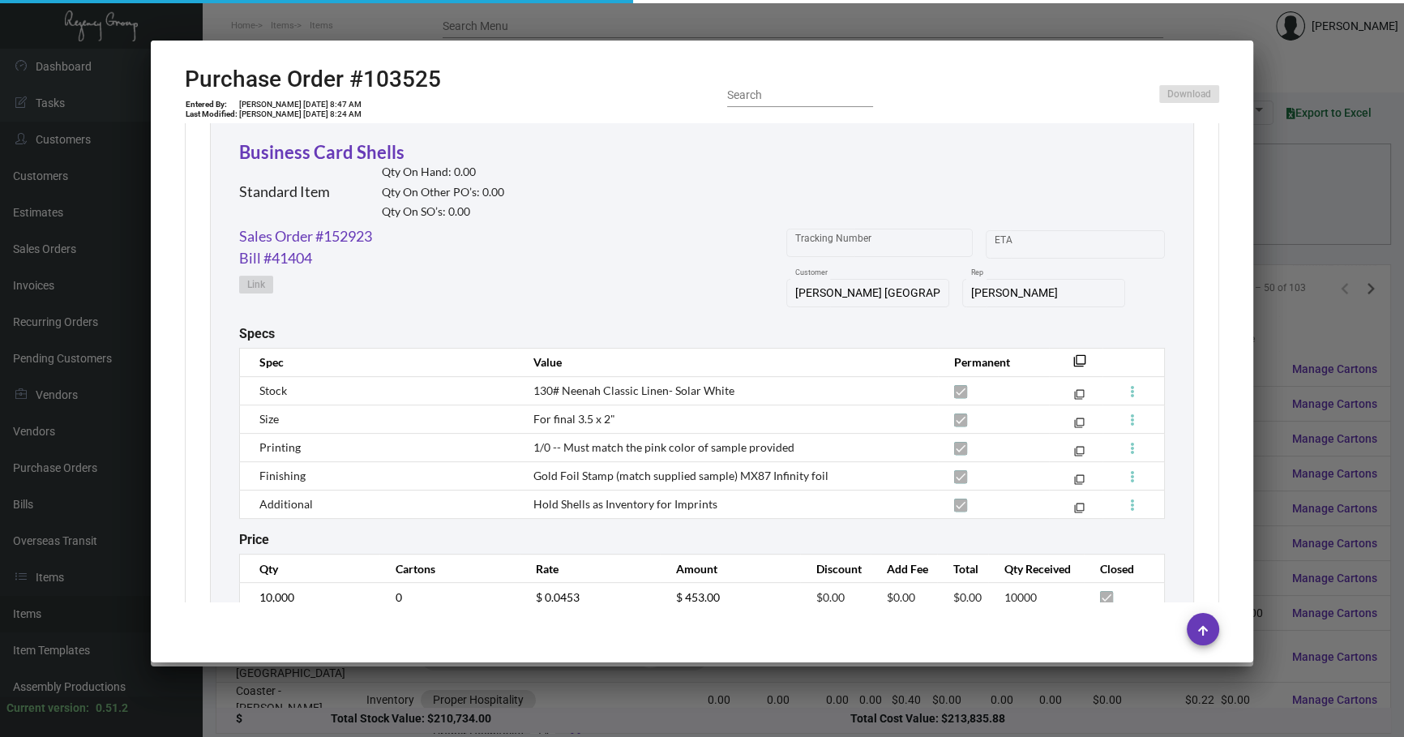
scroll to position [779, 0]
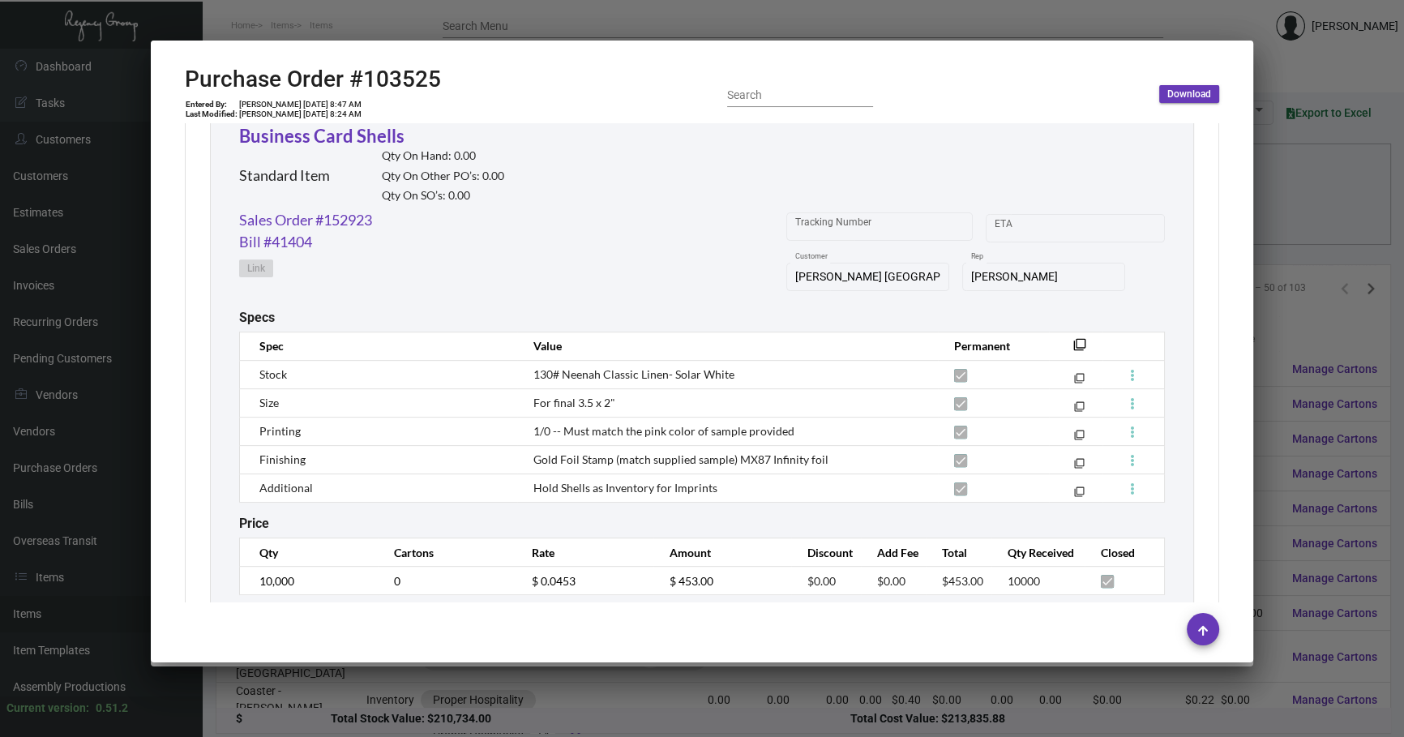
click at [629, 698] on div at bounding box center [702, 368] width 1404 height 737
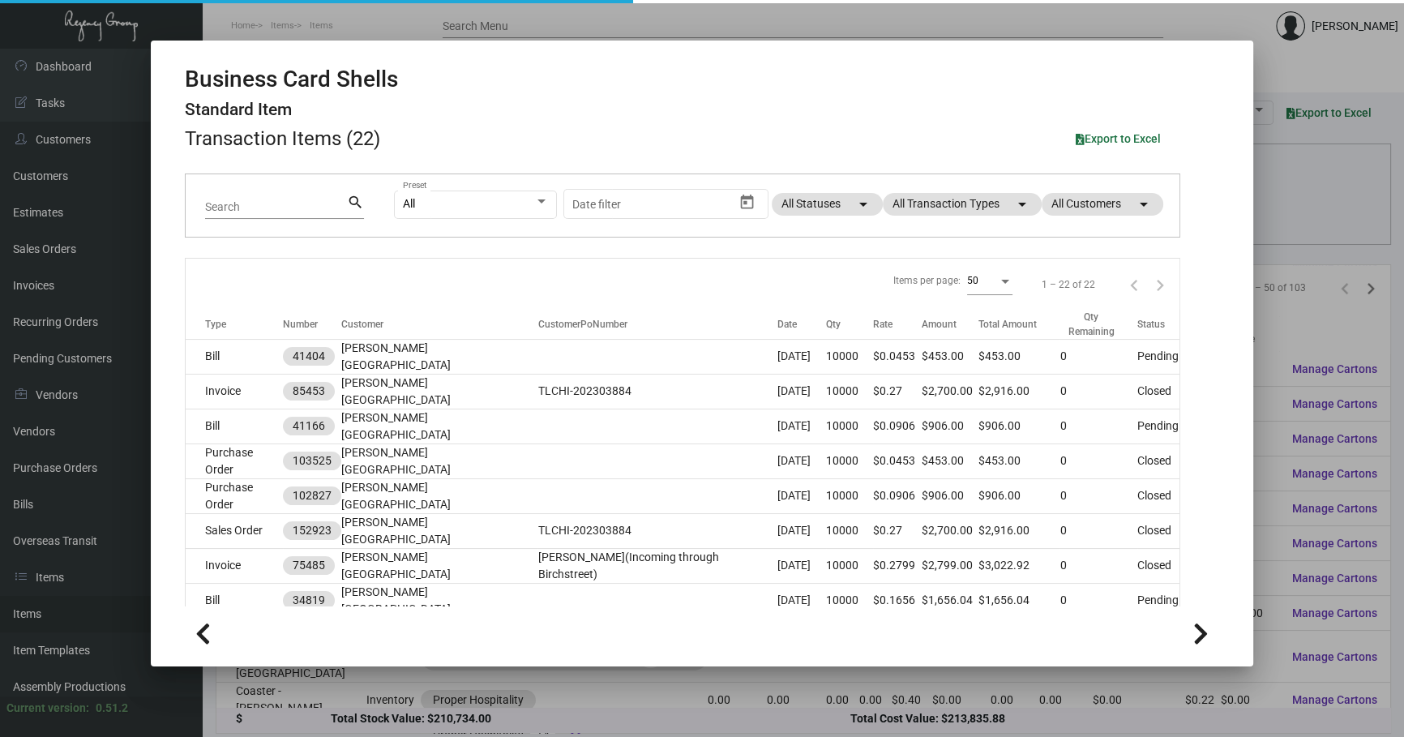
click at [629, 698] on div at bounding box center [702, 368] width 1404 height 737
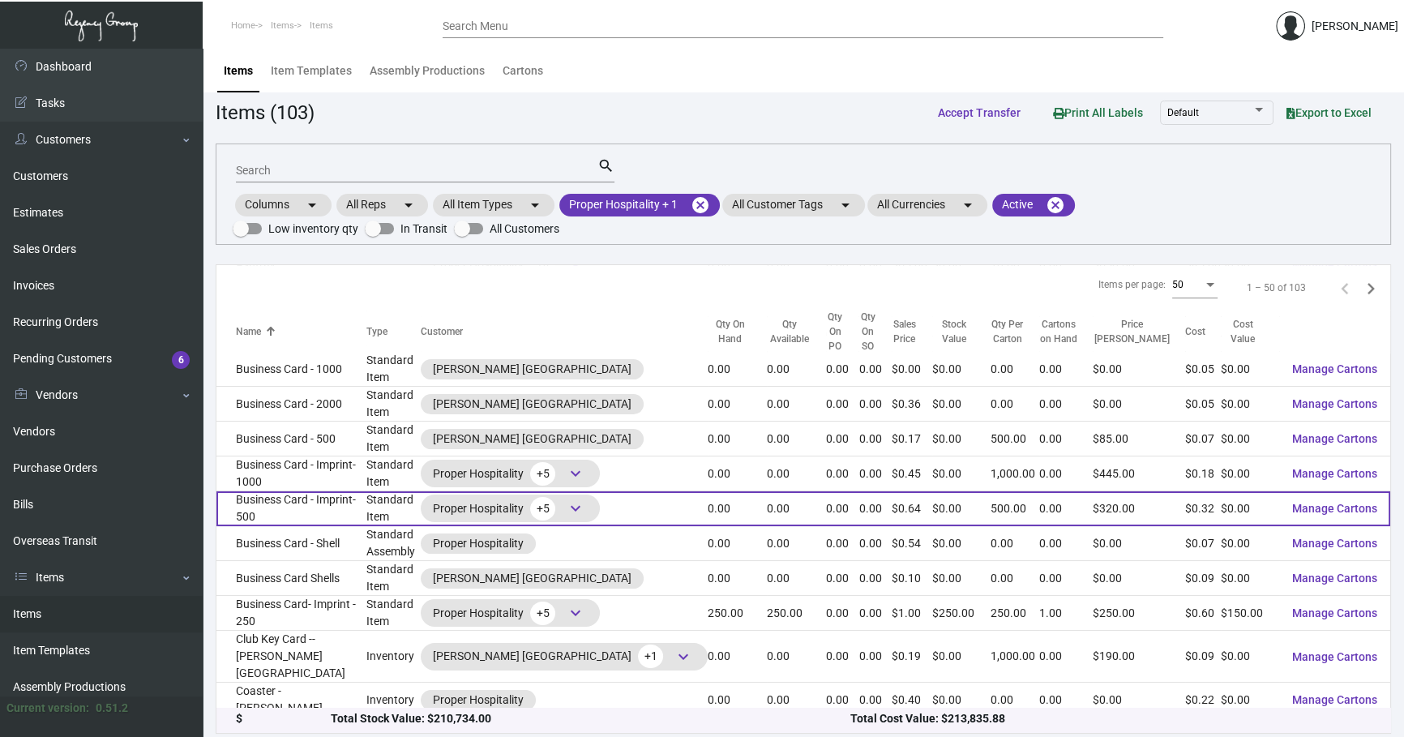
click at [330, 491] on td "Business Card - Imprint- 500" at bounding box center [291, 508] width 150 height 35
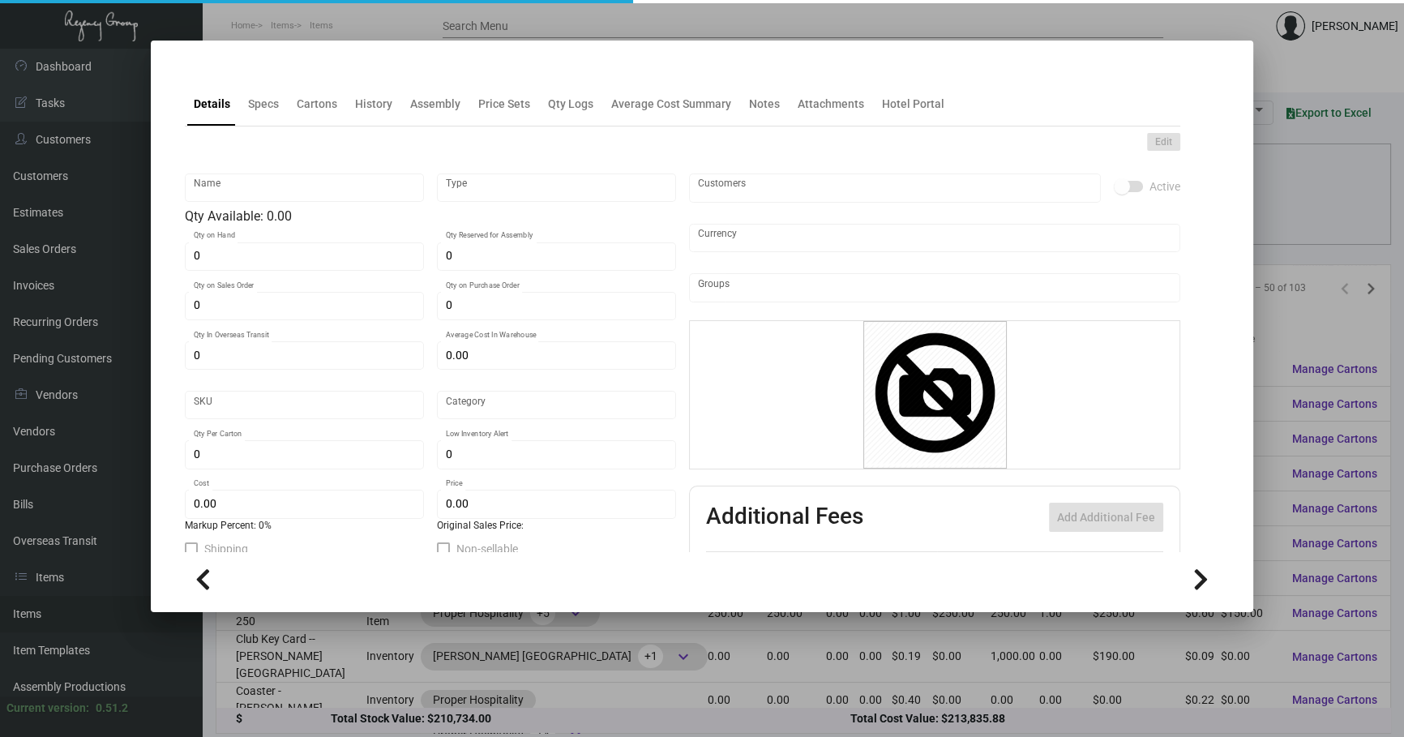
type input "Business Card - Imprint- 500"
type input "Standard Item"
type input "$ 0.00"
type input "PAR-Business Card-16"
type input "Standard"
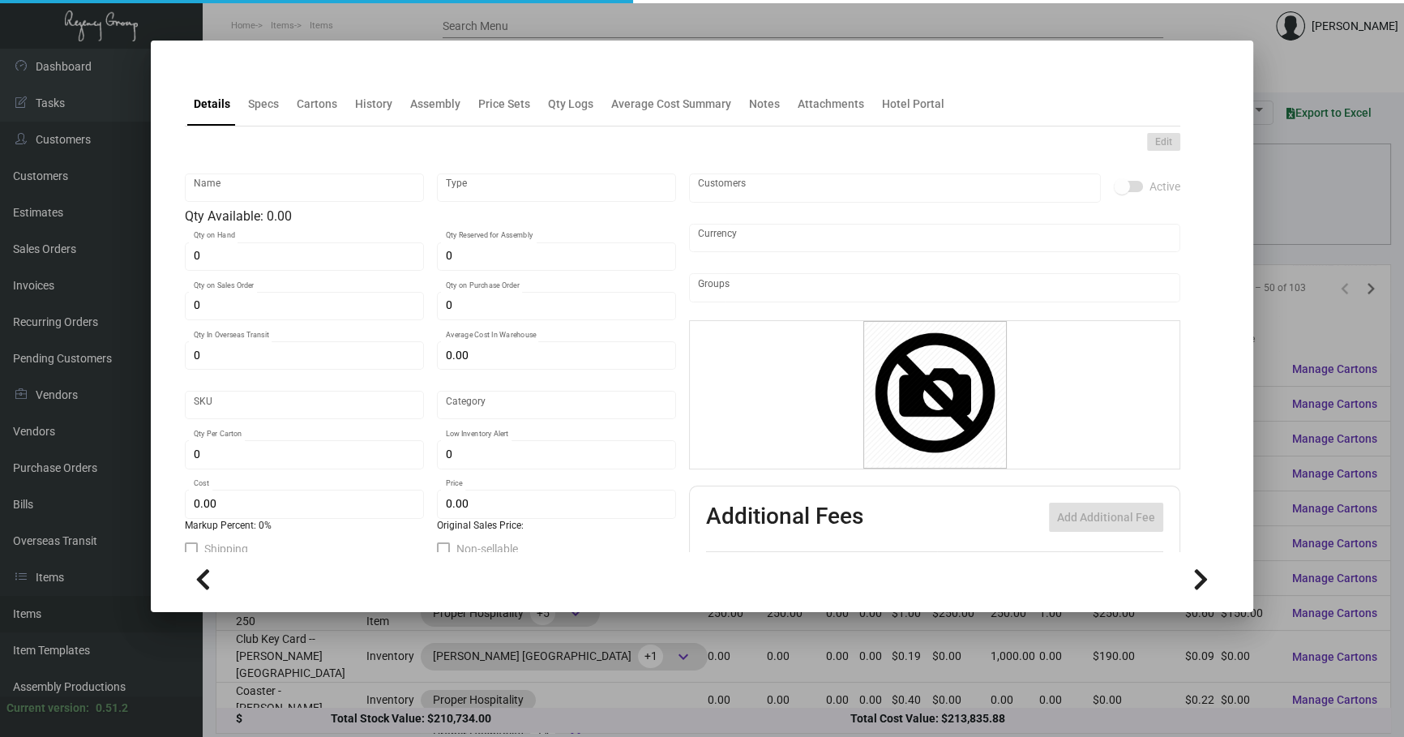
type input "500"
type input "$ 0.32"
type input "$ 0.64"
checkbox input "true"
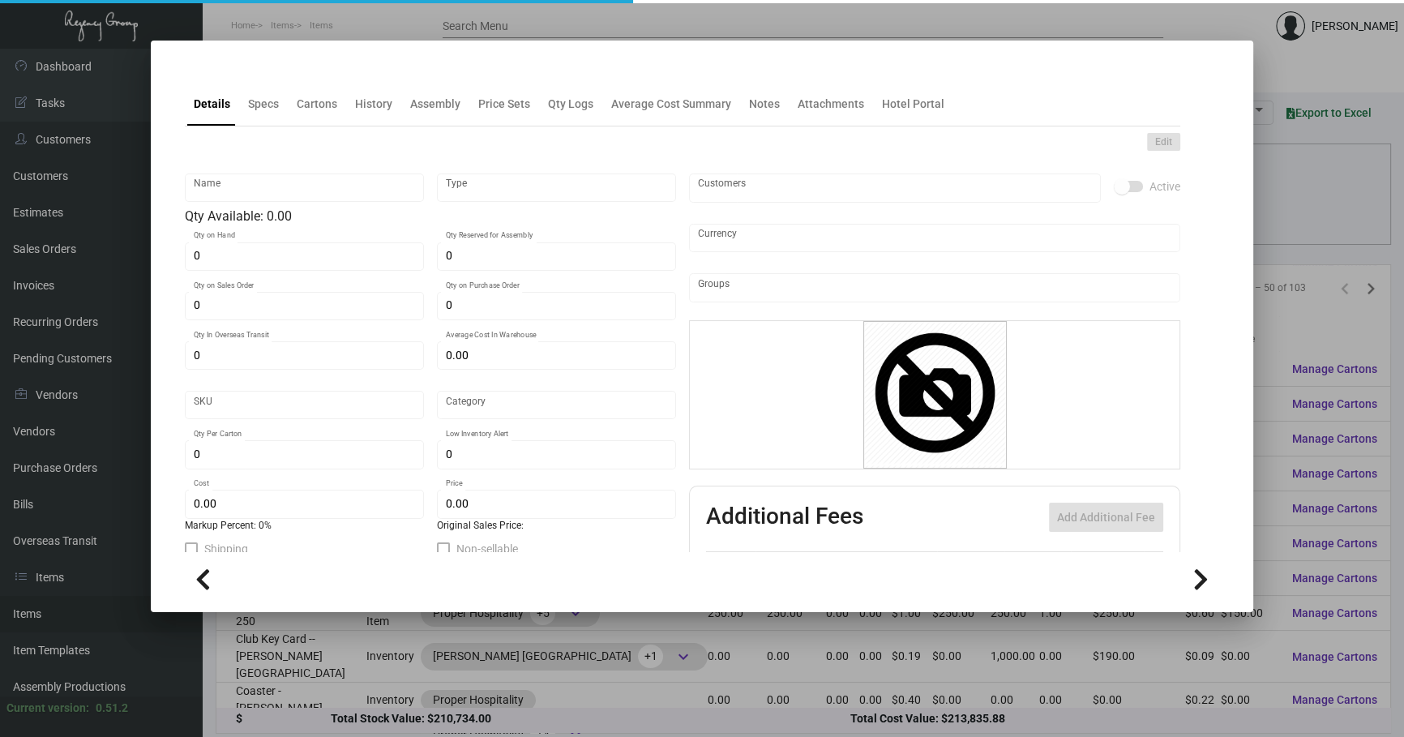
type input "United States Dollar $"
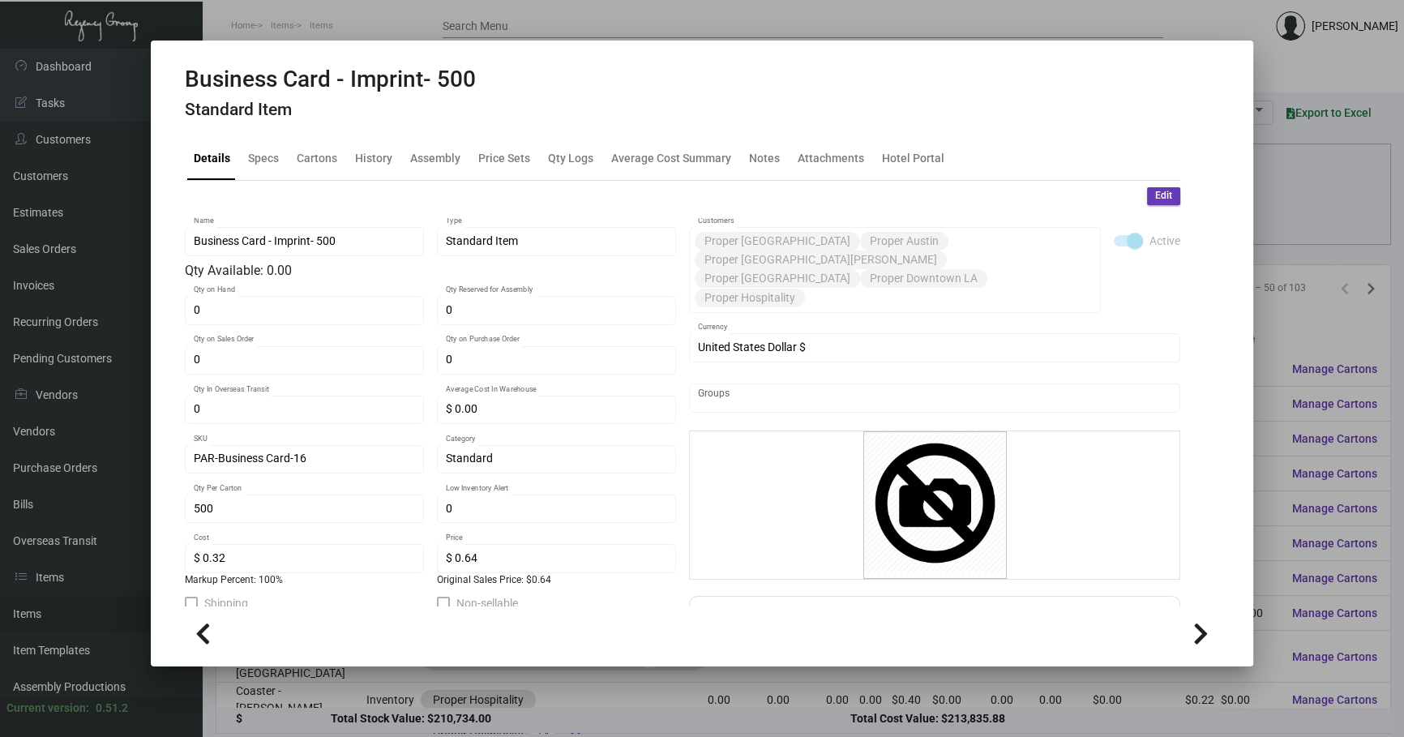
click at [842, 691] on div at bounding box center [702, 368] width 1404 height 737
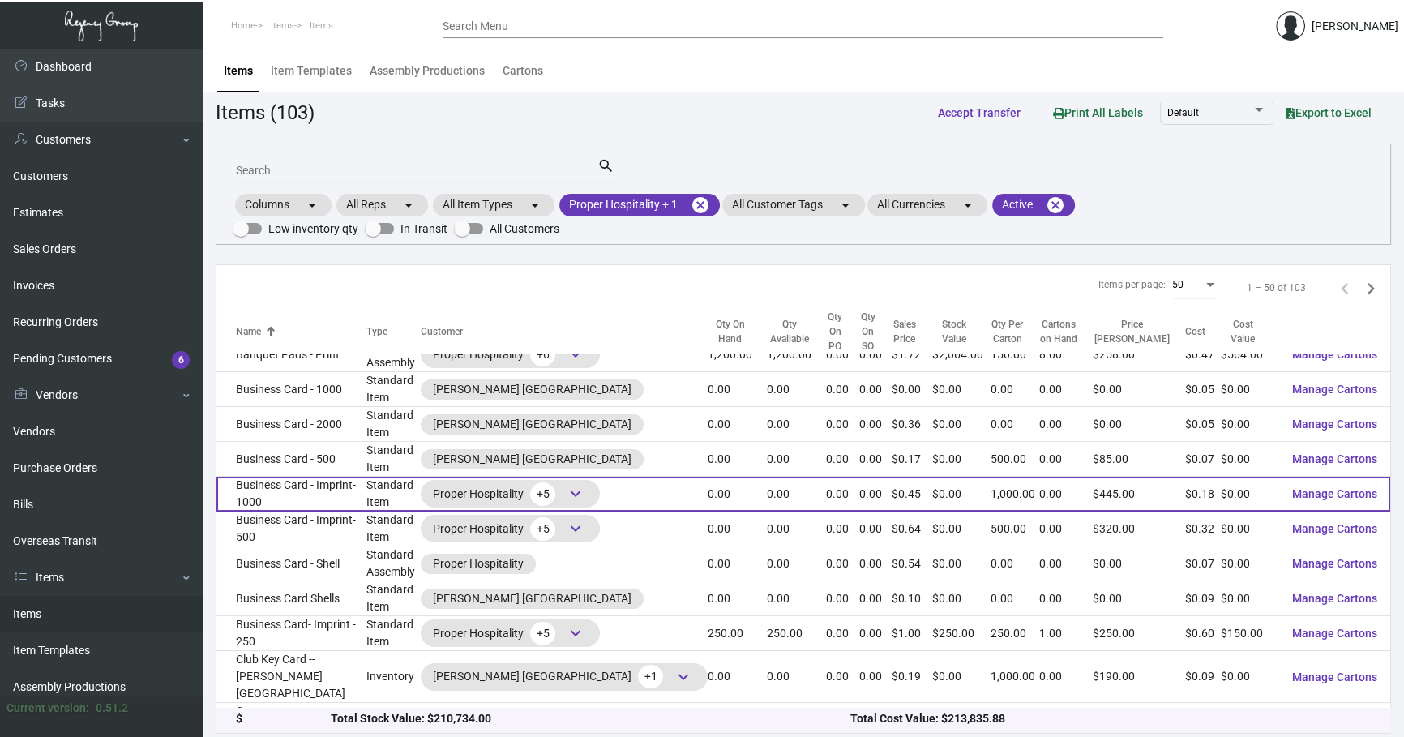
scroll to position [442, 0]
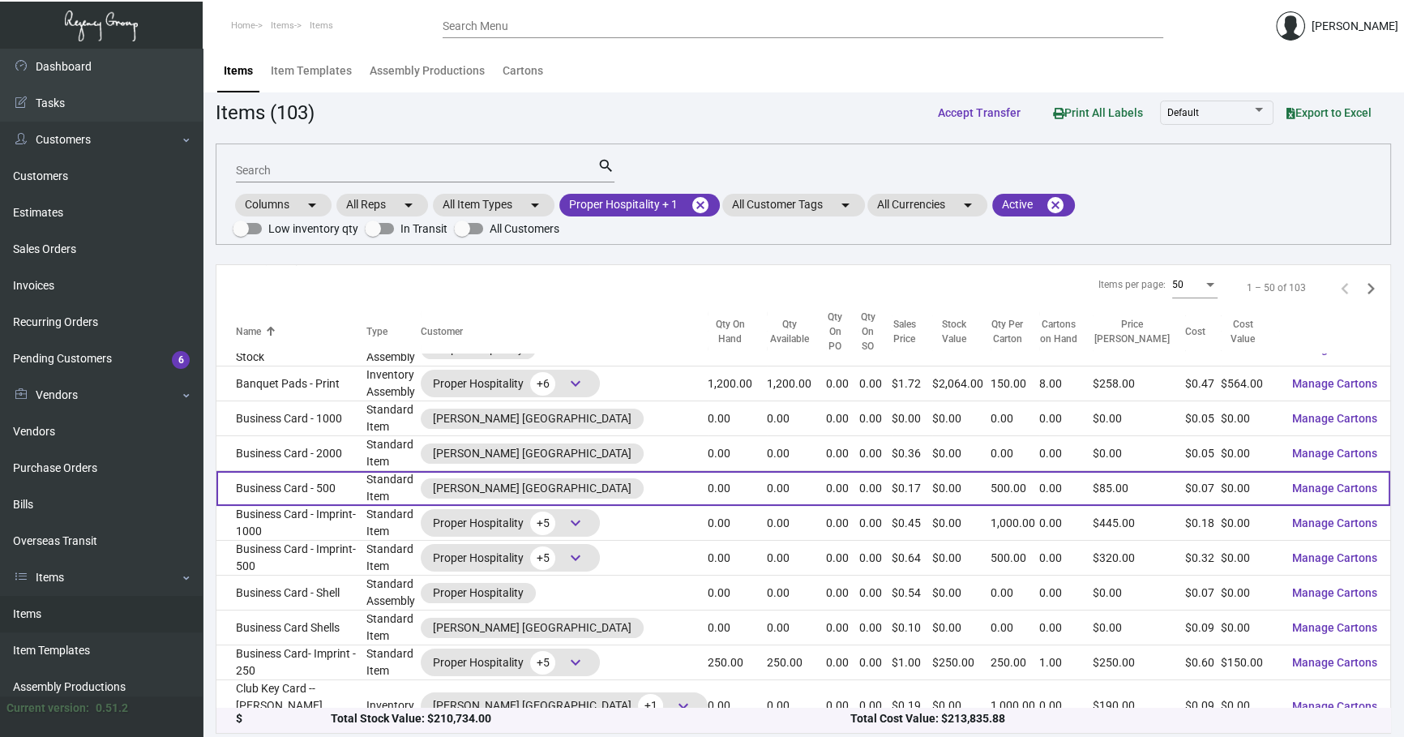
click at [304, 471] on td "Business Card - 500" at bounding box center [291, 488] width 150 height 35
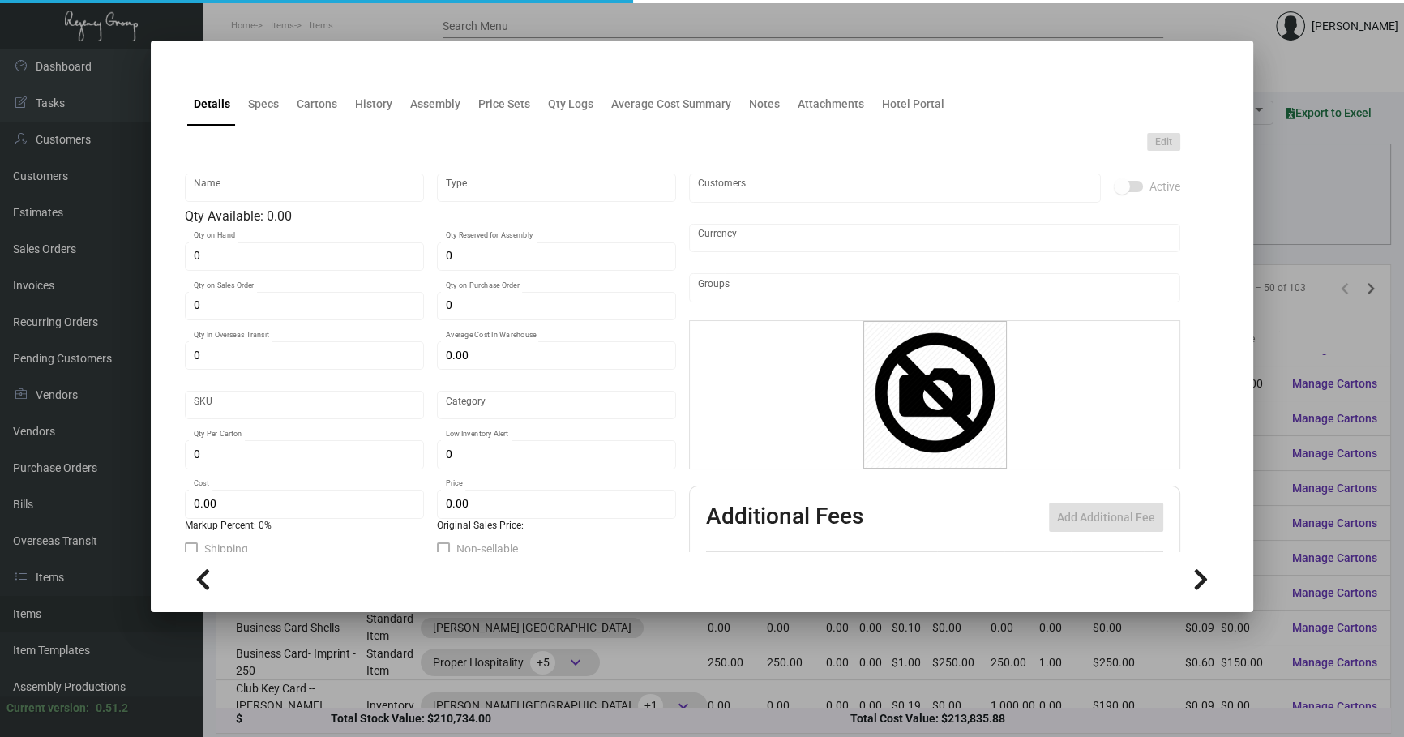
type input "Business Card - 500"
type input "Standard Item"
type input "$ 0.00"
type input "789-Business Card-03"
type input "Standard"
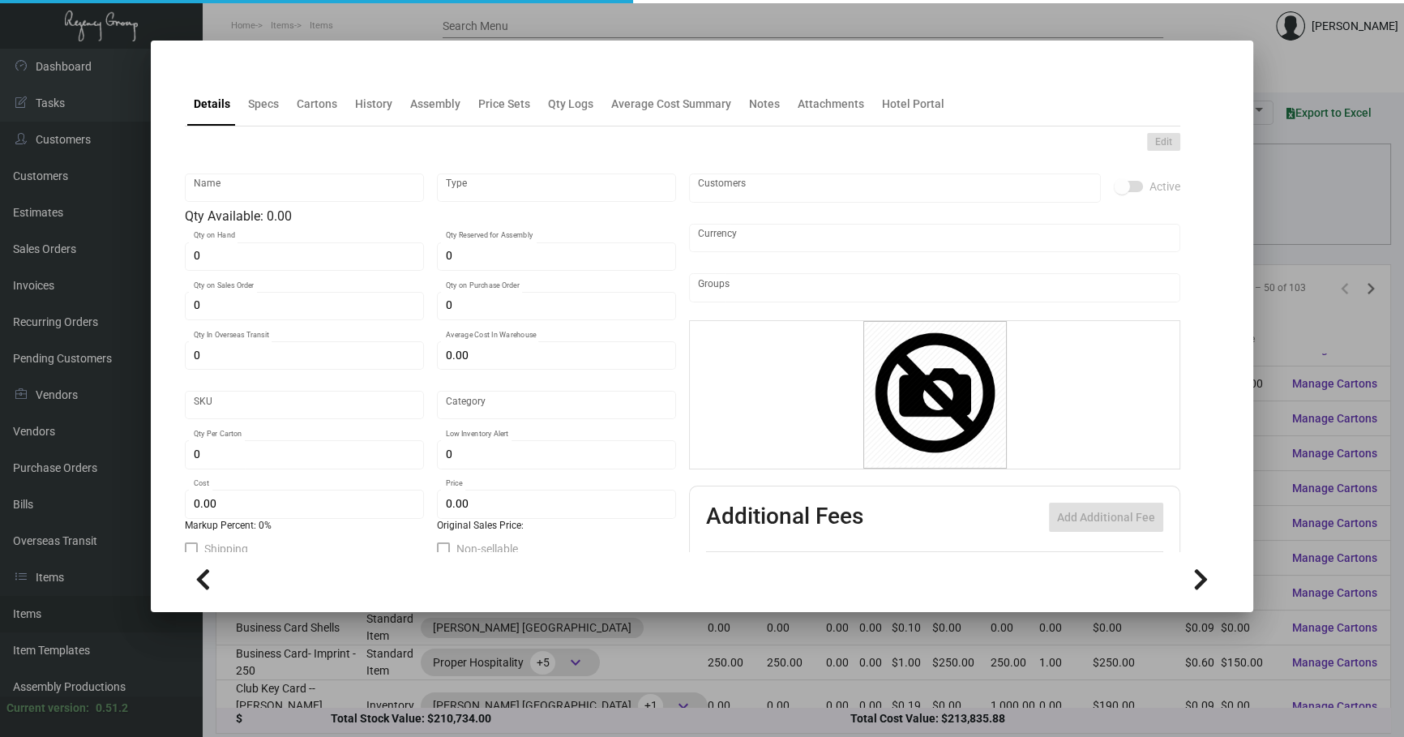
type input "500"
type input "$ 0.068"
type input "$ 0.17"
checkbox input "true"
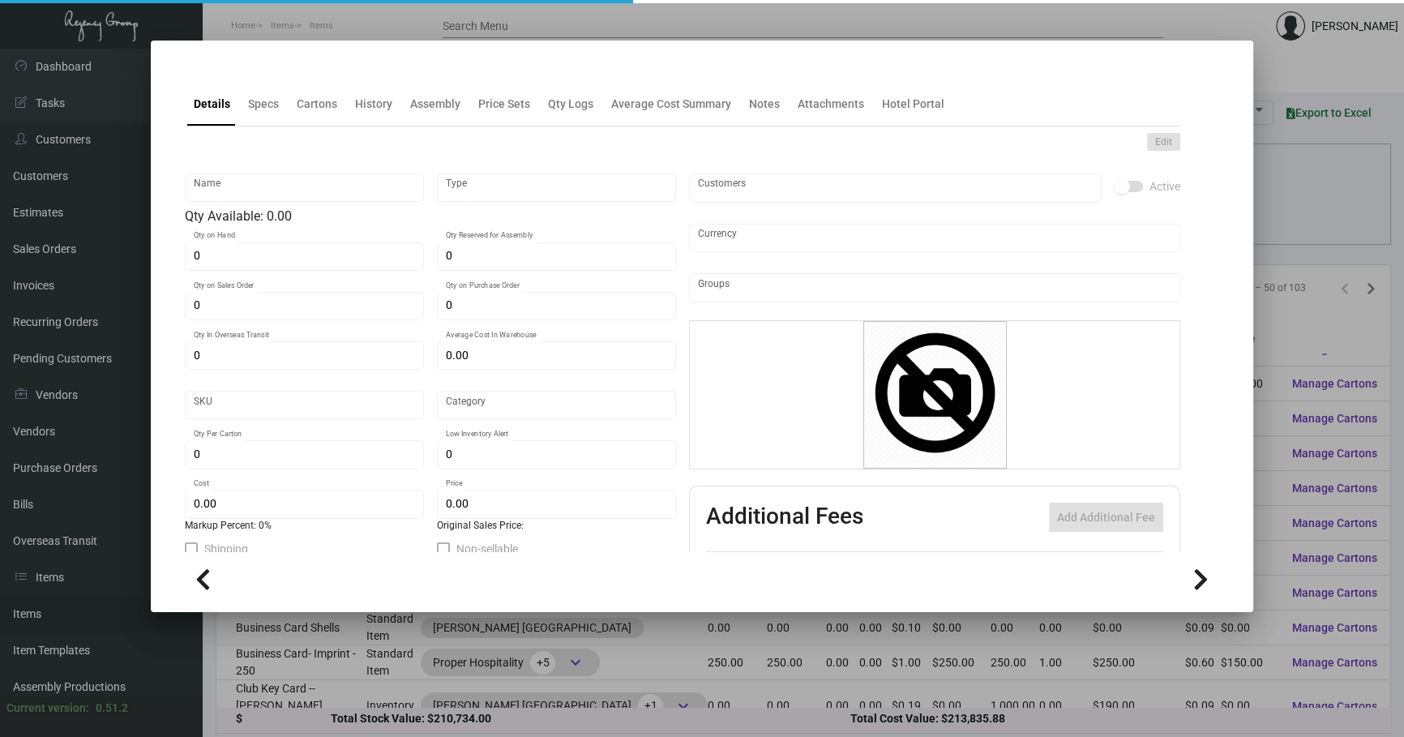
type input "United States Dollar $"
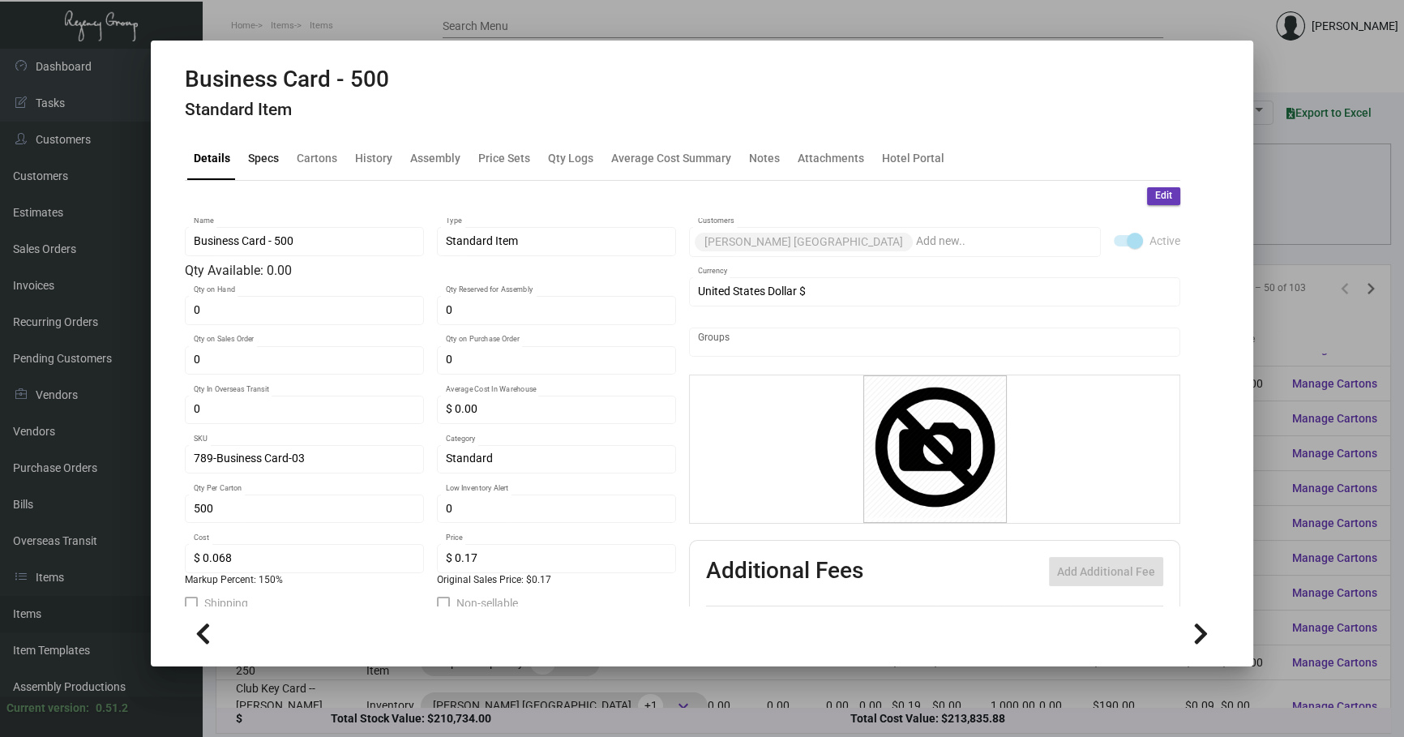
click at [272, 155] on div "Specs" at bounding box center [263, 157] width 31 height 17
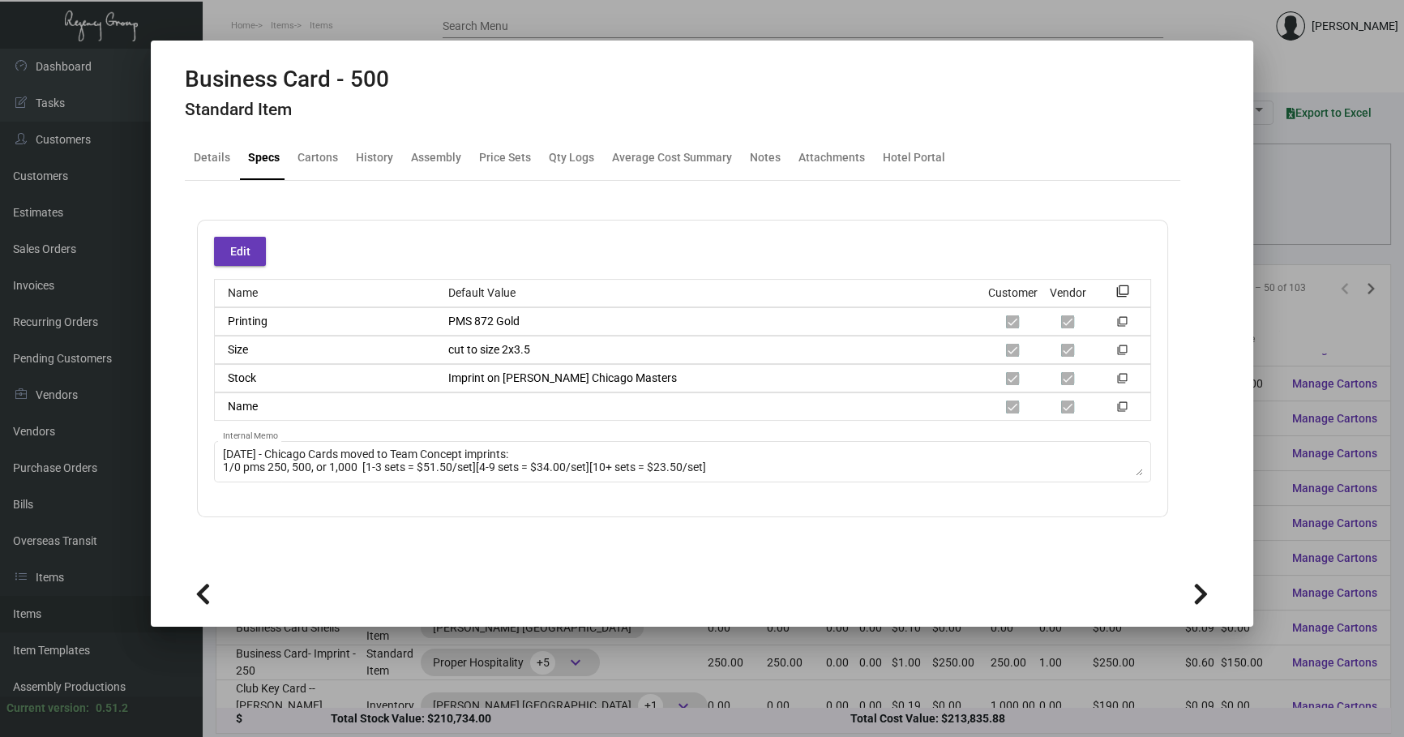
click at [1262, 219] on div at bounding box center [702, 368] width 1404 height 737
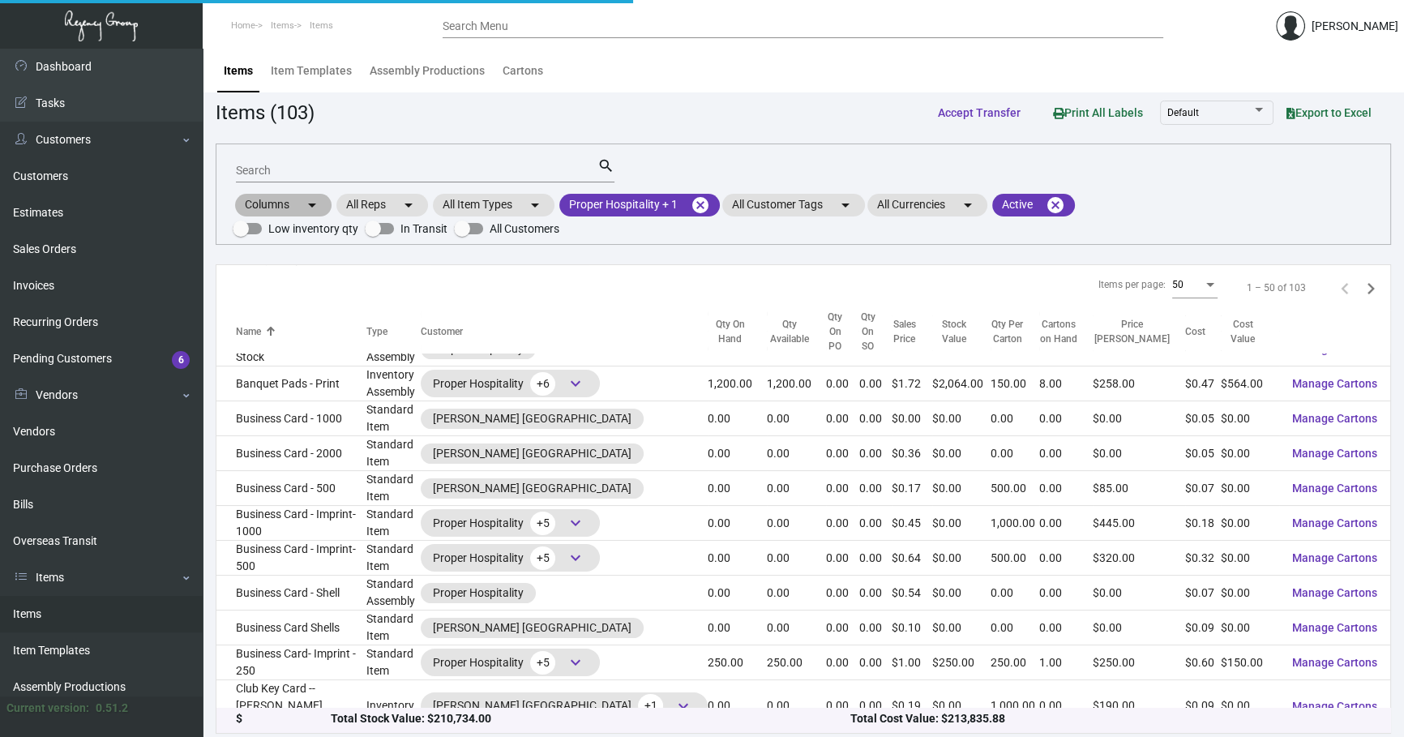
click at [1261, 219] on div "Columns arrow_drop_down All Reps arrow_drop_down All Item Types arrow_drop_down…" at bounding box center [803, 215] width 1141 height 48
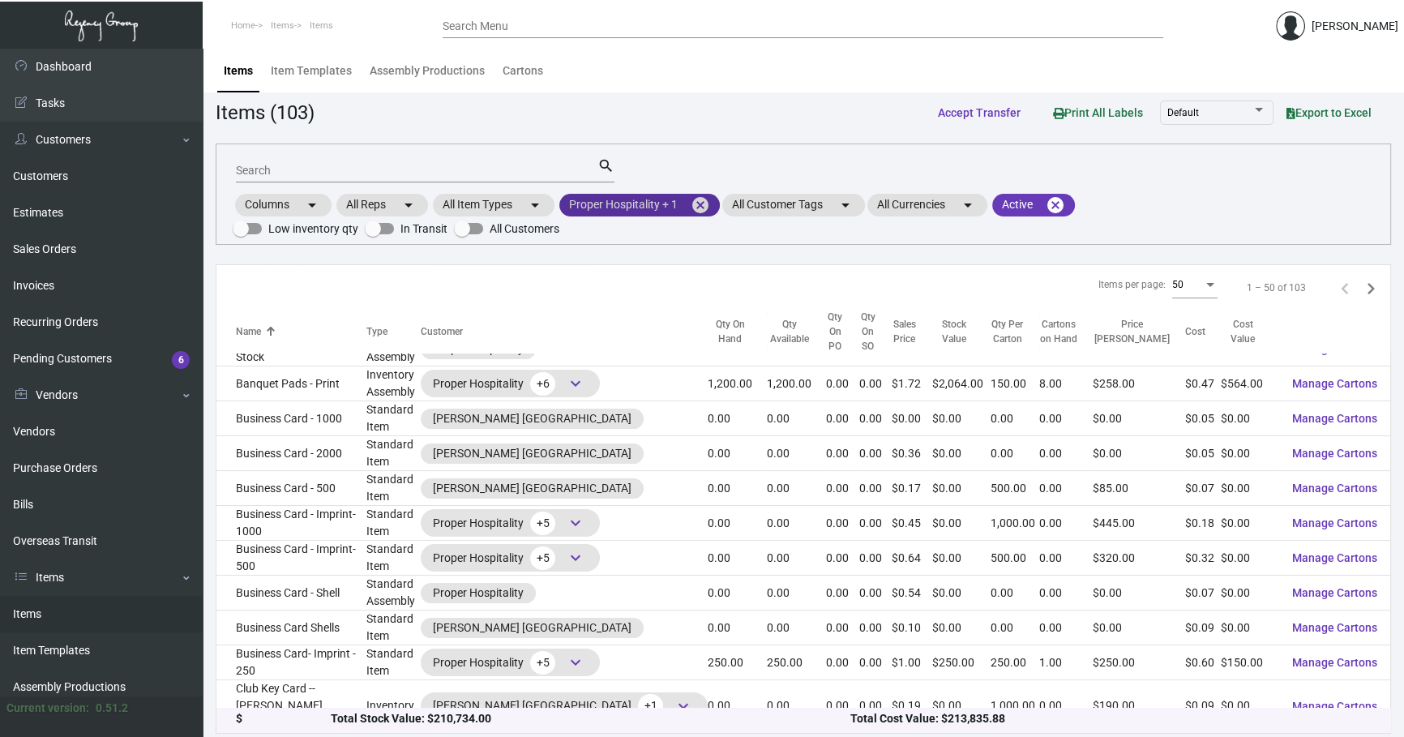
click at [712, 209] on mat-chip "Proper Hospitality + 1 cancel" at bounding box center [639, 205] width 160 height 23
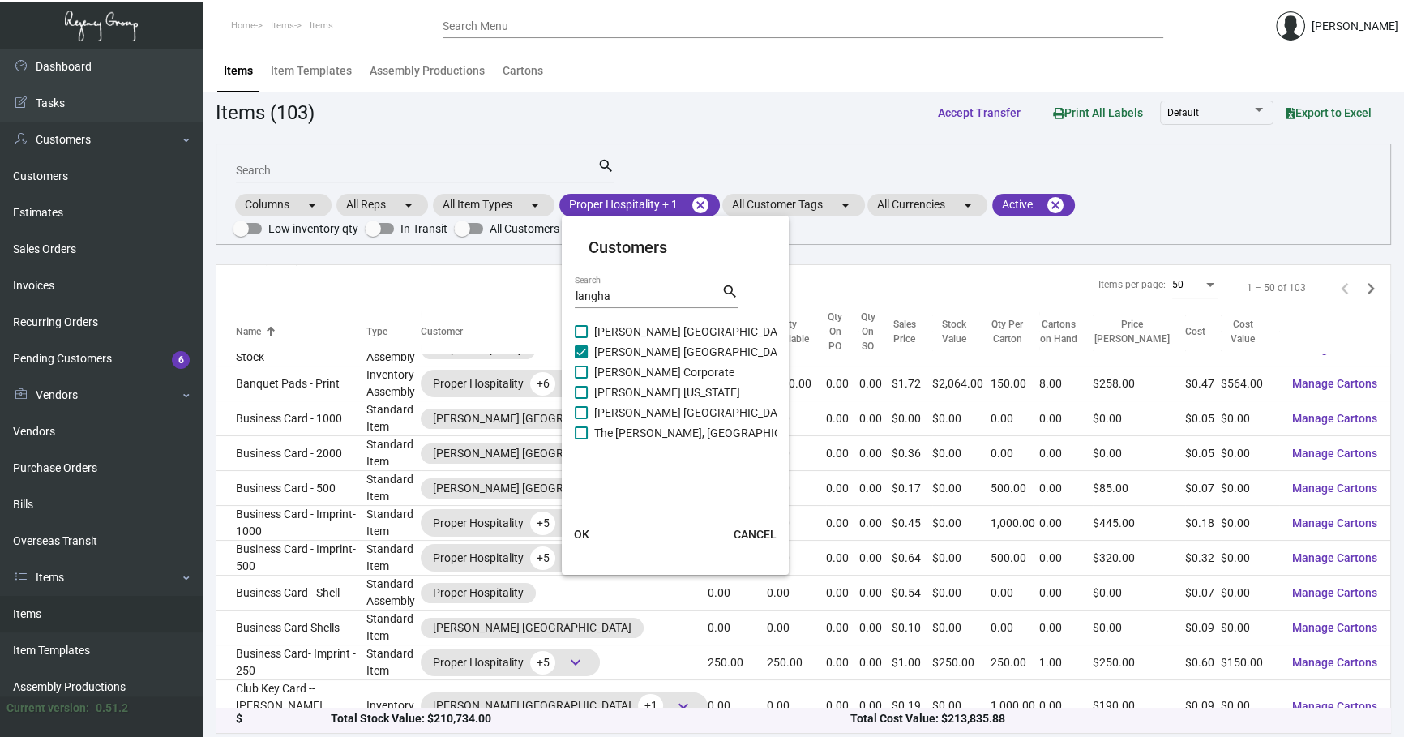
click at [625, 352] on span "[PERSON_NAME] [GEOGRAPHIC_DATA]" at bounding box center [693, 351] width 199 height 19
click at [581, 358] on input "[PERSON_NAME] [GEOGRAPHIC_DATA]" at bounding box center [580, 358] width 1 height 1
checkbox input "false"
drag, startPoint x: 651, startPoint y: 298, endPoint x: 0, endPoint y: 257, distance: 652.1
click at [179, 308] on div "Customers langha Search search [GEOGRAPHIC_DATA] [GEOGRAPHIC_DATA] [GEOGRAPHIC_…" at bounding box center [702, 368] width 1404 height 737
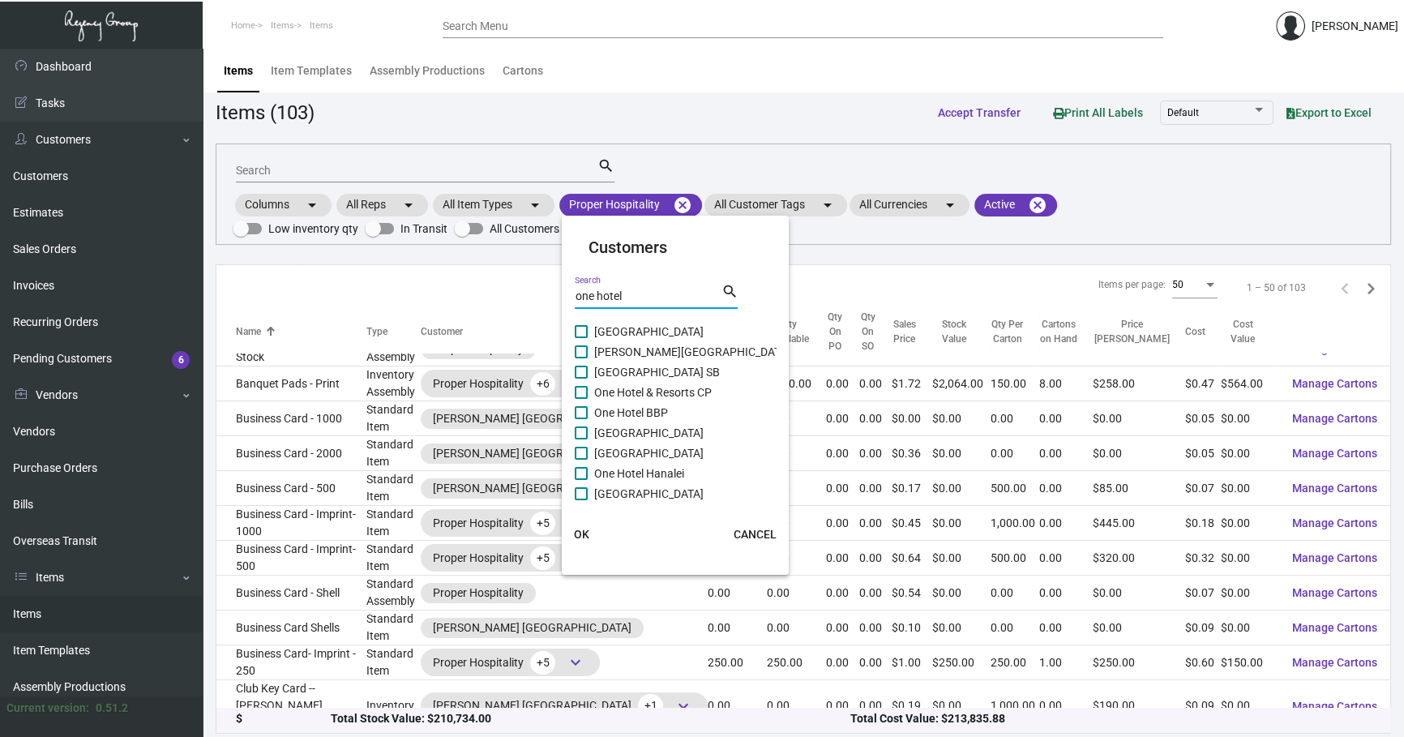
type input "one hotel"
click at [606, 396] on span "One Hotel & Resorts CP" at bounding box center [653, 392] width 118 height 19
click at [581, 399] on input "One Hotel & Resorts CP" at bounding box center [580, 399] width 1 height 1
checkbox input "true"
click at [579, 530] on span "OK" at bounding box center [581, 534] width 15 height 13
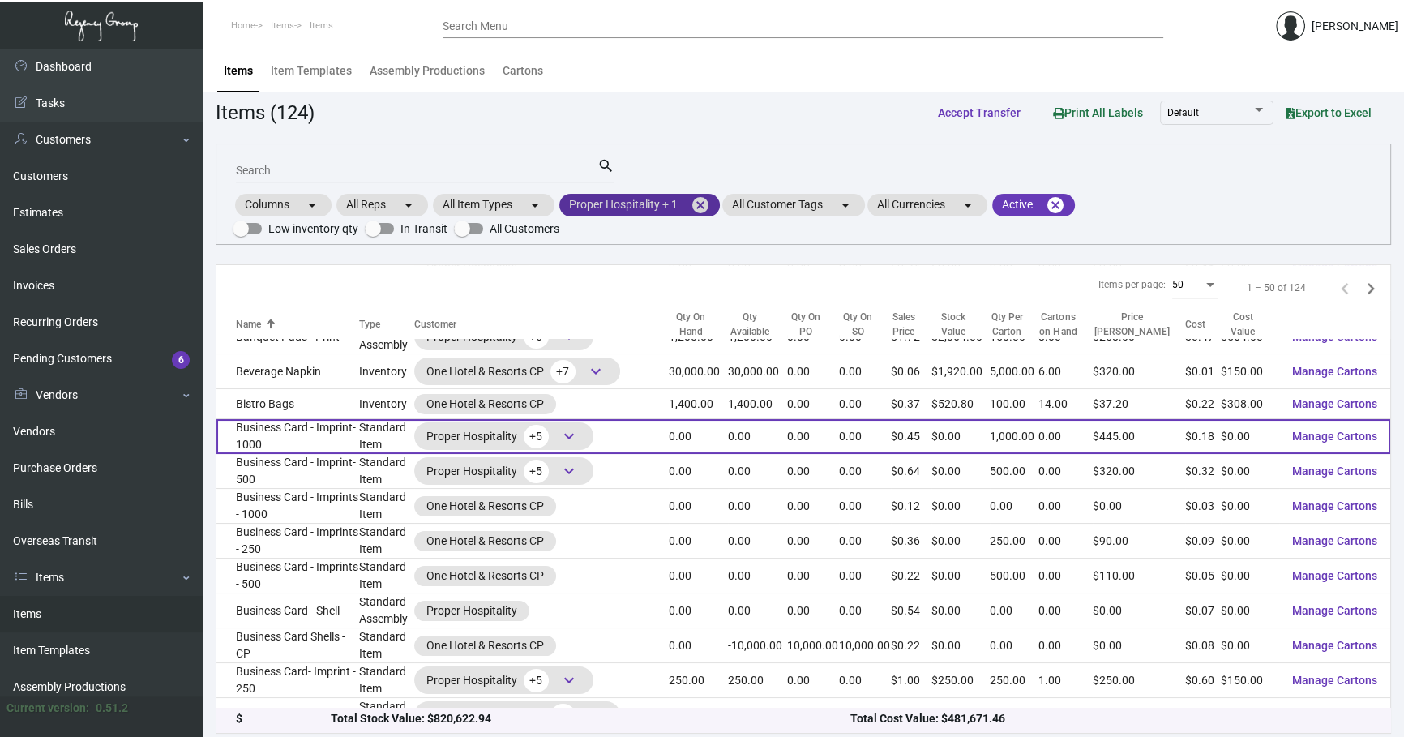
scroll to position [589, 0]
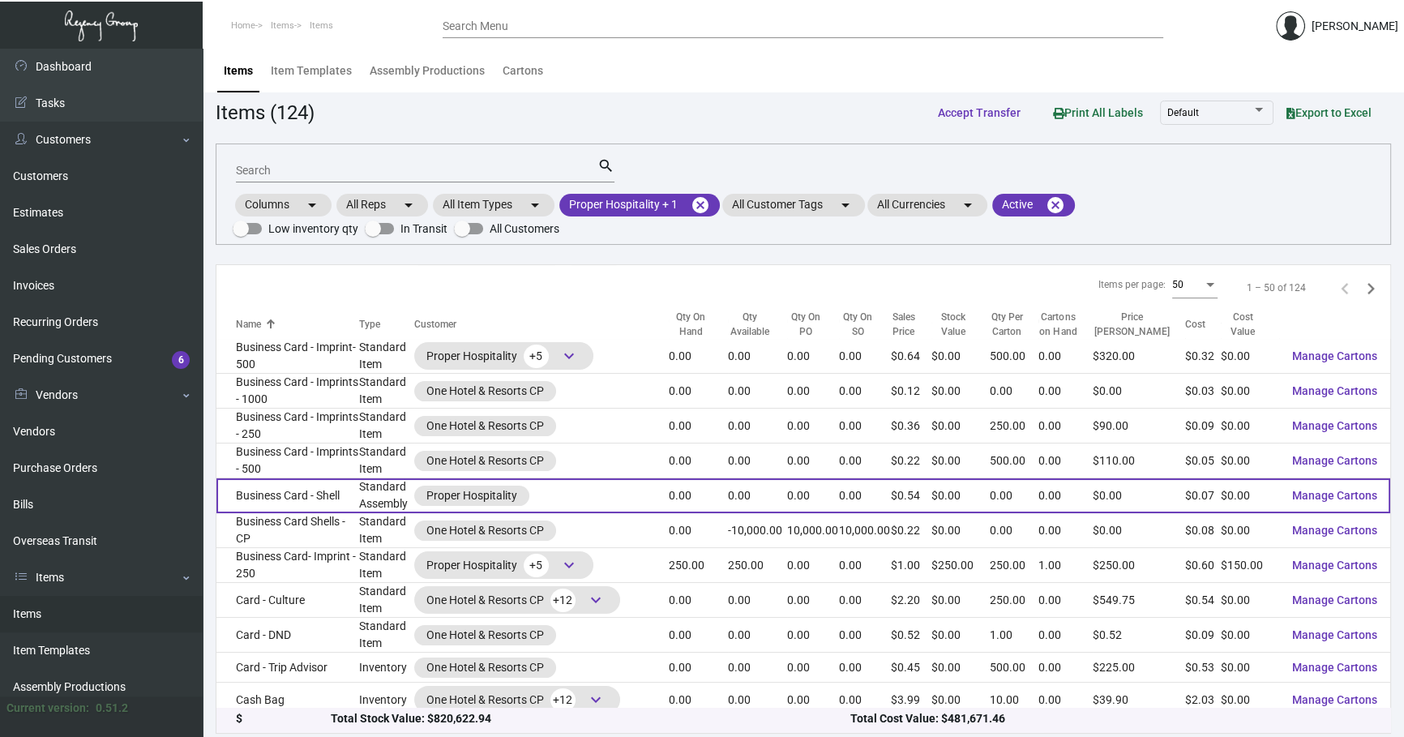
click at [341, 489] on td "Business Card - Shell" at bounding box center [287, 495] width 143 height 35
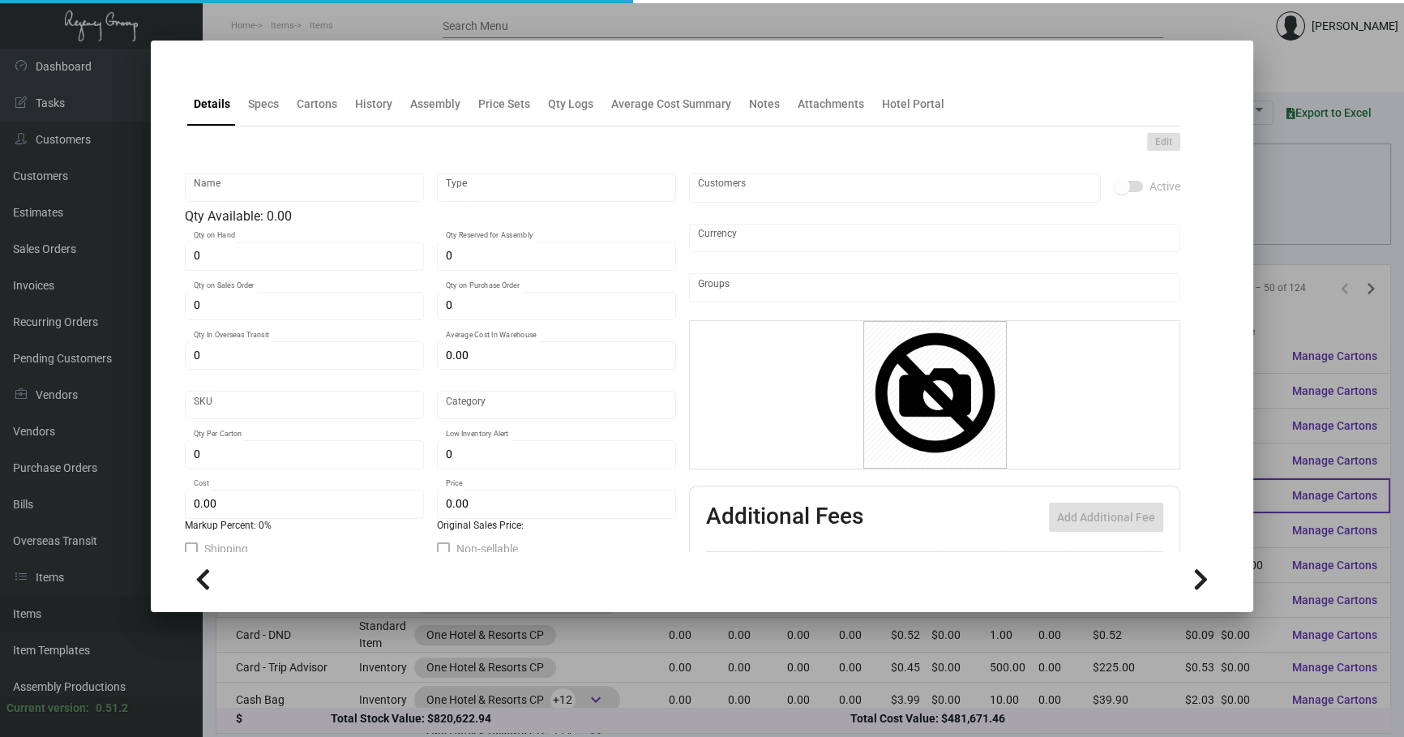
type input "Business Card - Shell"
type input "Standard Assembly"
type input "$ 0.00"
type input "943-Business Card-04"
type input "Standard"
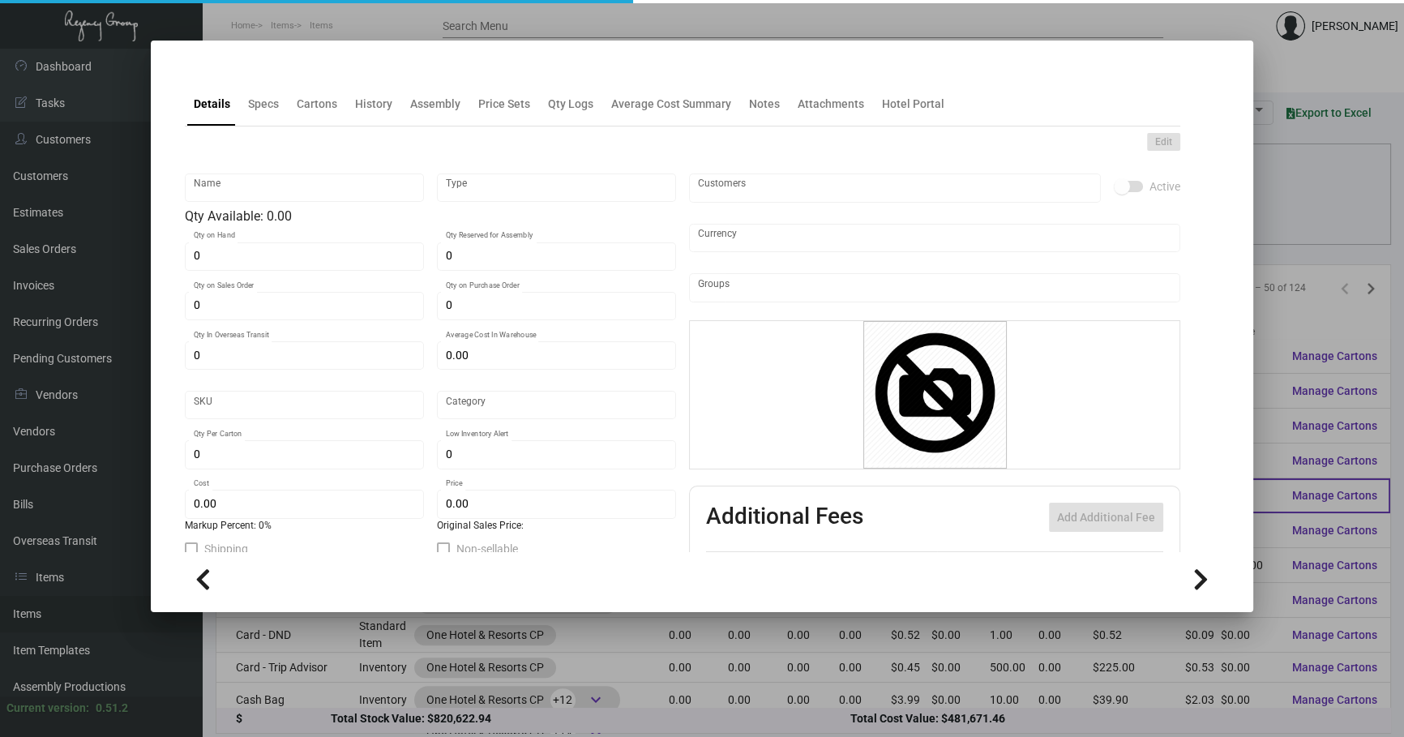
type input "$ 0.071"
type input "$ 0.54"
checkbox input "true"
type input "United States Dollar $"
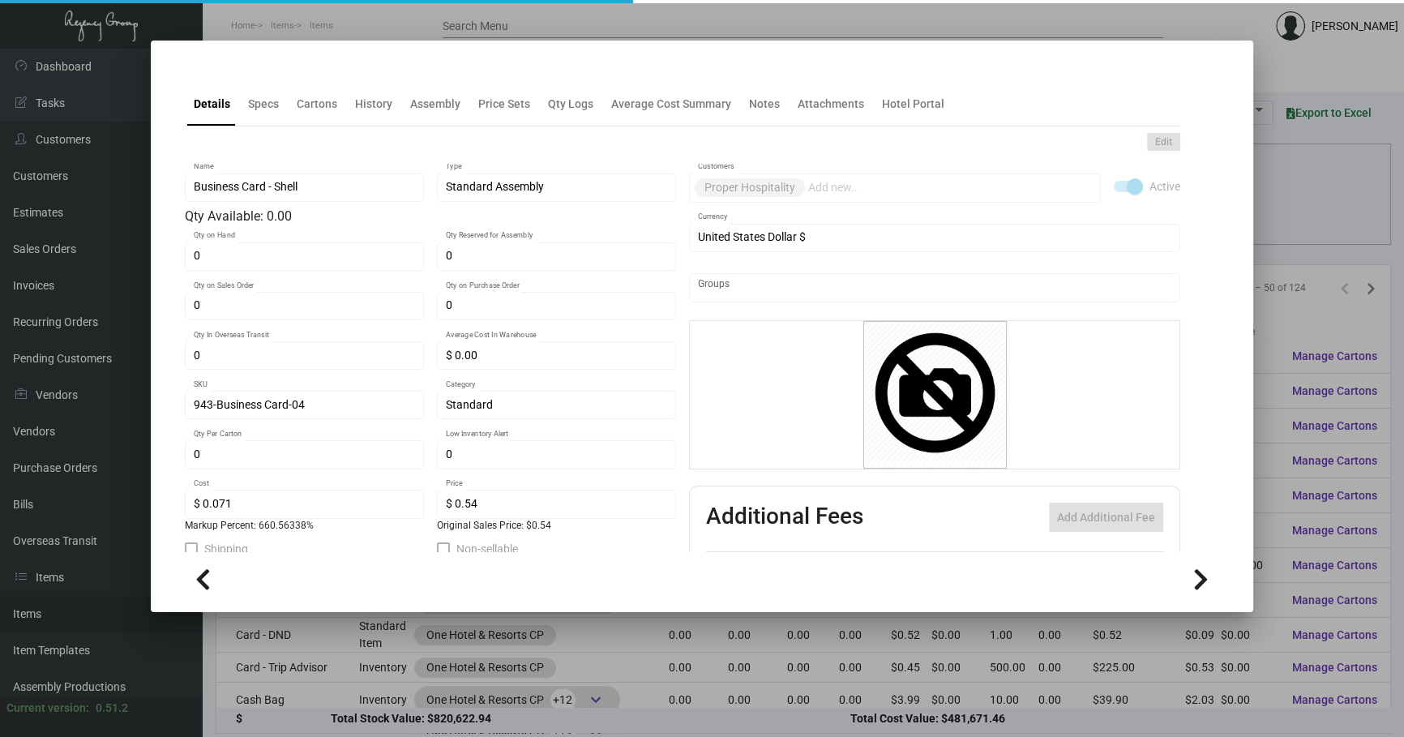
click at [257, 128] on div "Edit Business Card - Shell Name Standard Assembly Type Qty Available: 0.00 0 Qt…" at bounding box center [682, 436] width 995 height 620
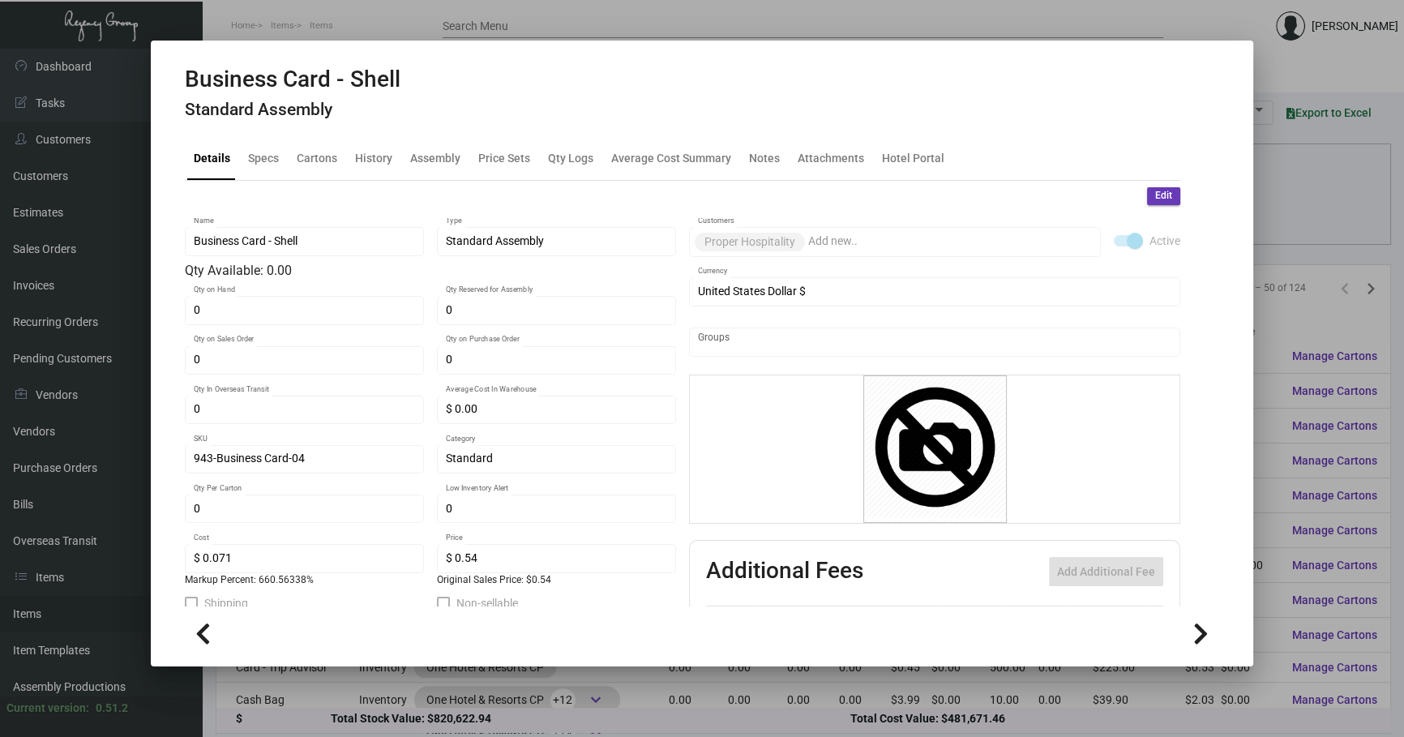
click at [260, 116] on h4 "Standard Assembly" at bounding box center [293, 110] width 216 height 20
click at [271, 161] on div "Specs" at bounding box center [263, 157] width 31 height 17
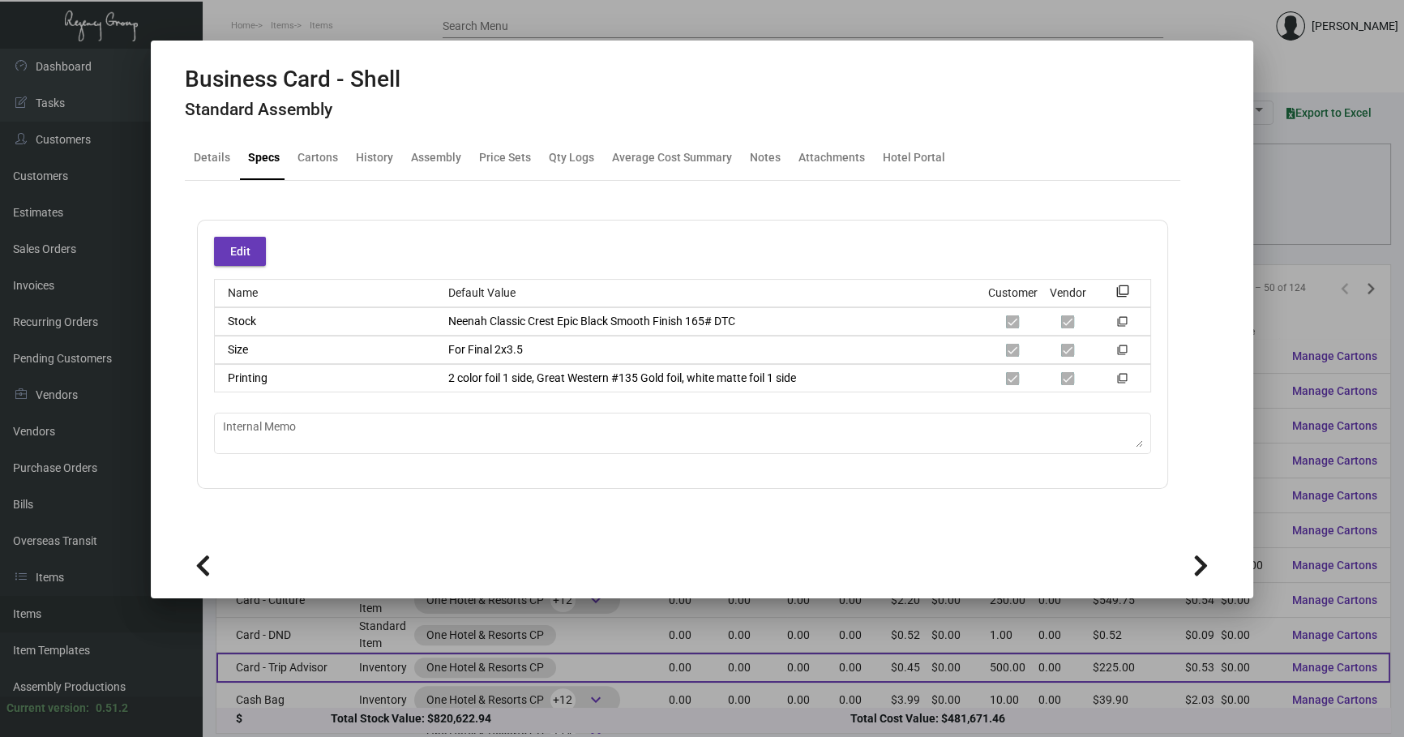
click at [554, 673] on div at bounding box center [702, 368] width 1404 height 737
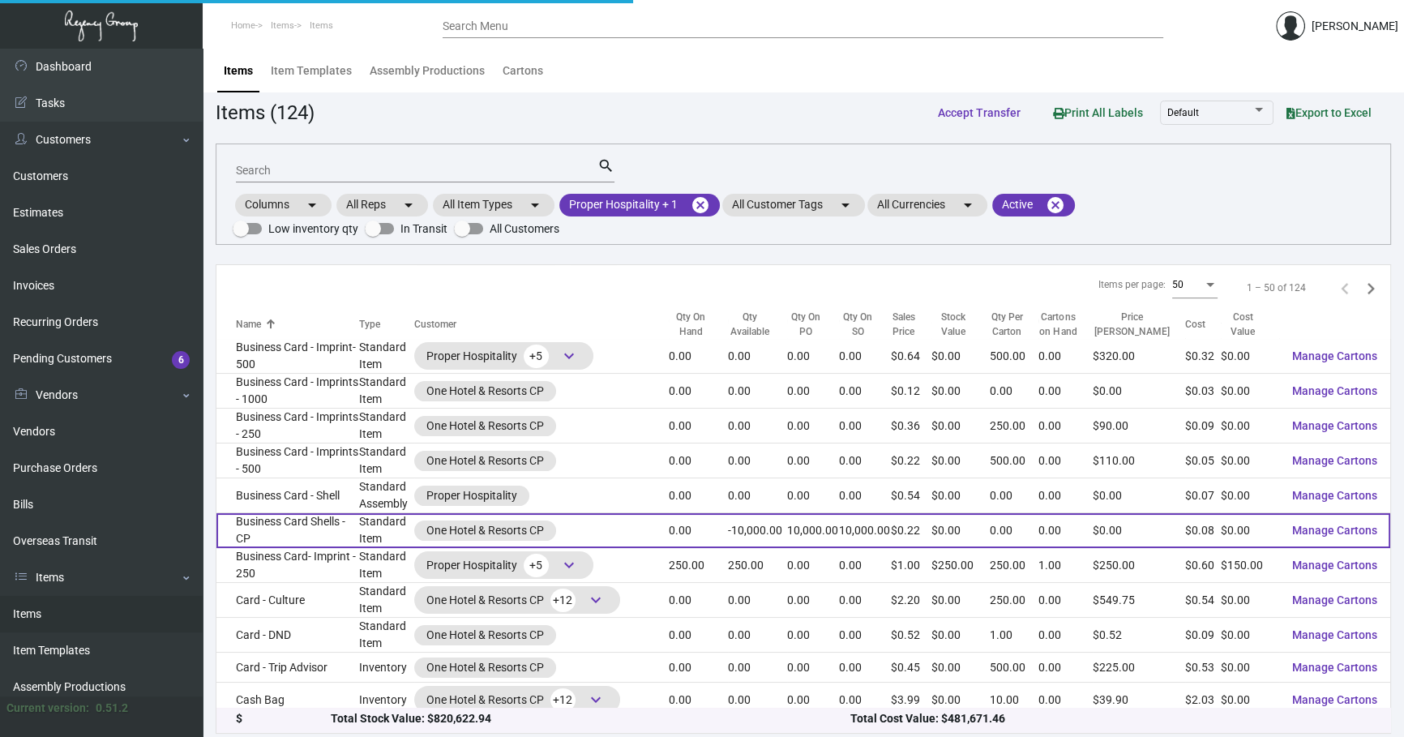
click at [336, 531] on td "Business Card Shells - CP" at bounding box center [287, 530] width 143 height 35
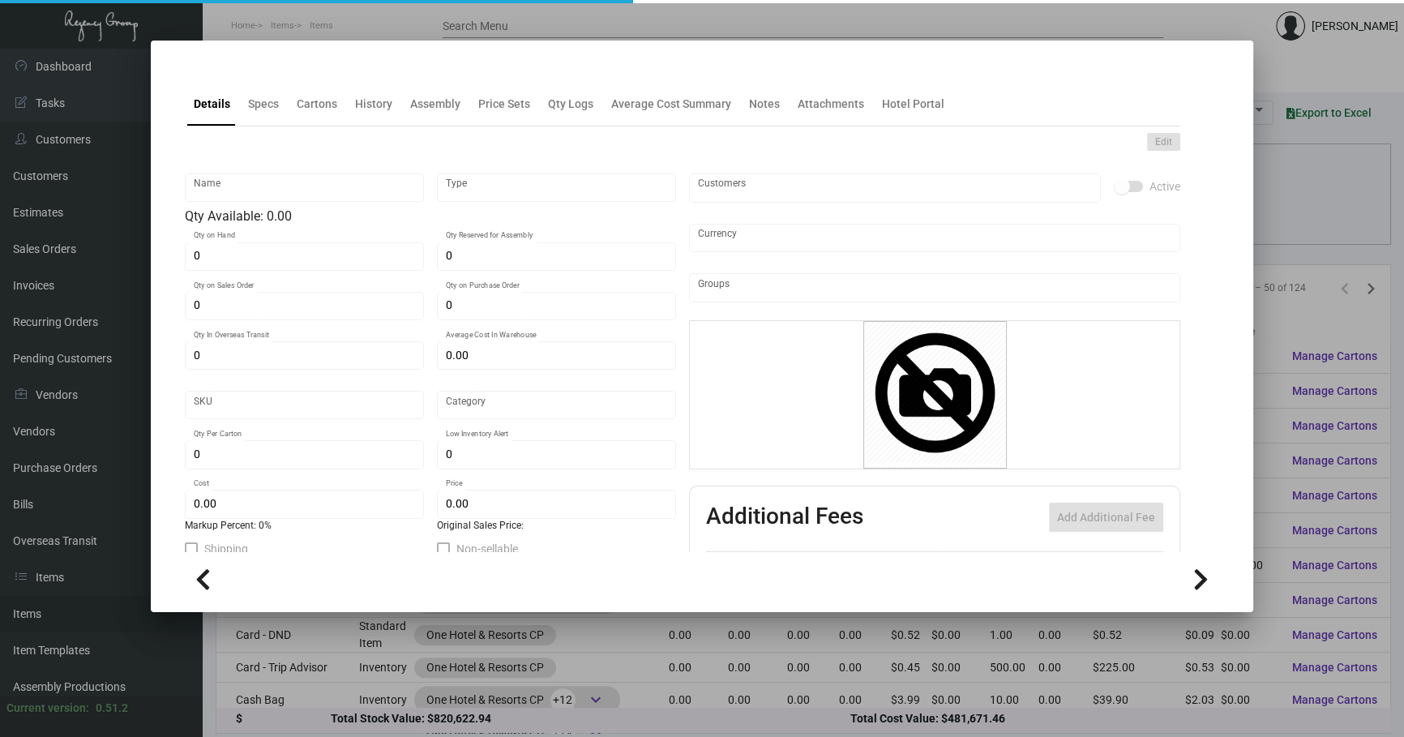
click at [266, 127] on div "Edit Name Type Qty Available: 0.00 0 Qty on Hand 0 Qty Reserved for Assembly 0 …" at bounding box center [682, 436] width 995 height 620
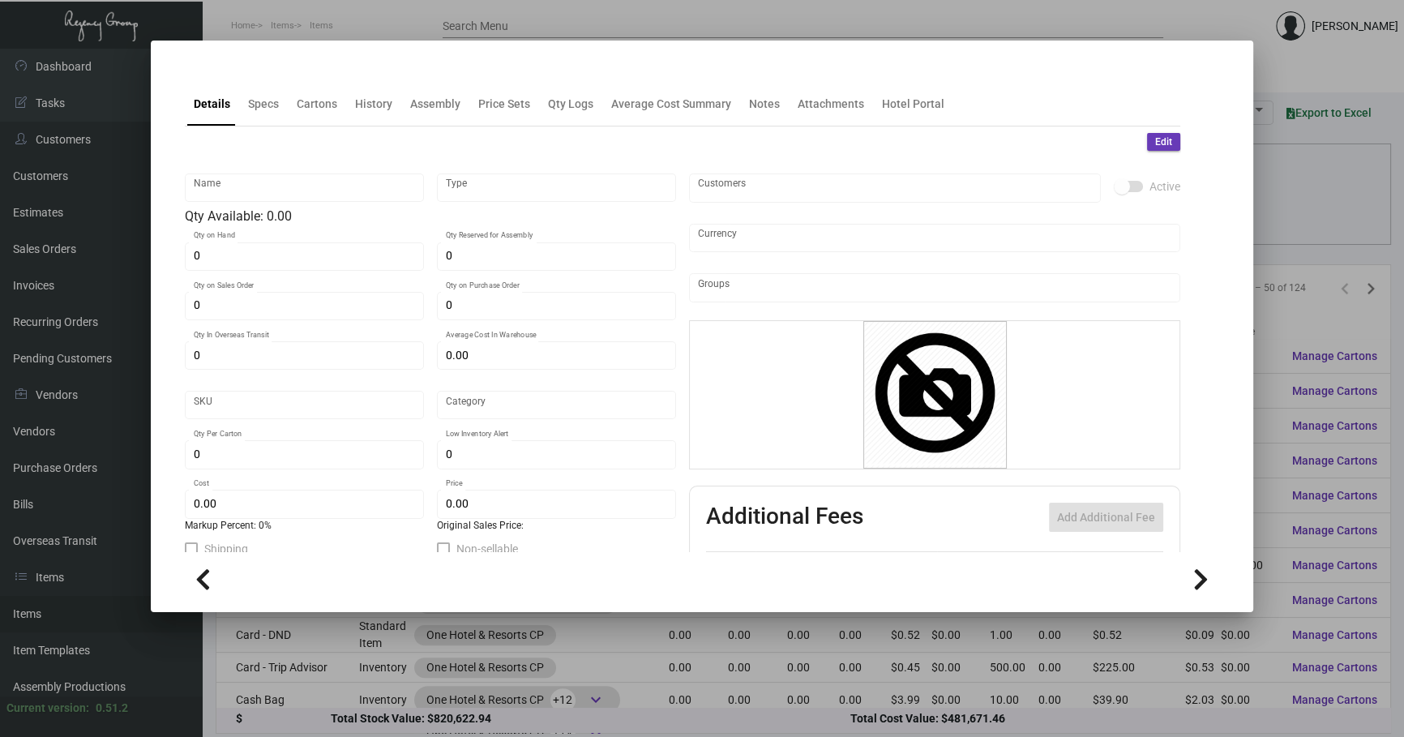
type input "Business Card Shells - CP"
type input "Standard Item"
type input "$ 0.00"
type input "Standard"
type input "$ 0.0779"
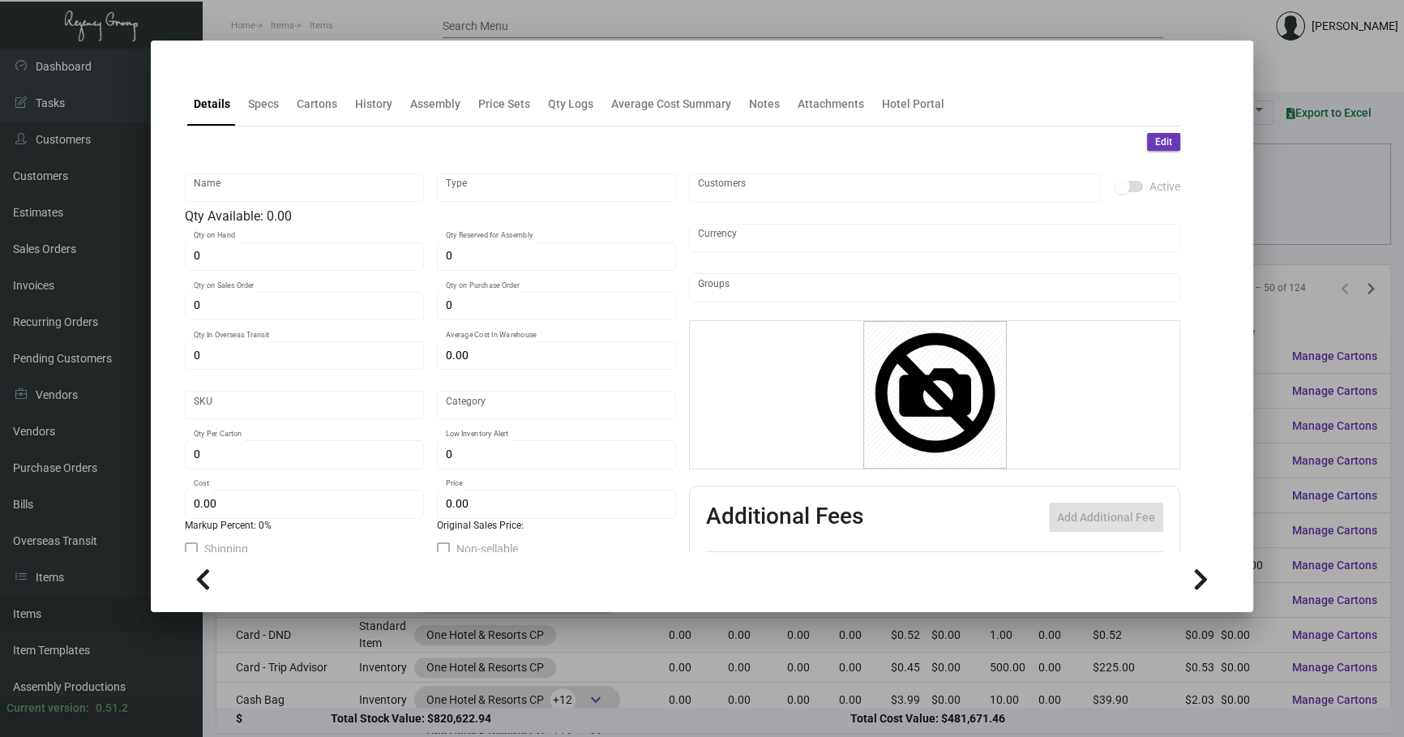
type input "$ 0.2198"
checkbox input "true"
type input "United States Dollar $"
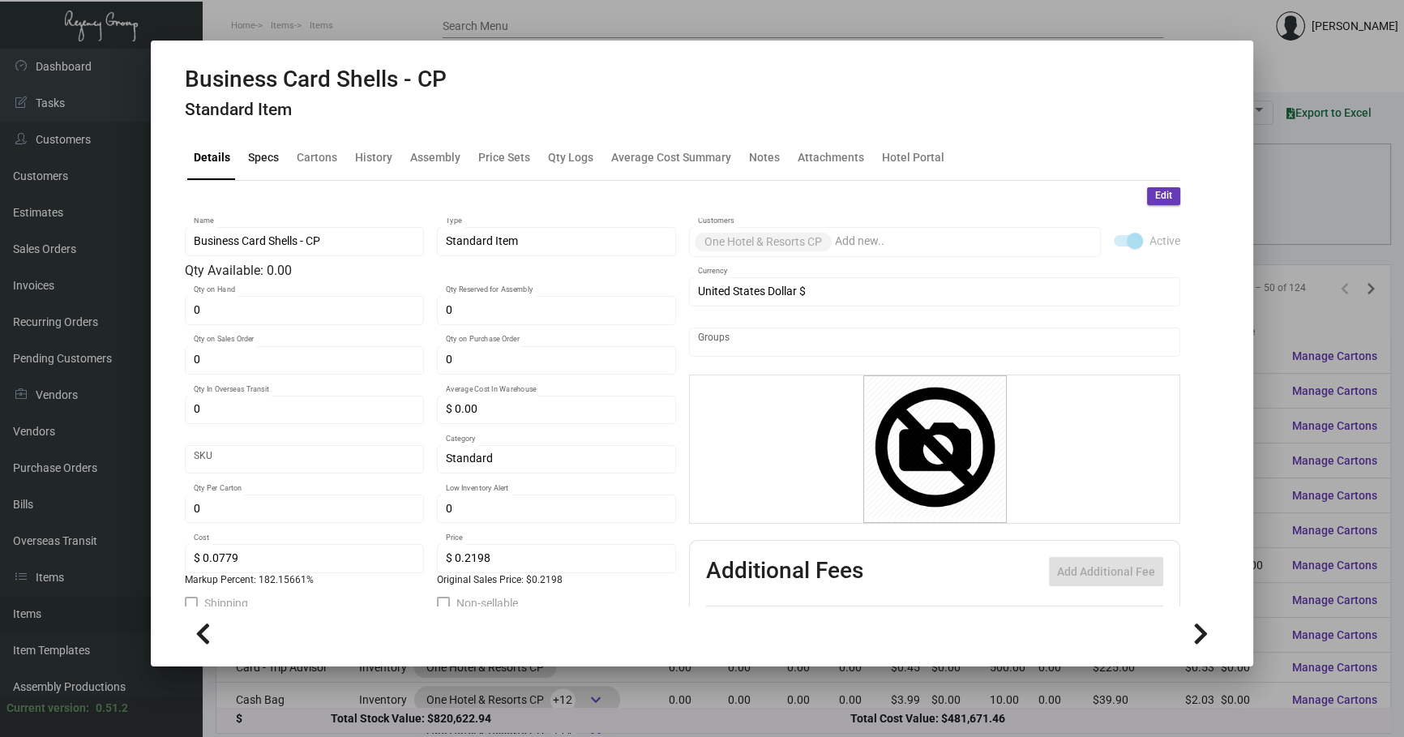
click at [253, 156] on div "Specs" at bounding box center [263, 157] width 31 height 17
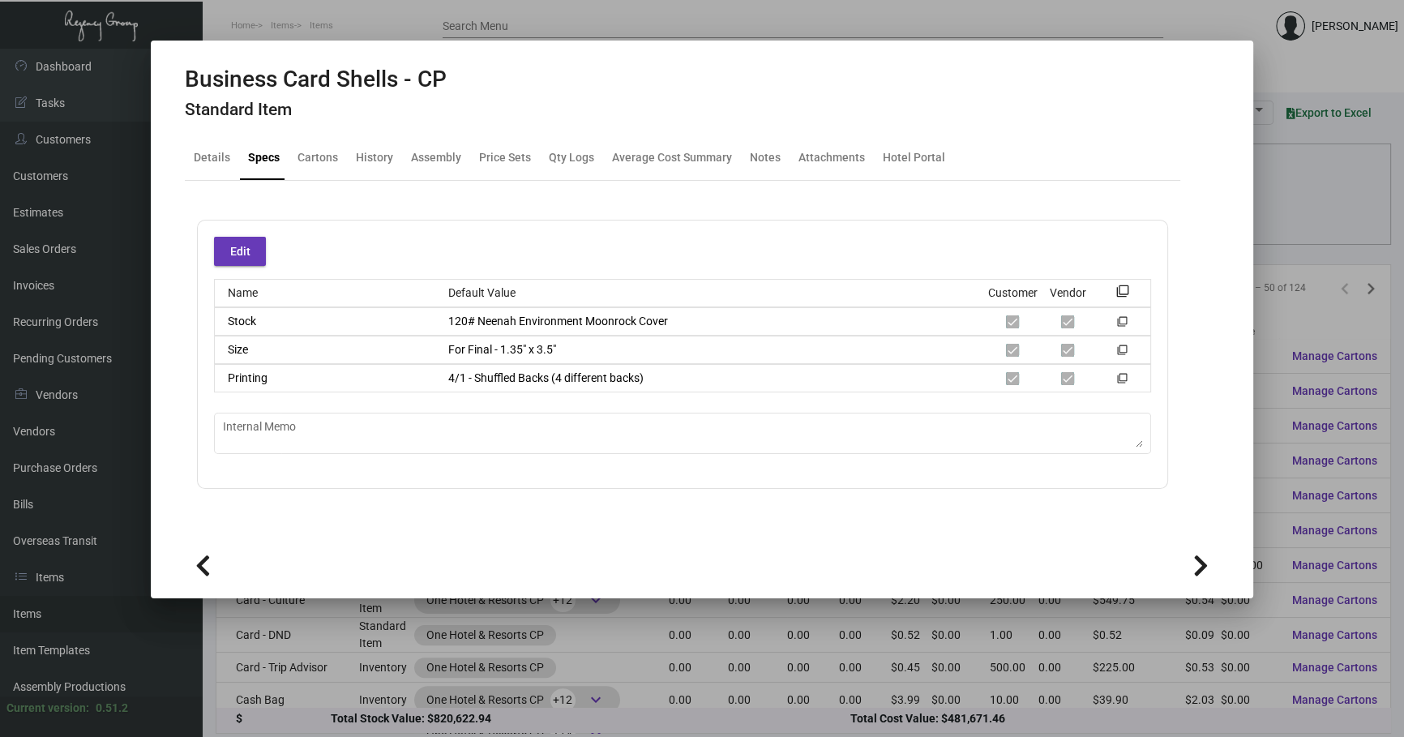
click at [643, 720] on div at bounding box center [702, 368] width 1404 height 737
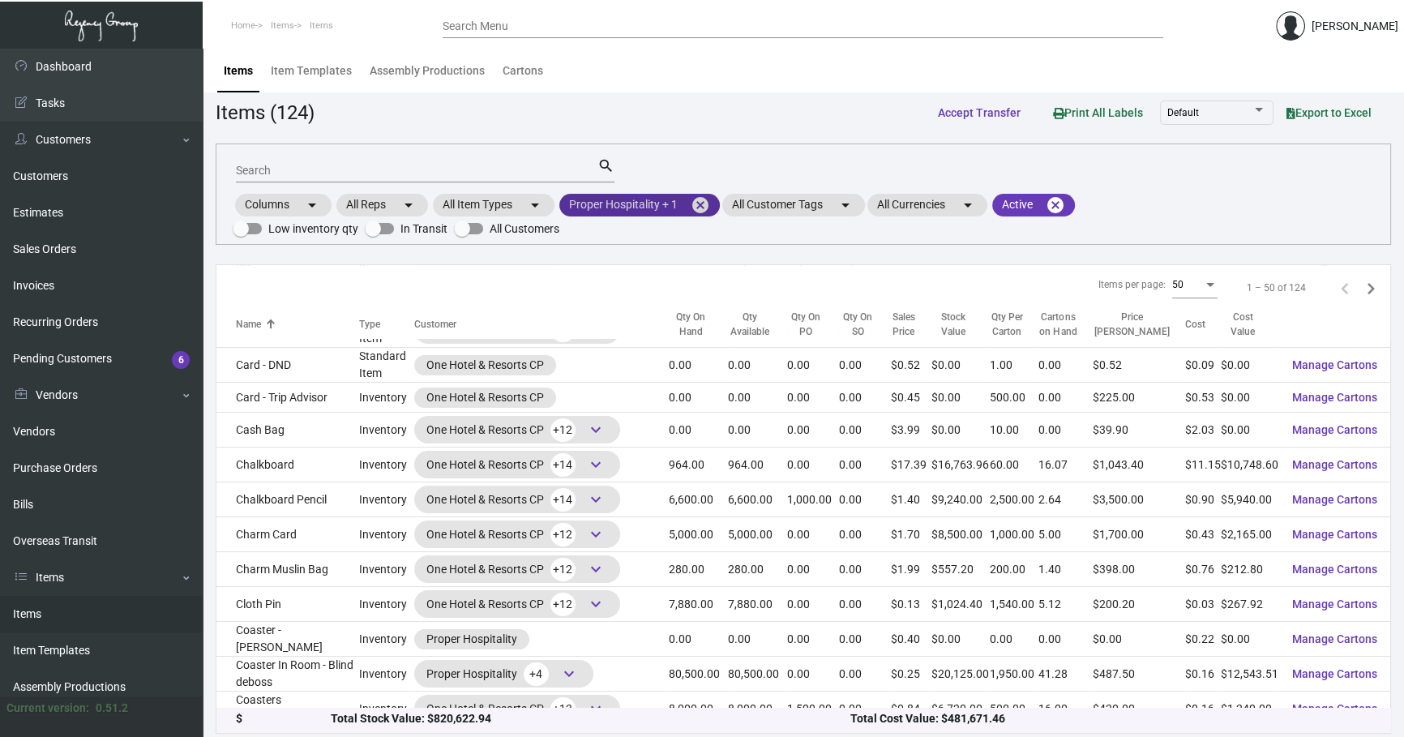
click at [702, 199] on mat-icon "cancel" at bounding box center [700, 204] width 19 height 19
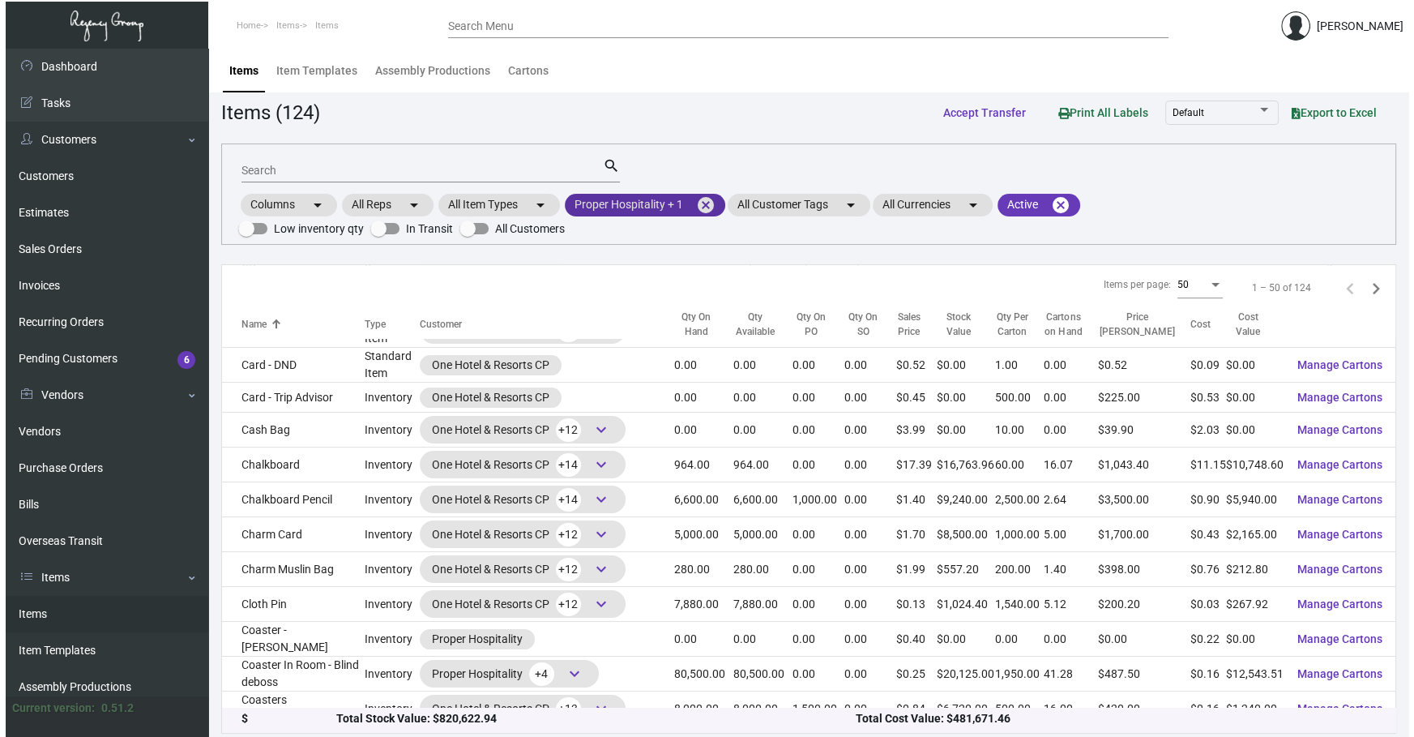
scroll to position [857, 0]
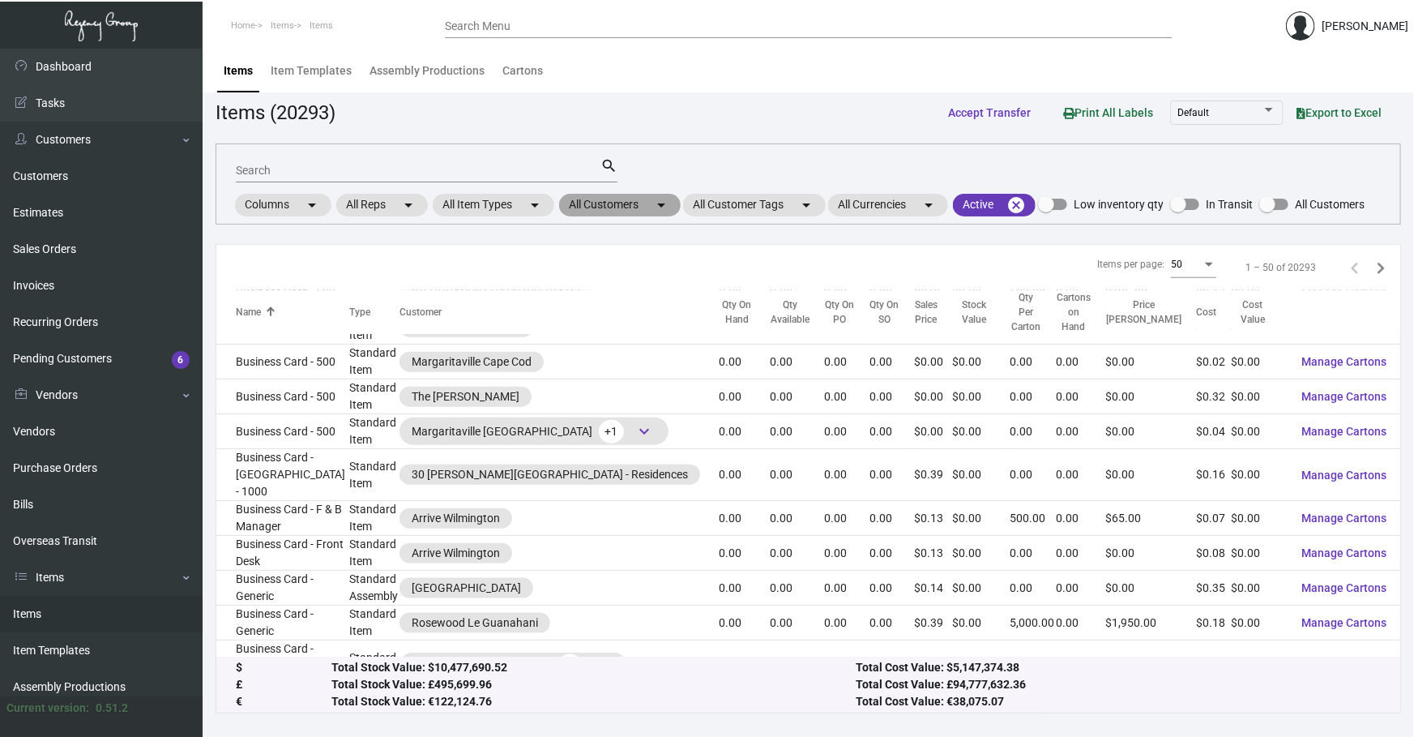
click at [679, 200] on mat-chip "All Customers arrow_drop_down" at bounding box center [620, 205] width 122 height 23
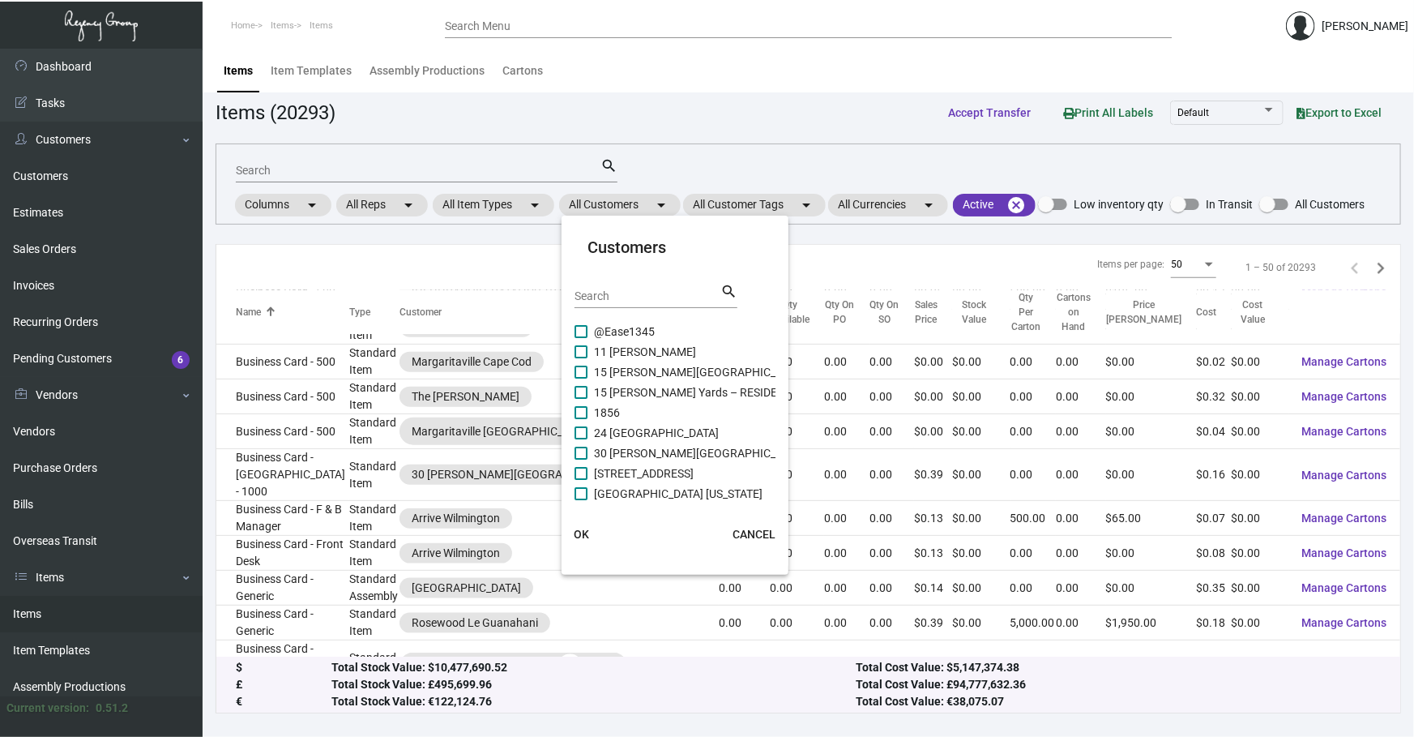
click at [626, 296] on input "Search" at bounding box center [648, 296] width 146 height 13
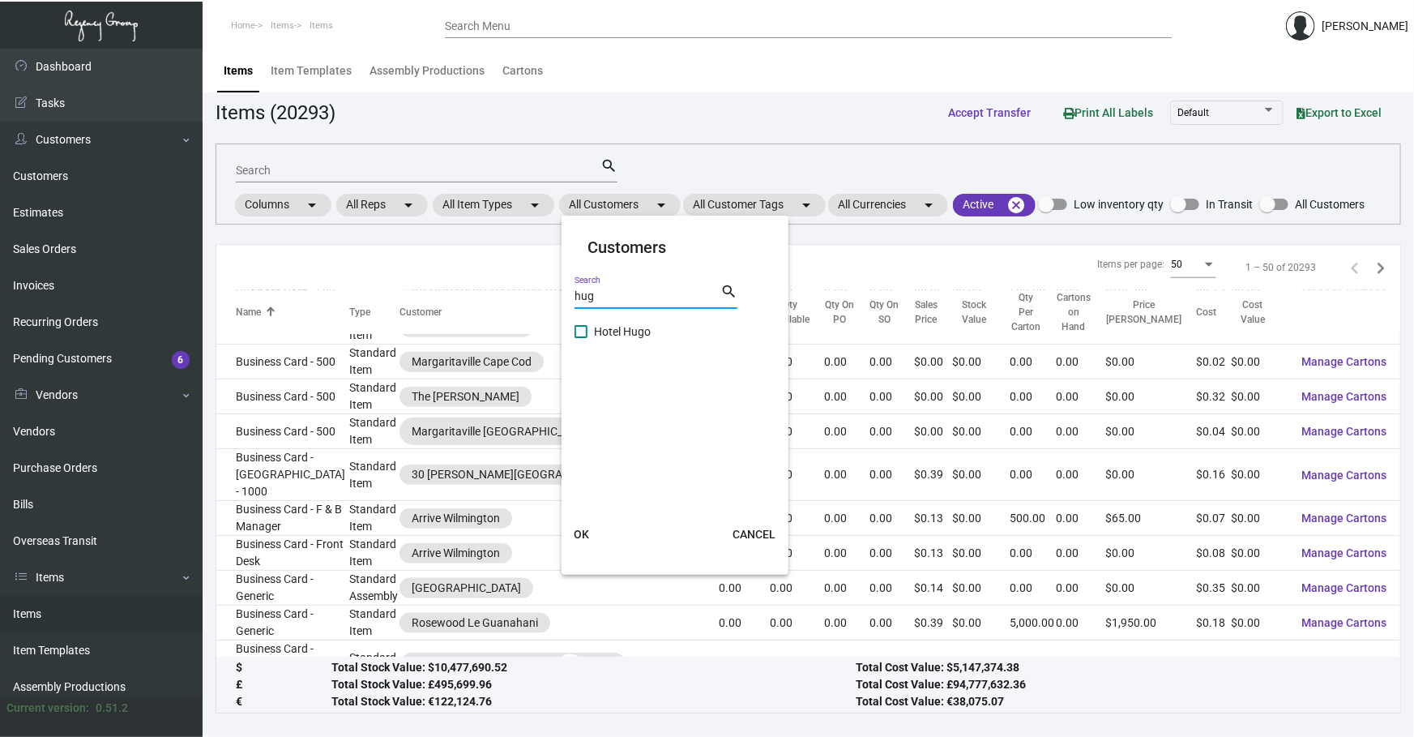
type input "hug"
click at [631, 336] on span "Hotel Hugo" at bounding box center [622, 331] width 57 height 19
click at [581, 338] on input "Hotel Hugo" at bounding box center [580, 338] width 1 height 1
checkbox input "true"
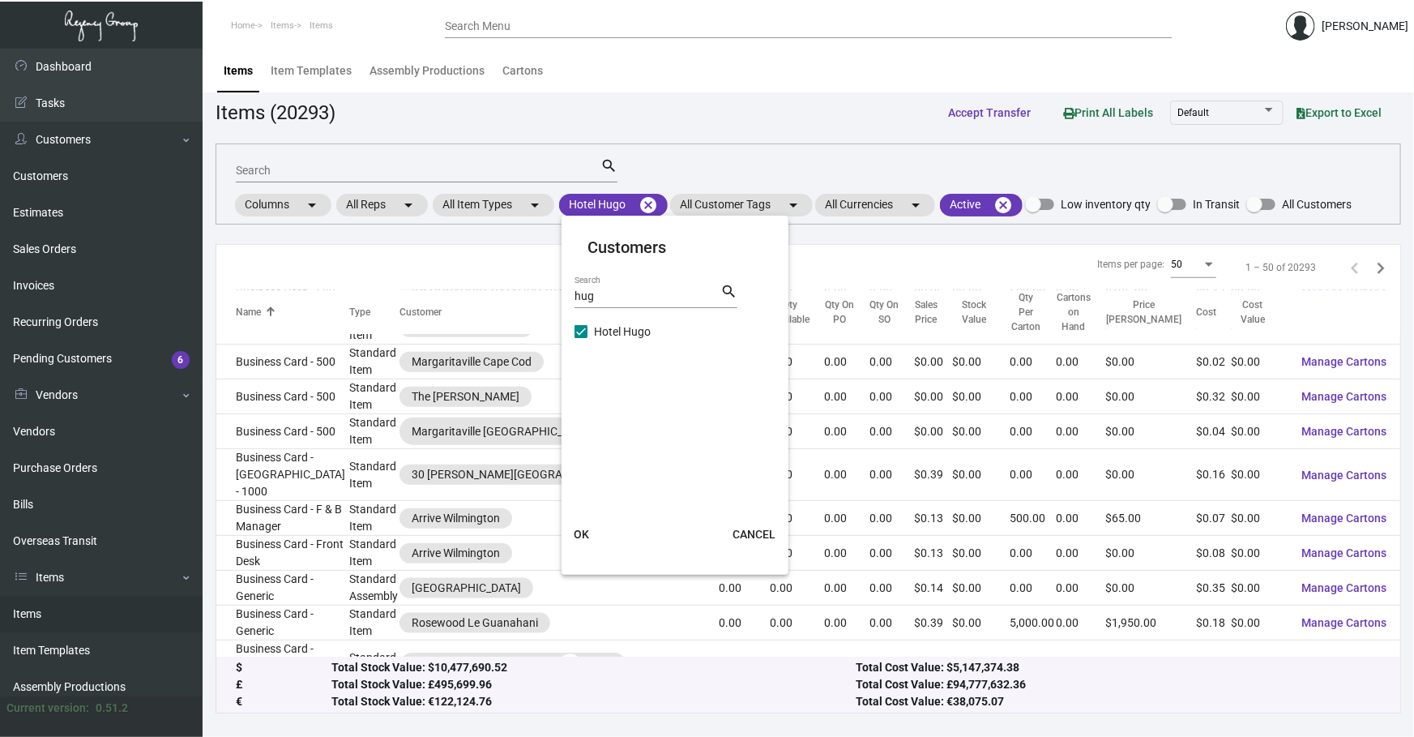
click at [582, 528] on span "OK" at bounding box center [581, 534] width 15 height 13
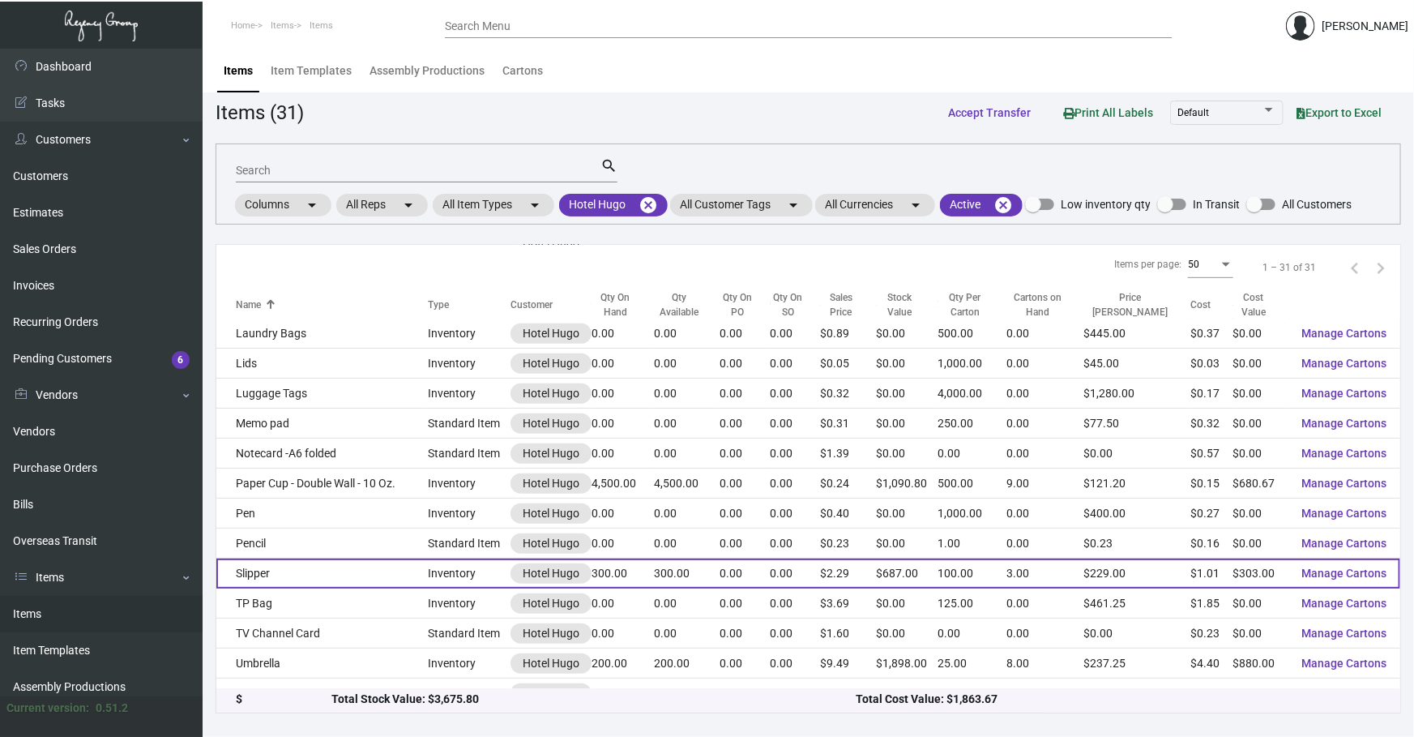
scroll to position [569, 0]
